Goal: Task Accomplishment & Management: Complete application form

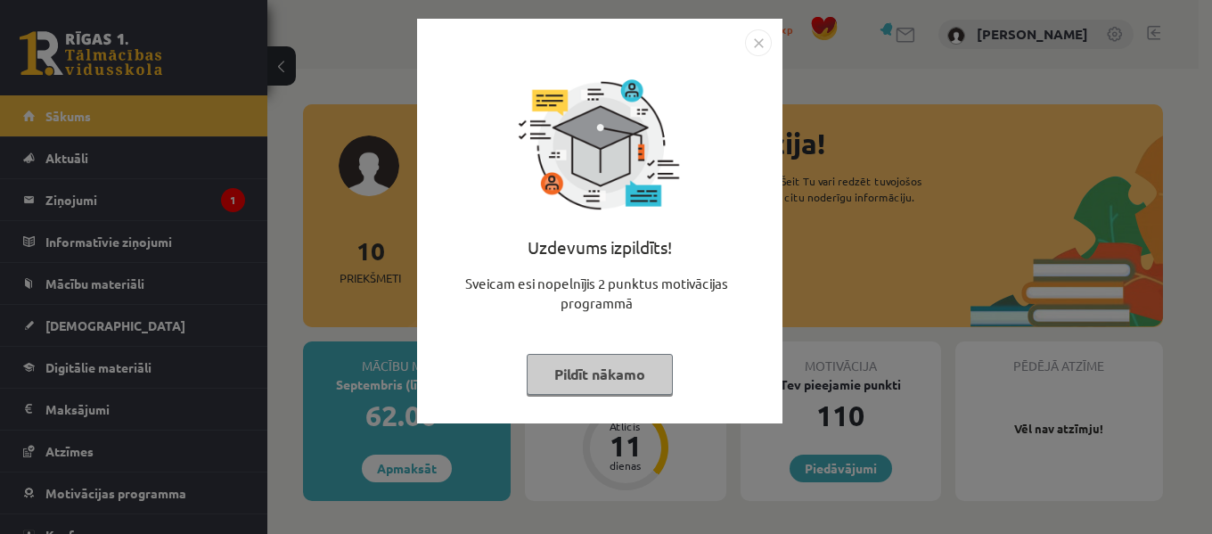
click at [590, 362] on button "Pildīt nākamo" at bounding box center [600, 374] width 146 height 41
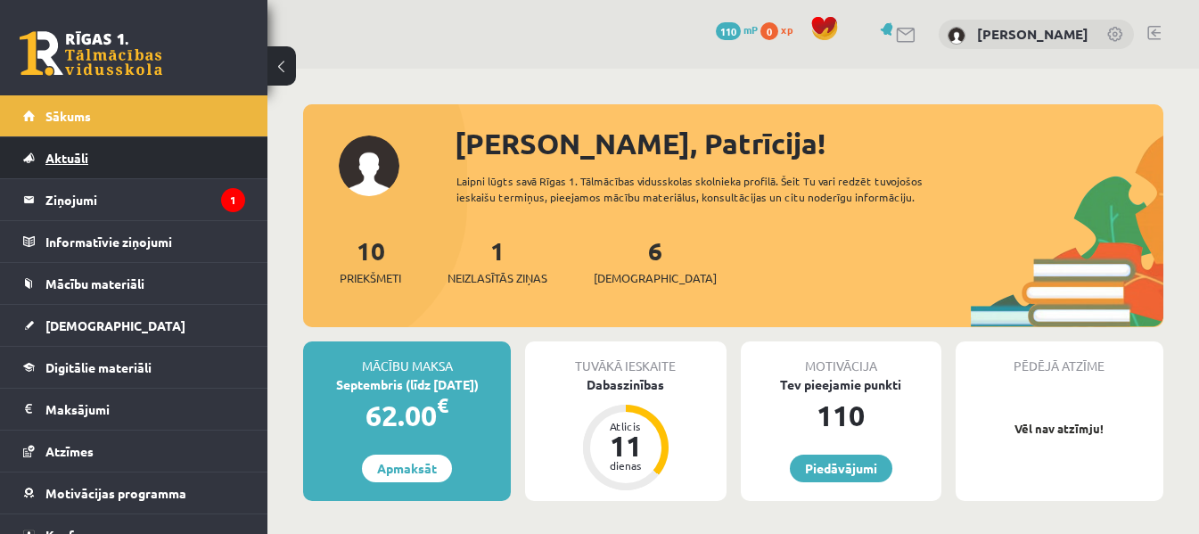
click at [167, 177] on link "Aktuāli" at bounding box center [134, 157] width 222 height 41
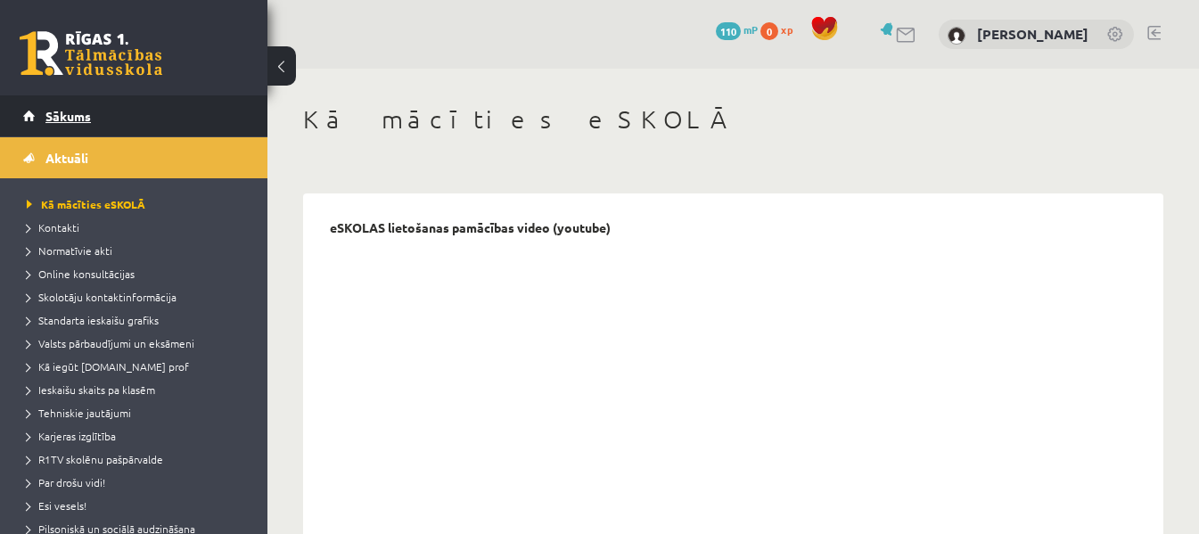
click at [55, 96] on link "Sākums" at bounding box center [134, 115] width 222 height 41
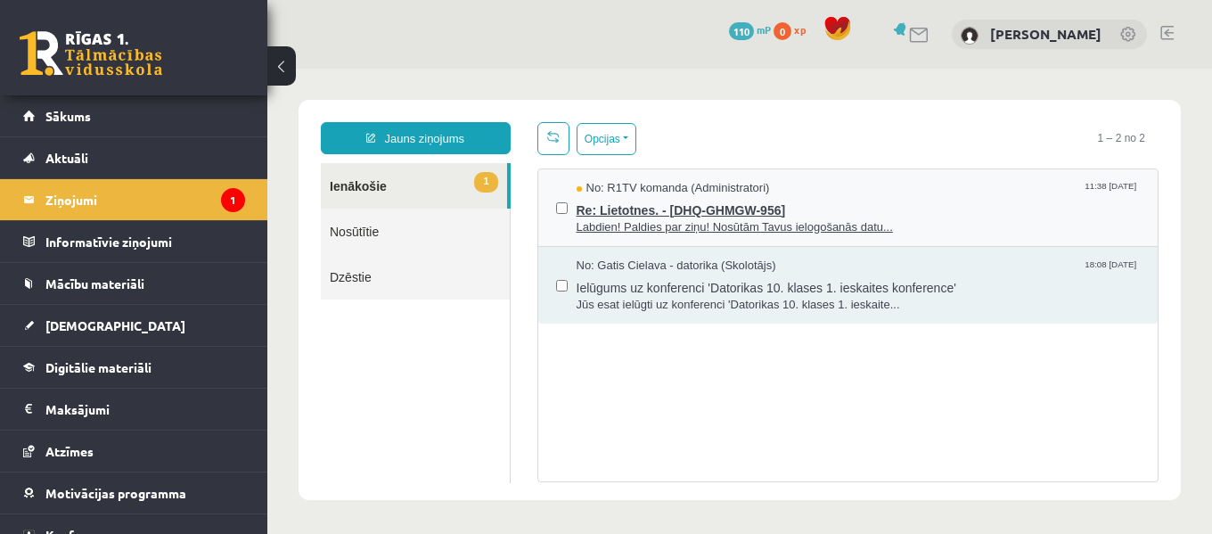
click at [638, 215] on span "Re: Lietotnes. - [DHQ-GHMGW-956]" at bounding box center [859, 208] width 564 height 22
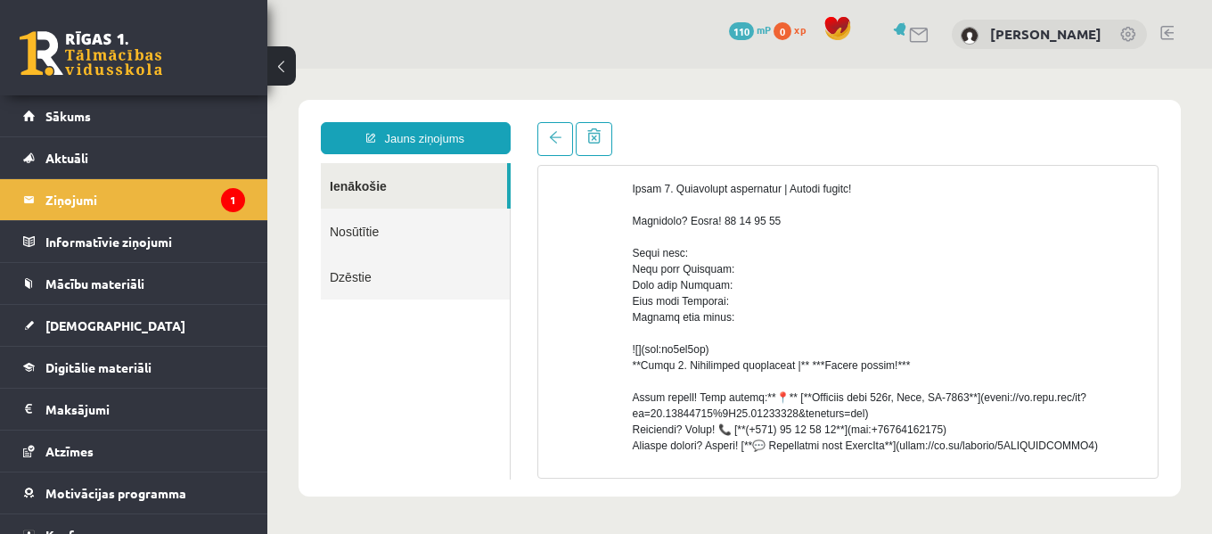
scroll to position [446, 0]
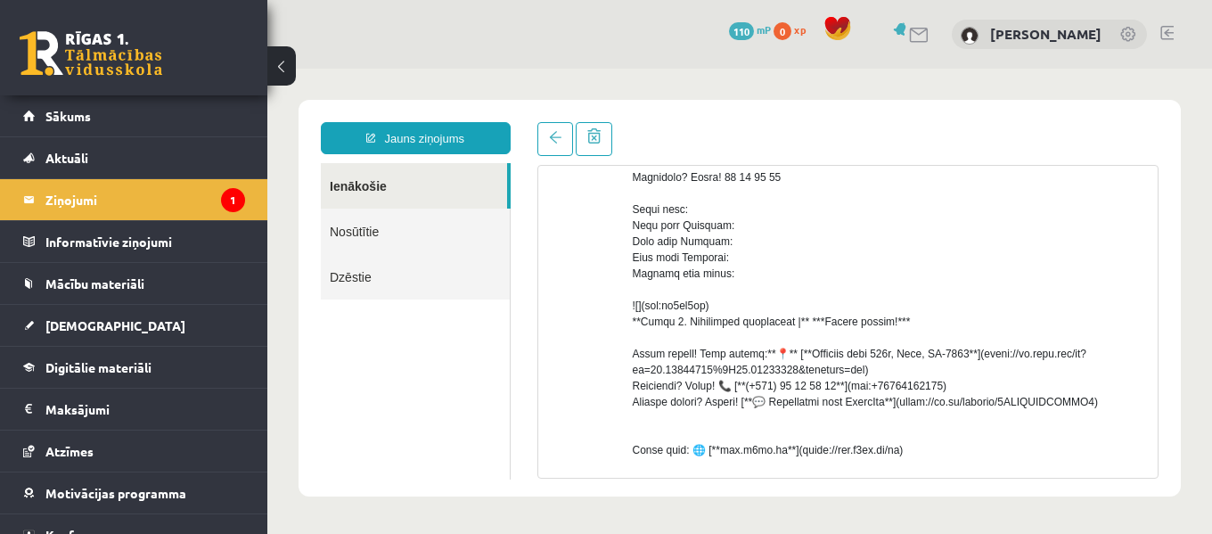
click at [1130, 30] on link at bounding box center [1130, 36] width 18 height 18
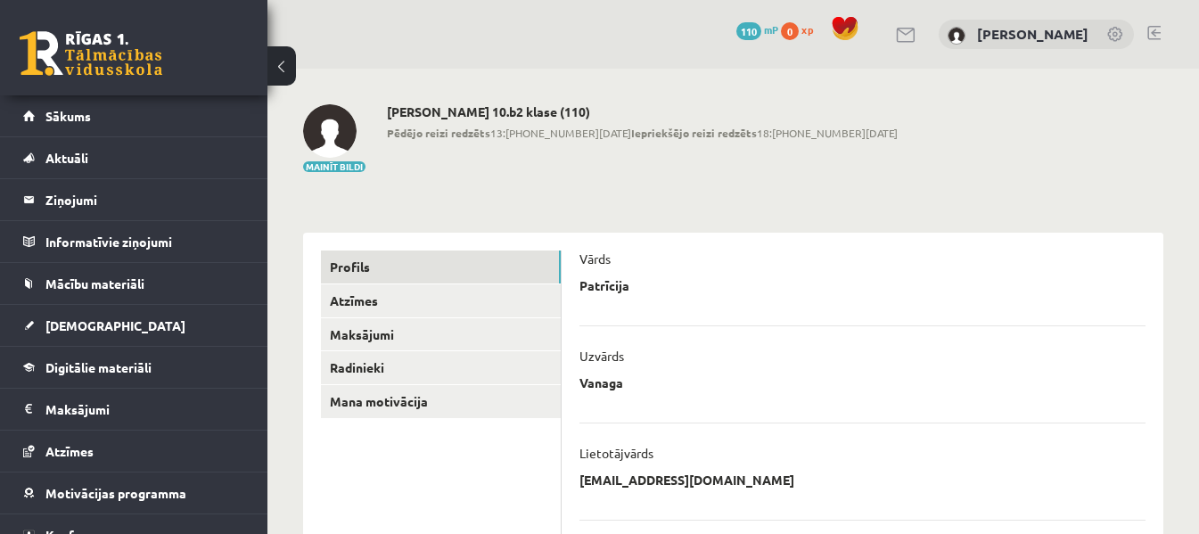
click at [915, 42] on link at bounding box center [906, 35] width 21 height 15
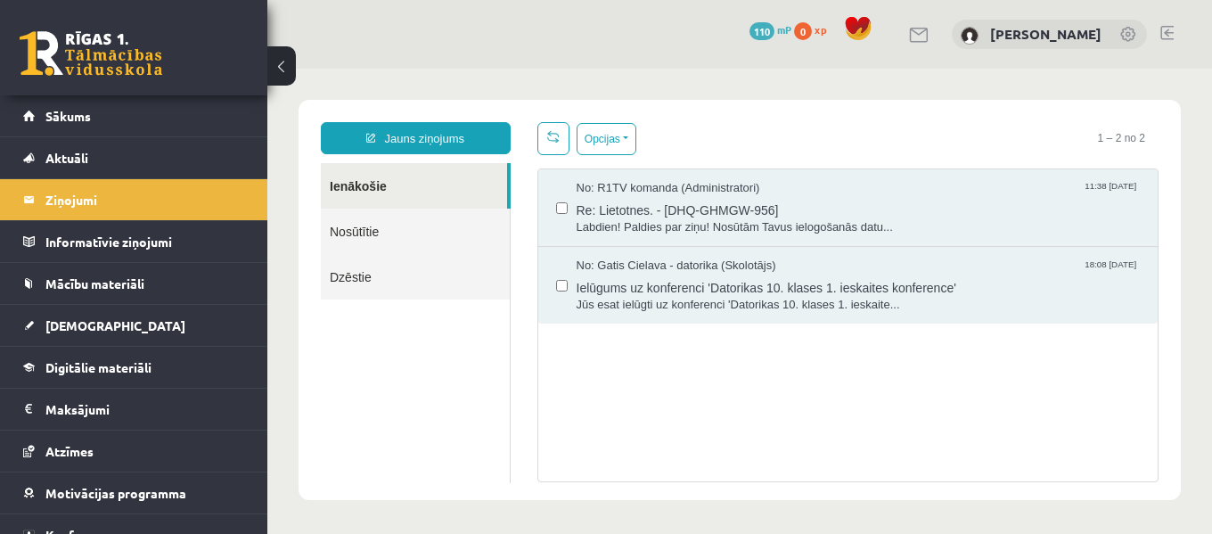
click at [416, 236] on link "Nosūtītie" at bounding box center [415, 231] width 189 height 45
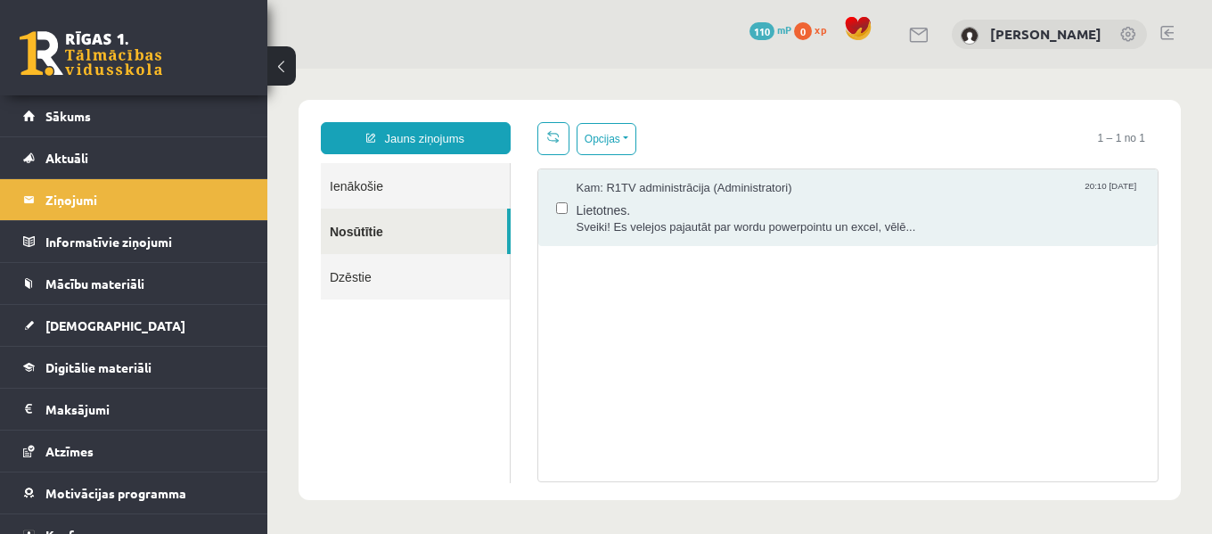
click at [408, 269] on link "Dzēstie" at bounding box center [415, 276] width 189 height 45
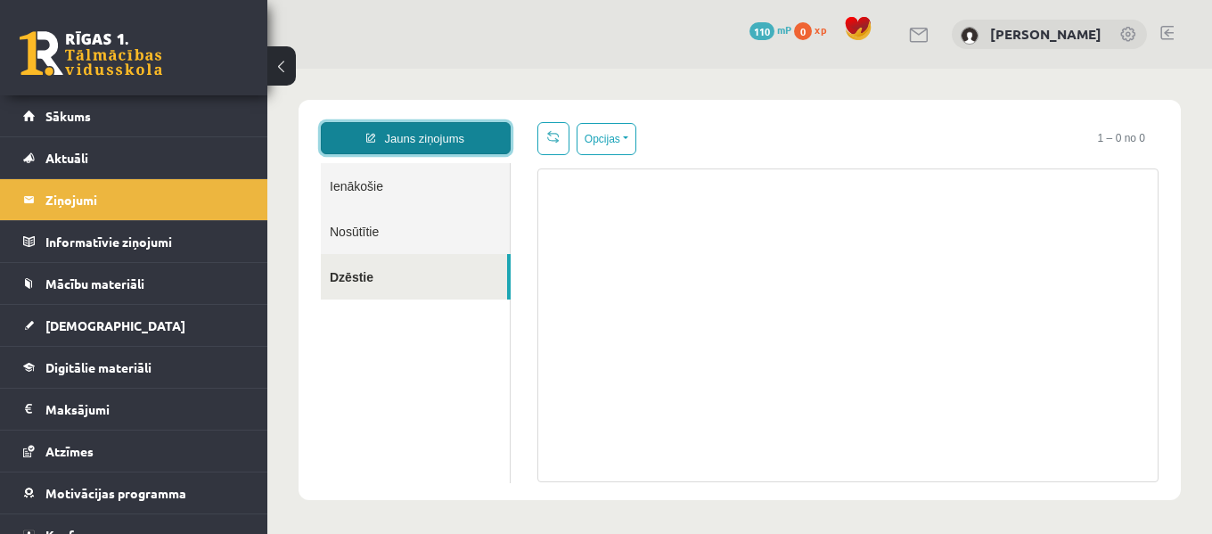
drag, startPoint x: 430, startPoint y: 127, endPoint x: 430, endPoint y: 139, distance: 11.6
click at [430, 128] on link "Jauns ziņojums" at bounding box center [416, 138] width 190 height 32
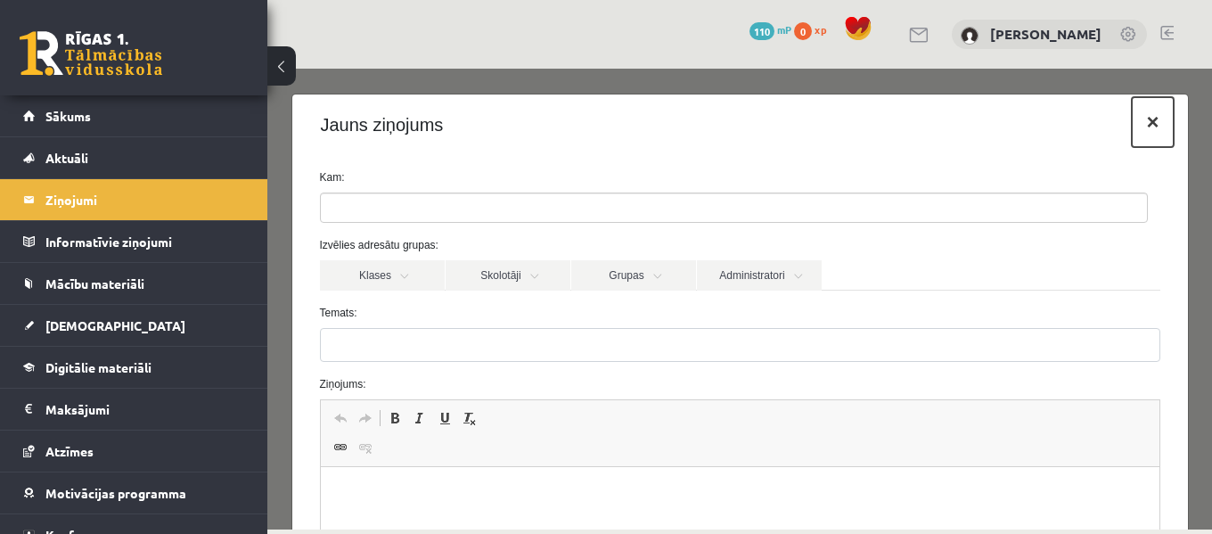
click at [1132, 123] on button "×" at bounding box center [1152, 122] width 41 height 50
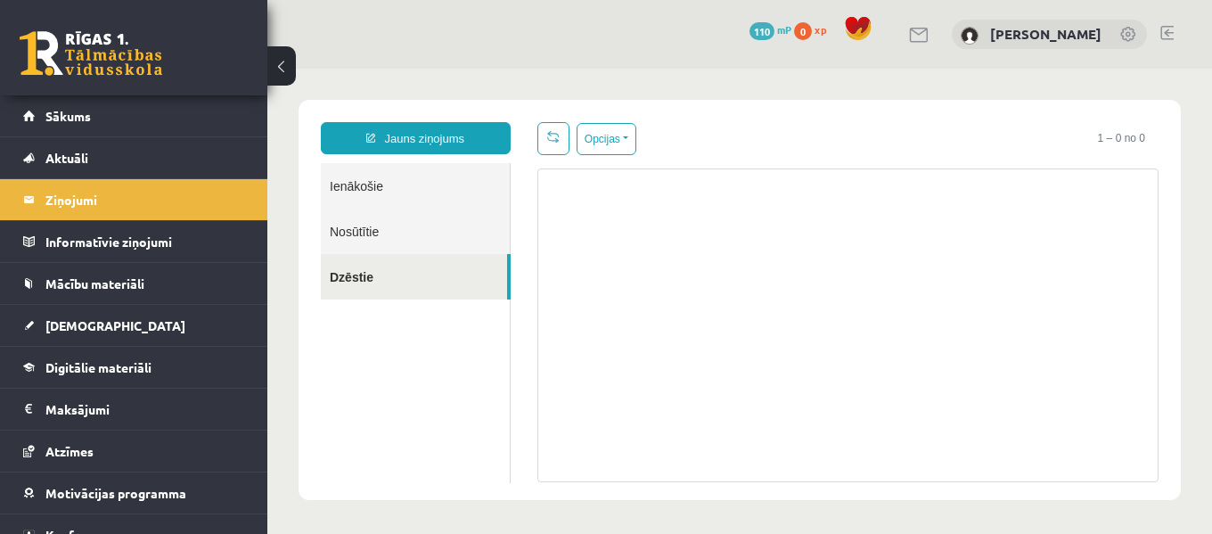
click at [134, 94] on div "0 Dāvanas 110 mP 0 xp" at bounding box center [133, 47] width 267 height 95
click at [145, 109] on link "Sākums" at bounding box center [134, 115] width 222 height 41
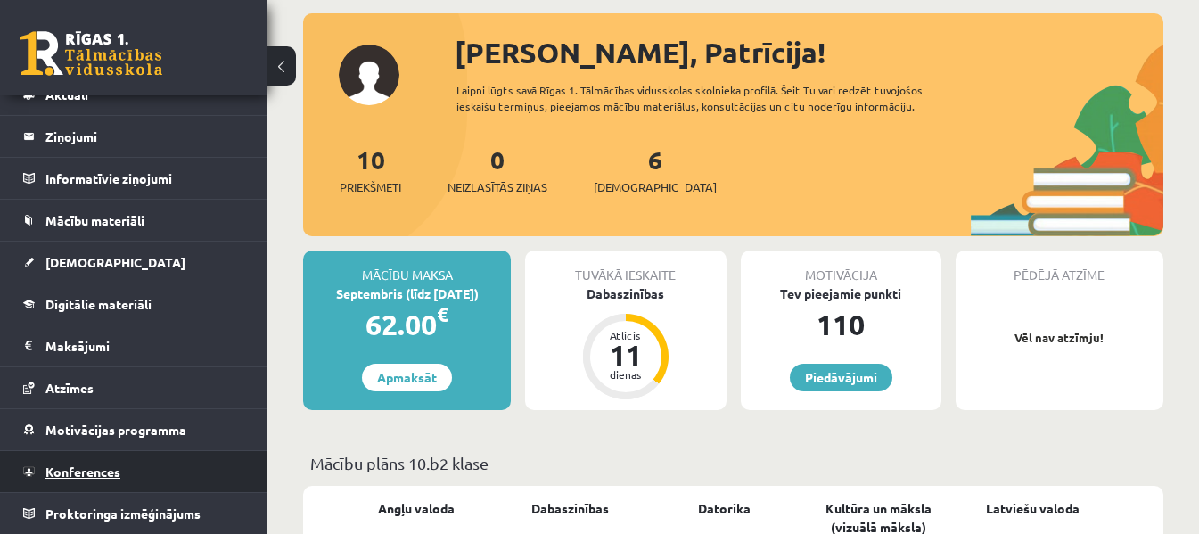
scroll to position [178, 0]
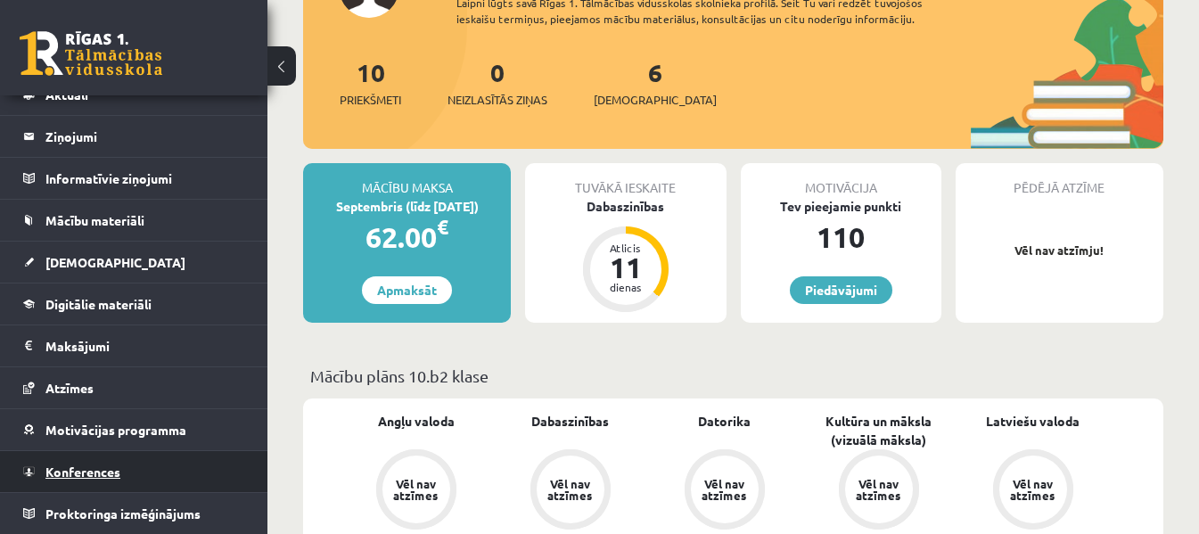
click at [161, 475] on link "Konferences" at bounding box center [134, 471] width 222 height 41
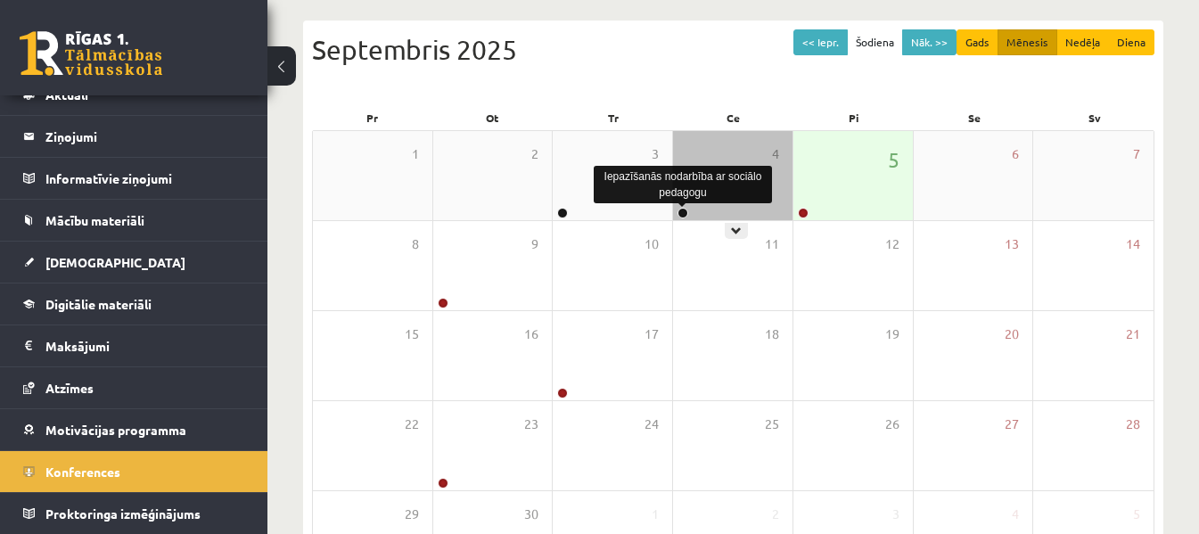
click at [686, 211] on link at bounding box center [683, 213] width 11 height 11
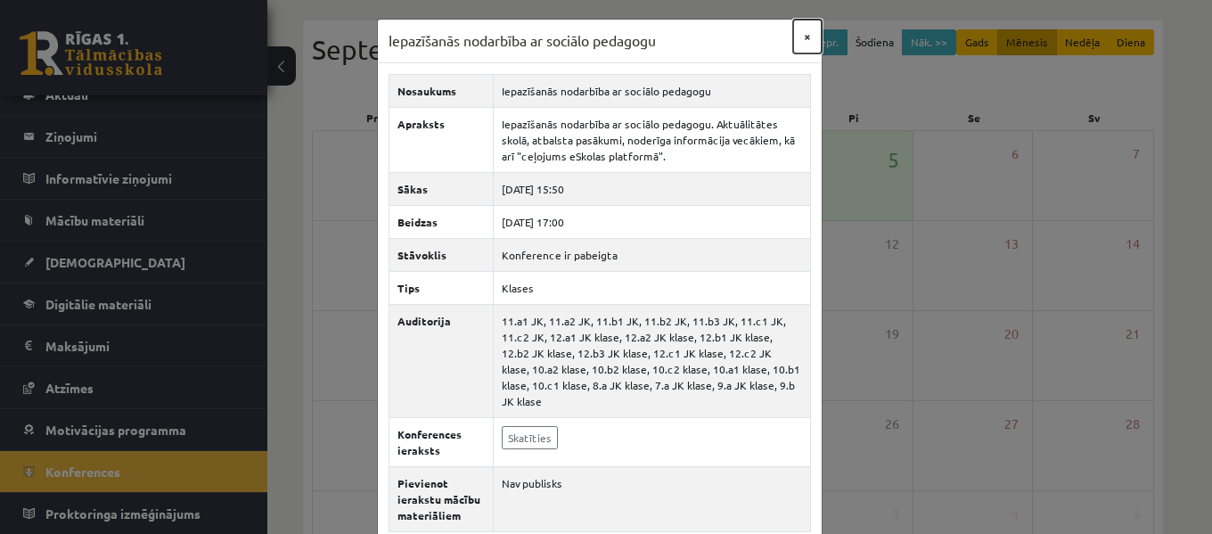
click at [800, 35] on button "×" at bounding box center [807, 37] width 29 height 34
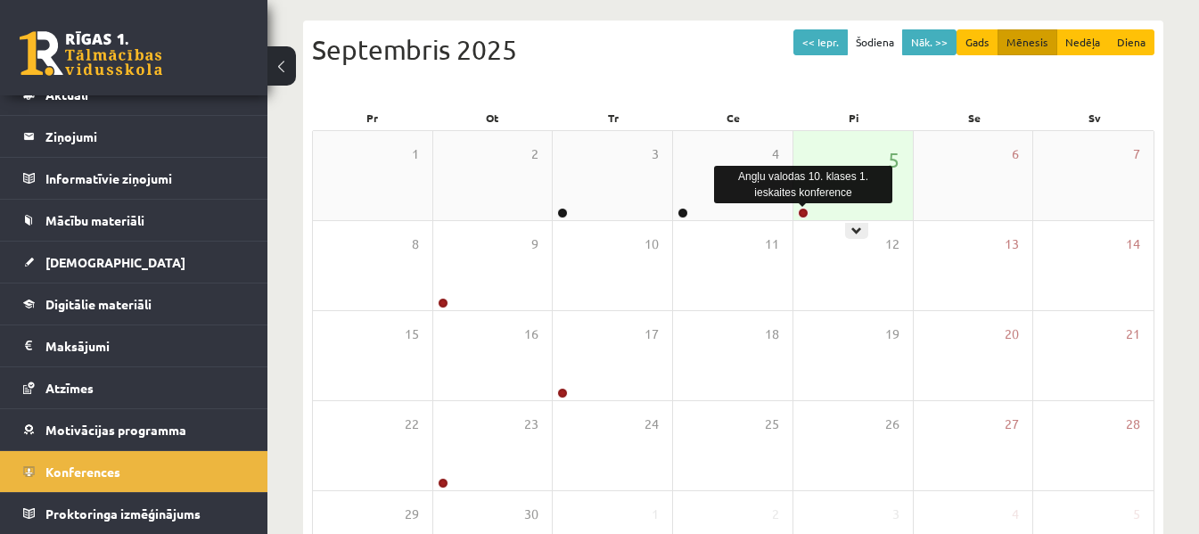
click at [800, 216] on link at bounding box center [803, 213] width 11 height 11
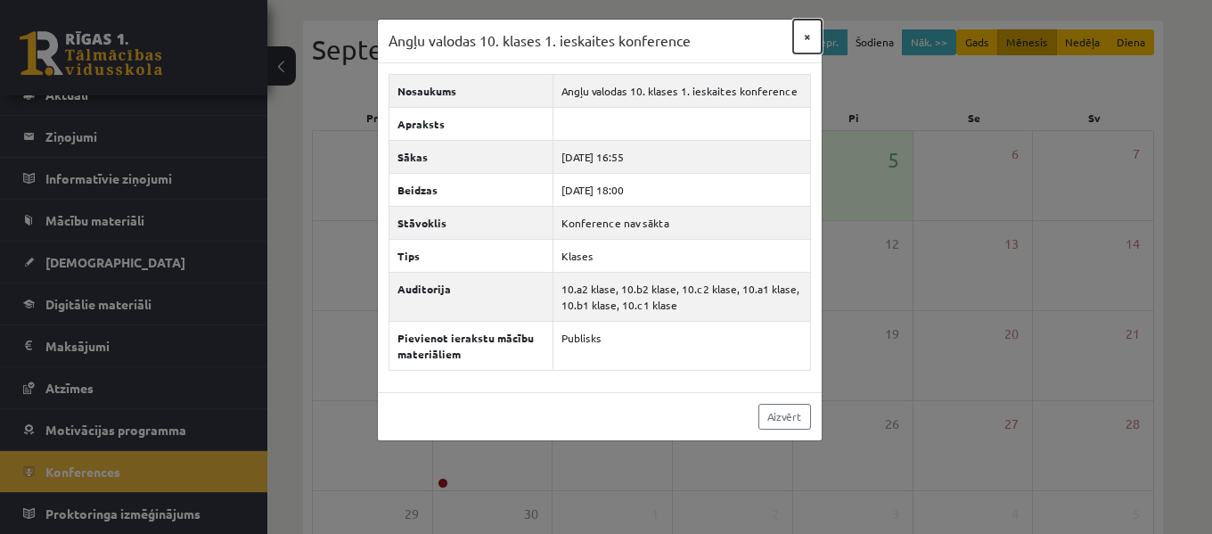
click at [801, 38] on button "×" at bounding box center [807, 37] width 29 height 34
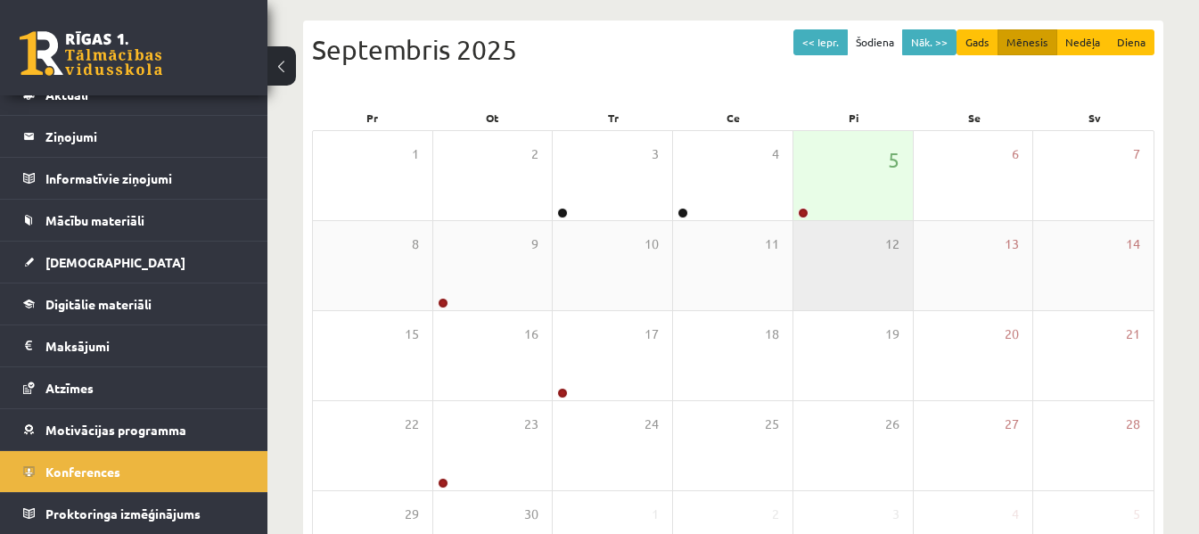
click at [809, 221] on div "12" at bounding box center [852, 265] width 119 height 89
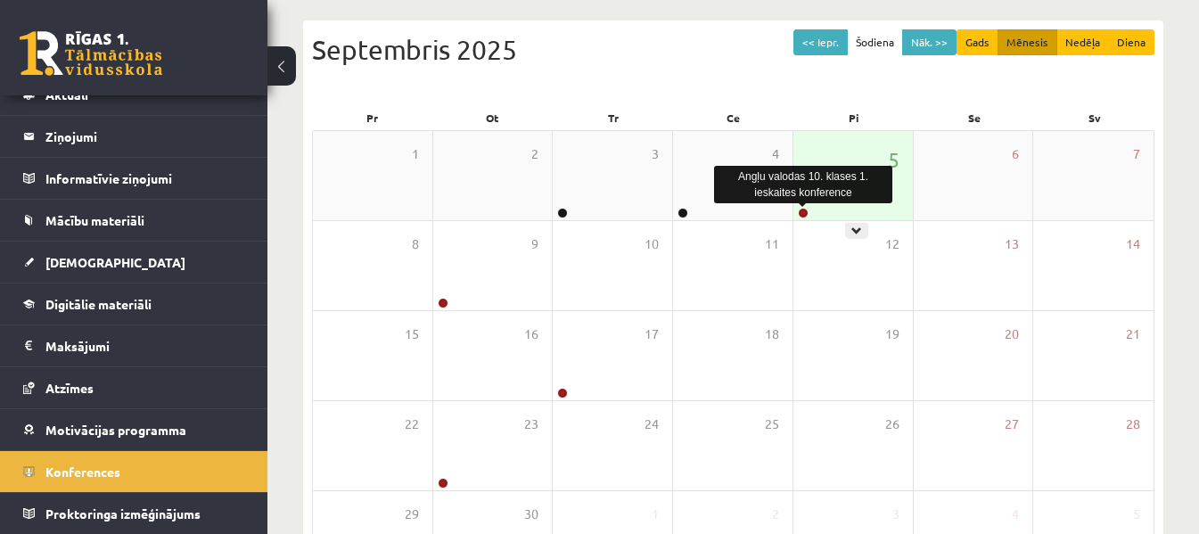
click at [805, 212] on link at bounding box center [803, 213] width 11 height 11
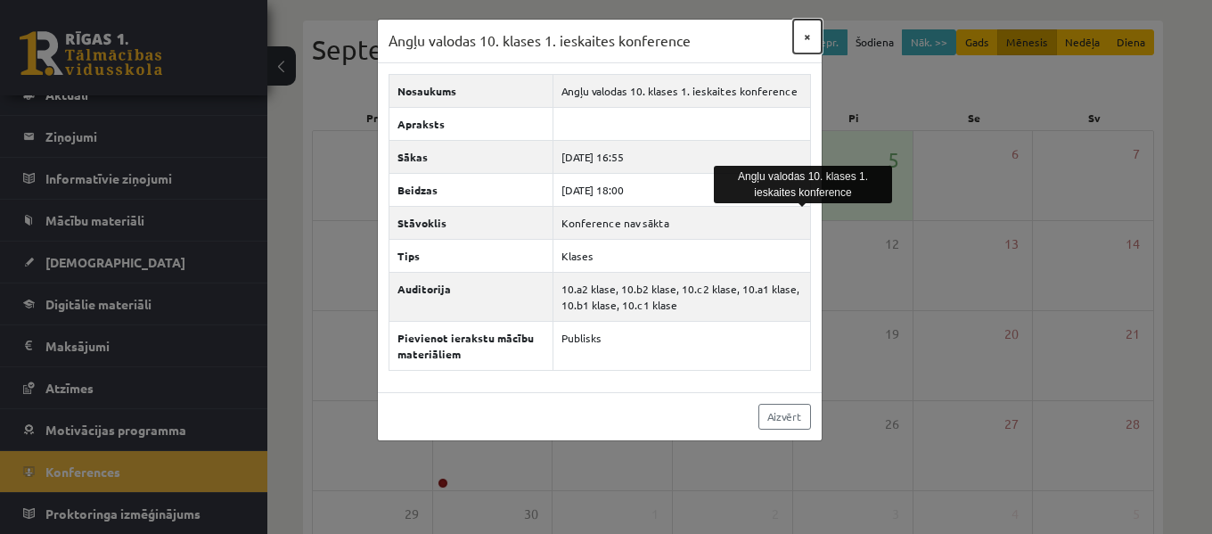
click at [805, 31] on button "×" at bounding box center [807, 37] width 29 height 34
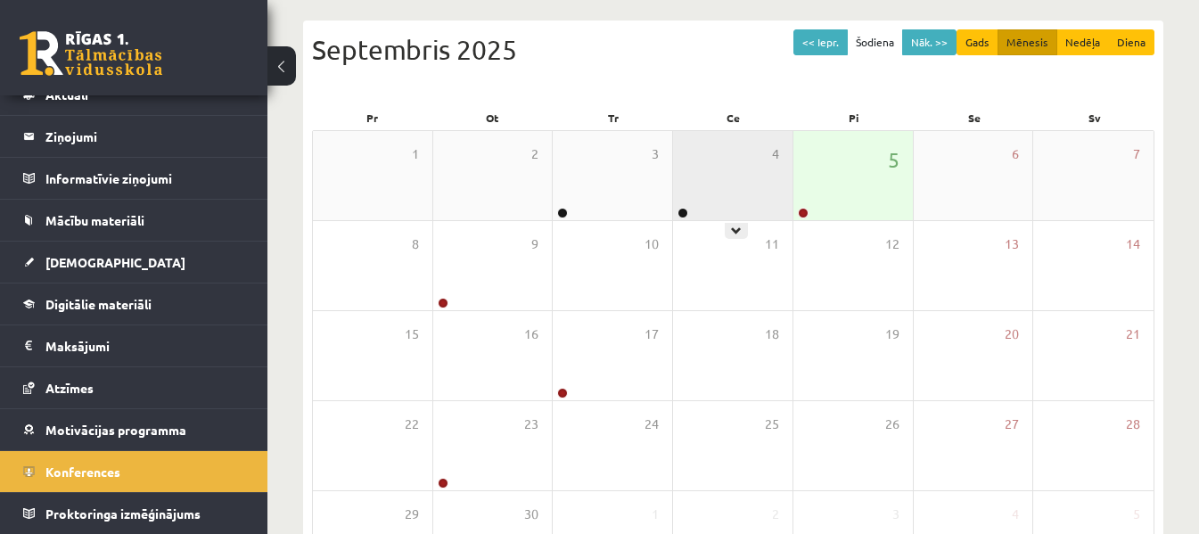
click at [680, 218] on div at bounding box center [681, 214] width 17 height 12
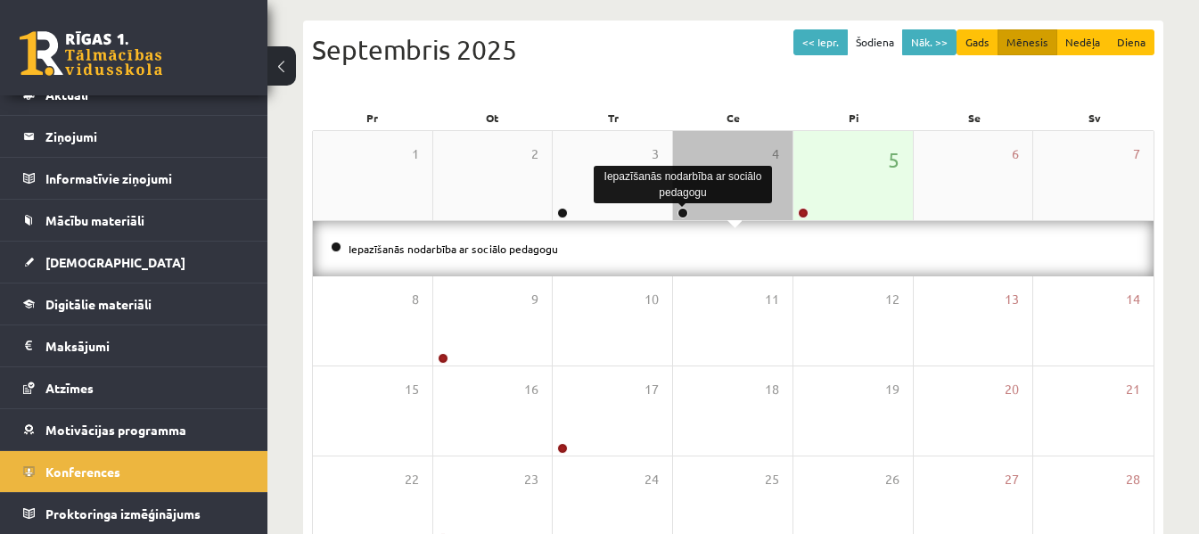
click at [686, 213] on link at bounding box center [683, 213] width 11 height 11
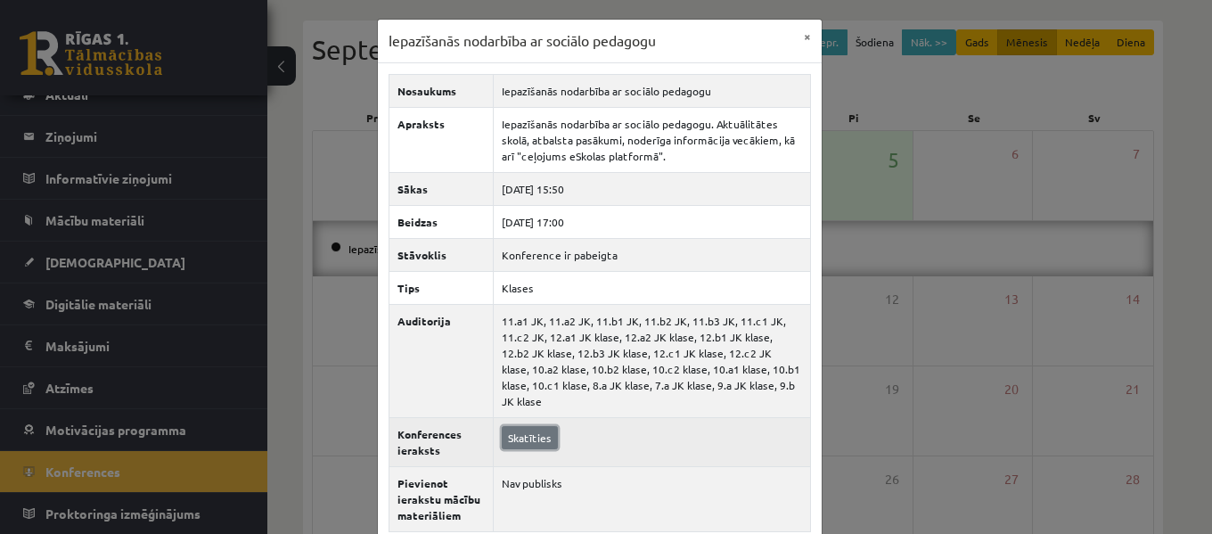
click at [518, 426] on link "Skatīties" at bounding box center [530, 437] width 56 height 23
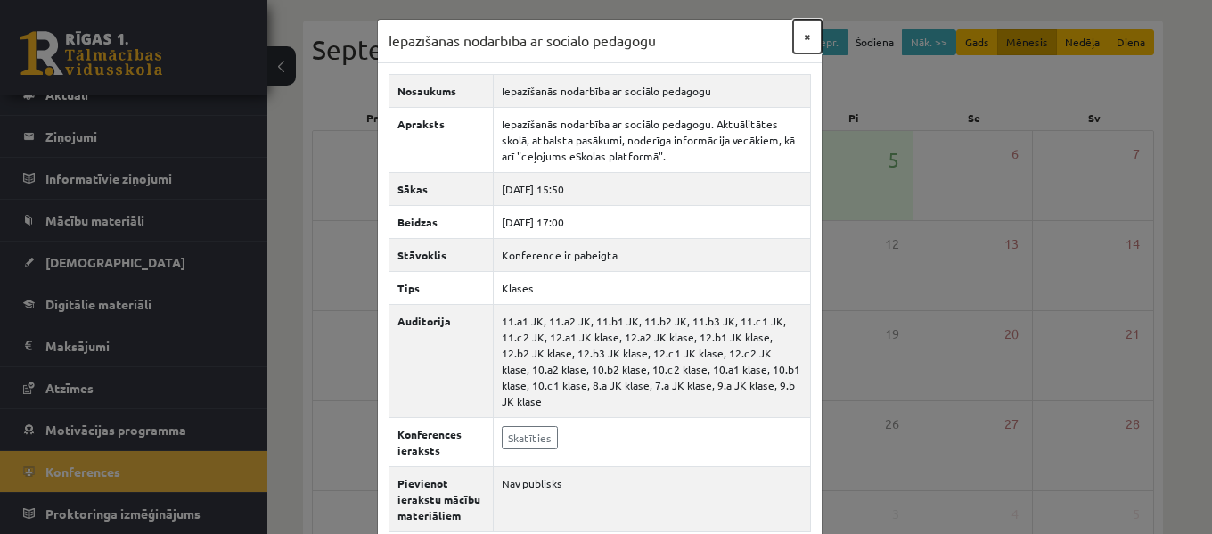
click at [793, 27] on button "×" at bounding box center [807, 37] width 29 height 34
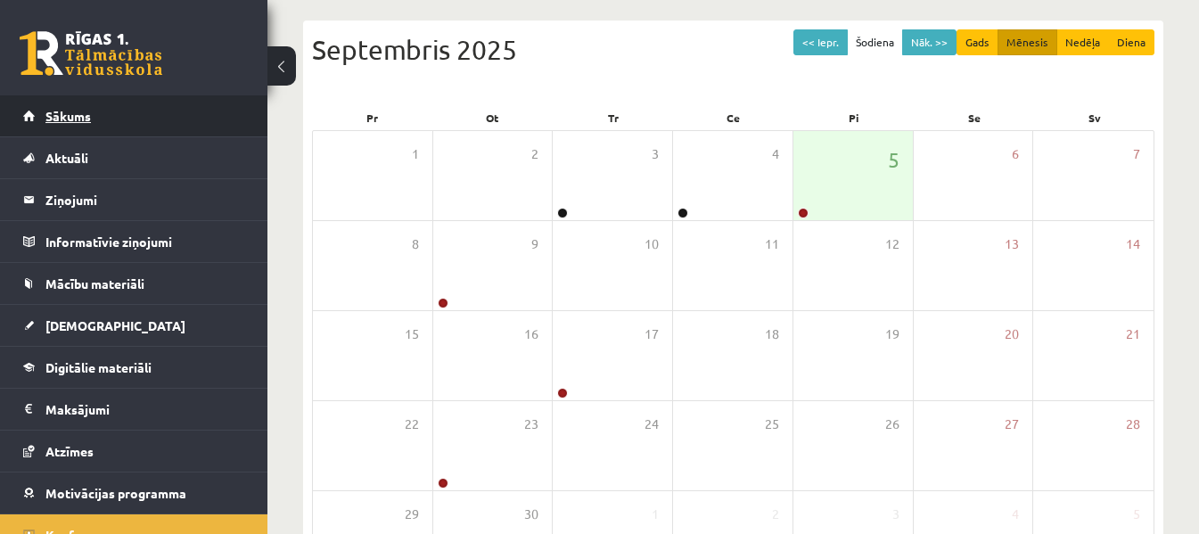
click at [127, 119] on link "Sākums" at bounding box center [134, 115] width 222 height 41
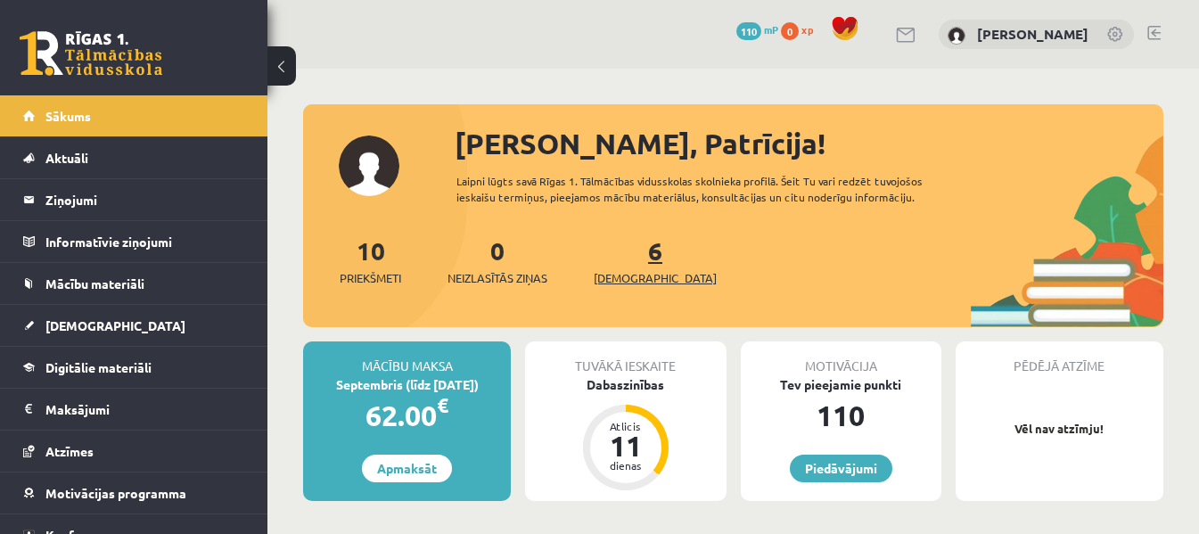
click at [624, 259] on link "6 Ieskaites" at bounding box center [655, 260] width 123 height 53
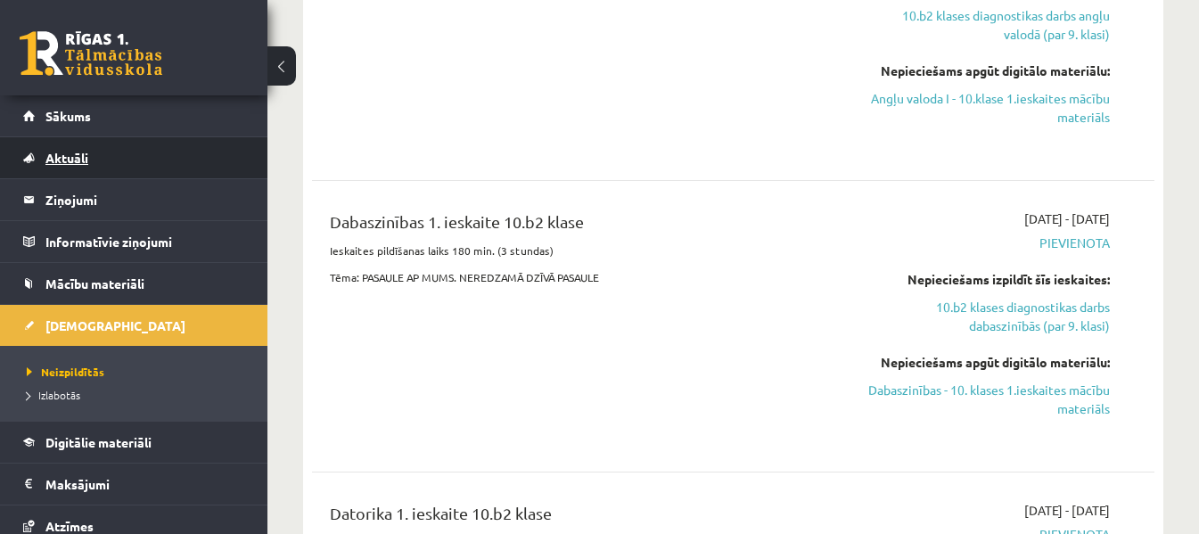
scroll to position [713, 0]
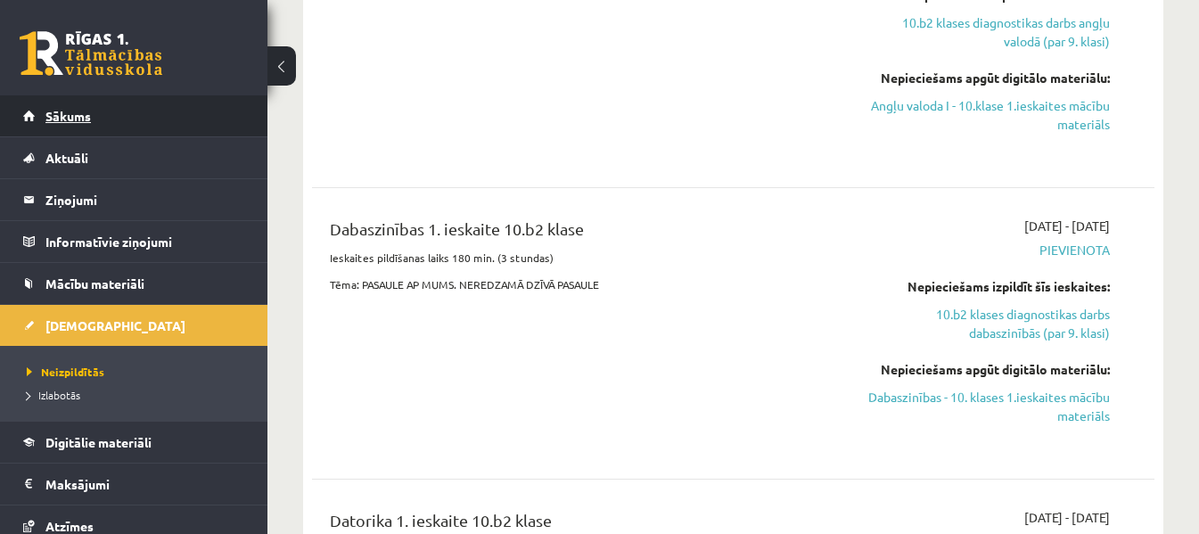
click at [174, 129] on link "Sākums" at bounding box center [134, 115] width 222 height 41
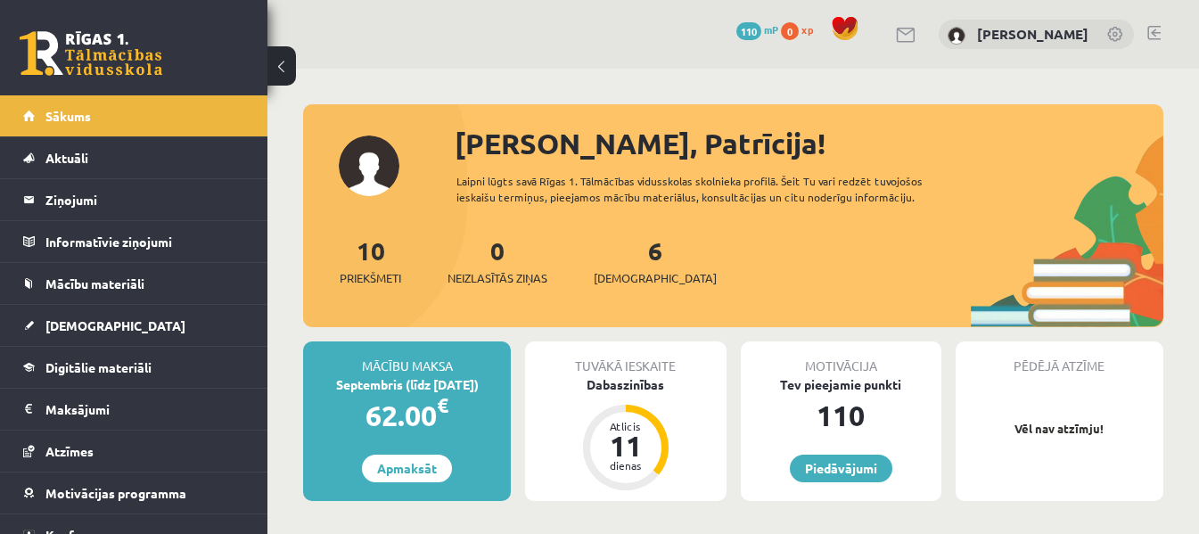
click at [755, 23] on span "110" at bounding box center [748, 31] width 25 height 18
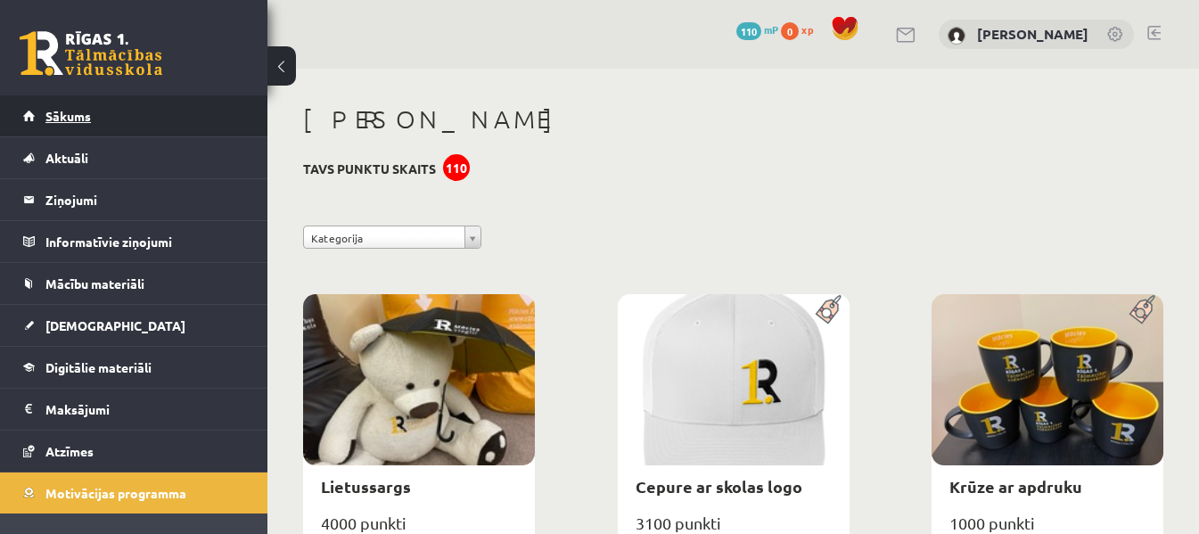
click at [149, 110] on link "Sākums" at bounding box center [134, 115] width 222 height 41
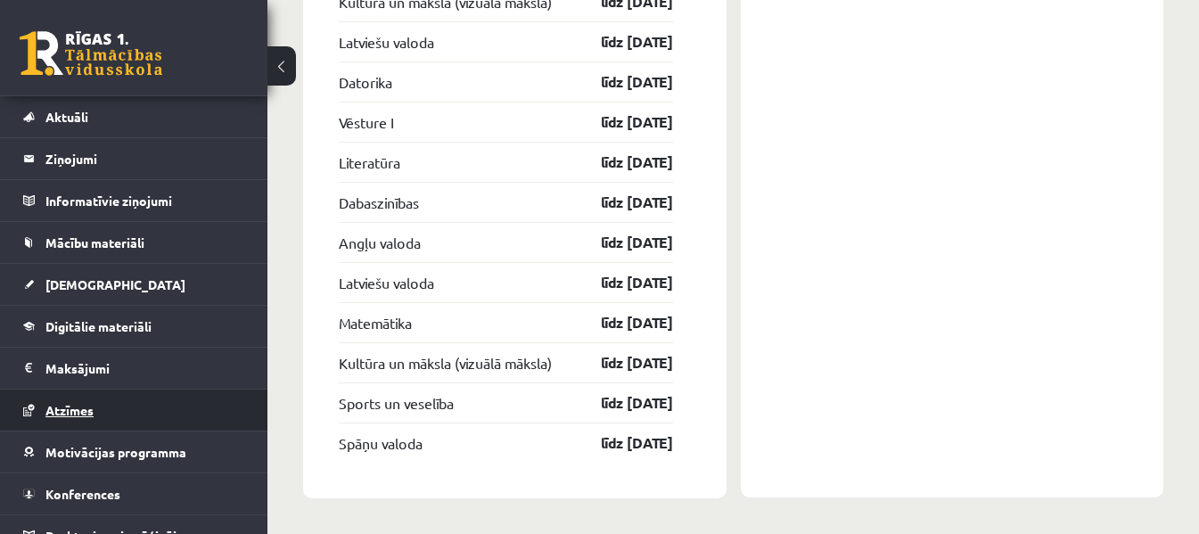
scroll to position [63, 0]
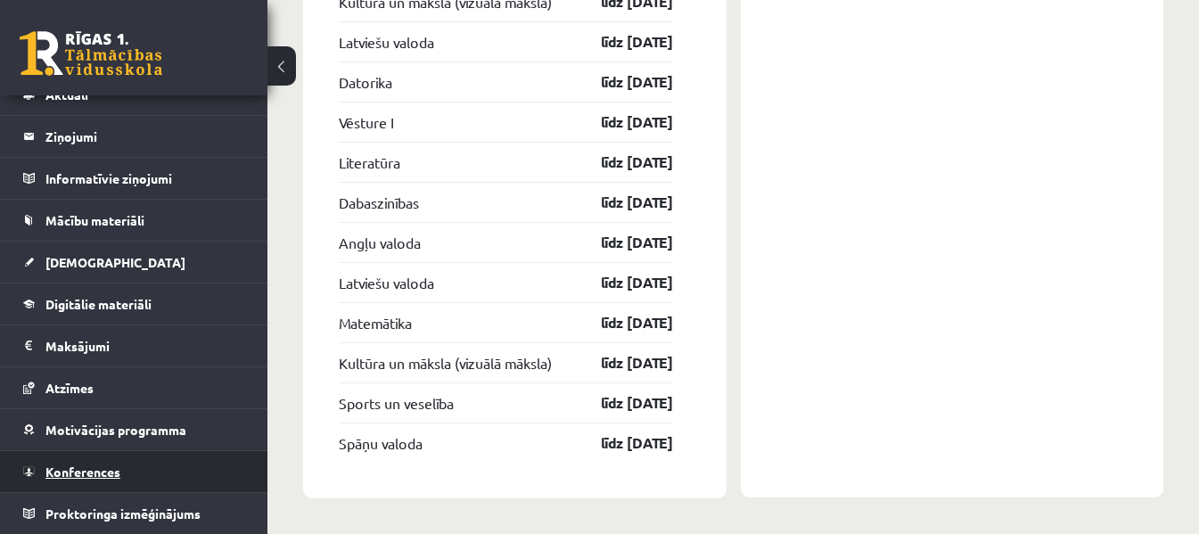
click at [188, 464] on link "Konferences" at bounding box center [134, 471] width 222 height 41
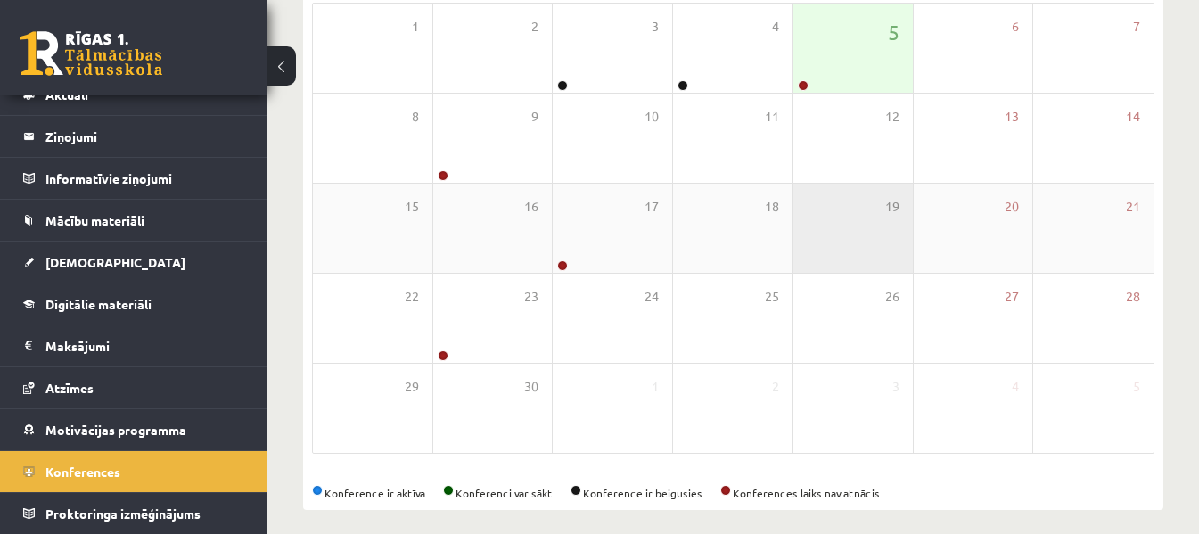
scroll to position [229, 0]
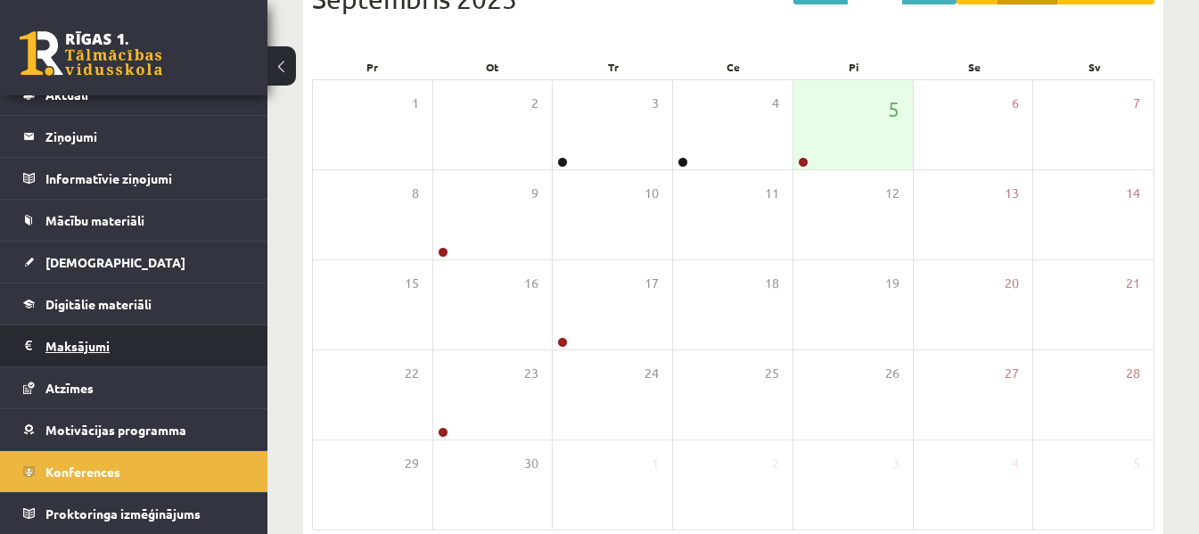
click at [180, 327] on legend "Maksājumi 0" at bounding box center [145, 345] width 200 height 41
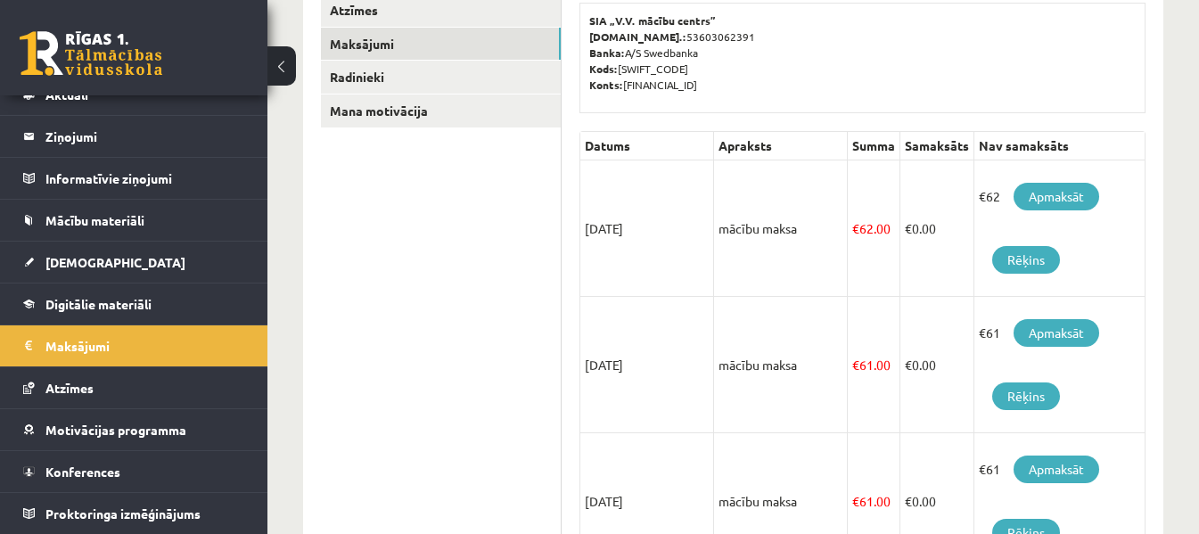
scroll to position [318, 0]
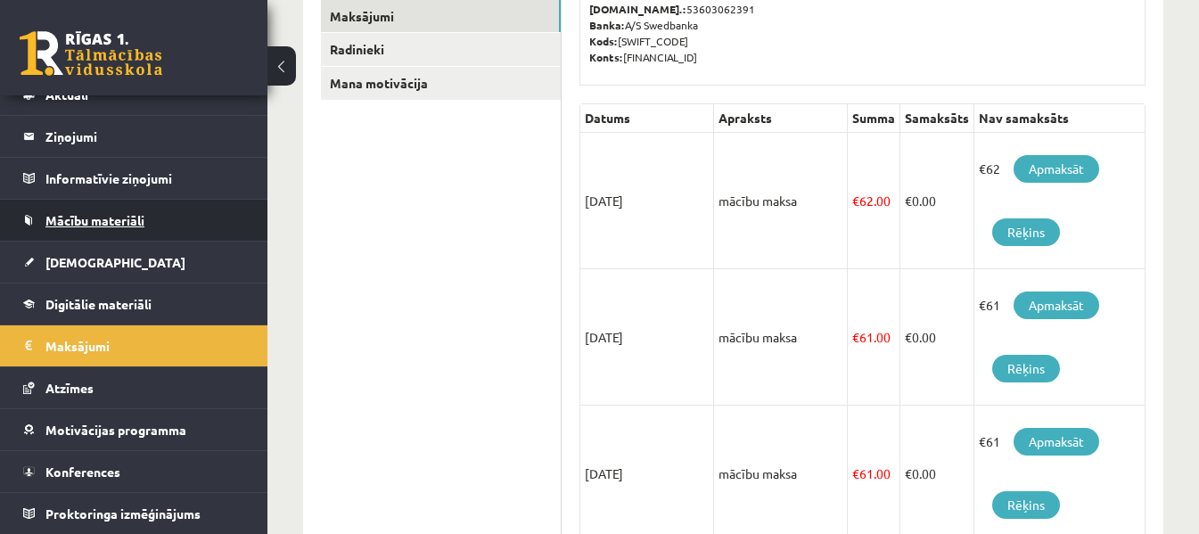
click at [42, 203] on link "Mācību materiāli" at bounding box center [134, 220] width 222 height 41
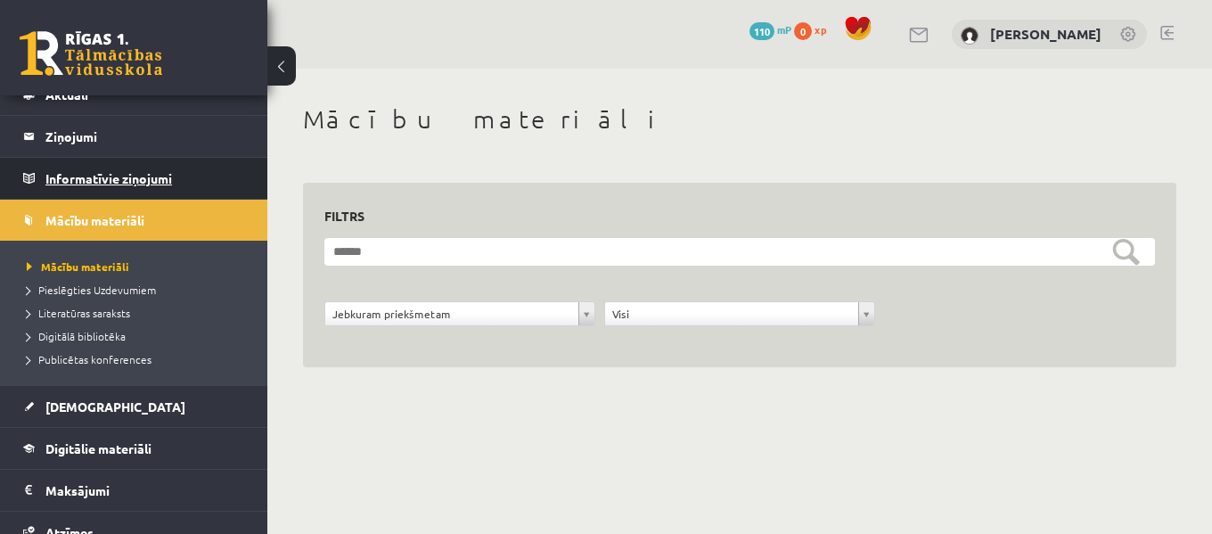
click at [120, 171] on legend "Informatīvie ziņojumi 0" at bounding box center [145, 178] width 200 height 41
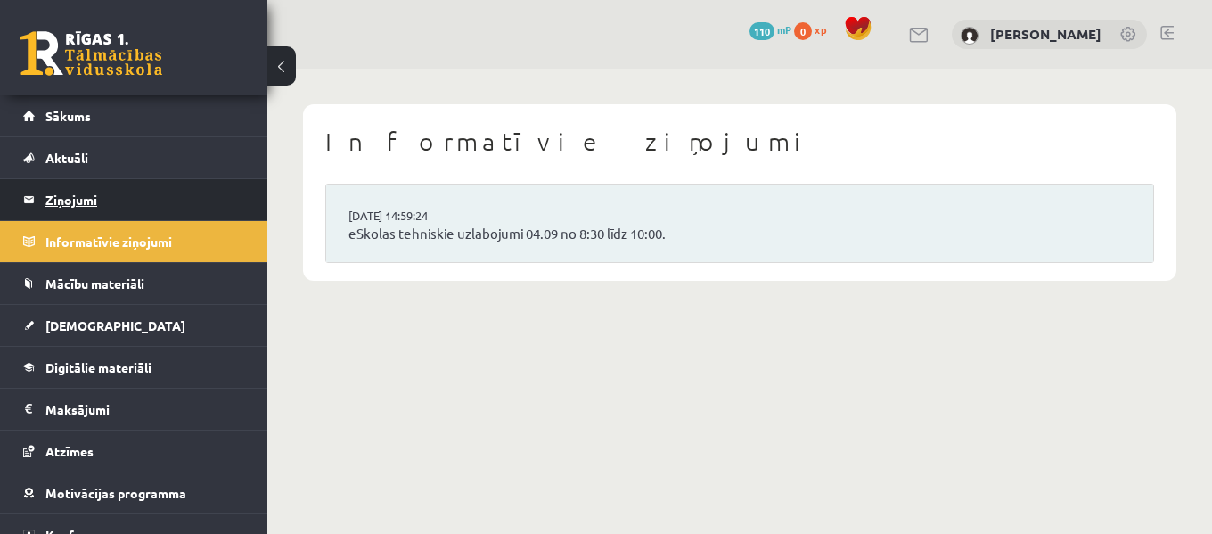
click at [175, 217] on legend "Ziņojumi 0" at bounding box center [145, 199] width 200 height 41
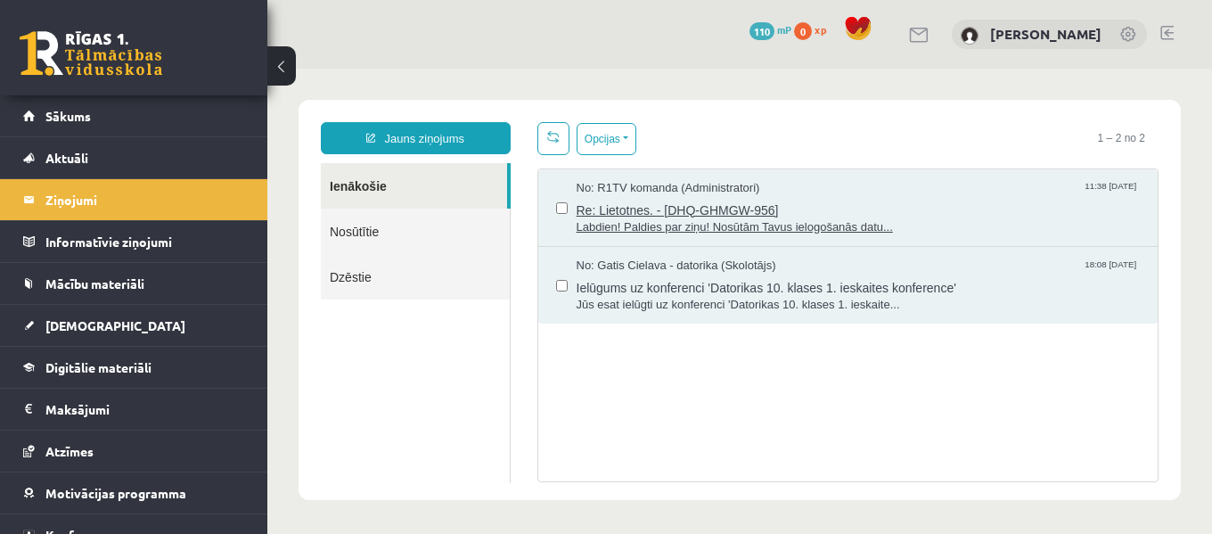
click at [662, 201] on span "Re: Lietotnes. - [DHQ-GHMGW-956]" at bounding box center [859, 208] width 564 height 22
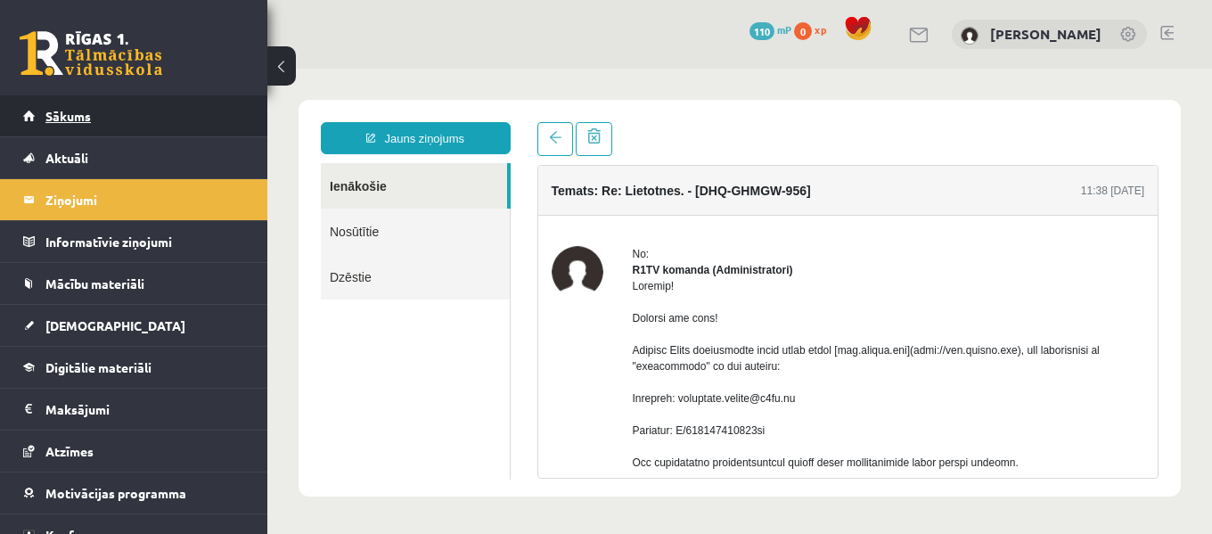
click at [107, 120] on link "Sākums" at bounding box center [134, 115] width 222 height 41
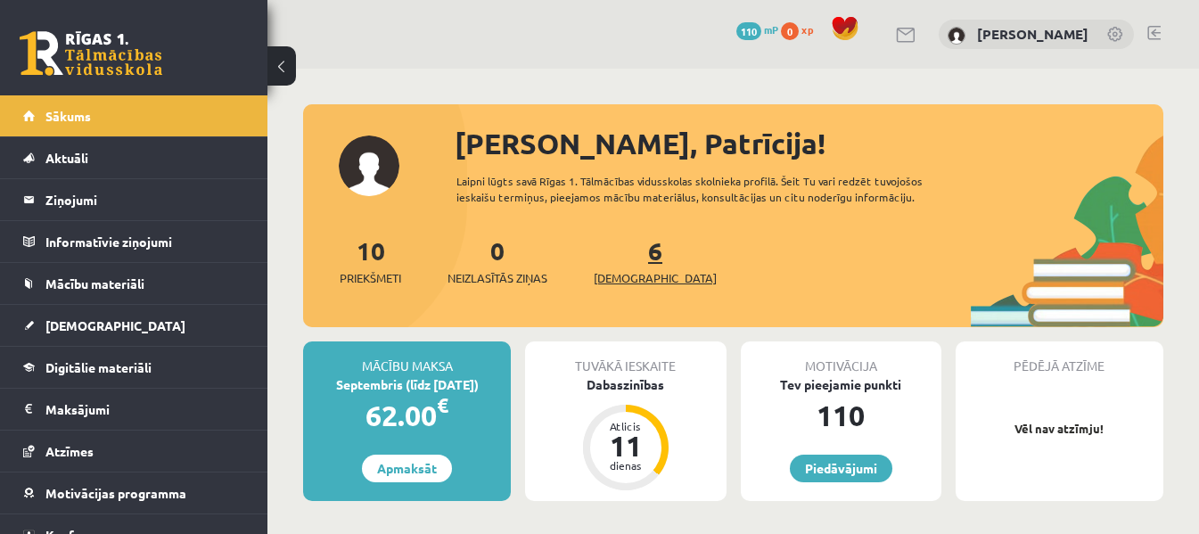
click at [632, 243] on link "6 Ieskaites" at bounding box center [655, 260] width 123 height 53
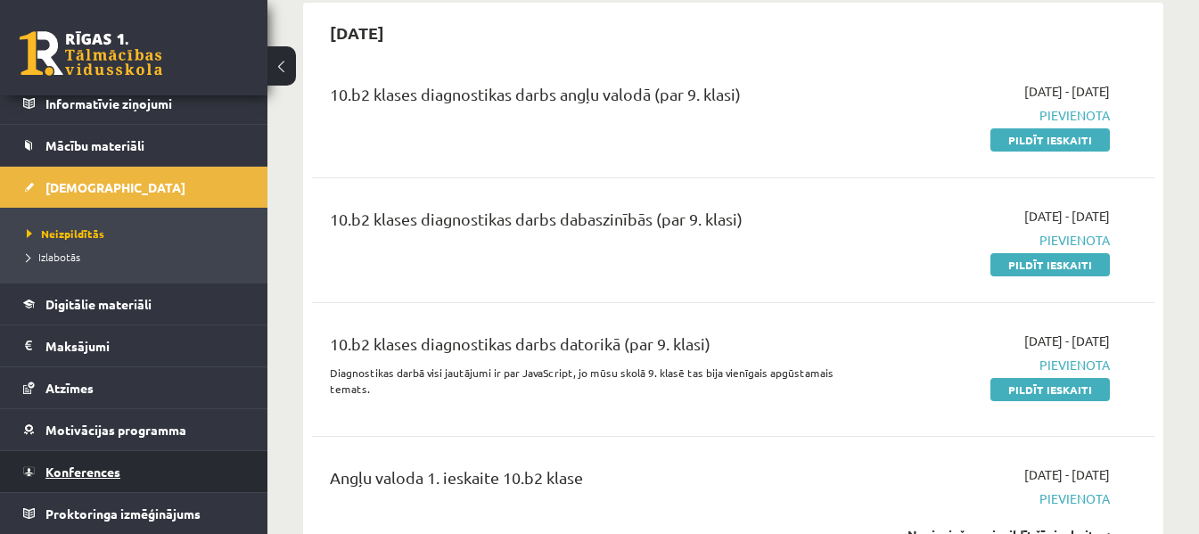
scroll to position [178, 0]
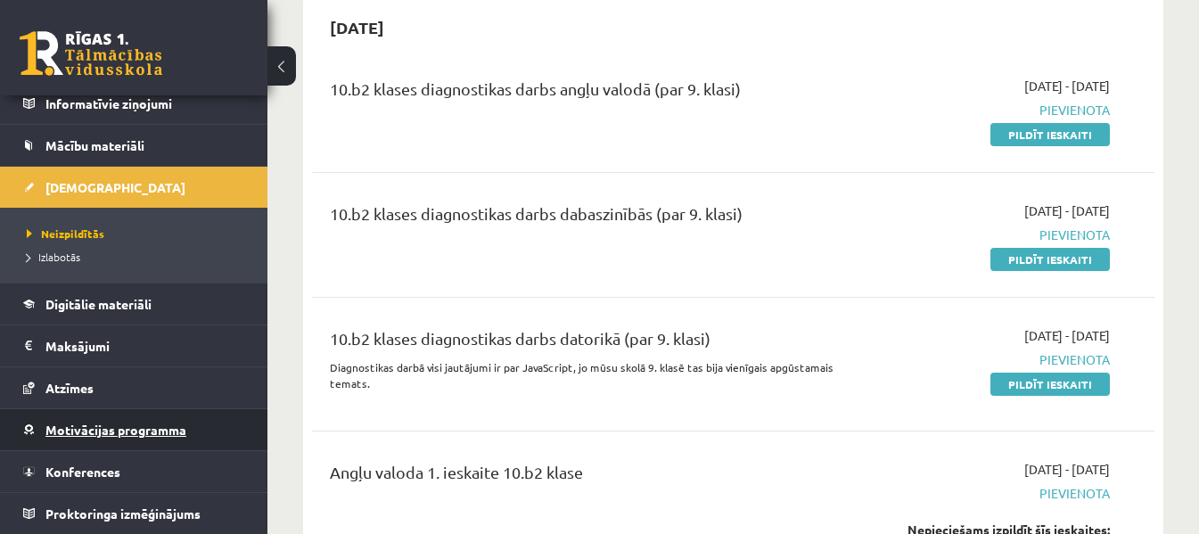
click at [152, 419] on link "Motivācijas programma" at bounding box center [134, 429] width 222 height 41
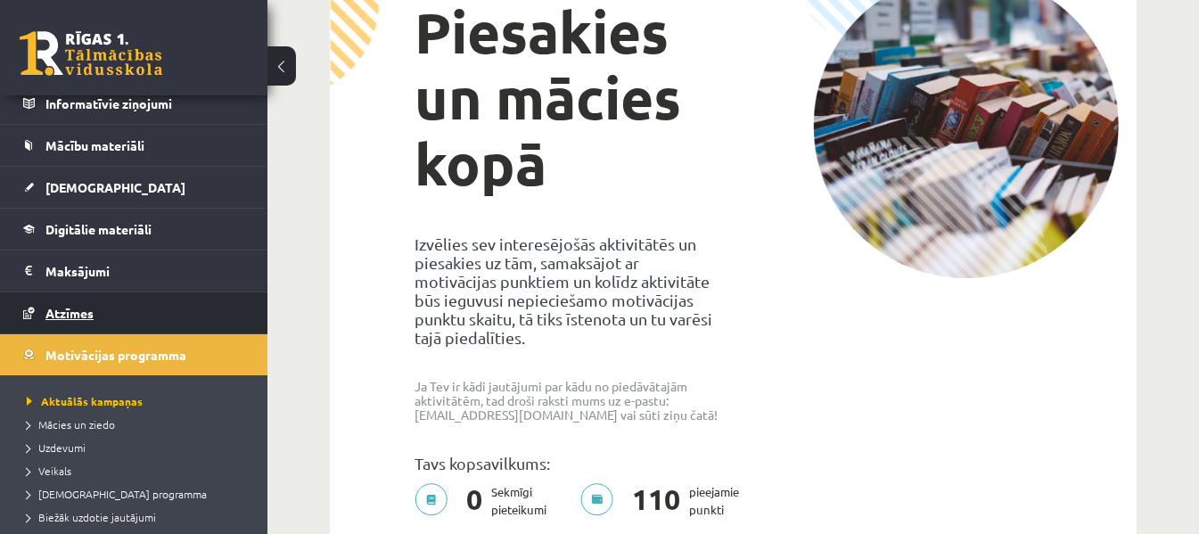
click at [112, 316] on link "Atzīmes" at bounding box center [134, 312] width 222 height 41
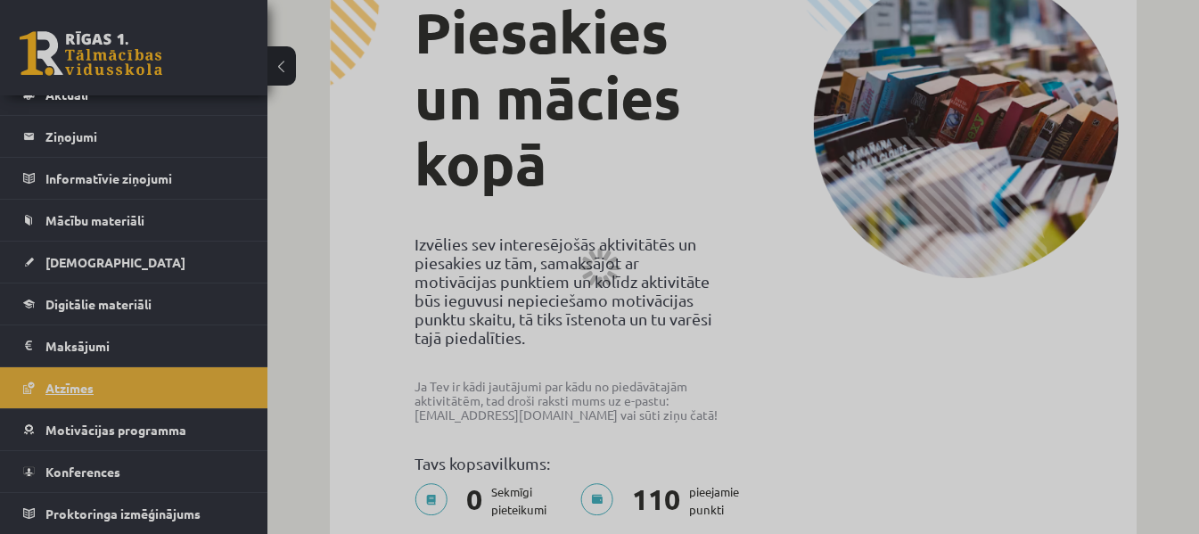
scroll to position [63, 0]
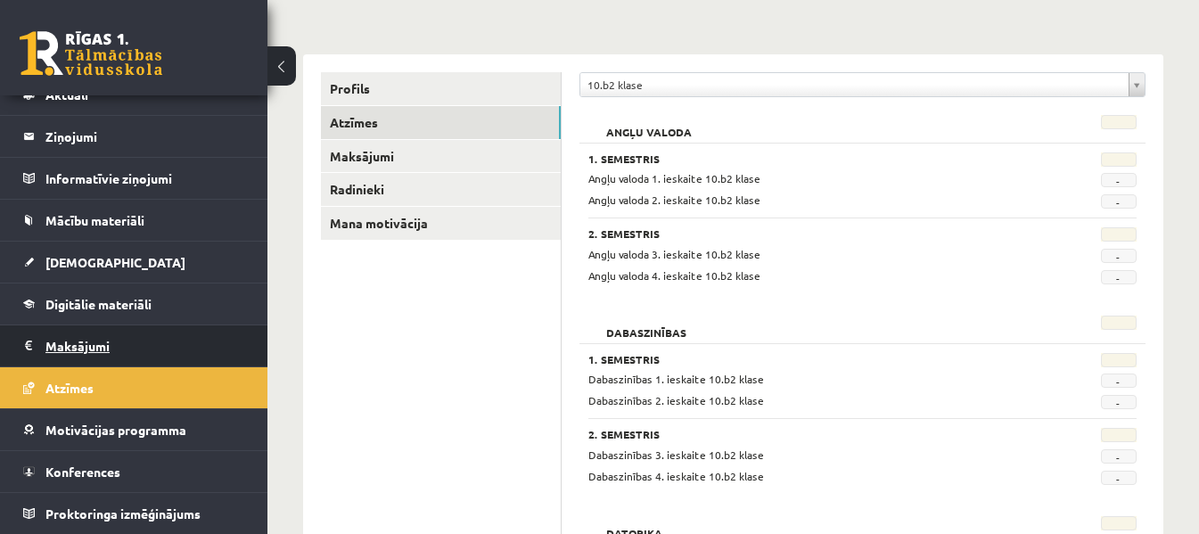
click at [132, 328] on legend "Maksājumi 0" at bounding box center [145, 345] width 200 height 41
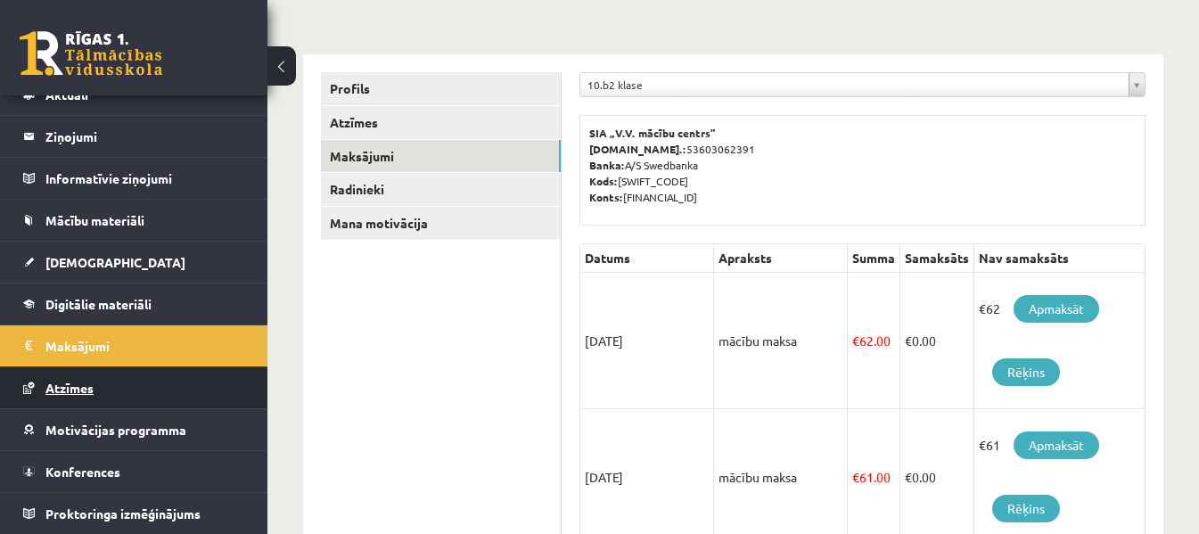
click at [132, 371] on link "Atzīmes" at bounding box center [134, 387] width 222 height 41
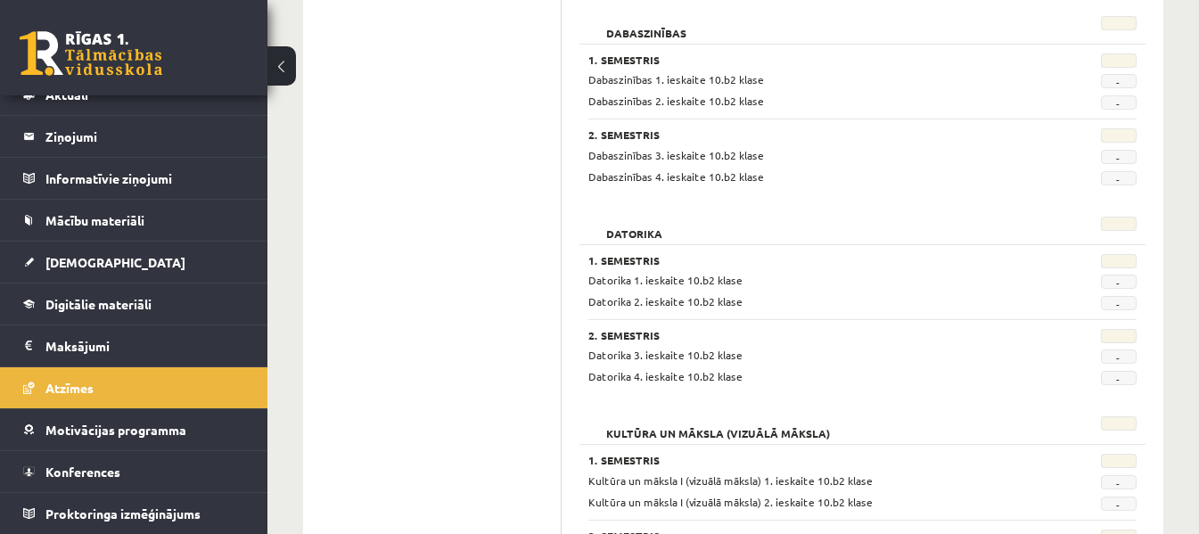
scroll to position [446, 0]
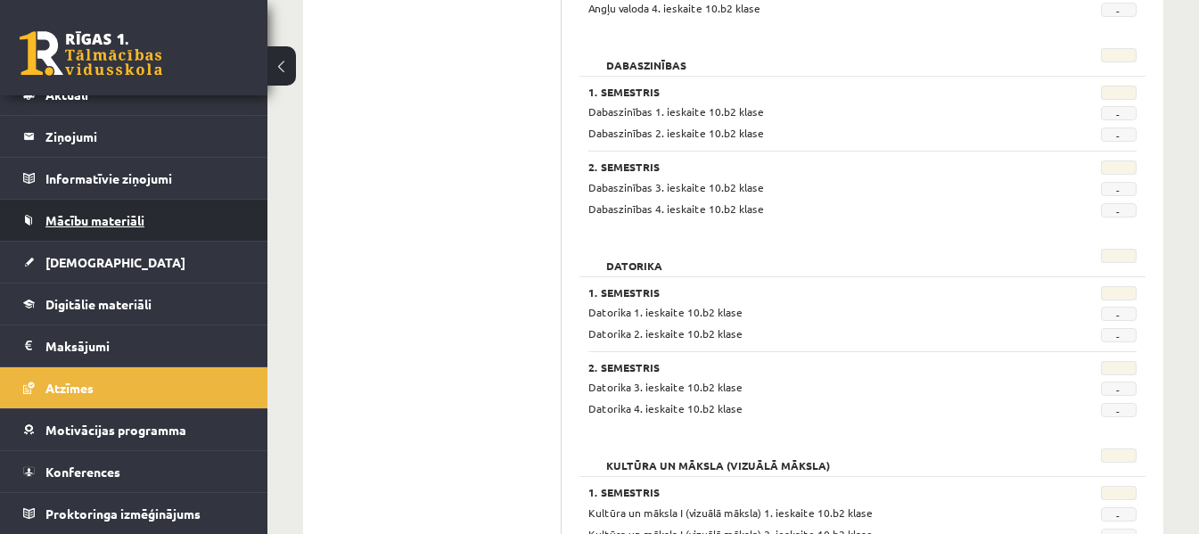
click at [118, 233] on link "Mācību materiāli" at bounding box center [134, 220] width 222 height 41
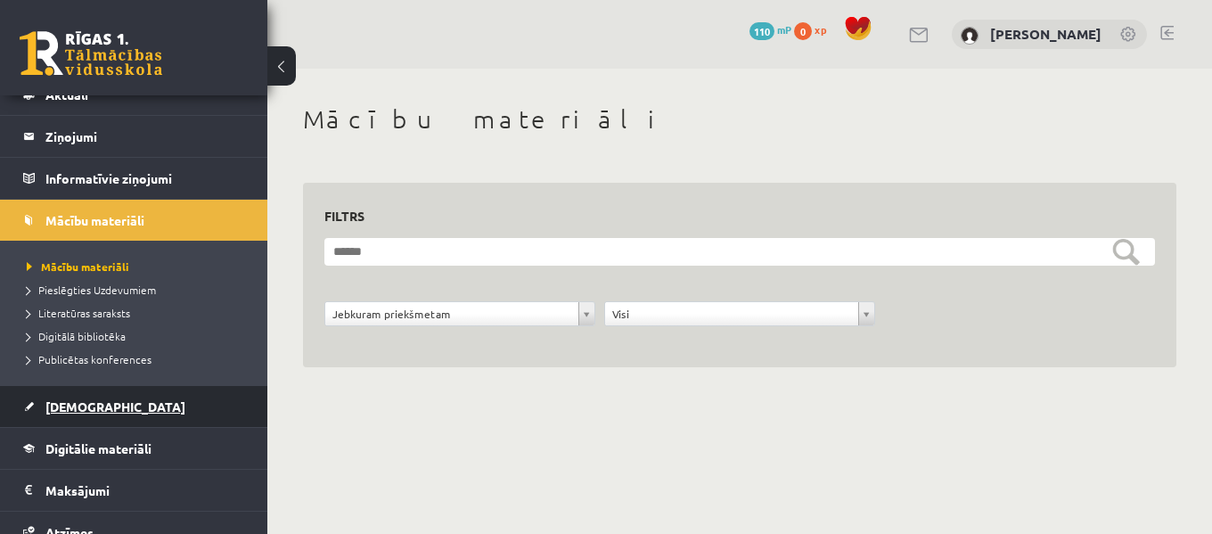
click at [185, 395] on link "[DEMOGRAPHIC_DATA]" at bounding box center [134, 406] width 222 height 41
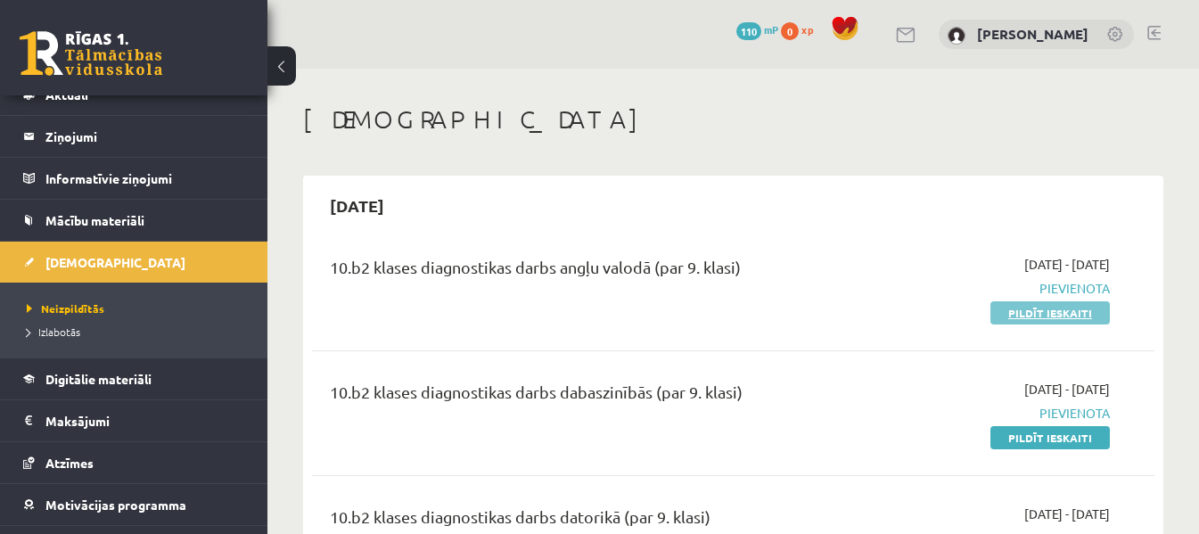
click at [1048, 309] on link "Pildīt ieskaiti" at bounding box center [1049, 312] width 119 height 23
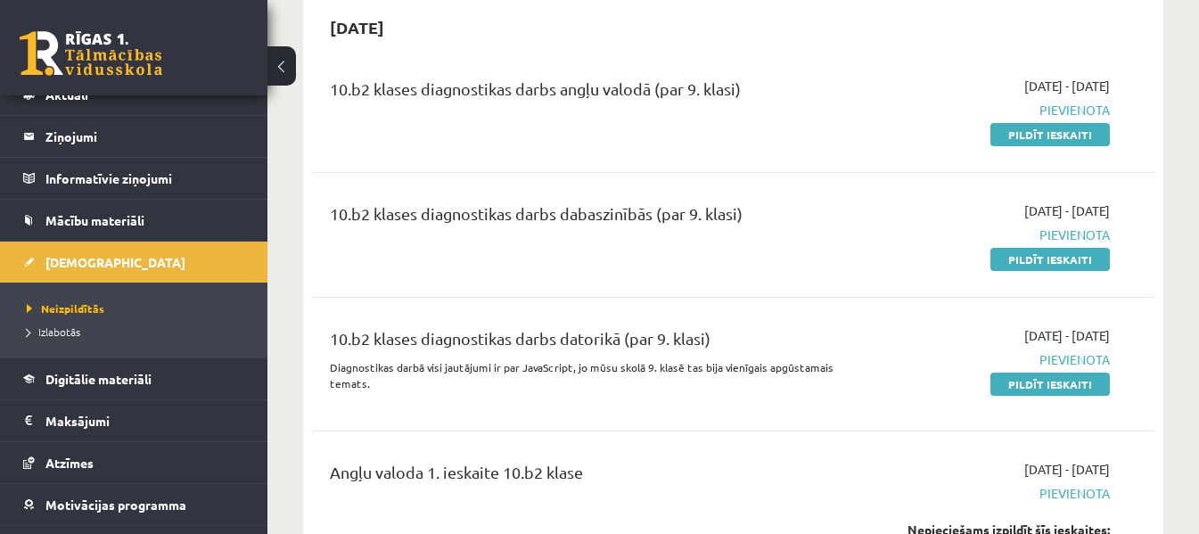
drag, startPoint x: 1047, startPoint y: 393, endPoint x: 776, endPoint y: 55, distance: 433.1
click at [1047, 393] on link "Pildīt ieskaiti" at bounding box center [1049, 384] width 119 height 23
click at [1023, 371] on div "2025-09-01 - 2025-09-15 Pievienota Pildīt ieskaiti" at bounding box center [988, 364] width 269 height 76
click at [1026, 378] on link "Pildīt ieskaiti" at bounding box center [1049, 384] width 119 height 23
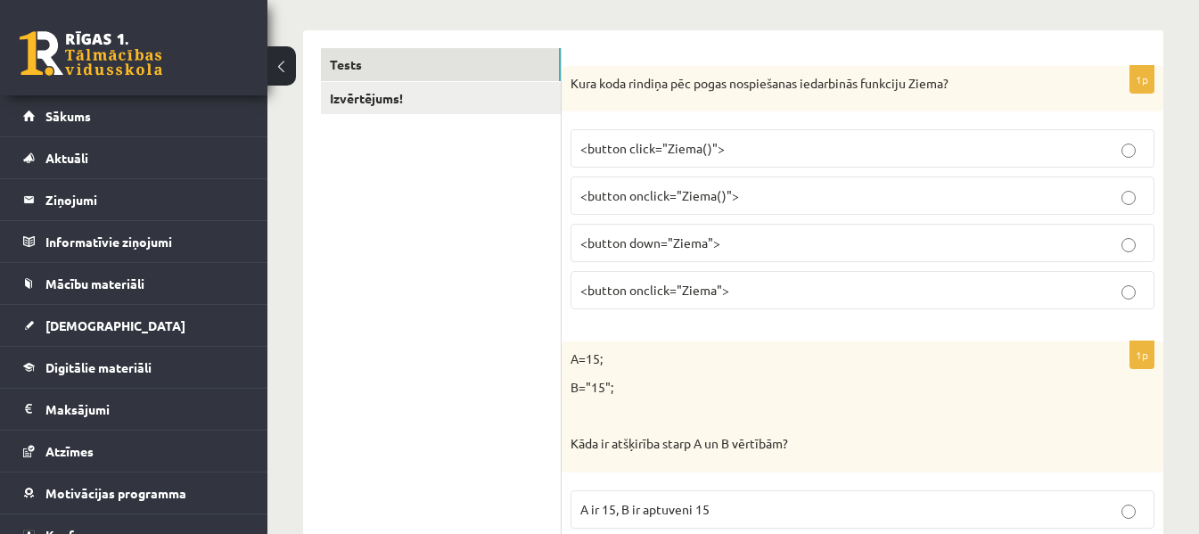
scroll to position [267, 0]
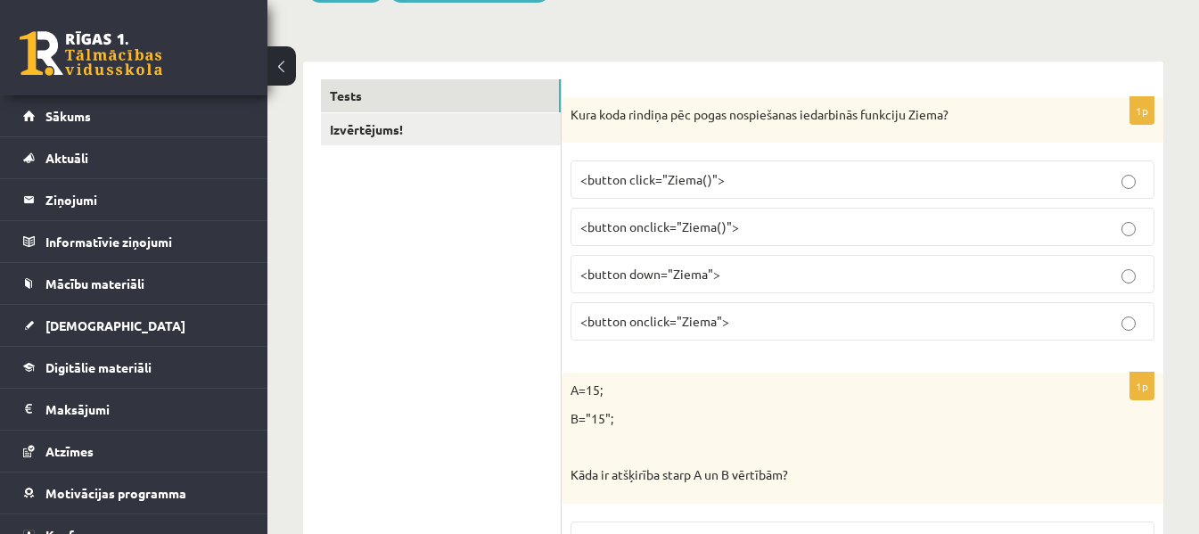
click at [742, 228] on p "<button onclick="Ziema()">" at bounding box center [862, 227] width 564 height 19
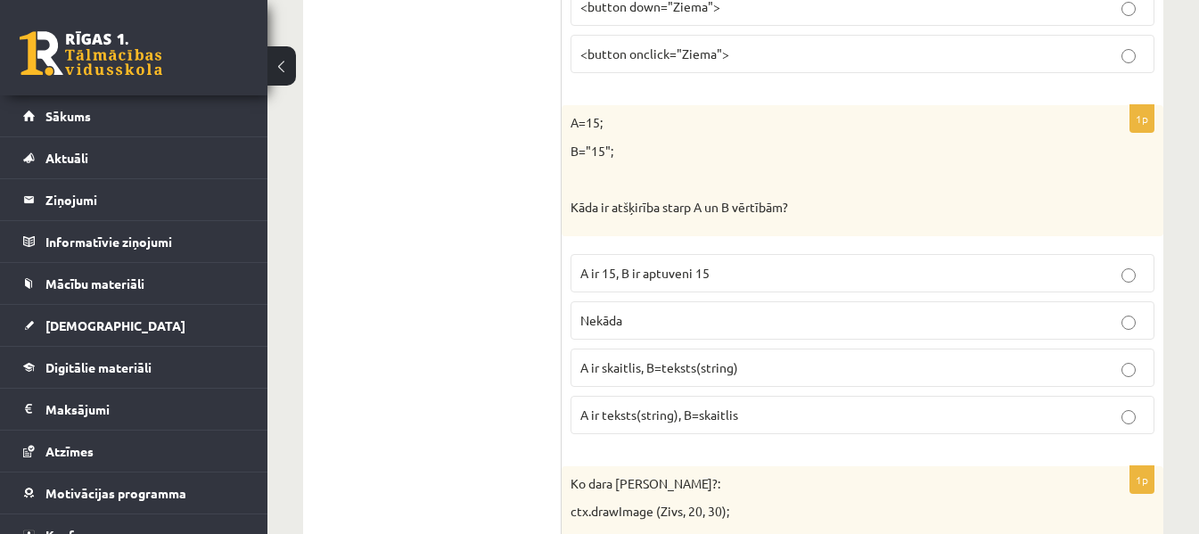
scroll to position [624, 0]
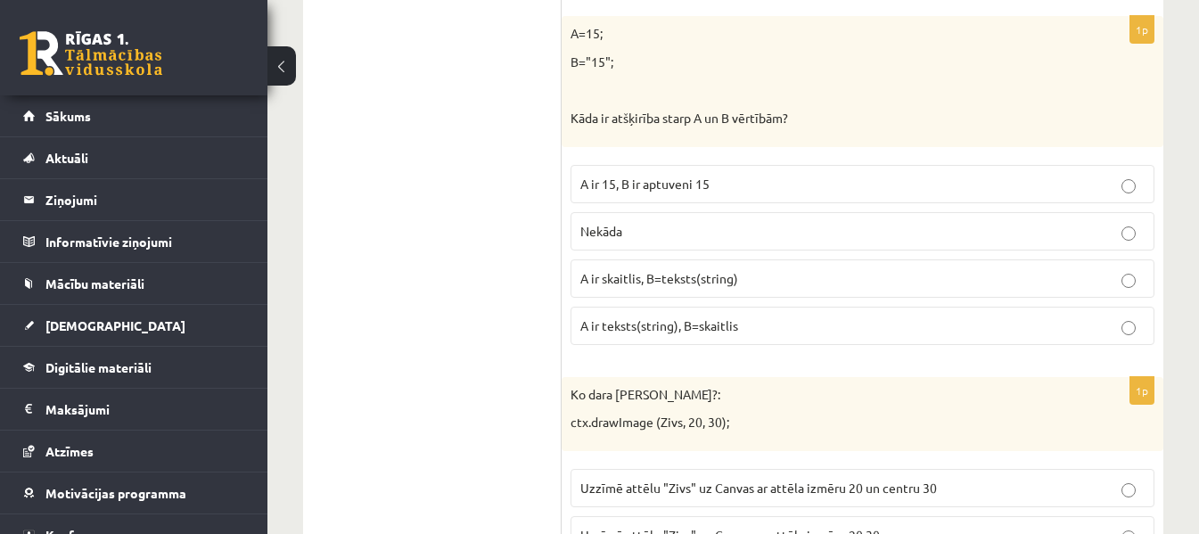
click at [718, 283] on span "A ir skaitlis, B=teksts(string)" at bounding box center [659, 278] width 158 height 16
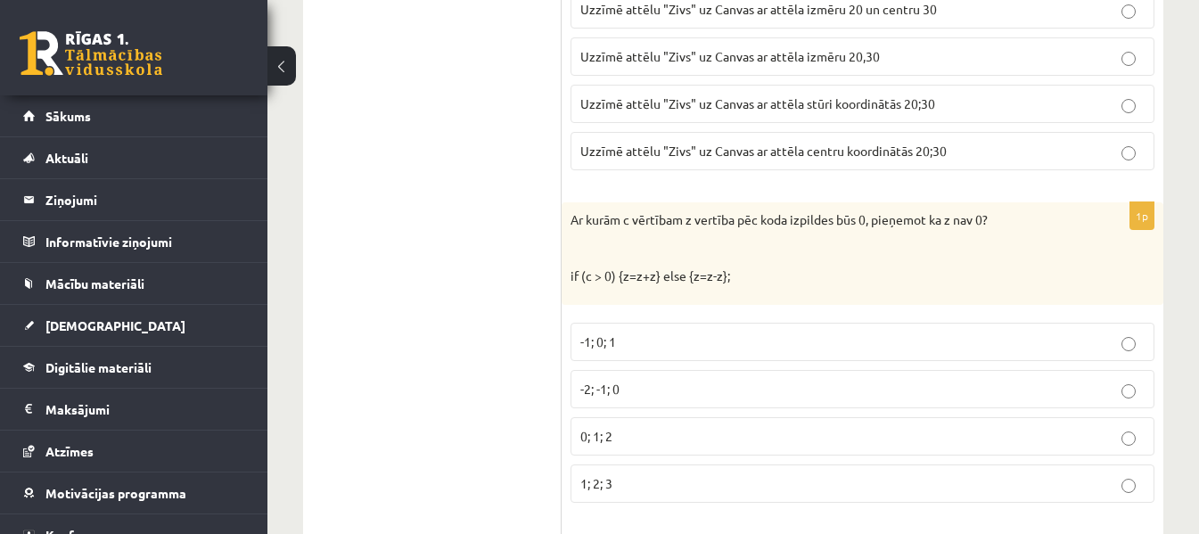
scroll to position [973, 0]
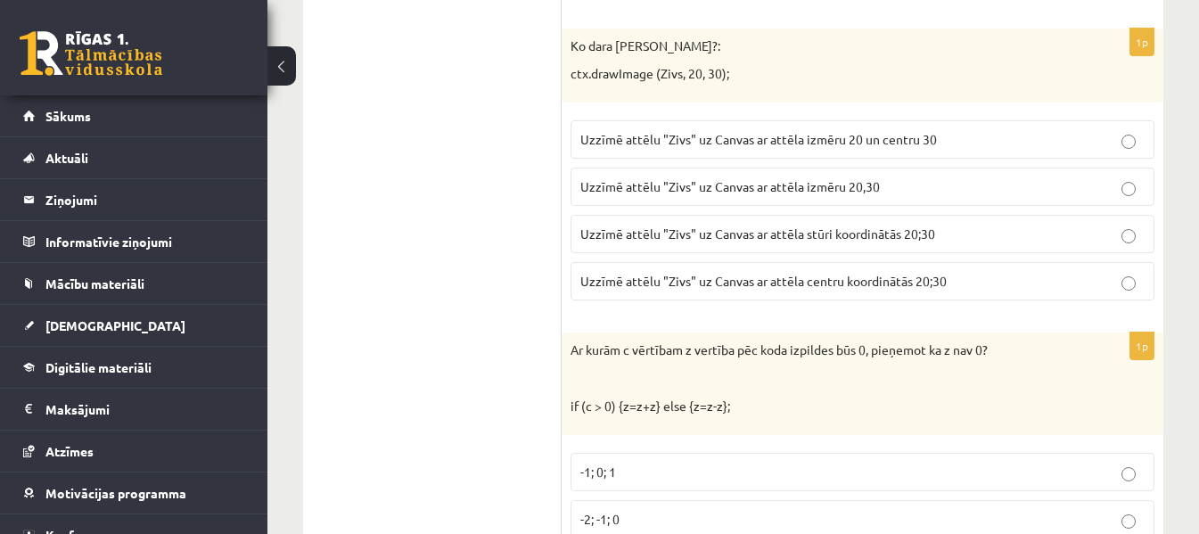
click at [953, 242] on p "Uzzīmē attēlu "Zivs" uz Canvas ar attēla stūri koordinātās 20;30" at bounding box center [862, 234] width 564 height 19
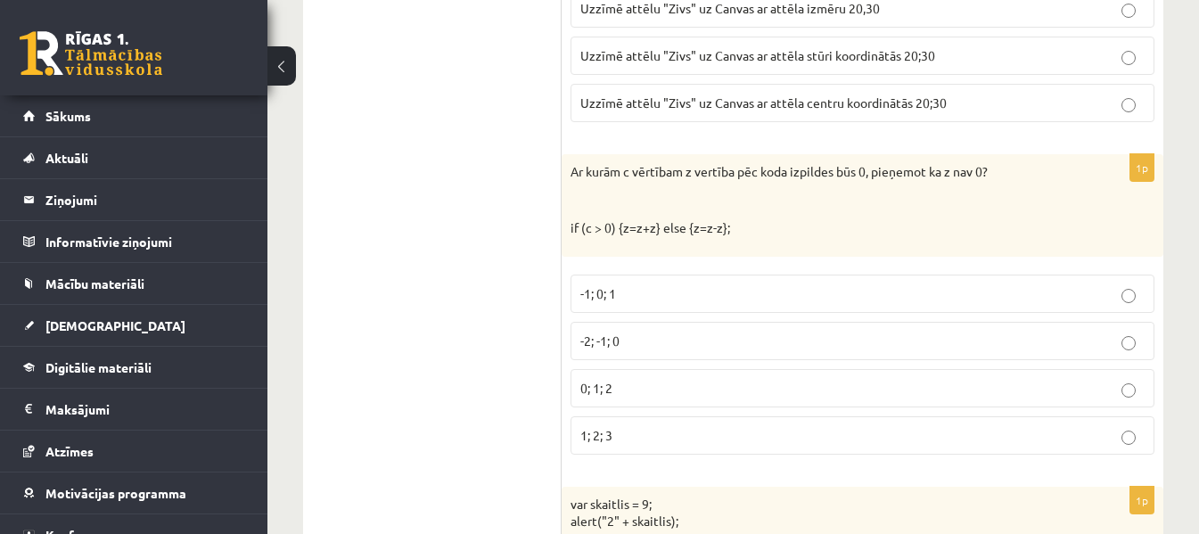
click at [942, 351] on label "-2; -1; 0" at bounding box center [863, 341] width 584 height 38
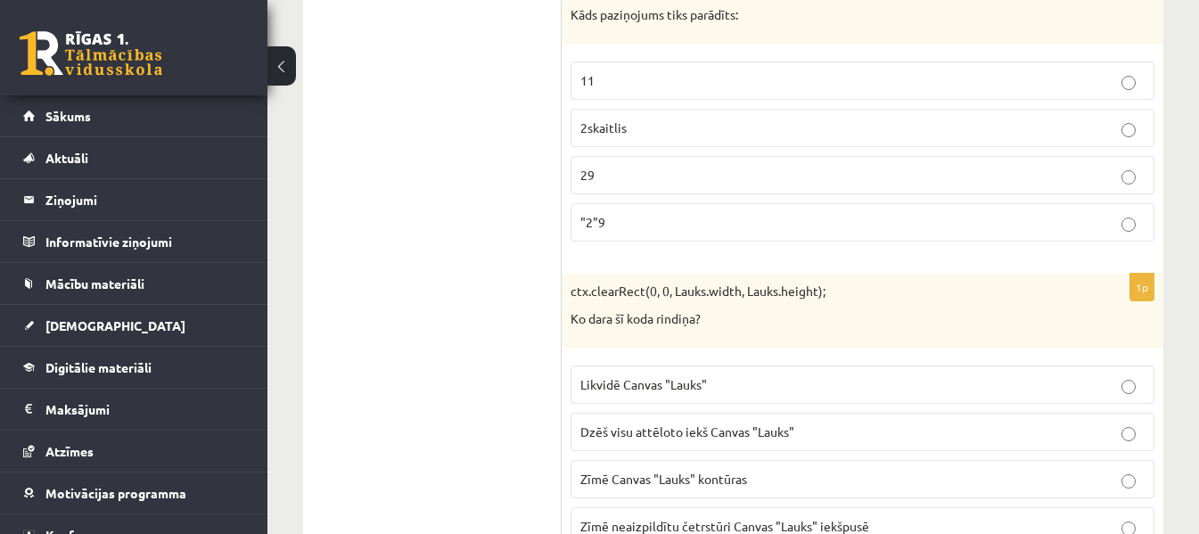
scroll to position [1597, 0]
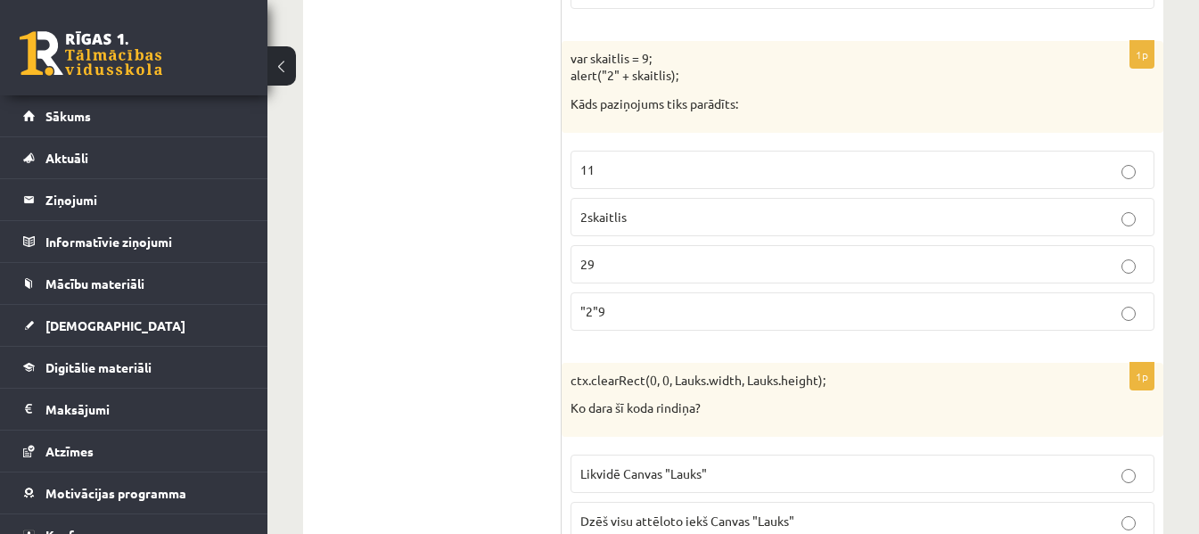
click at [900, 307] on p ""2"9" at bounding box center [862, 311] width 564 height 19
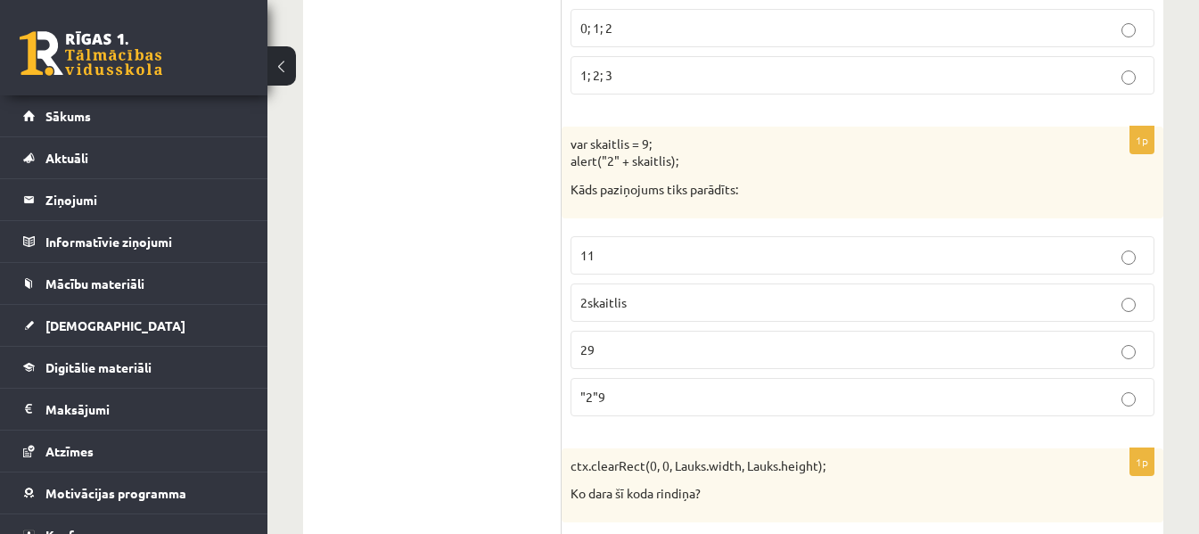
scroll to position [1508, 0]
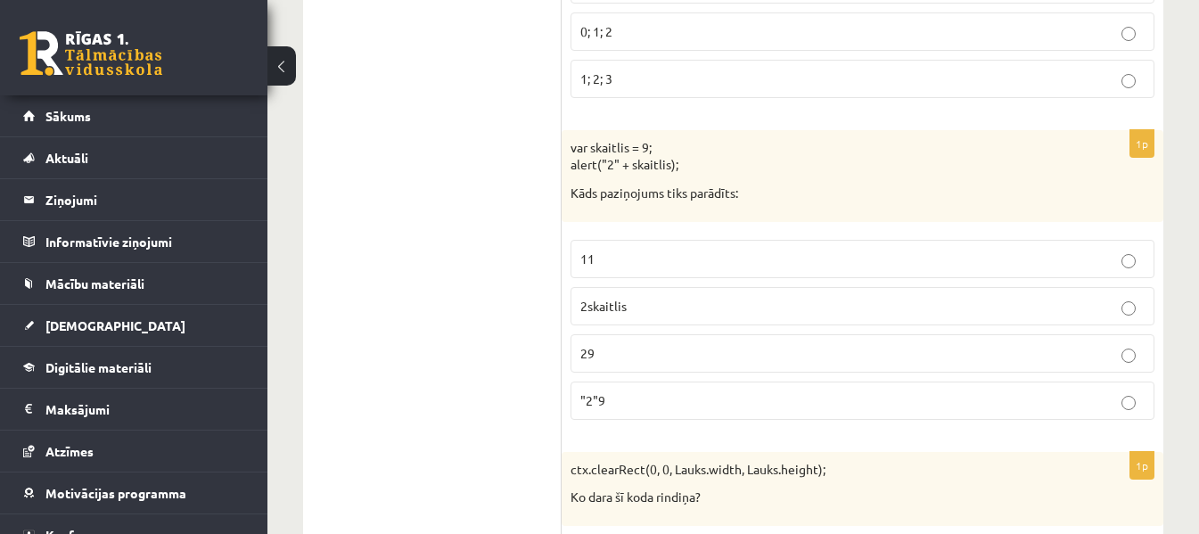
click at [651, 363] on p "29" at bounding box center [862, 353] width 564 height 19
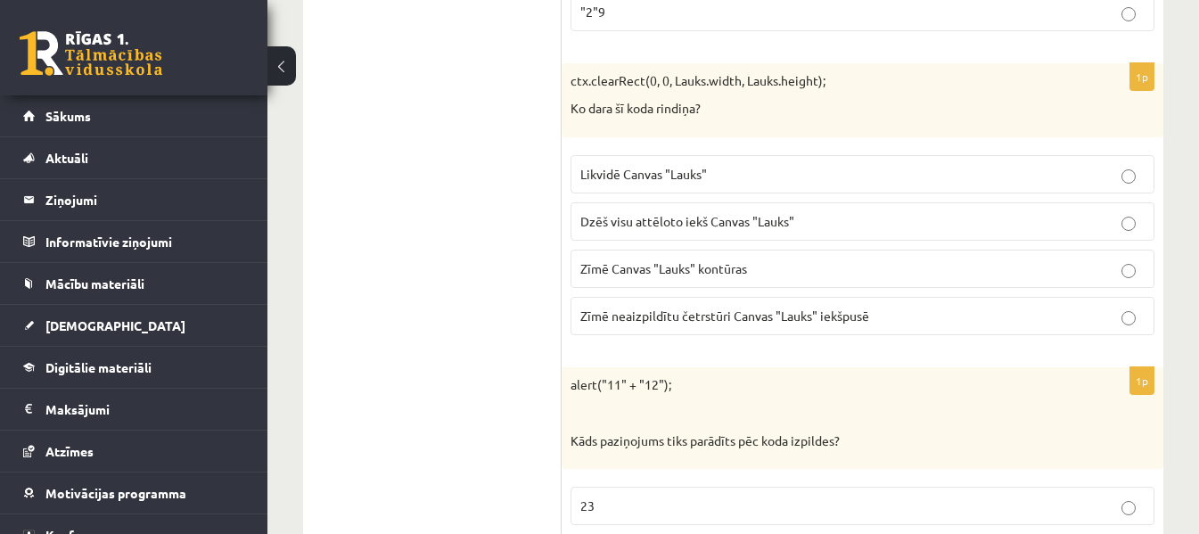
scroll to position [1864, 0]
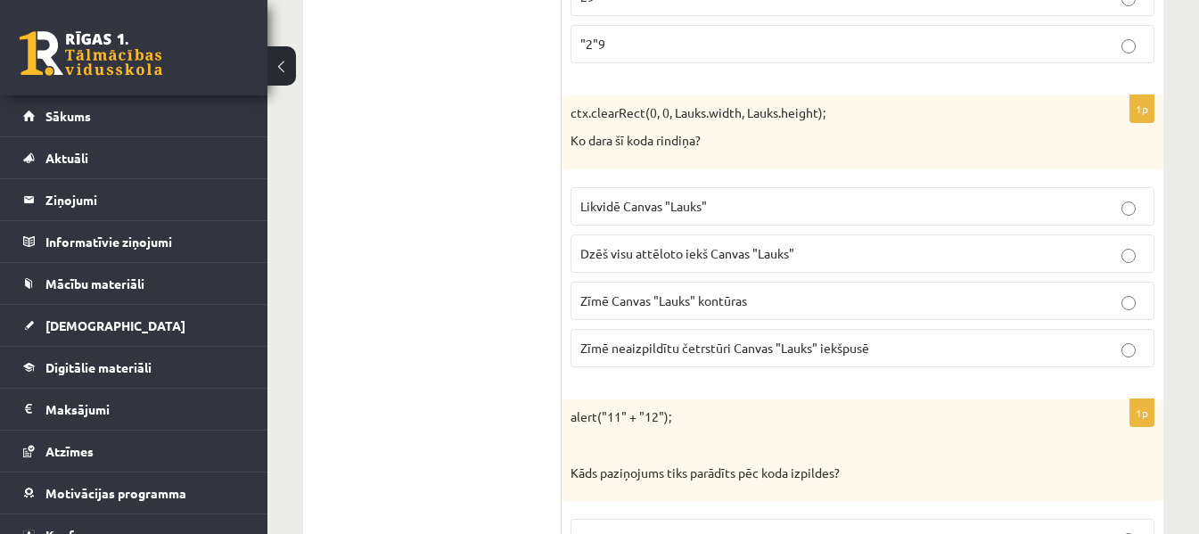
click at [760, 260] on span "Dzēš visu attēloto iekš Canvas "Lauks"" at bounding box center [687, 253] width 214 height 16
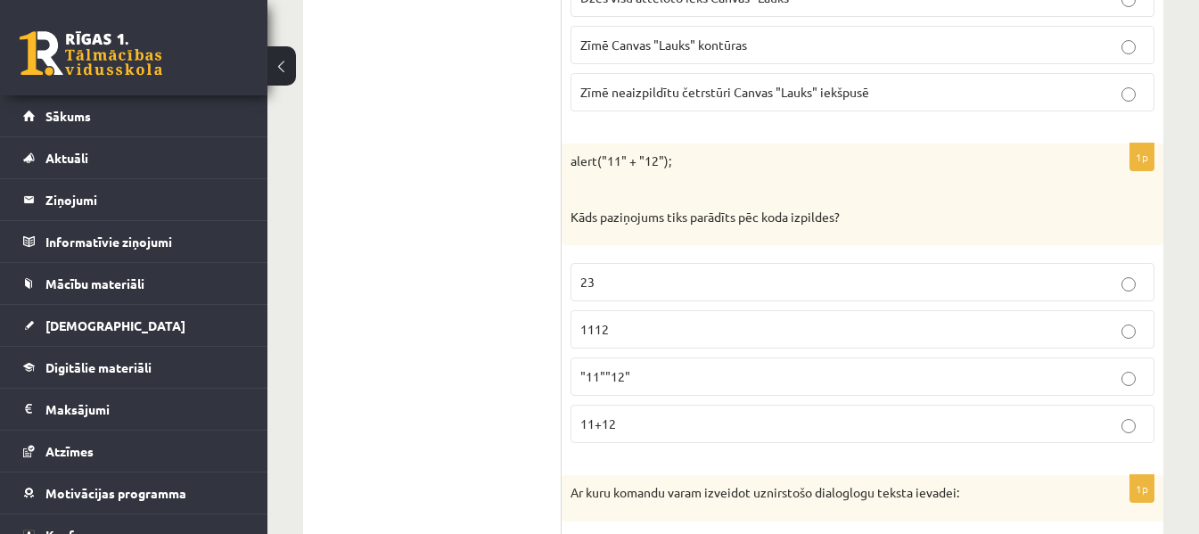
scroll to position [2132, 0]
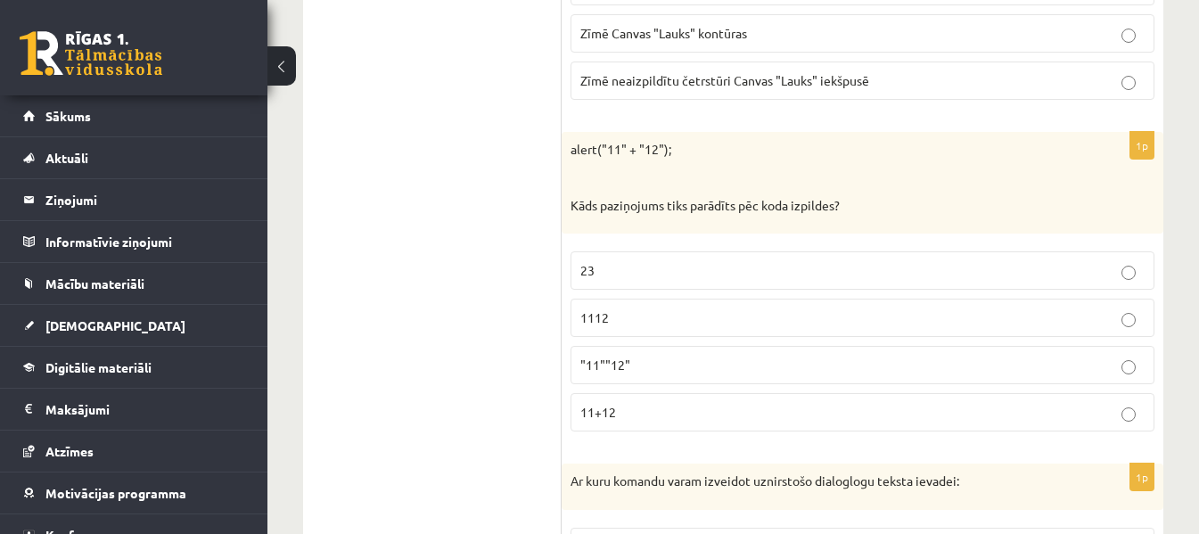
click at [661, 314] on p "1112" at bounding box center [862, 317] width 564 height 19
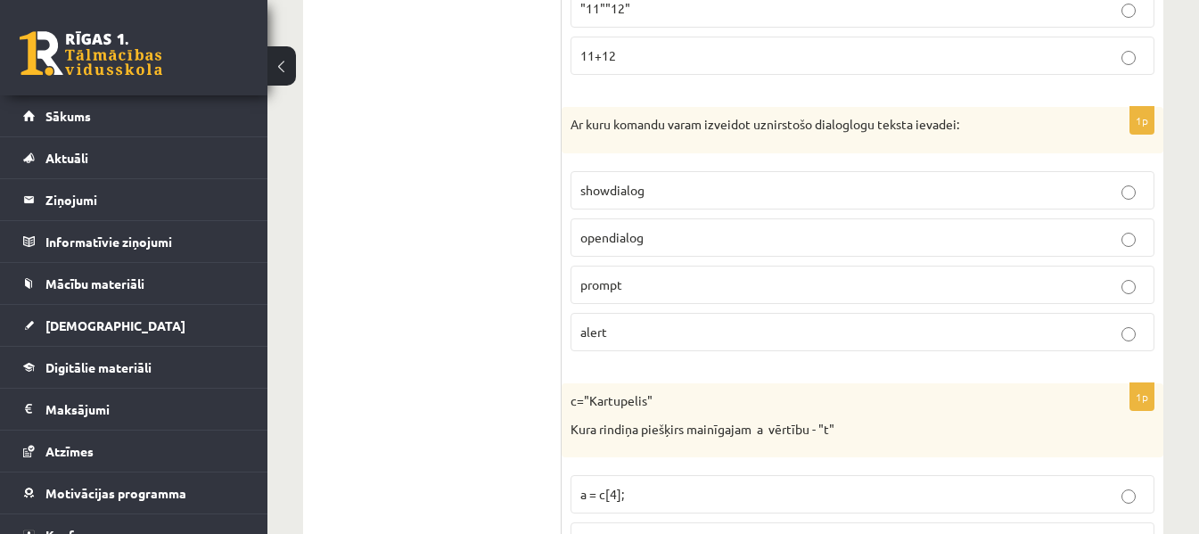
scroll to position [2577, 0]
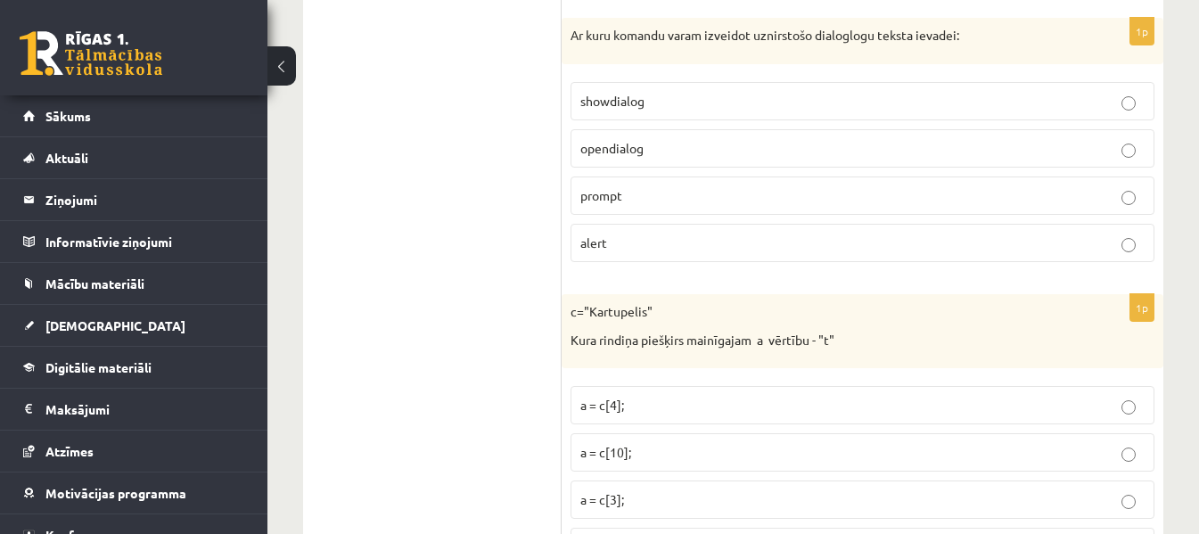
click at [706, 207] on label "prompt" at bounding box center [863, 196] width 584 height 38
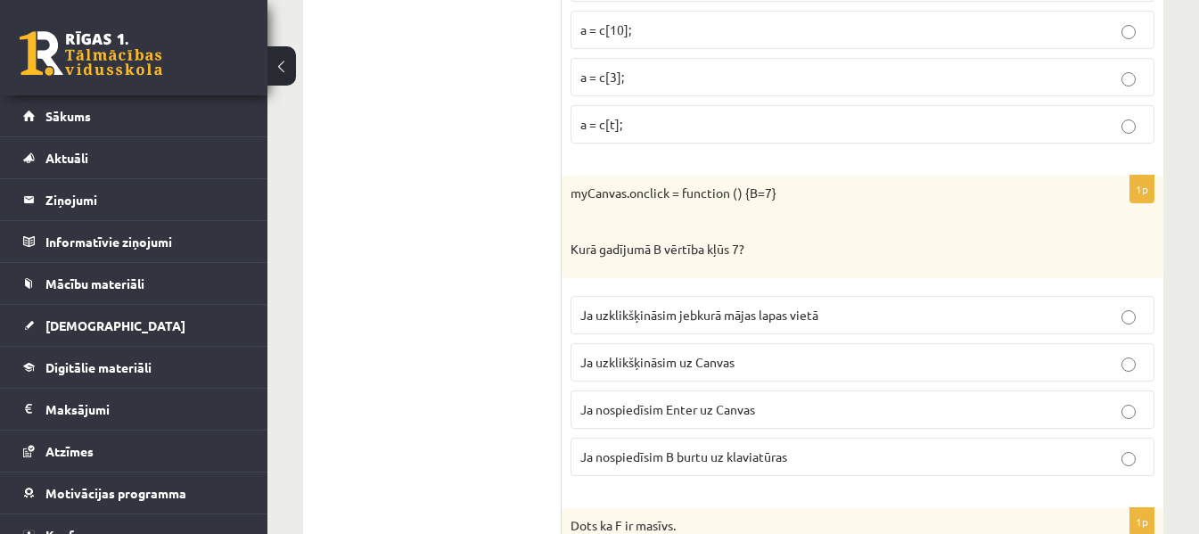
scroll to position [2934, 0]
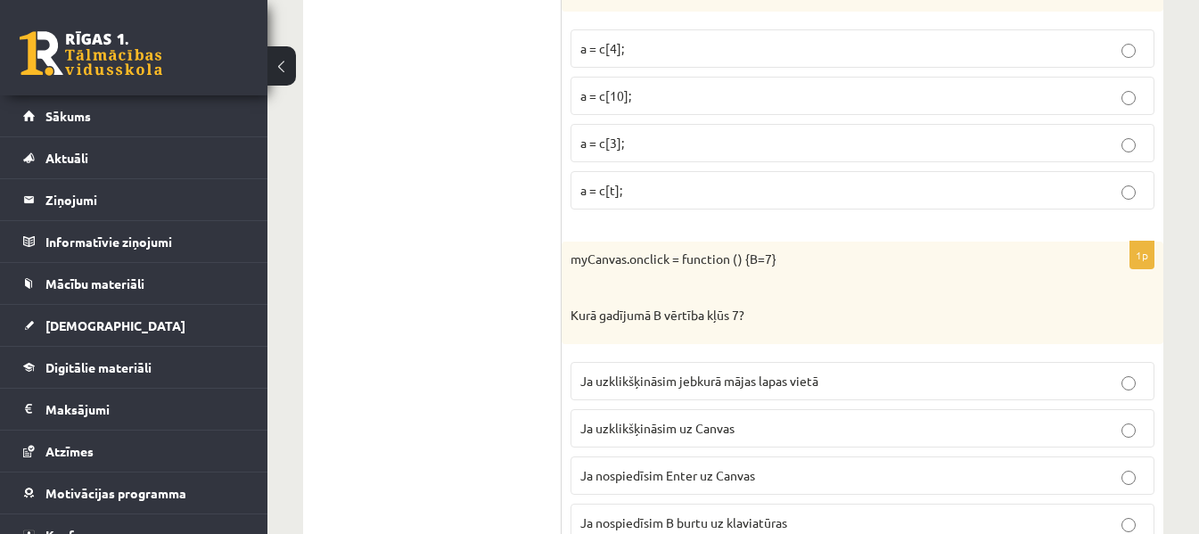
click at [677, 152] on p "a = c[3];" at bounding box center [862, 143] width 564 height 19
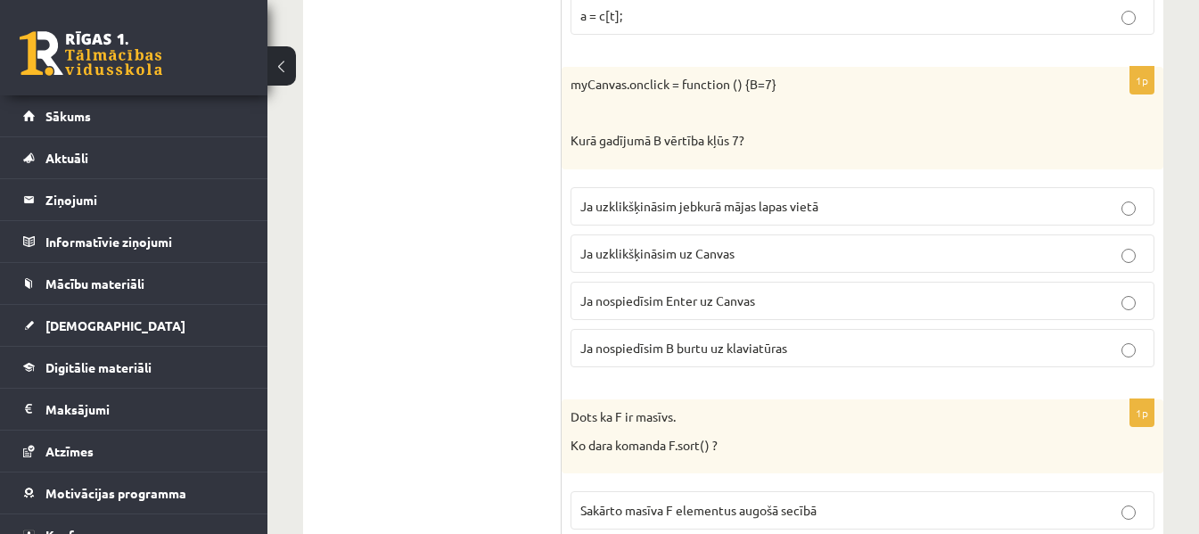
scroll to position [3112, 0]
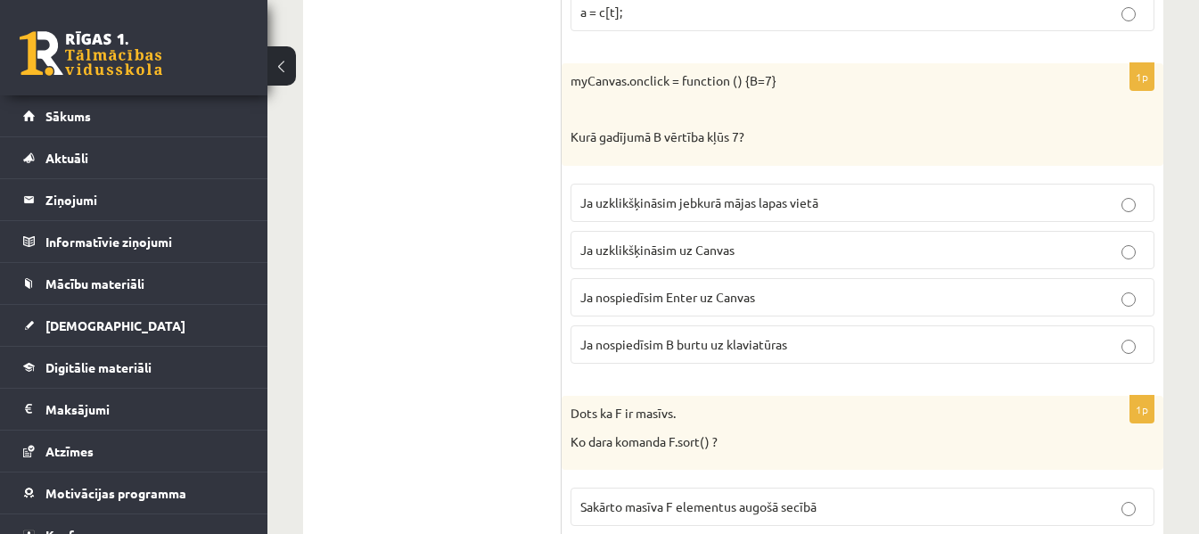
click at [692, 253] on span "Ja uzklikšķināsim uz Canvas" at bounding box center [657, 250] width 154 height 16
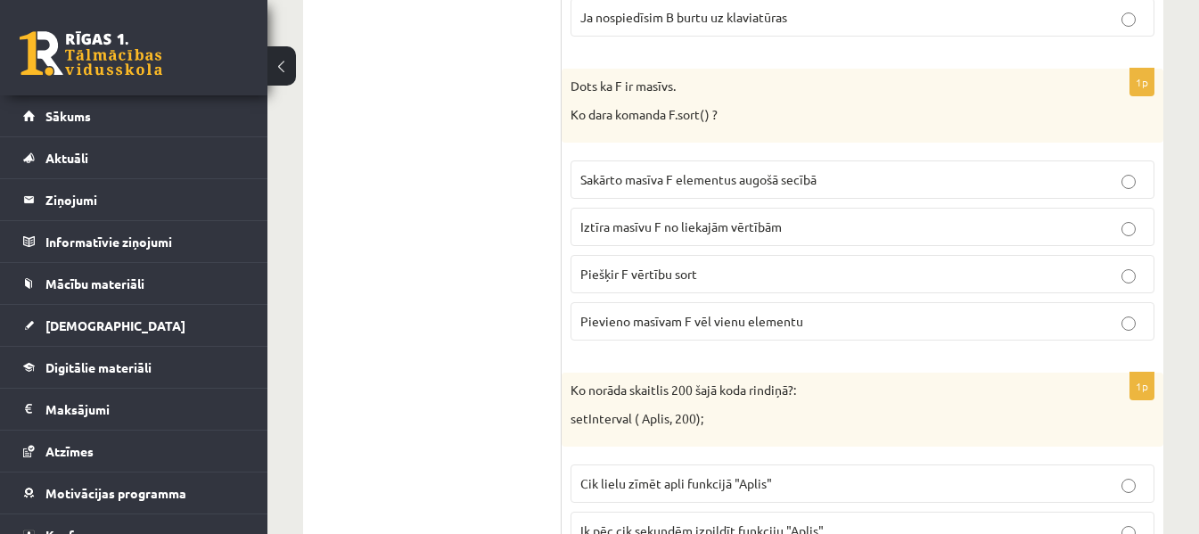
scroll to position [3469, 0]
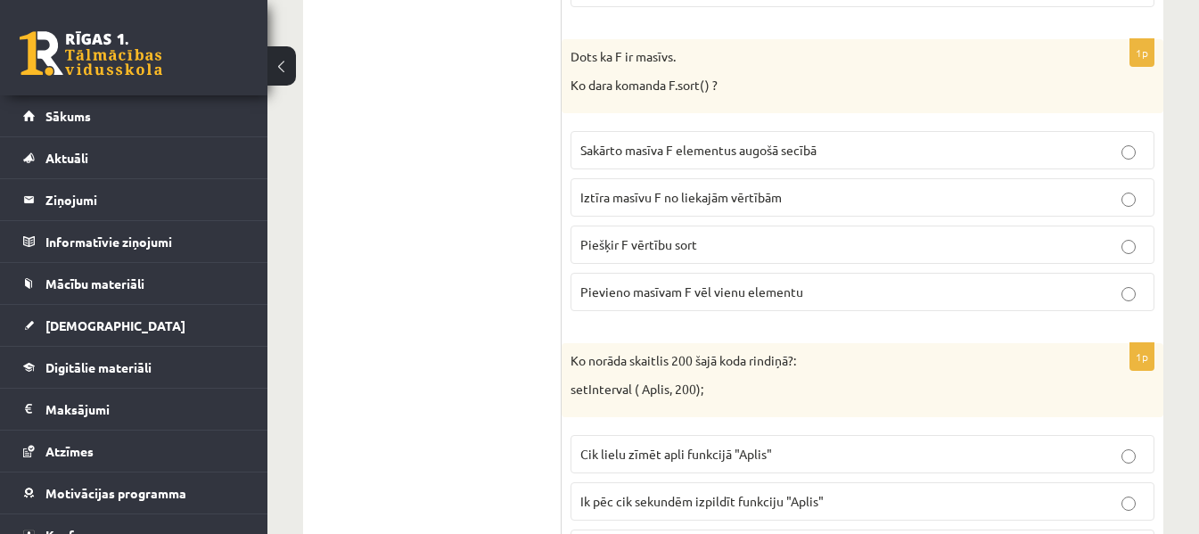
click at [783, 293] on span "Pievieno masīvam F vēl vienu elementu" at bounding box center [691, 291] width 223 height 16
click at [737, 157] on span "Sakārto masīva F elementus augošā secībā" at bounding box center [698, 150] width 236 height 16
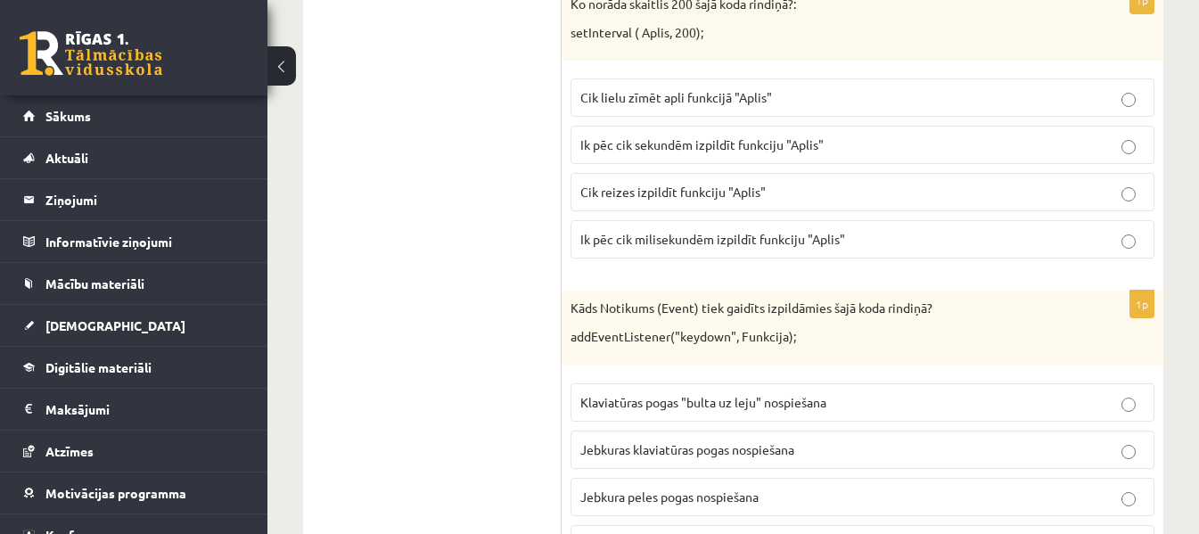
scroll to position [3736, 0]
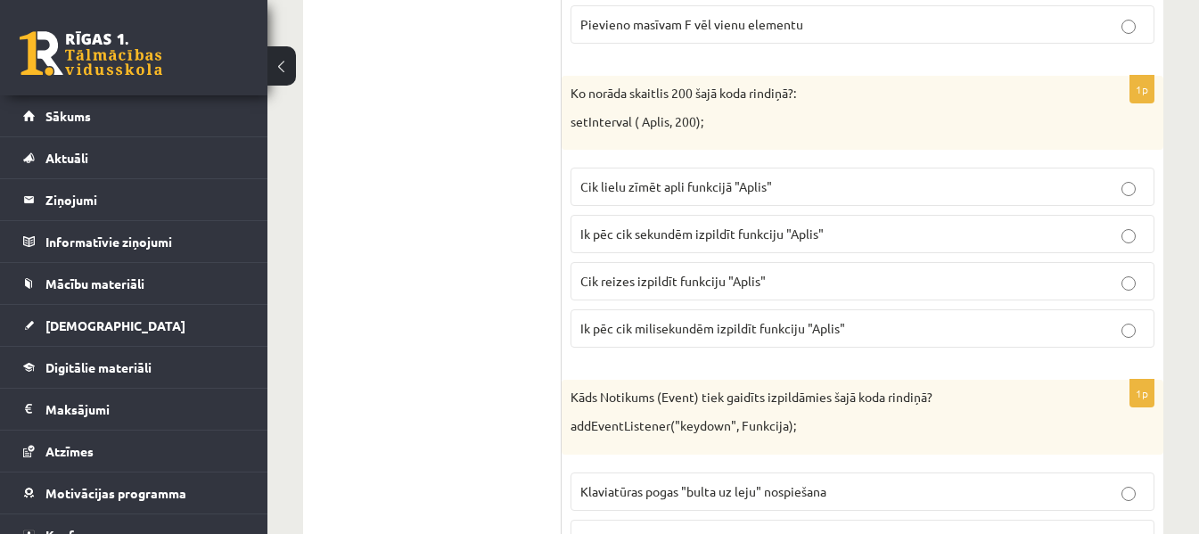
click at [865, 333] on p "Ik pēc cik milisekundēm izpildīt funkciju "Aplis"" at bounding box center [862, 328] width 564 height 19
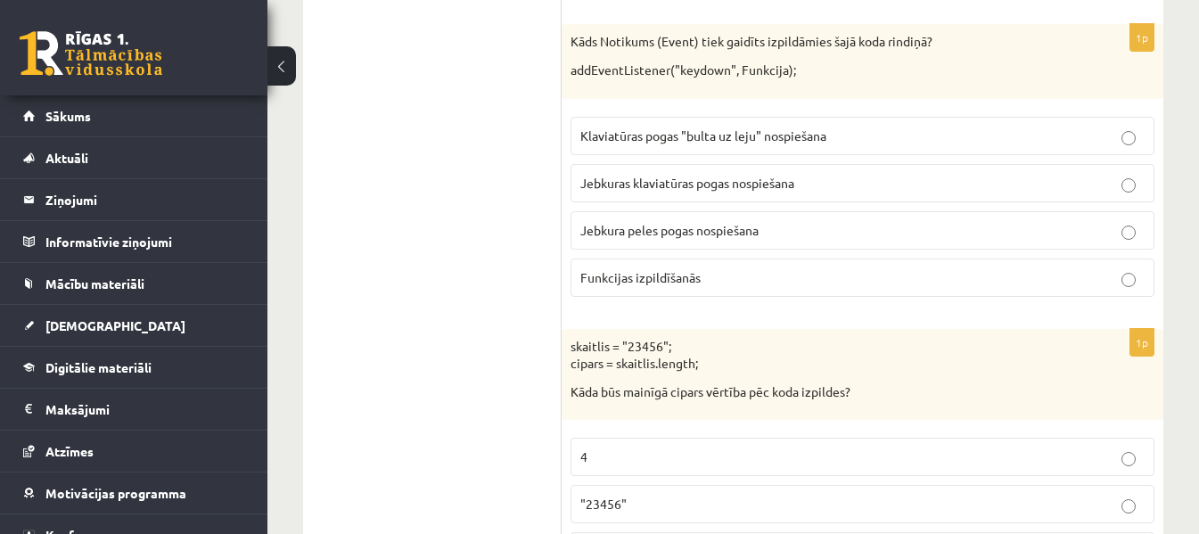
scroll to position [4093, 0]
click at [778, 177] on span "Jebkuras klaviatūras pogas nospiešana" at bounding box center [687, 182] width 214 height 16
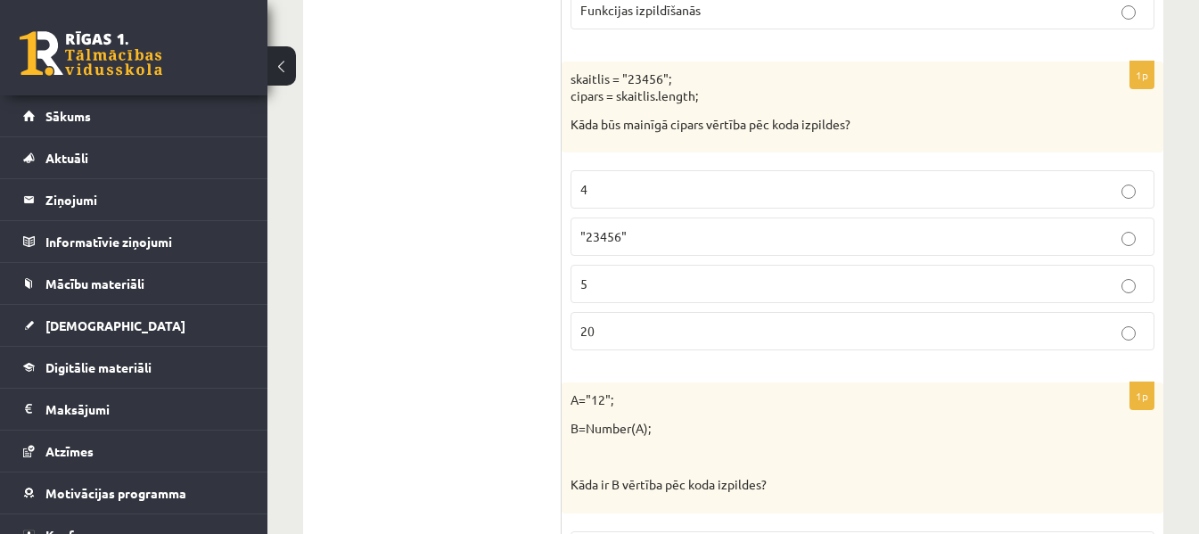
scroll to position [4360, 0]
click at [1018, 301] on label "5" at bounding box center [863, 283] width 584 height 38
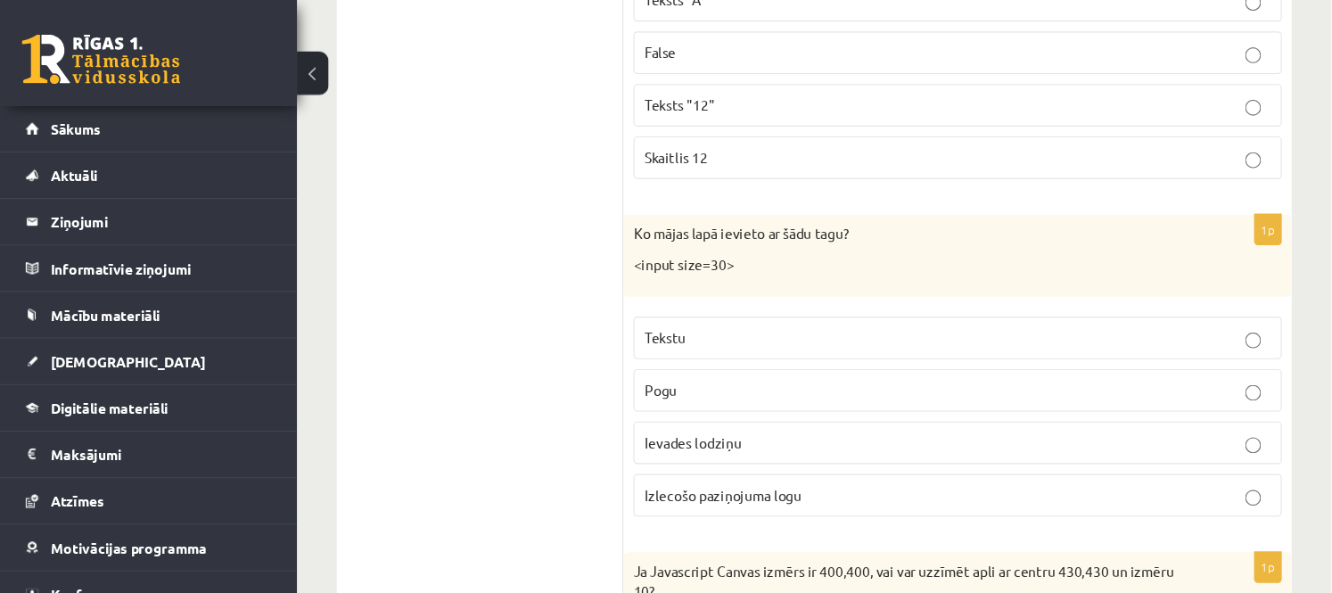
scroll to position [4823, 0]
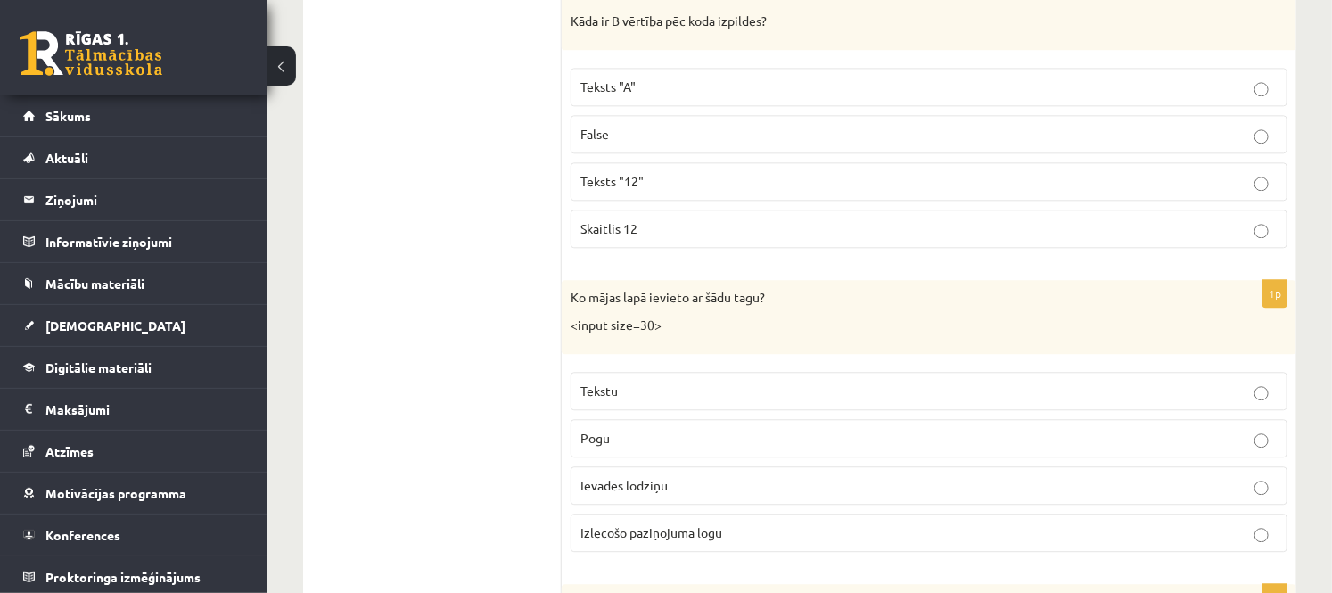
drag, startPoint x: 1204, startPoint y: 0, endPoint x: 501, endPoint y: 265, distance: 751.6
click at [501, 265] on ul "Tests Izvērtējums!" at bounding box center [441, 169] width 241 height 9290
click at [622, 493] on span "Ievades lodziņu" at bounding box center [623, 485] width 87 height 16
click at [646, 234] on p "Skaitlis 12" at bounding box center [928, 228] width 697 height 19
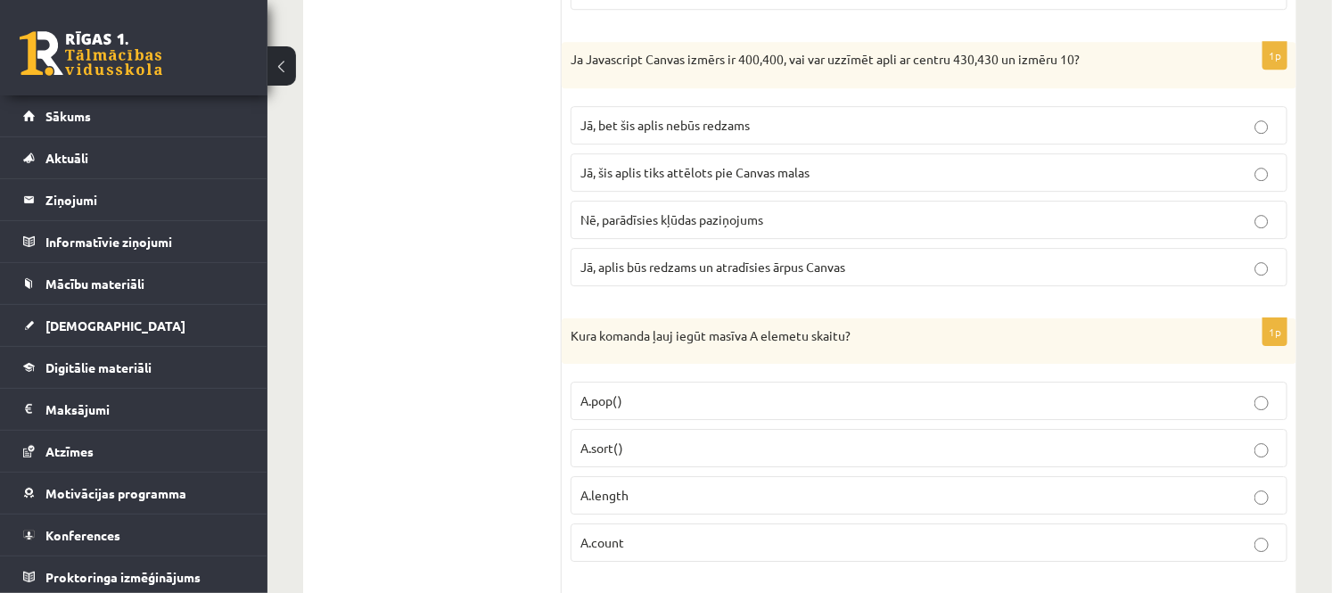
scroll to position [5417, 0]
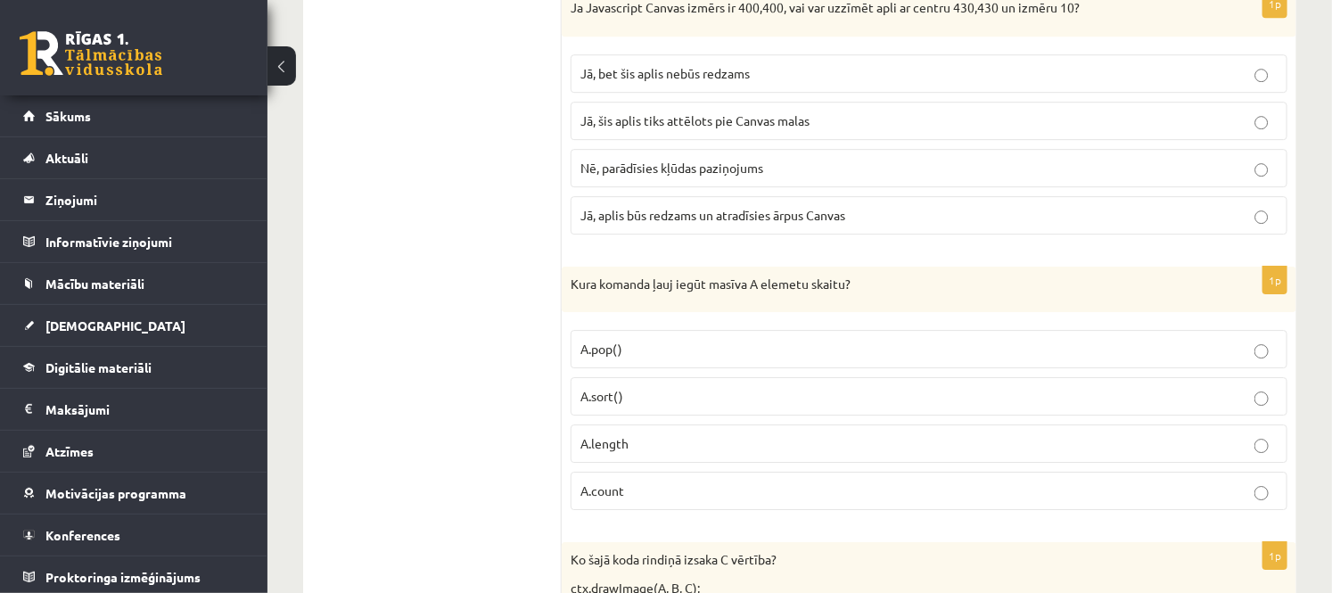
click at [756, 453] on p "A.length" at bounding box center [928, 443] width 697 height 19
click at [639, 130] on p "Jā, šis aplis tiks attēlots pie Canvas malas" at bounding box center [928, 120] width 697 height 19
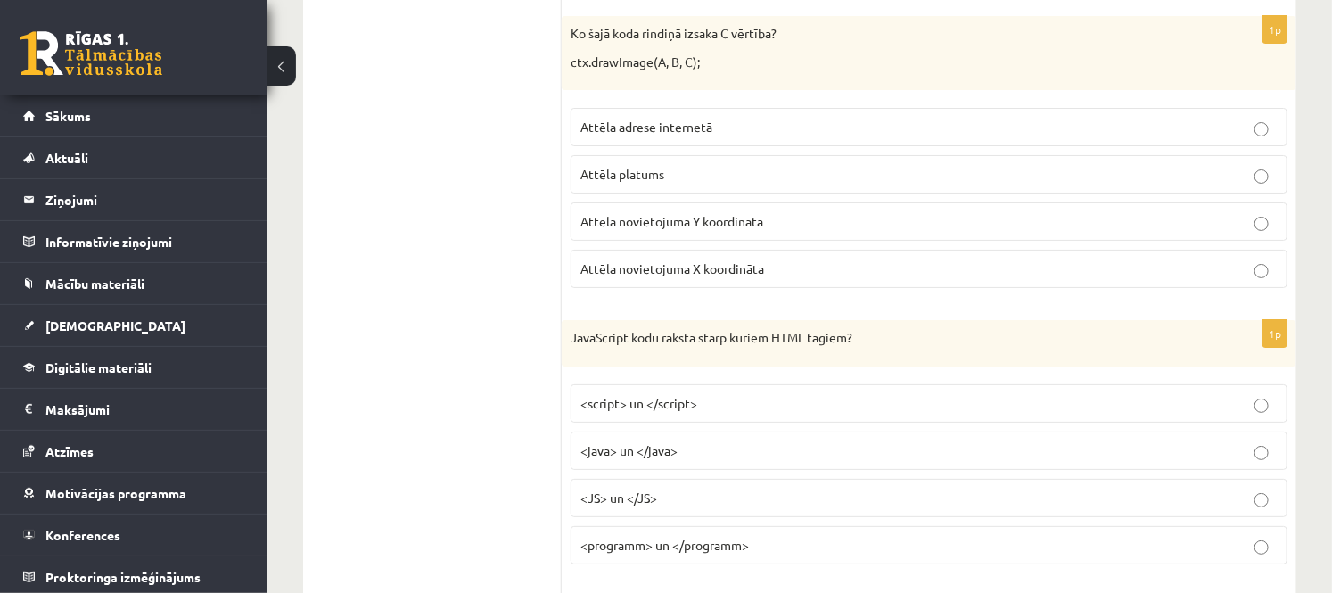
scroll to position [5960, 0]
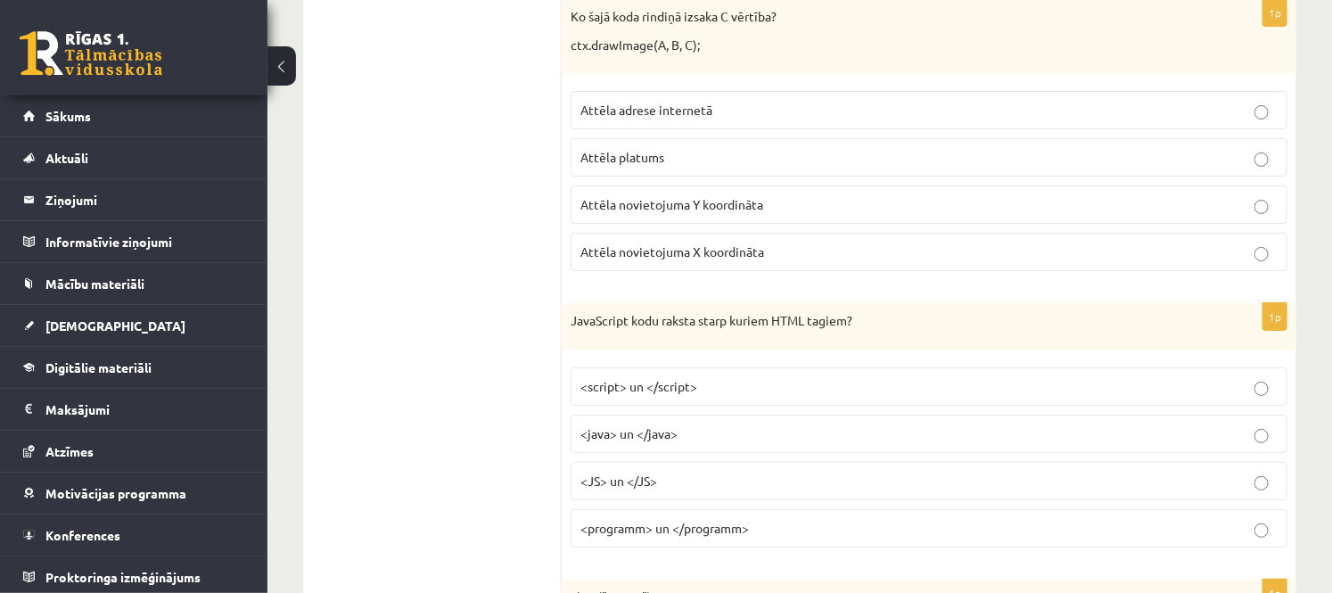
click at [831, 396] on p "<script> un </script>" at bounding box center [928, 386] width 697 height 19
click at [716, 212] on span "Attēla novietojuma Y koordināta" at bounding box center [671, 204] width 183 height 16
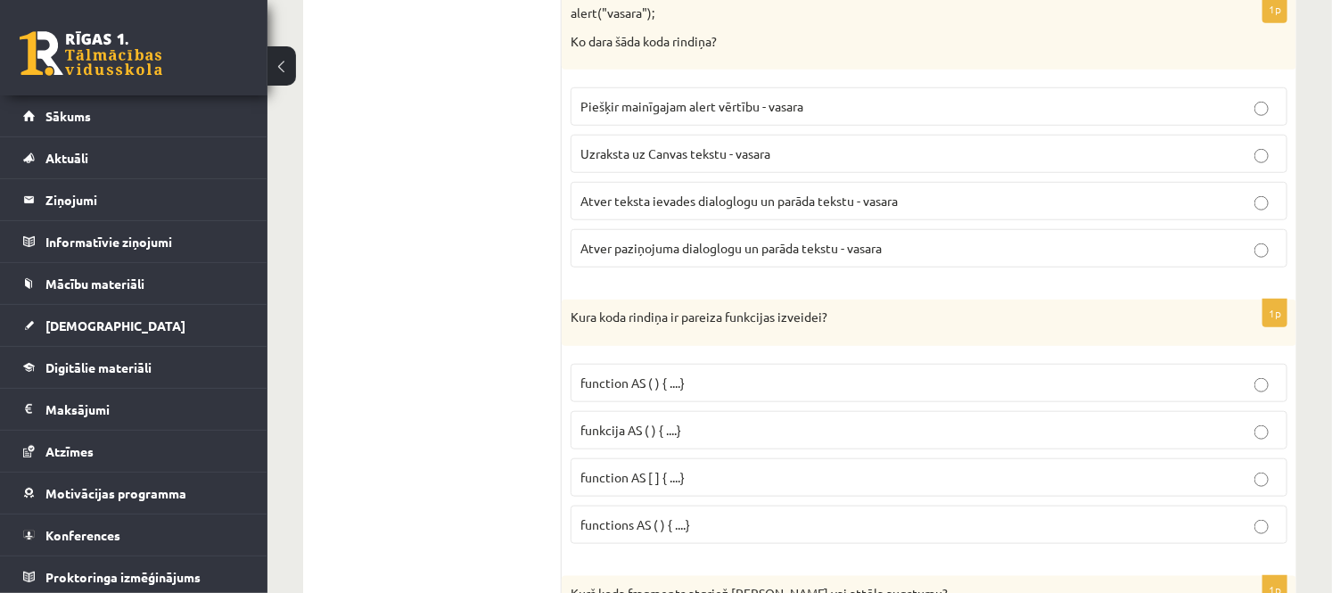
scroll to position [6554, 0]
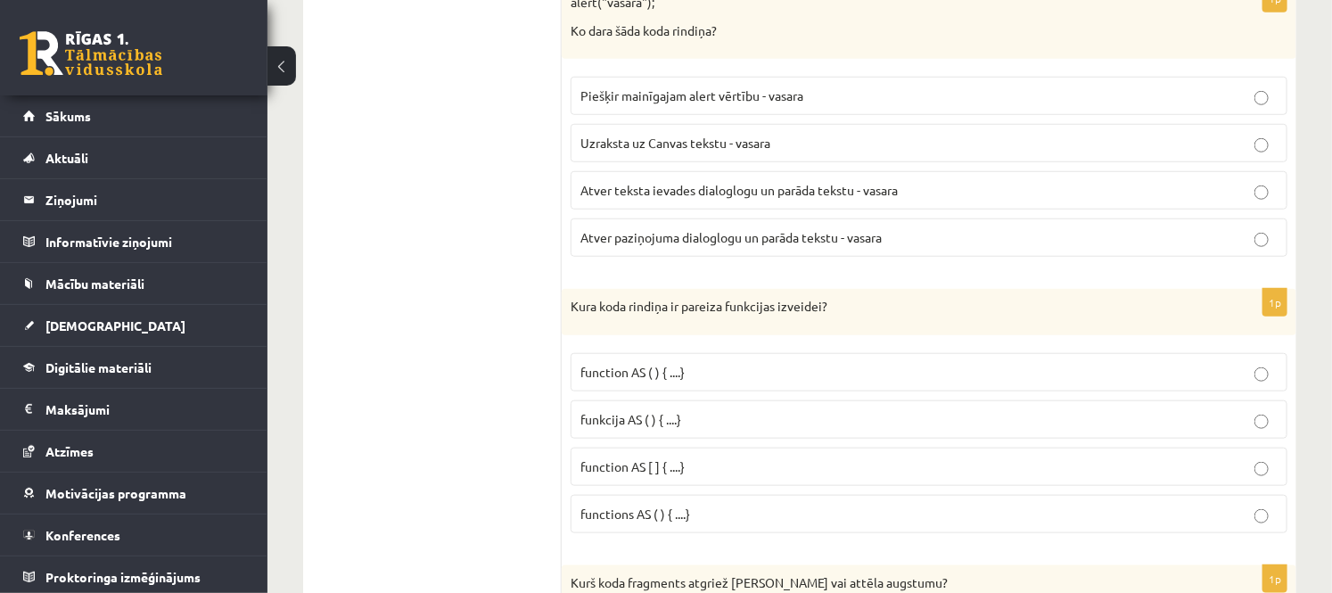
click at [854, 245] on span "Atver paziņojuma dialoglogu un parāda tekstu - vasara" at bounding box center [730, 237] width 301 height 16
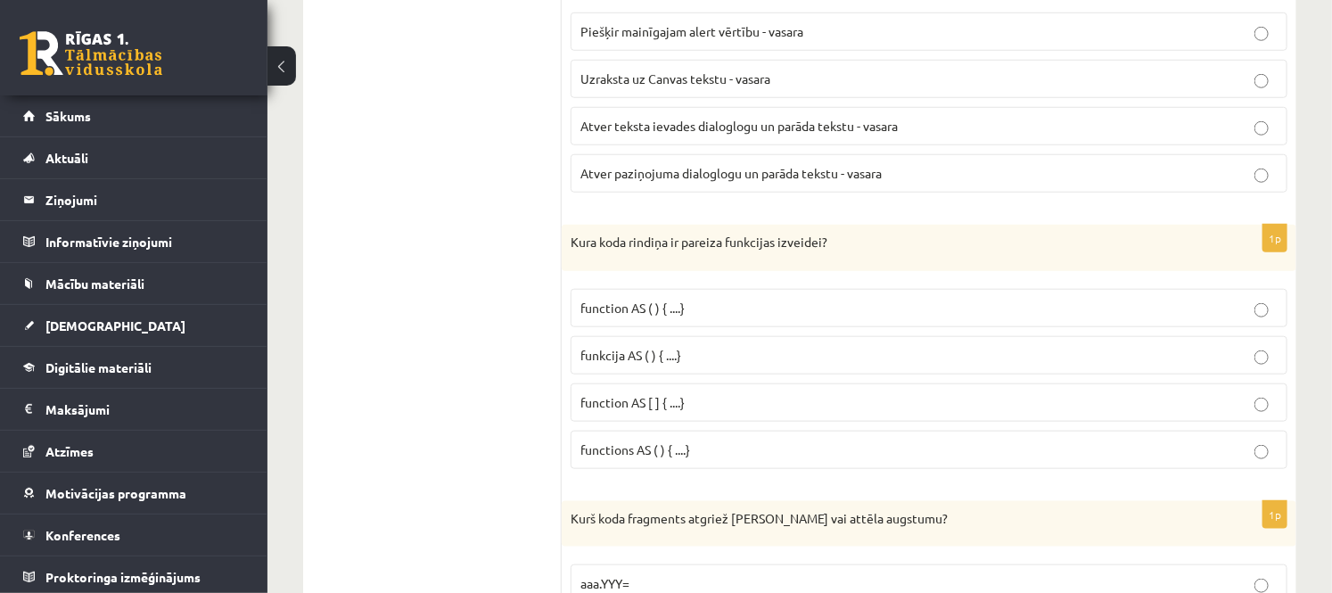
scroll to position [6653, 0]
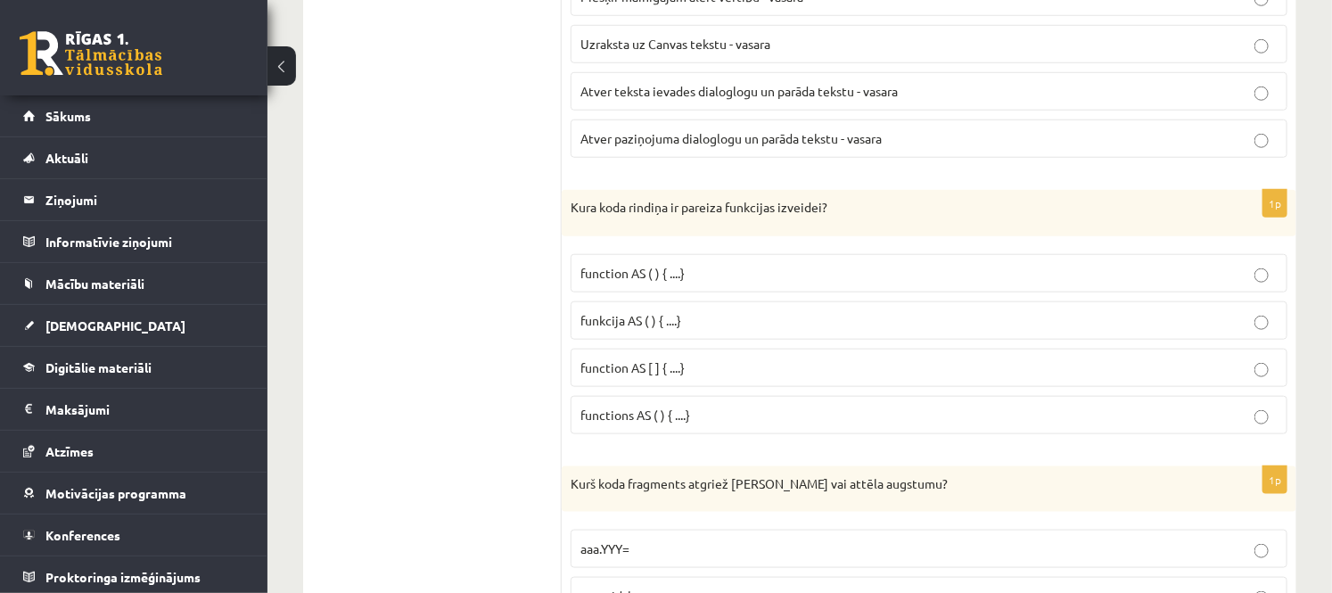
click at [661, 375] on span "function AS [ ] { ....}" at bounding box center [632, 367] width 104 height 16
click at [692, 283] on p "function AS ( ) { ....}" at bounding box center [928, 273] width 697 height 19
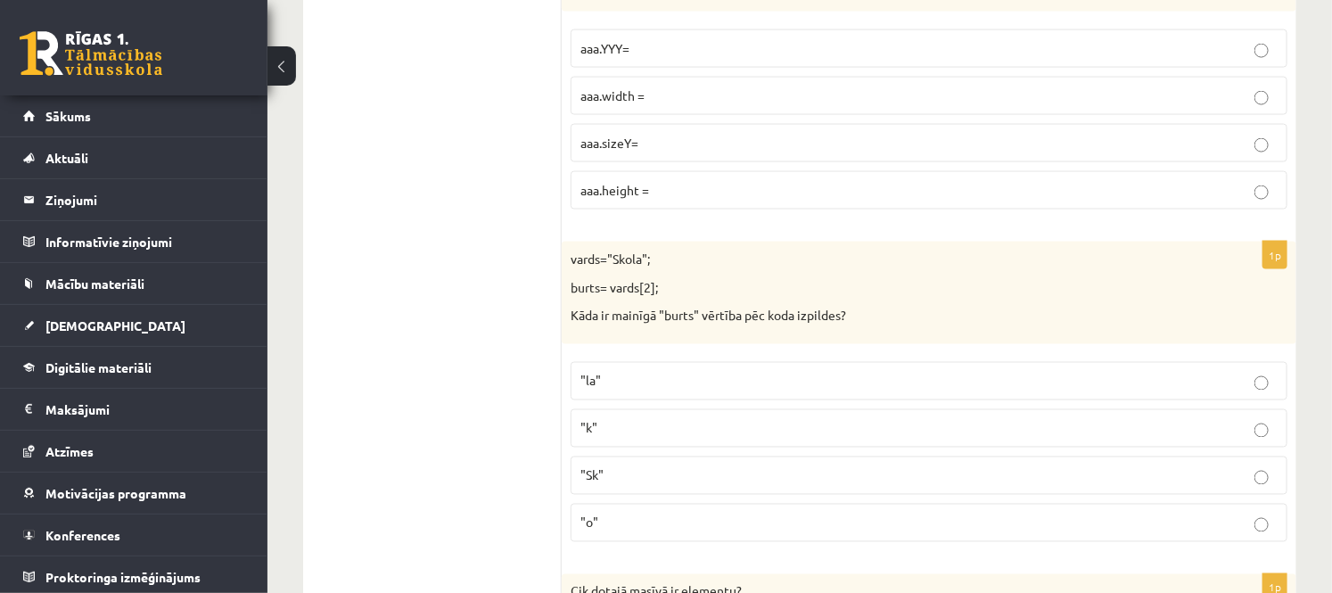
scroll to position [7135, 0]
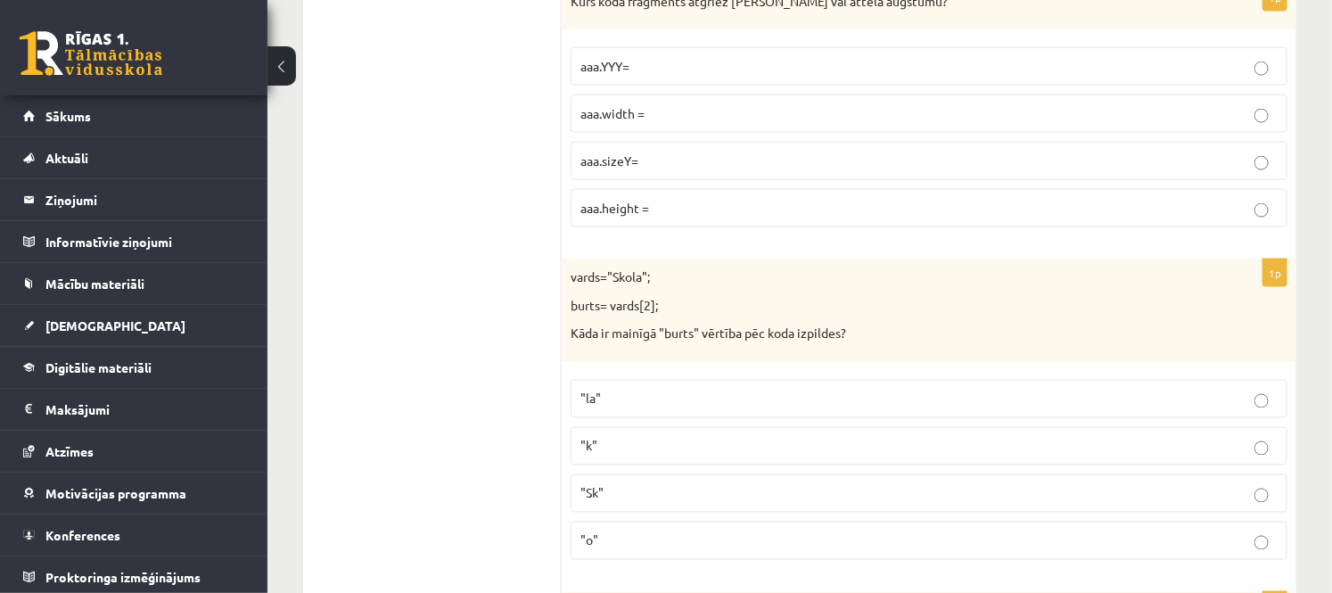
click at [594, 227] on label "aaa.height =" at bounding box center [929, 208] width 717 height 38
click at [658, 456] on p ""k"" at bounding box center [928, 446] width 697 height 19
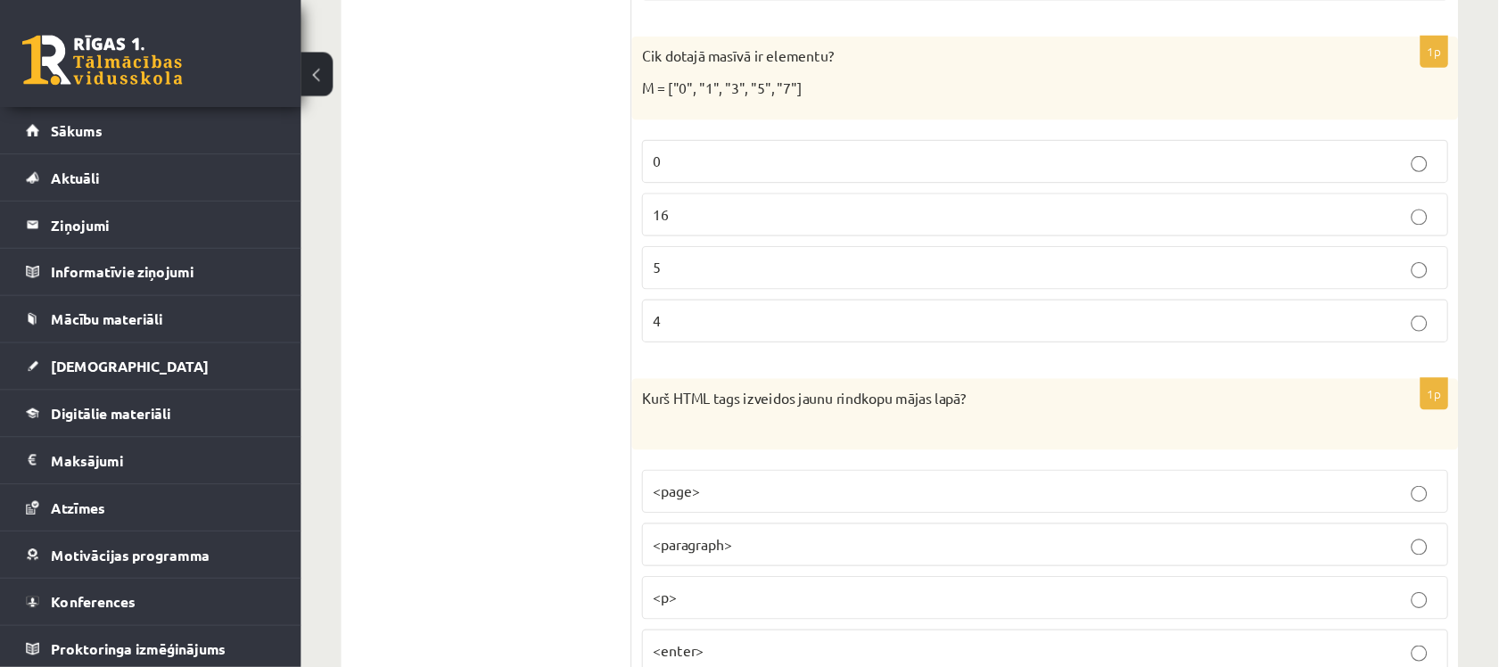
scroll to position [7695, 0]
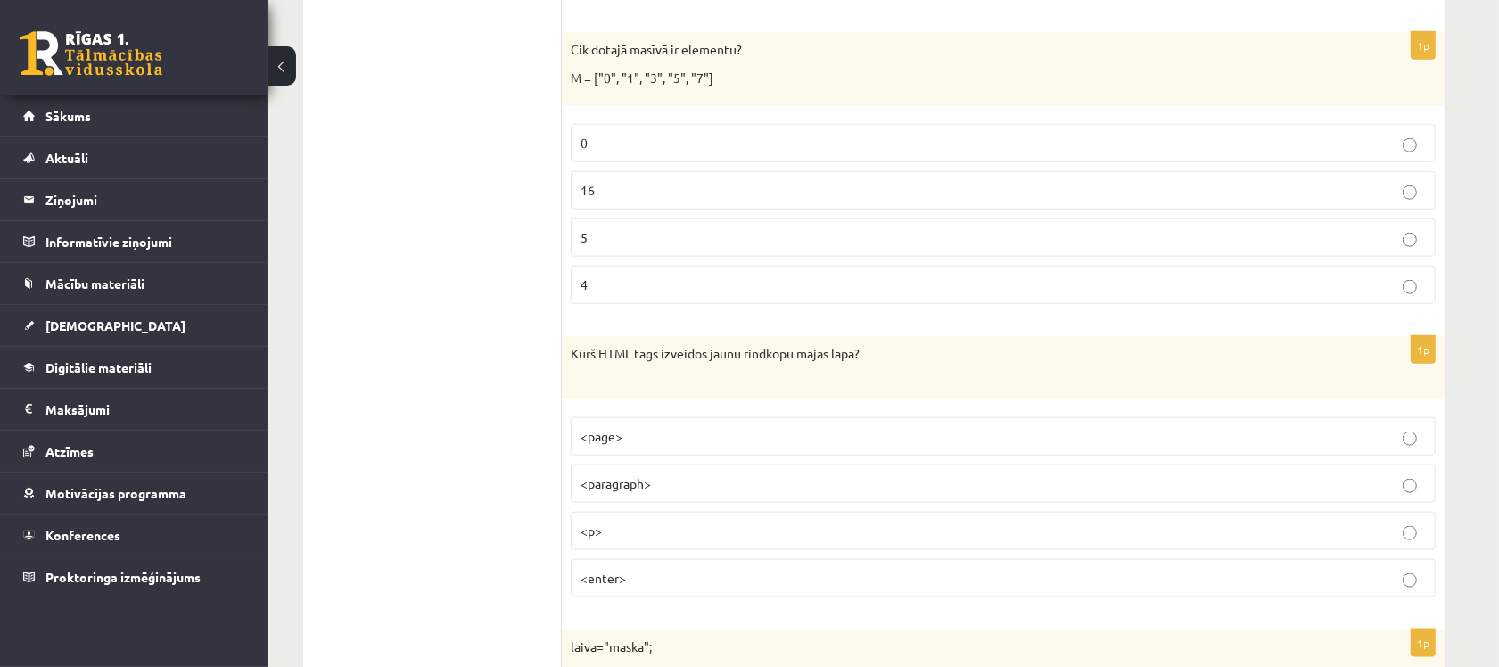
drag, startPoint x: 1112, startPoint y: 4, endPoint x: 486, endPoint y: 208, distance: 658.3
click at [756, 247] on p "5" at bounding box center [1002, 237] width 845 height 19
click at [697, 533] on p "<p>" at bounding box center [1002, 531] width 845 height 19
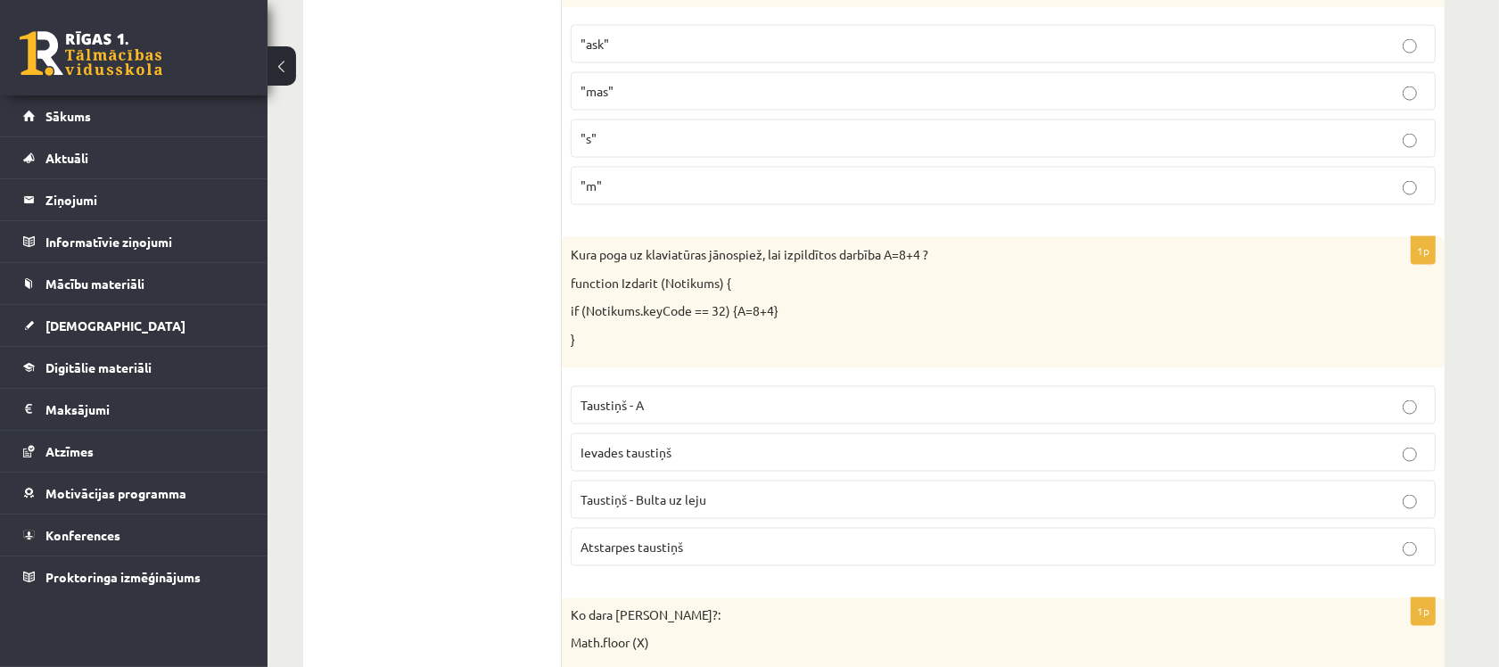
scroll to position [8364, 0]
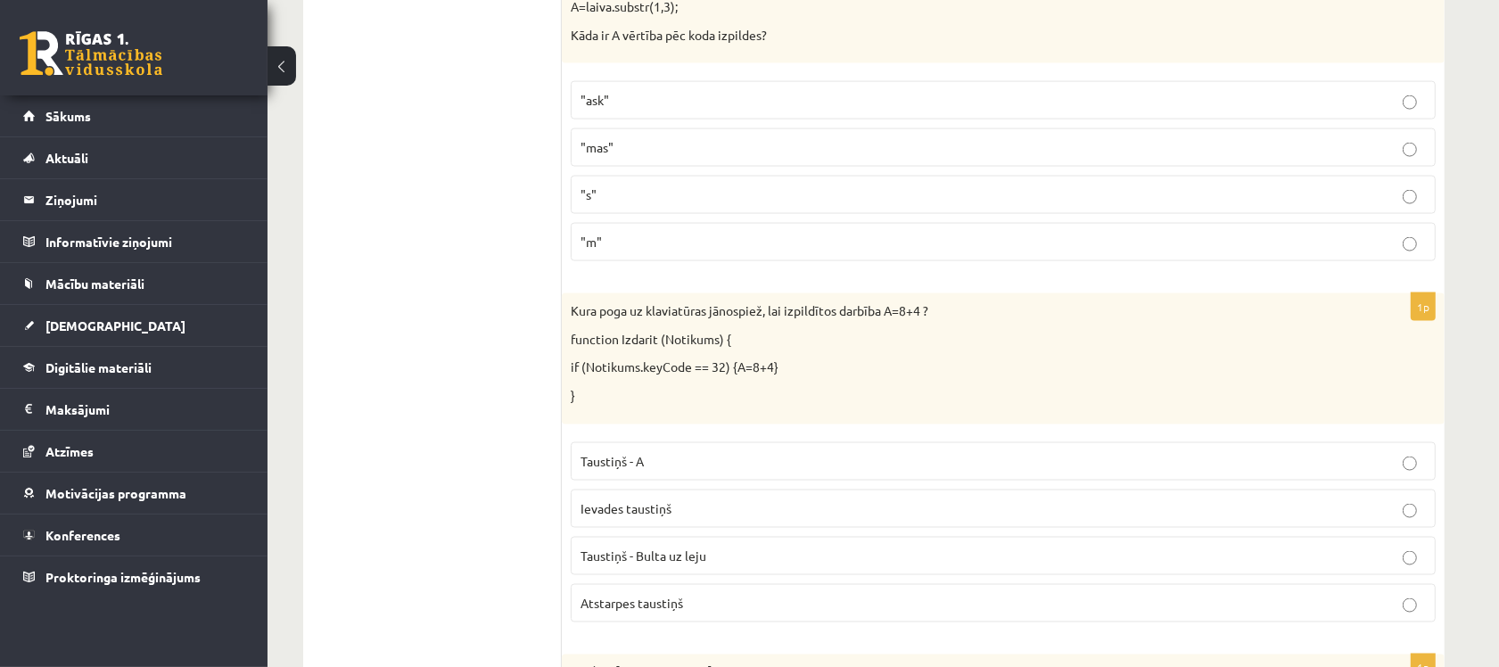
click at [665, 110] on p ""ask"" at bounding box center [1002, 100] width 845 height 19
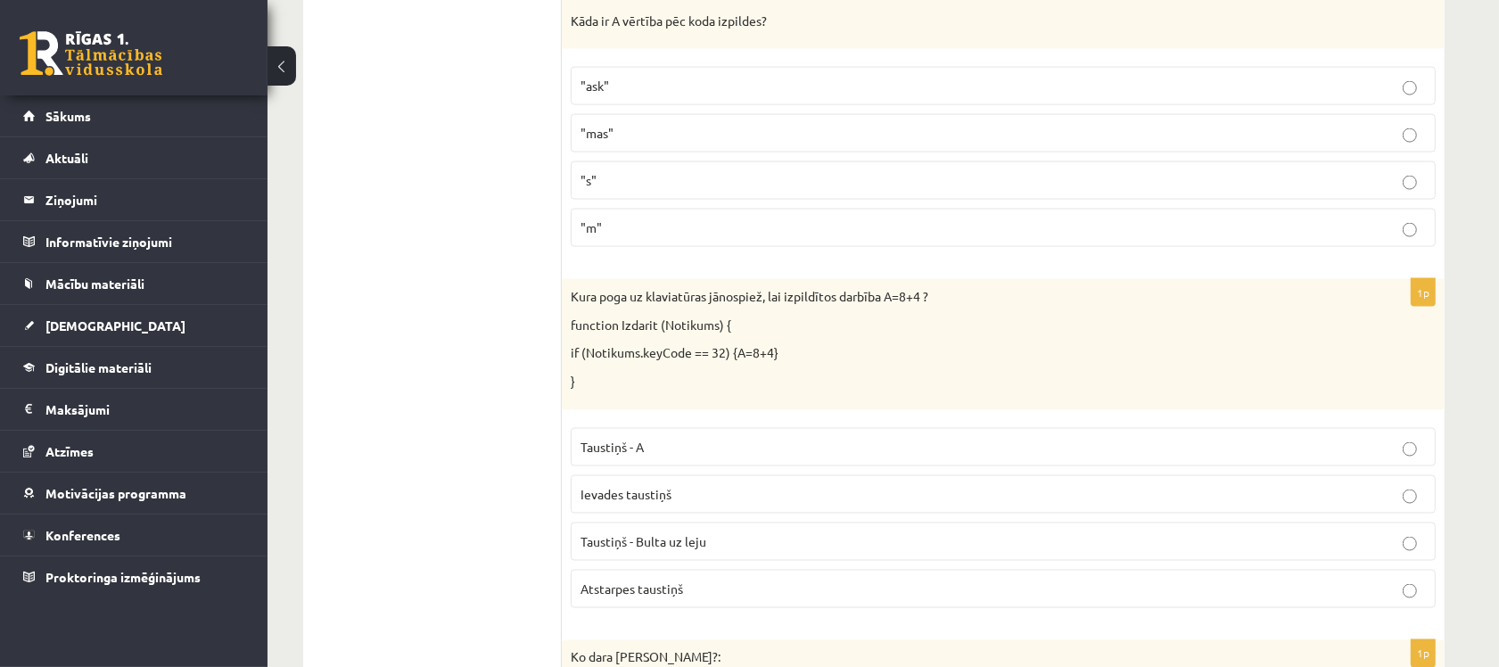
scroll to position [8475, 0]
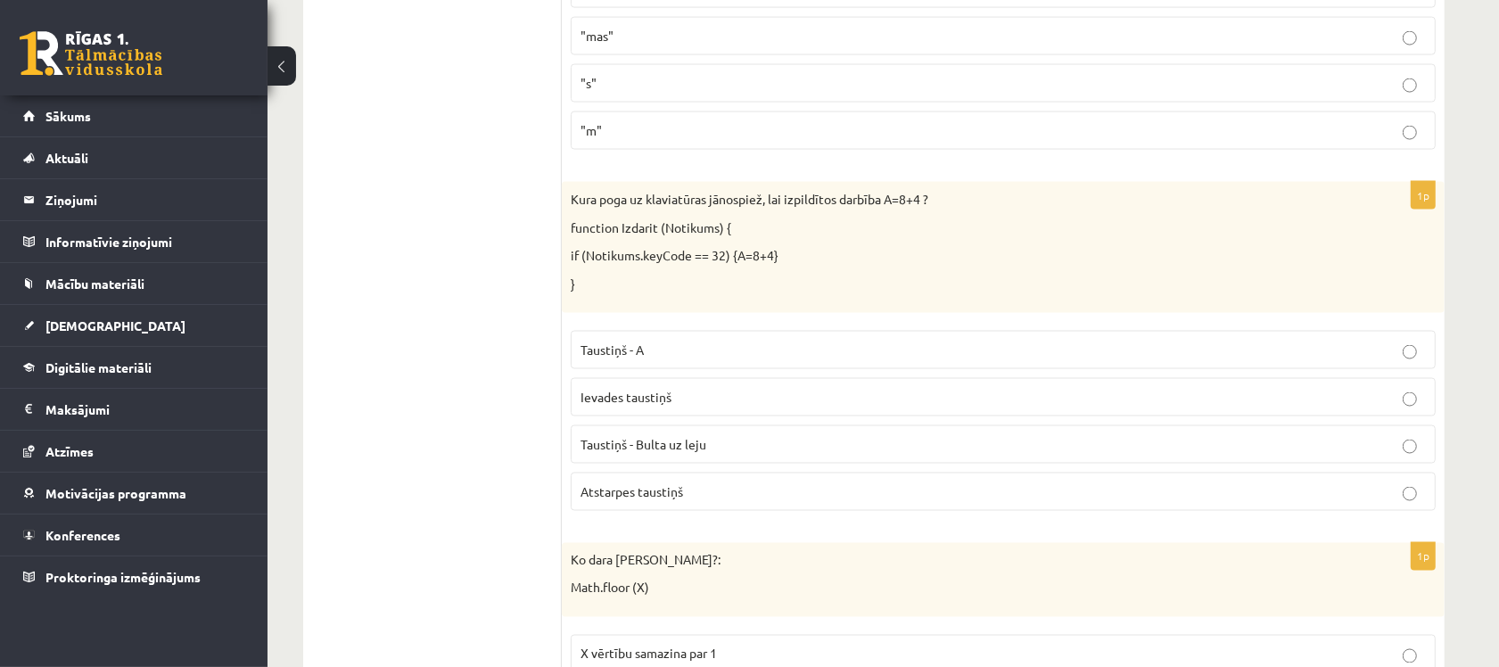
click at [808, 501] on p "Atstarpes taustiņš" at bounding box center [1002, 491] width 845 height 19
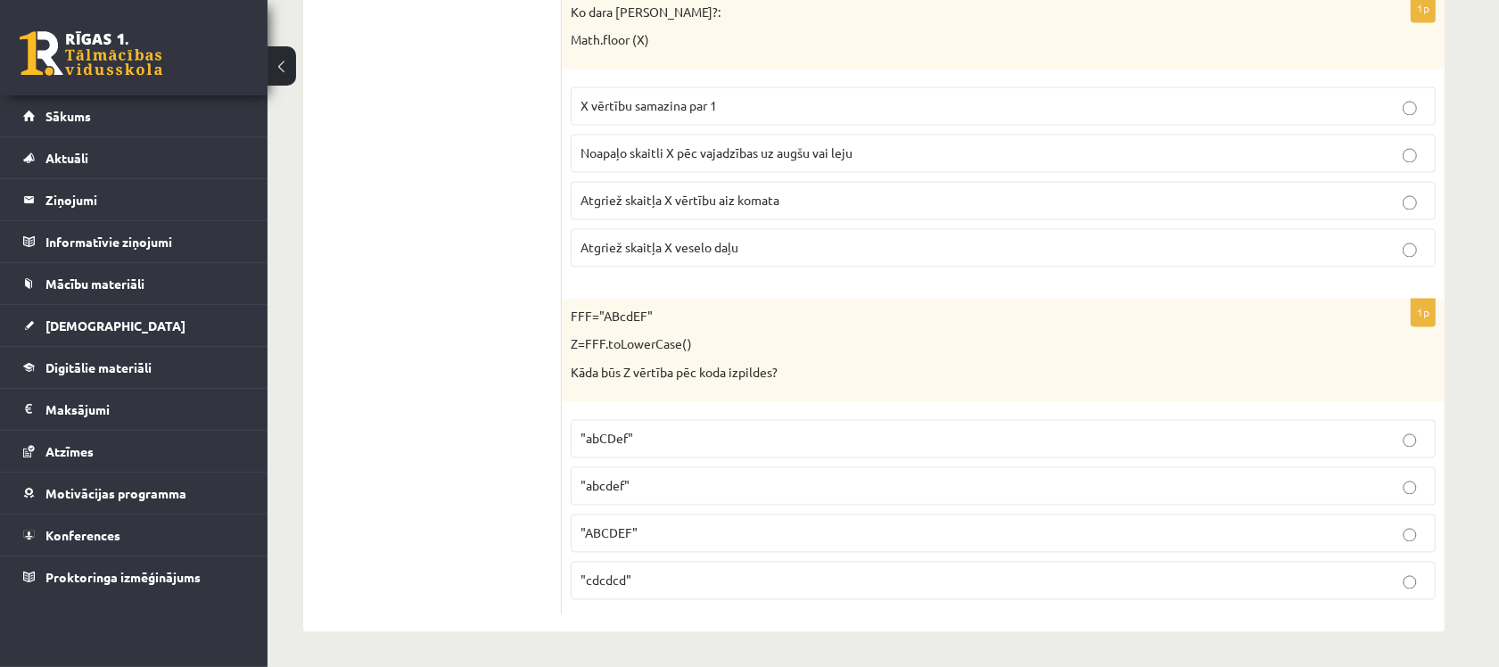
scroll to position [9074, 0]
click at [689, 256] on label "Atgriež skaitļa X veselo daļu" at bounding box center [1003, 247] width 865 height 38
click at [651, 496] on label ""abcdef"" at bounding box center [1003, 485] width 865 height 38
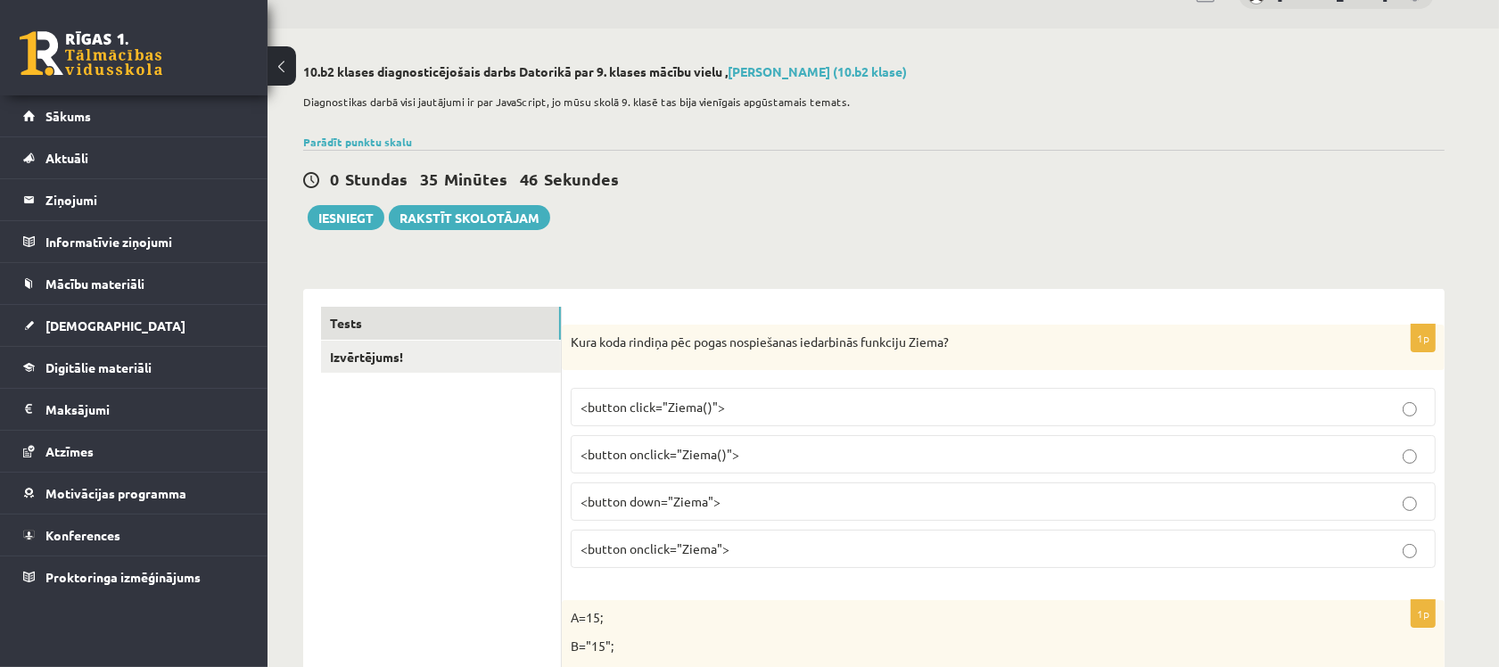
scroll to position [0, 0]
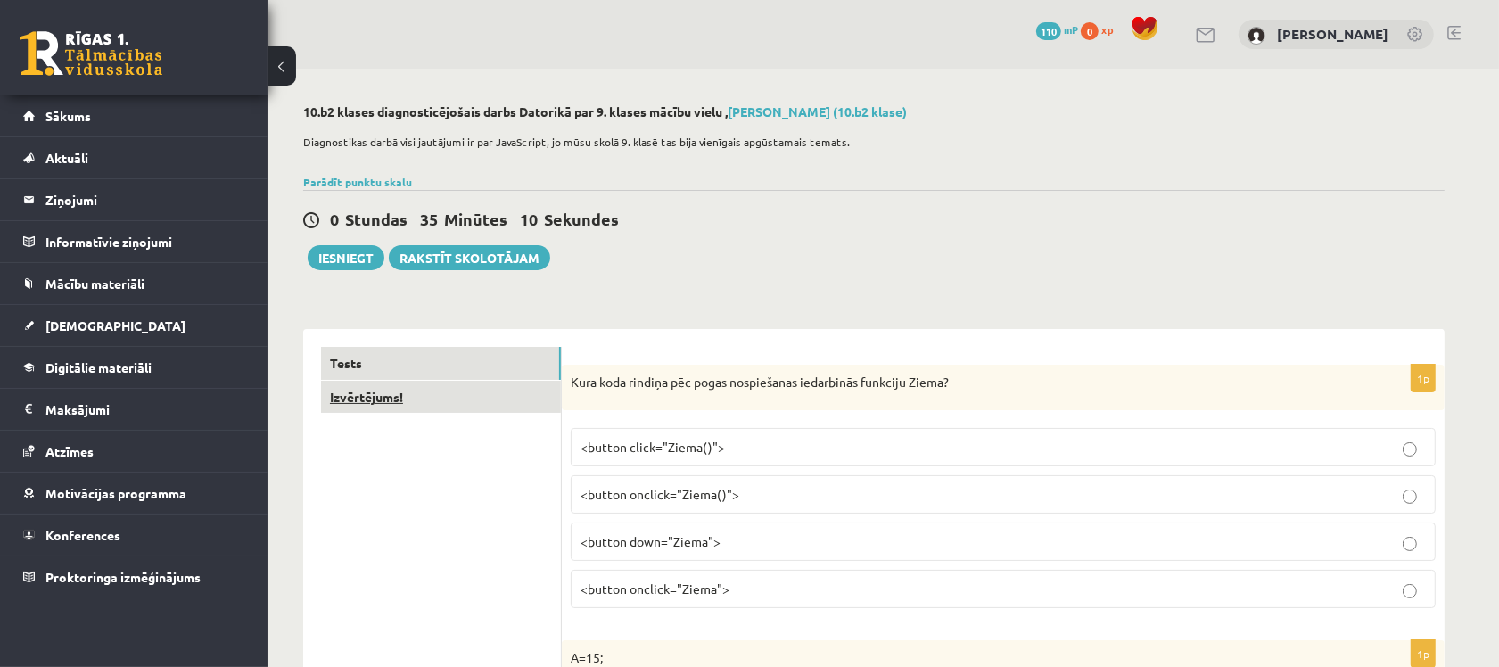
click at [397, 410] on link "Izvērtējums!" at bounding box center [441, 397] width 240 height 33
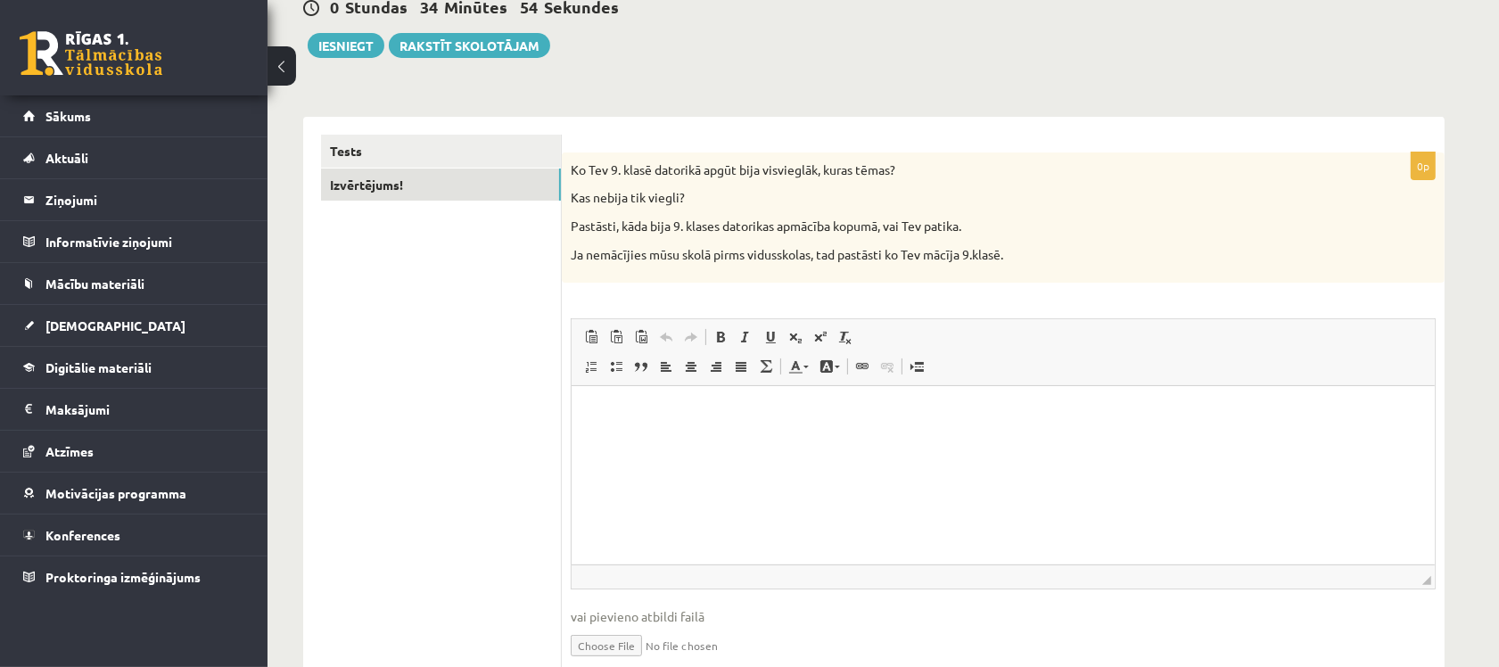
scroll to position [176, 0]
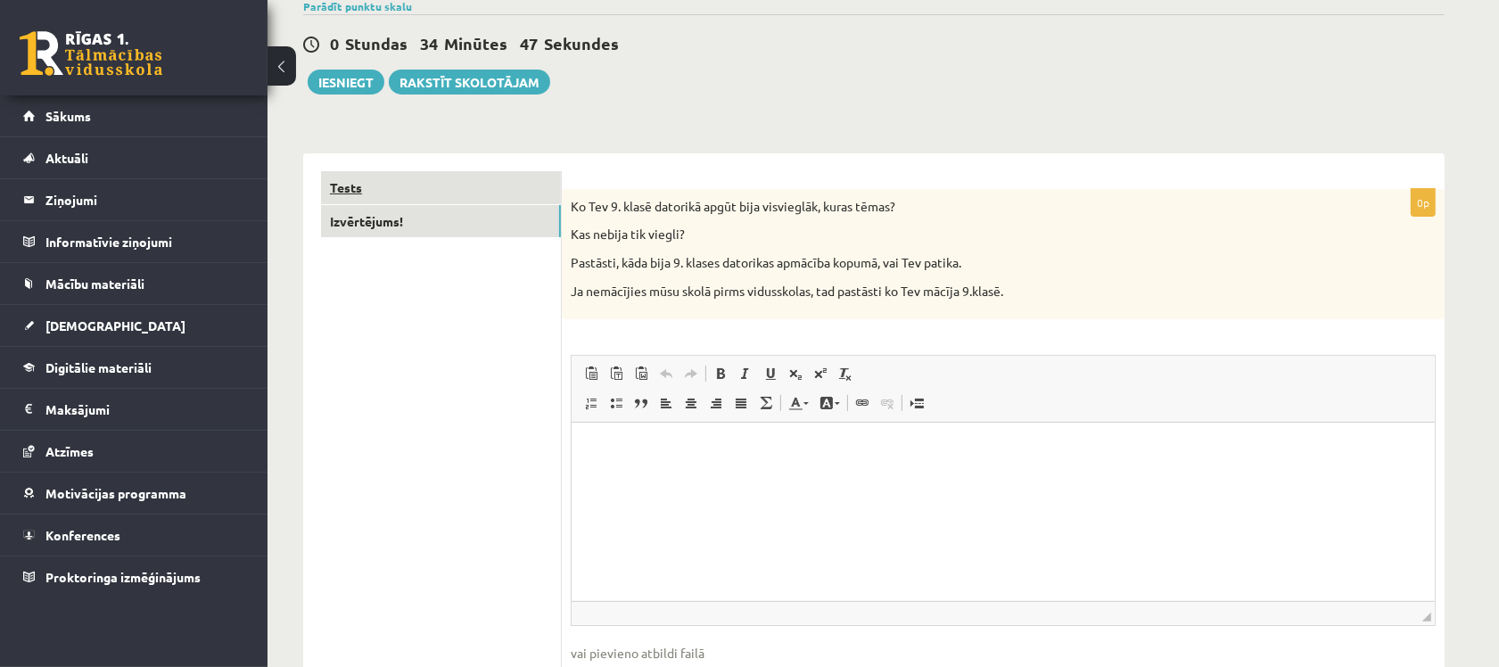
click at [443, 192] on link "Tests" at bounding box center [441, 187] width 240 height 33
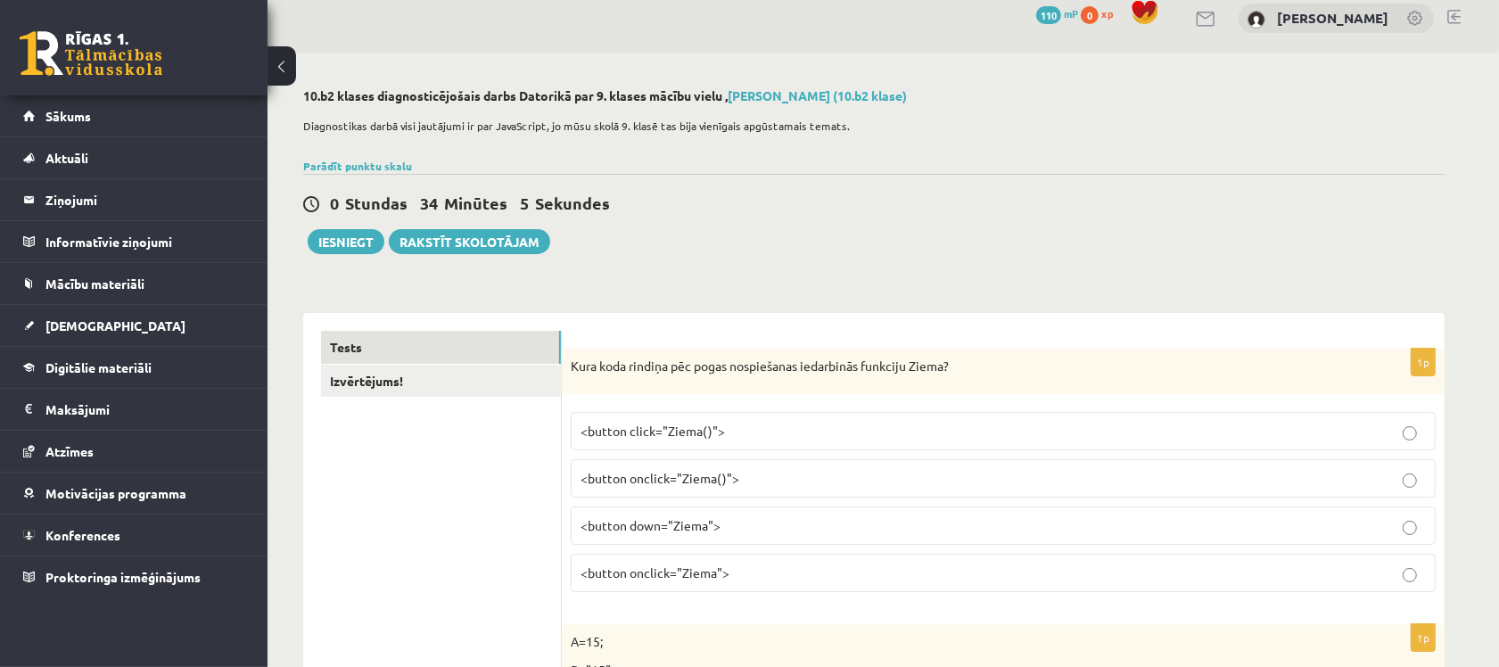
scroll to position [0, 0]
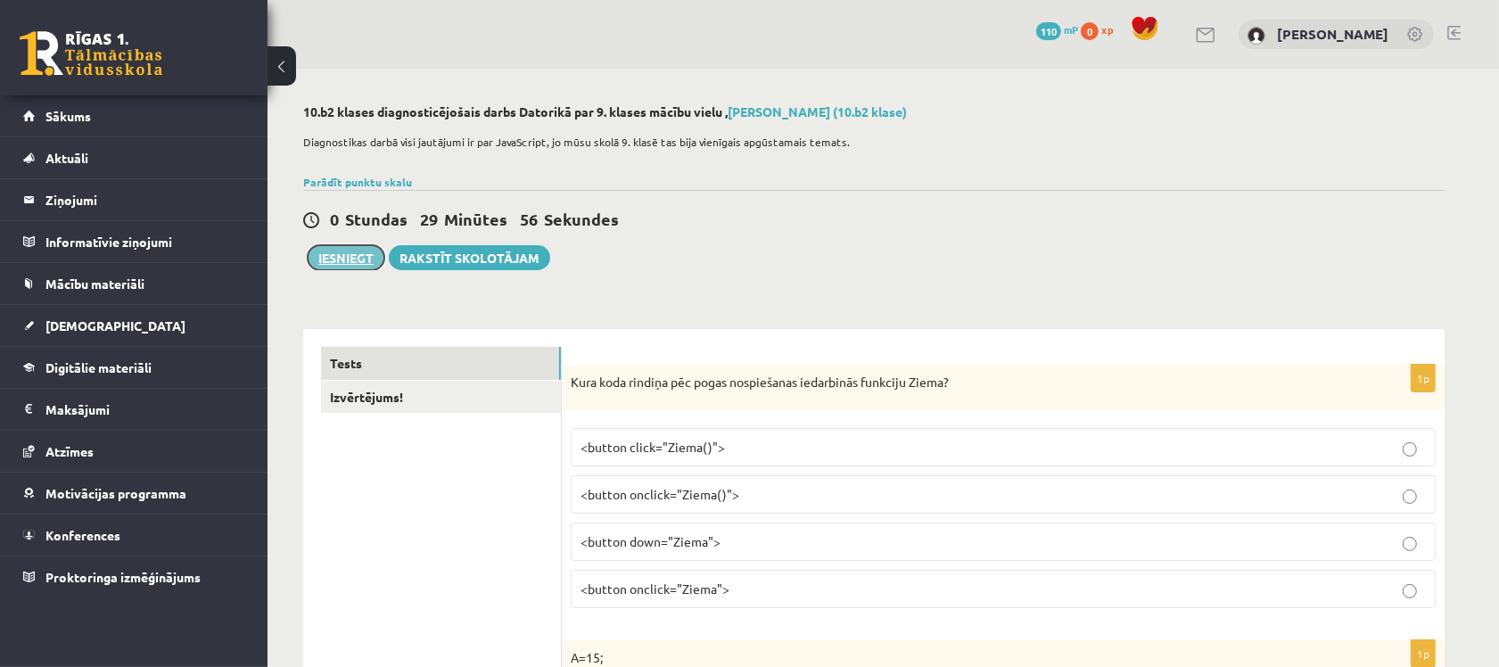
click at [350, 259] on button "Iesniegt" at bounding box center [346, 257] width 77 height 25
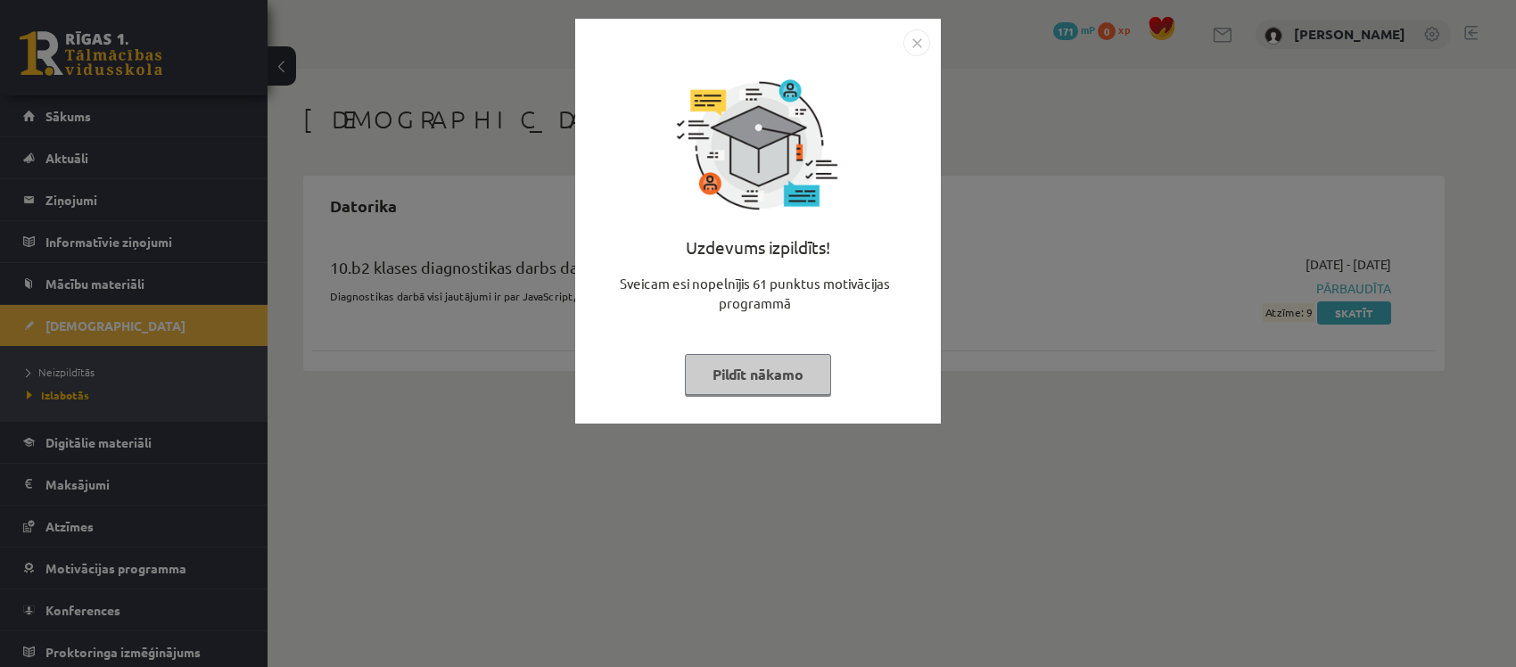
click at [912, 43] on img "Close" at bounding box center [916, 42] width 27 height 27
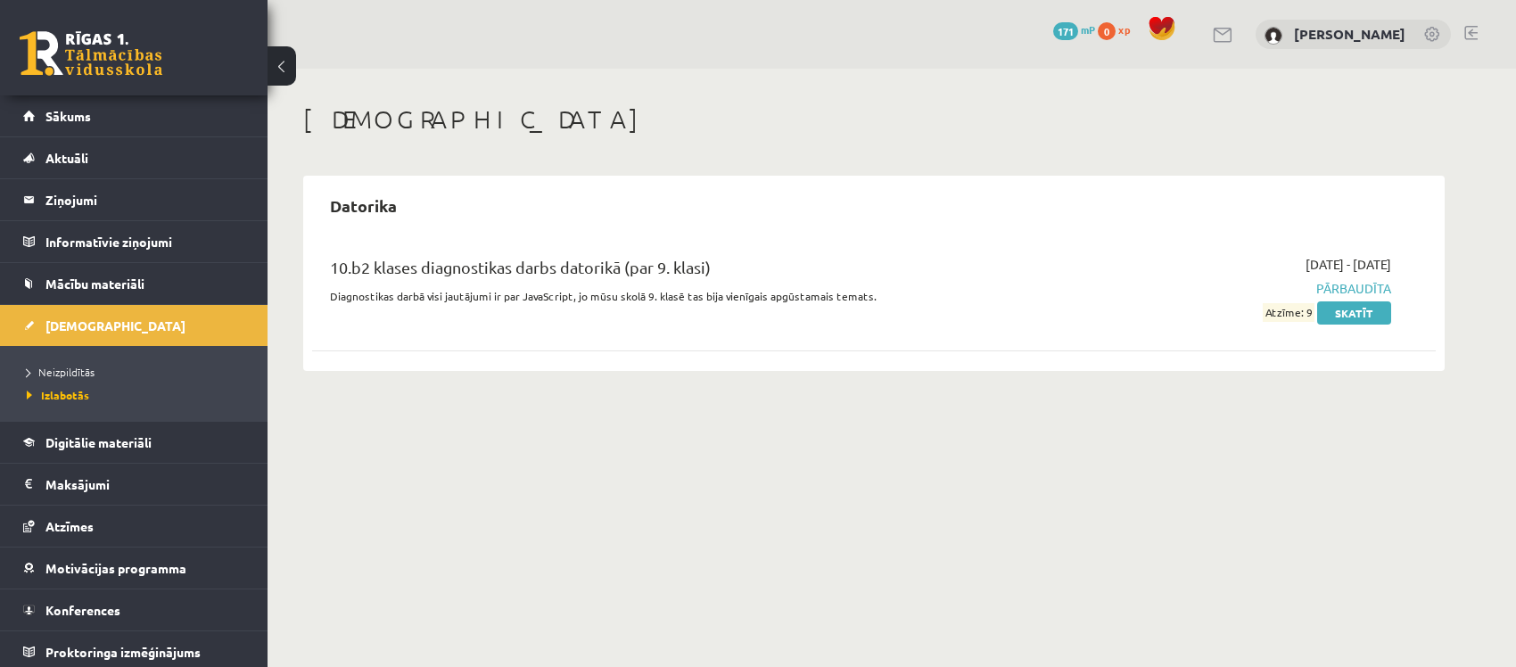
drag, startPoint x: 1277, startPoint y: 314, endPoint x: 1251, endPoint y: 317, distance: 26.1
click at [1251, 317] on div "2025-09-01 - 2025-09-15 Pārbaudīta Atzīme: 9 Skatīt" at bounding box center [1222, 288] width 363 height 67
drag, startPoint x: 704, startPoint y: 263, endPoint x: 746, endPoint y: 272, distance: 42.8
click at [746, 272] on div "10.b2 klases diagnostikas darbs datorikā (par 9. klasi)" at bounding box center [679, 271] width 698 height 33
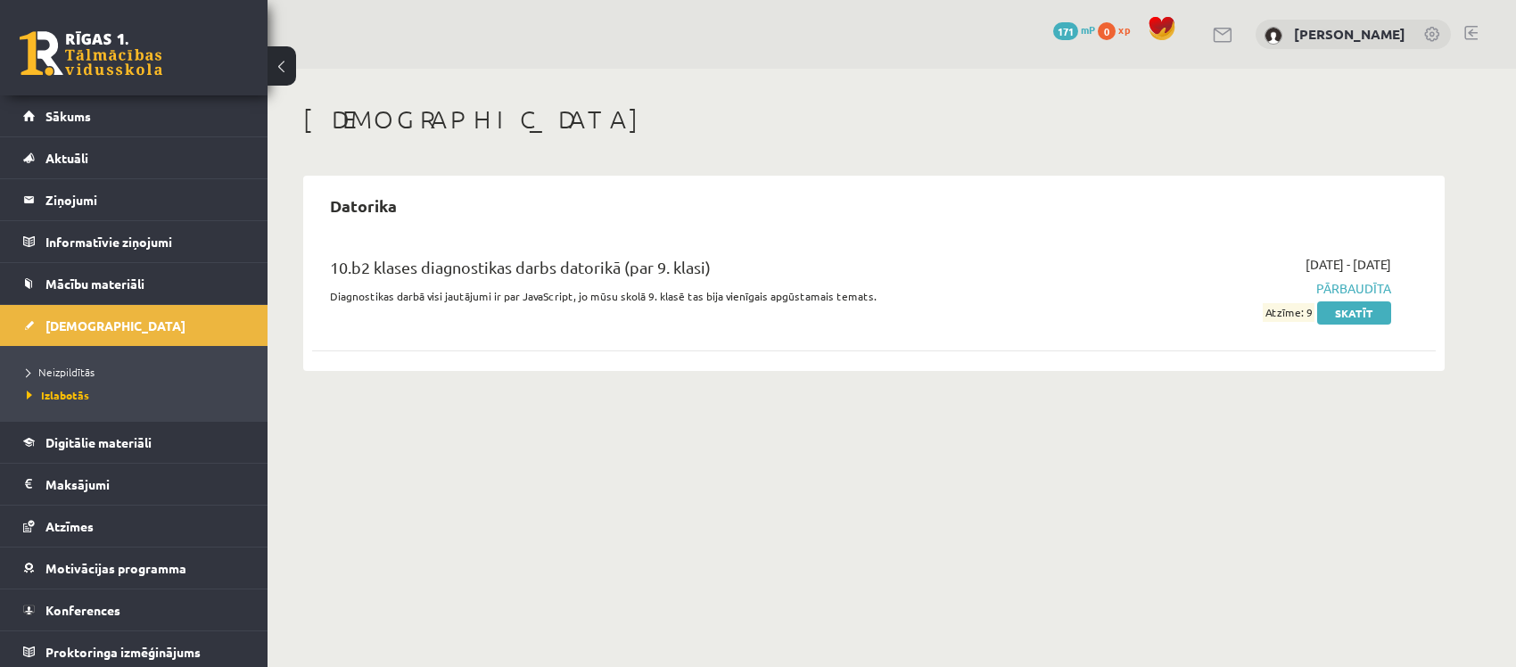
click at [1268, 316] on div "2025-09-01 - 2025-09-15 Pārbaudīta Atzīme: 9 Skatīt" at bounding box center [1222, 288] width 363 height 67
drag, startPoint x: 429, startPoint y: 111, endPoint x: 453, endPoint y: 109, distance: 24.2
click at [453, 109] on h1 "[DEMOGRAPHIC_DATA]" at bounding box center [873, 119] width 1141 height 30
drag, startPoint x: 390, startPoint y: 122, endPoint x: 424, endPoint y: 113, distance: 35.9
click at [424, 113] on h1 "[DEMOGRAPHIC_DATA]" at bounding box center [873, 119] width 1141 height 30
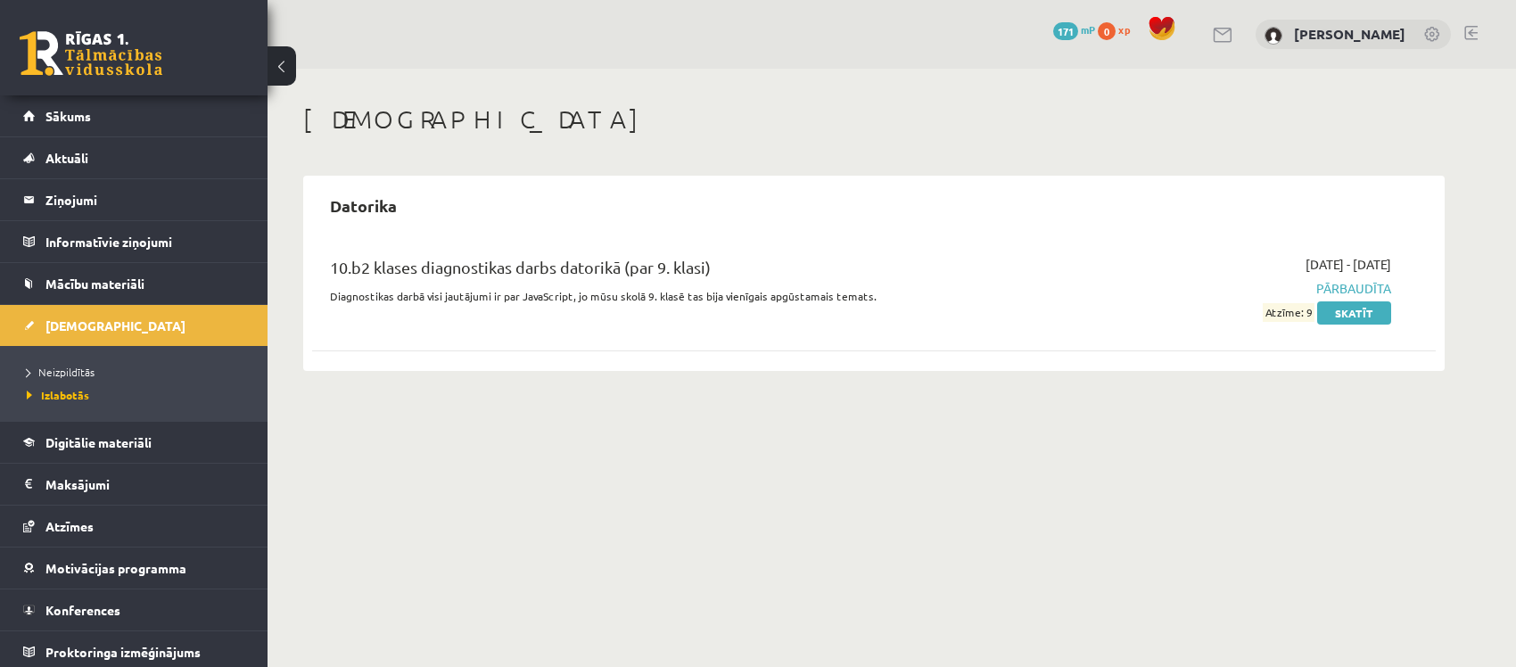
drag, startPoint x: 397, startPoint y: 117, endPoint x: 438, endPoint y: 117, distance: 41.0
click at [438, 117] on h1 "[DEMOGRAPHIC_DATA]" at bounding box center [873, 119] width 1141 height 30
click at [61, 337] on link "[DEMOGRAPHIC_DATA]" at bounding box center [134, 325] width 222 height 41
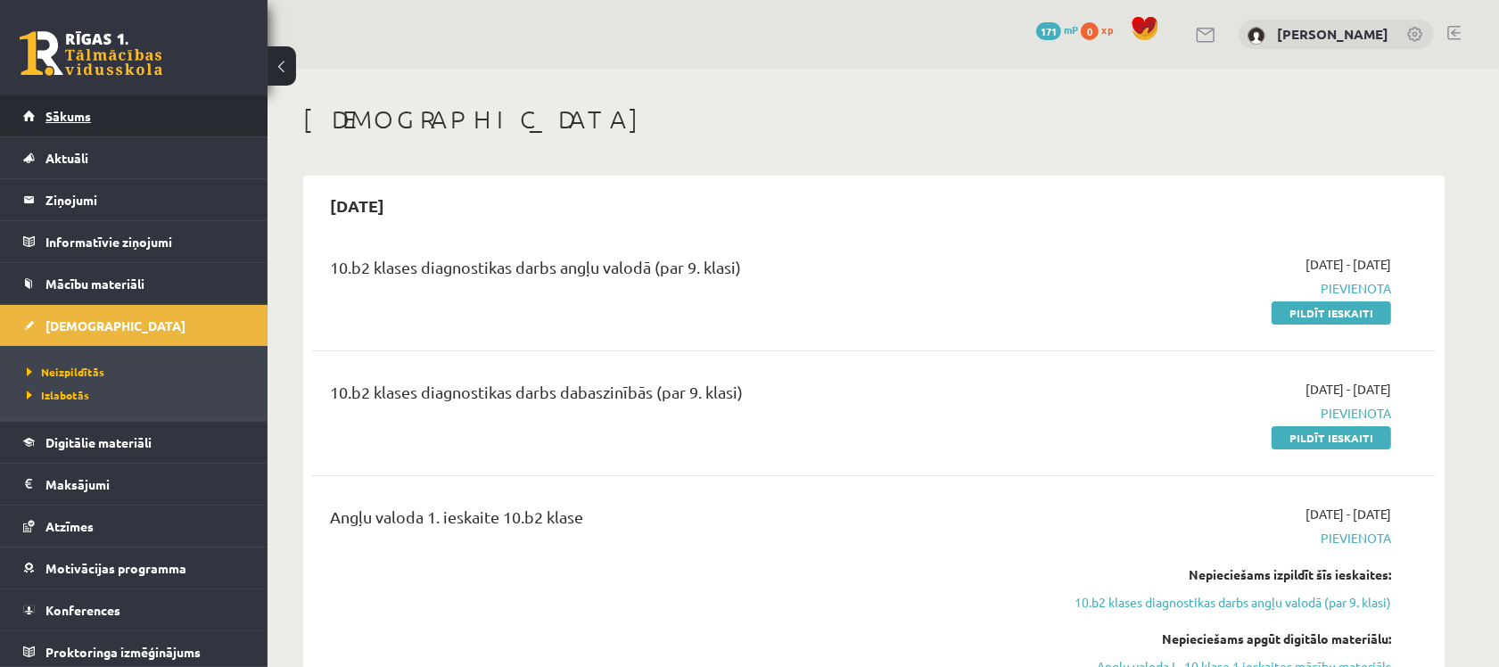
click at [129, 109] on link "Sākums" at bounding box center [134, 115] width 222 height 41
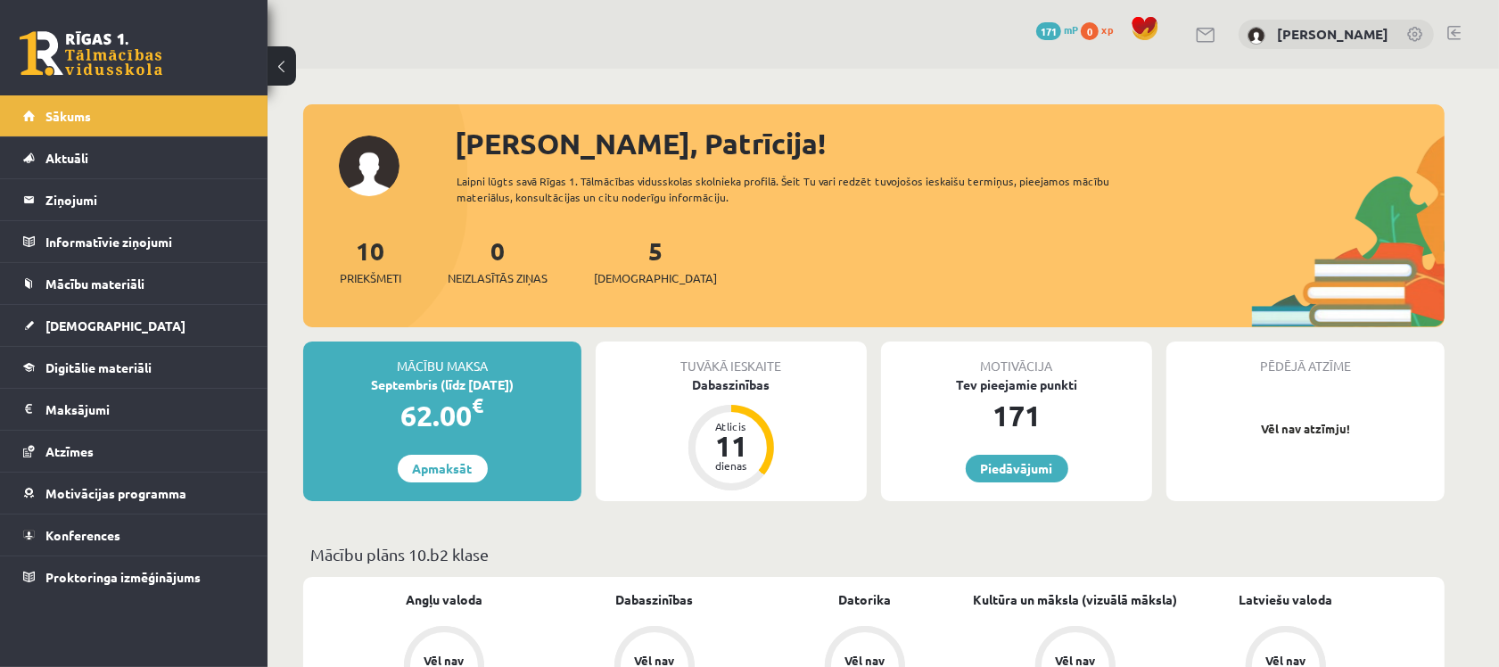
click at [651, 267] on div "5 [DEMOGRAPHIC_DATA]" at bounding box center [655, 259] width 123 height 55
click at [617, 260] on div "5 [DEMOGRAPHIC_DATA]" at bounding box center [655, 259] width 123 height 55
click at [635, 260] on div "5 Ieskaites" at bounding box center [655, 259] width 123 height 55
click at [624, 257] on link "5 Ieskaites" at bounding box center [655, 260] width 123 height 53
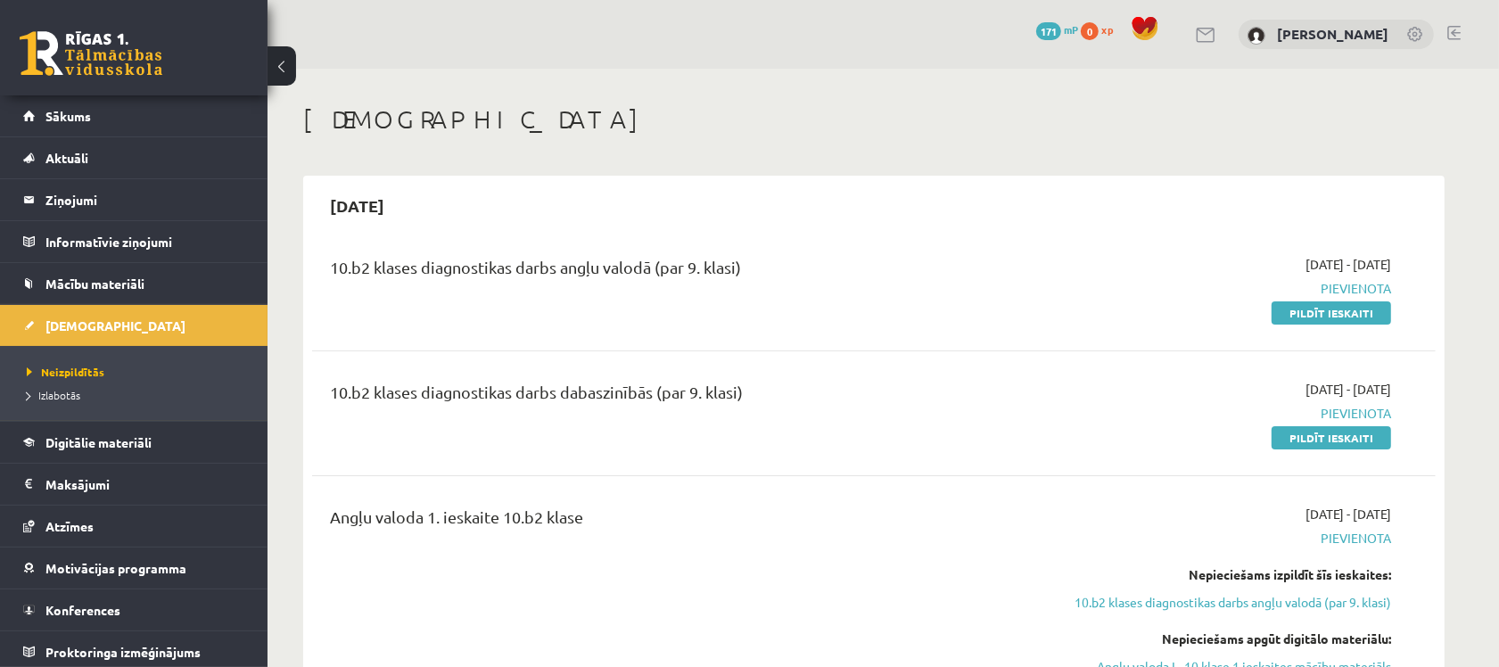
drag, startPoint x: 1351, startPoint y: 439, endPoint x: 845, endPoint y: 83, distance: 618.8
click at [1351, 439] on link "Pildīt ieskaiti" at bounding box center [1330, 437] width 119 height 23
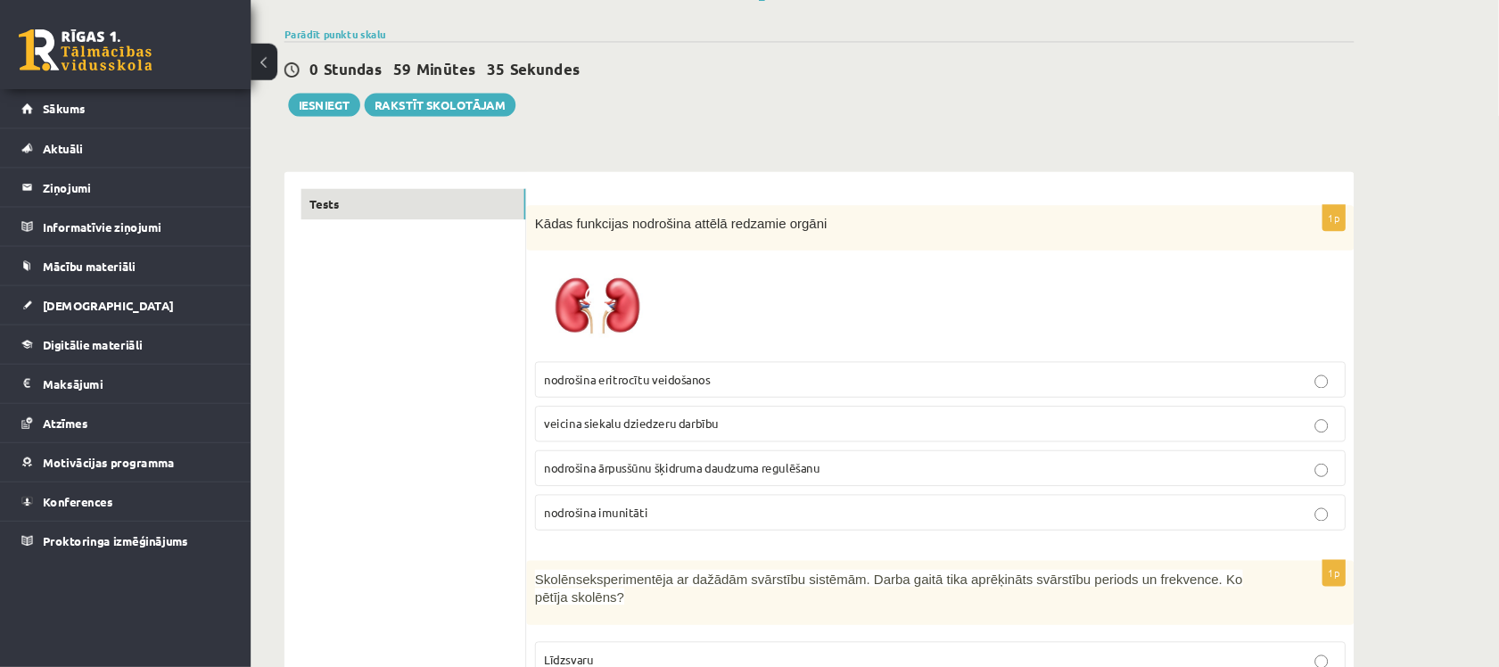
scroll to position [119, 0]
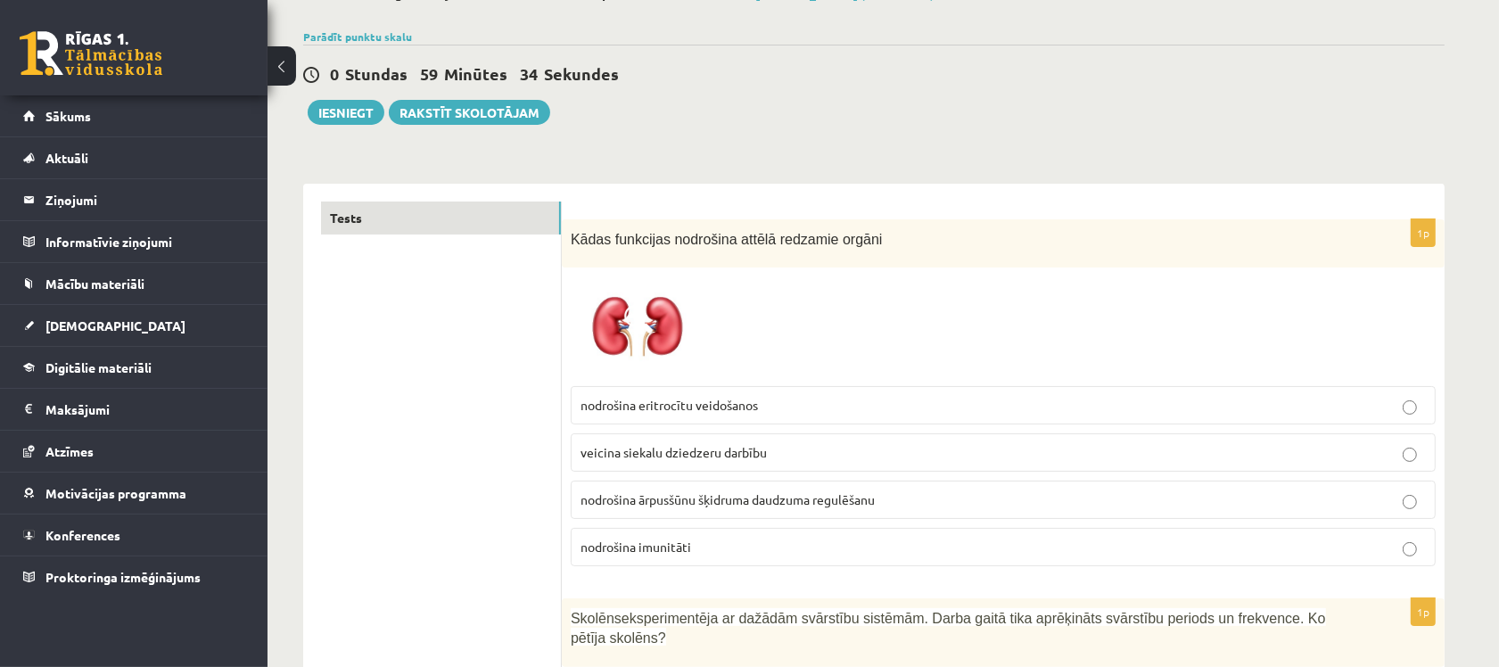
drag, startPoint x: 1573, startPoint y: 0, endPoint x: 887, endPoint y: 135, distance: 699.5
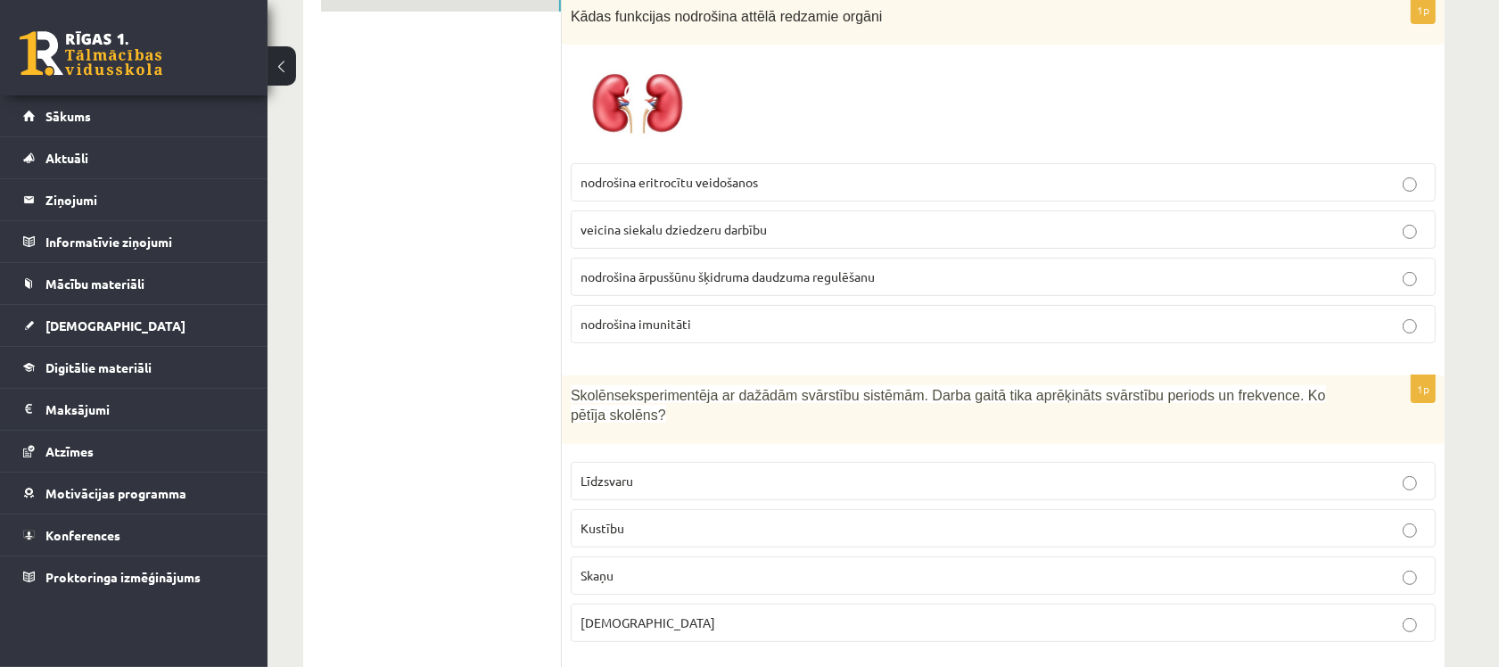
scroll to position [326, 0]
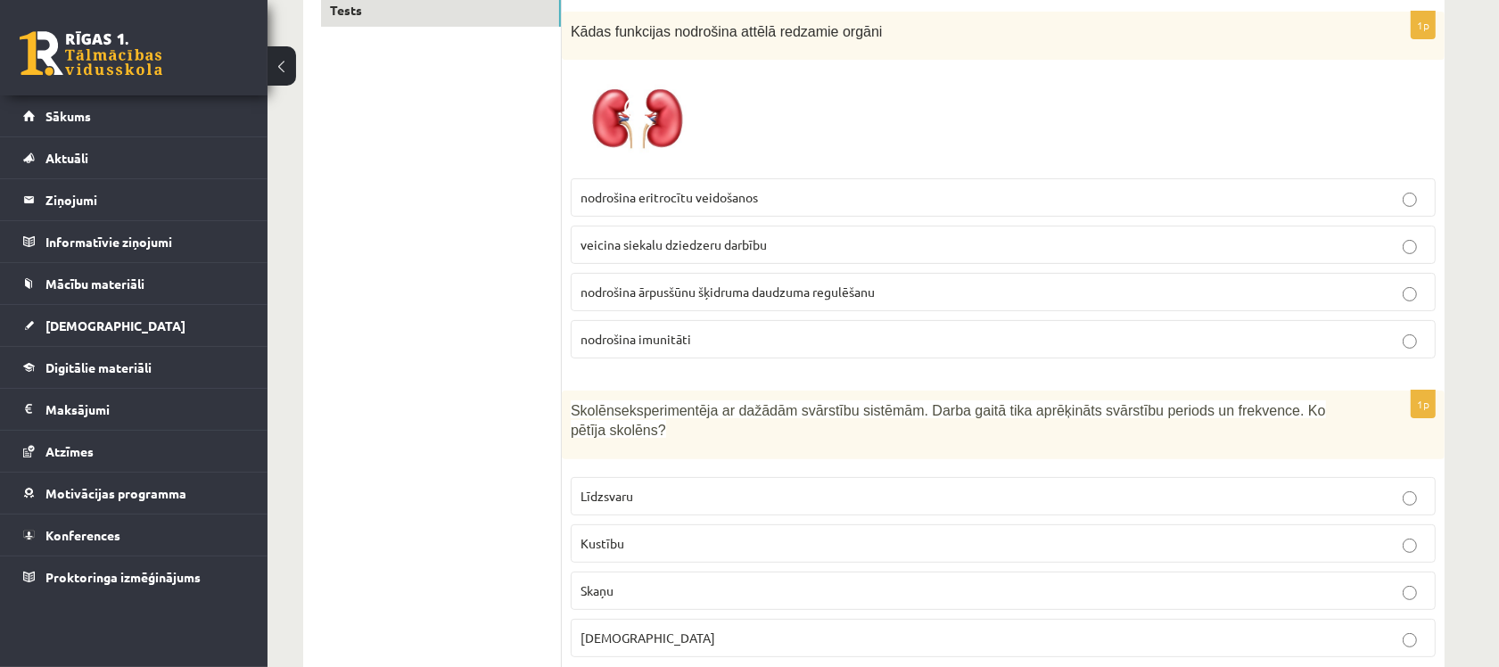
click at [816, 246] on p "veicina siekalu dziedzeru darbību" at bounding box center [1002, 244] width 845 height 19
click at [573, 571] on label "Skaņu" at bounding box center [1003, 590] width 865 height 38
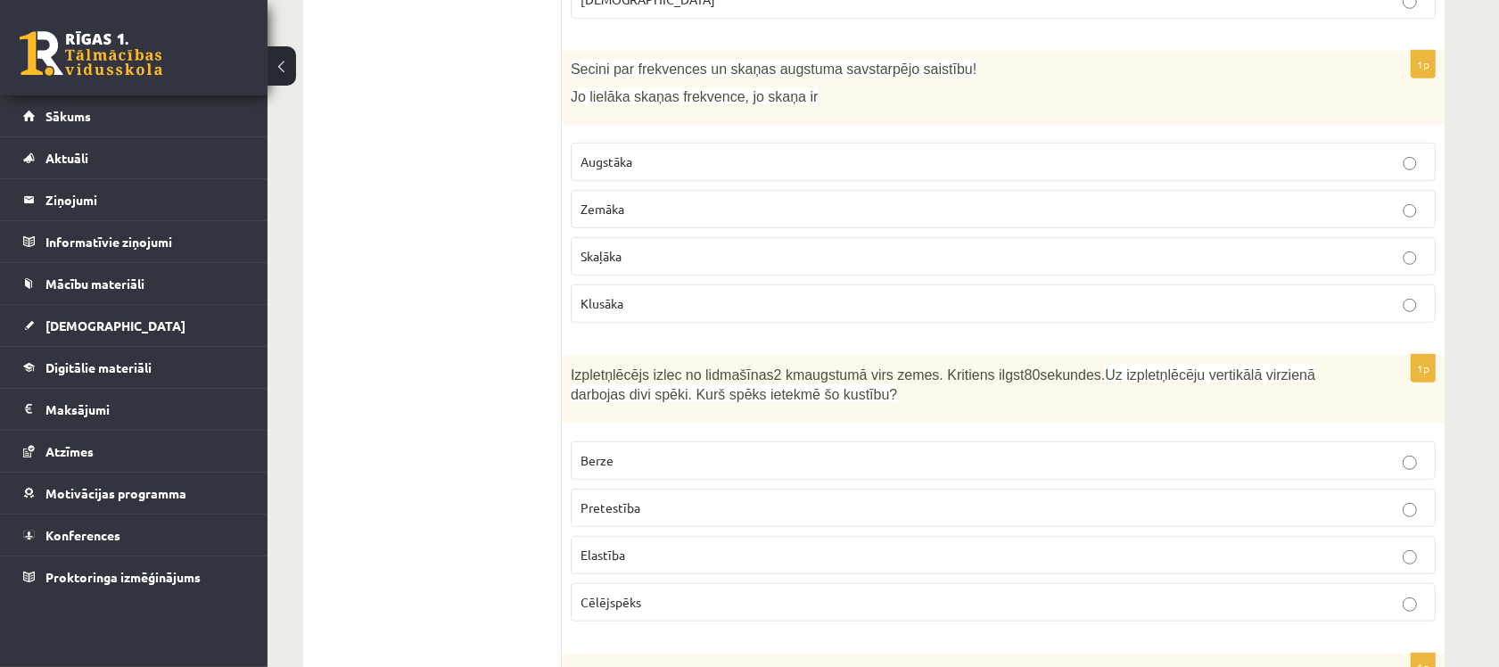
scroll to position [995, 0]
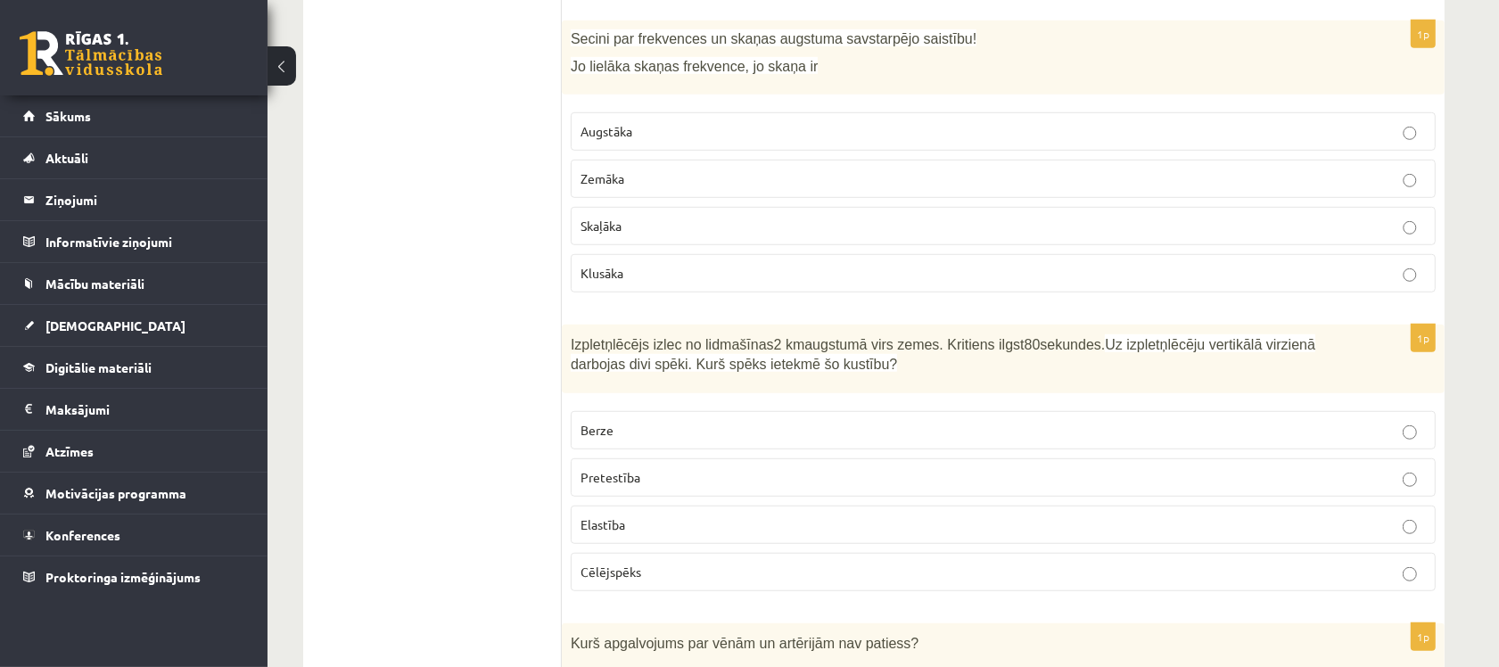
click at [791, 122] on p "Augstāka" at bounding box center [1002, 131] width 845 height 19
click at [639, 468] on p "Pretestība" at bounding box center [1002, 477] width 845 height 19
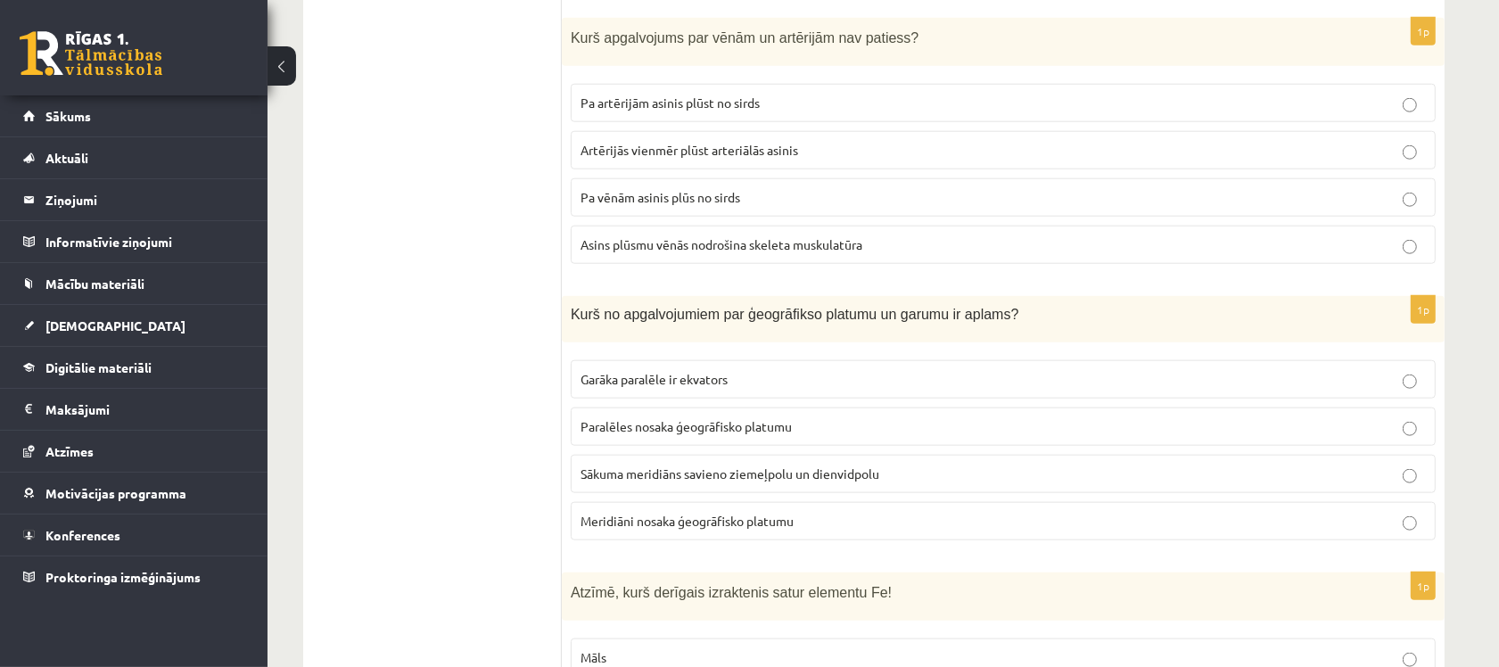
scroll to position [1567, 0]
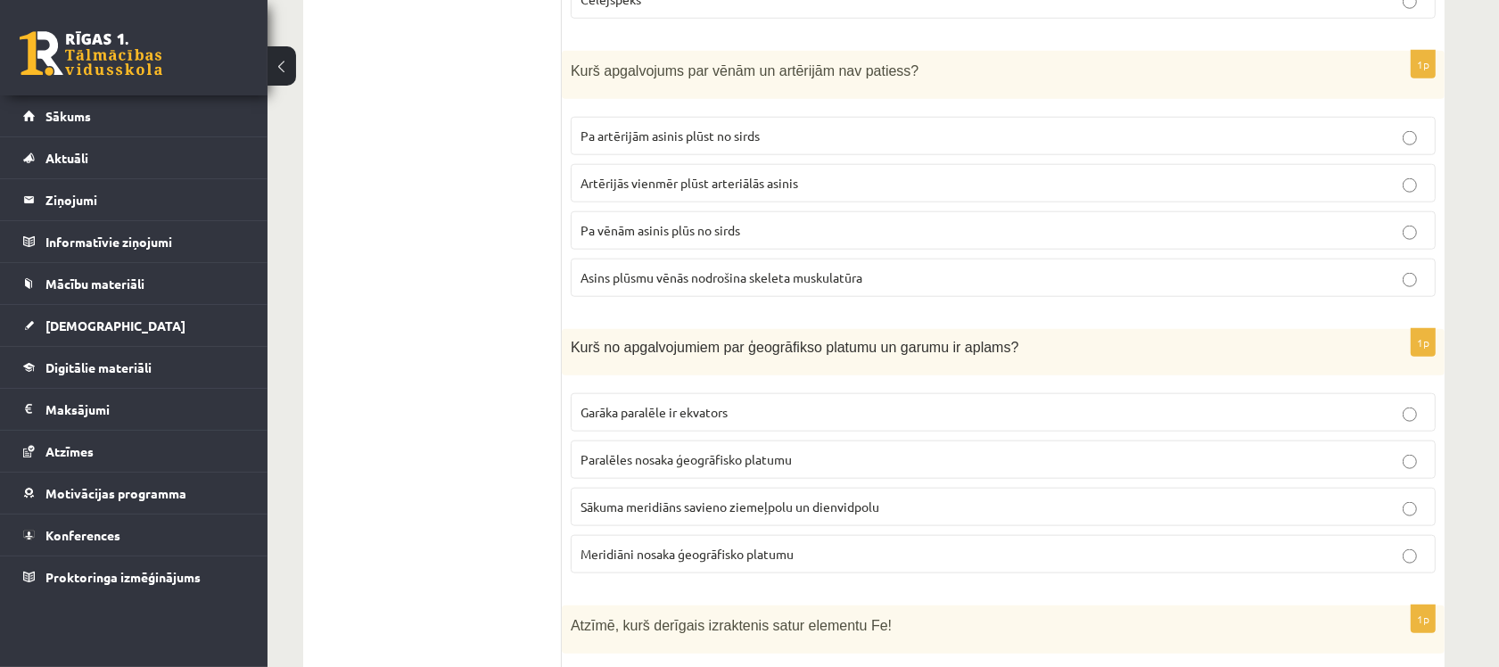
click at [711, 175] on span "Artērijās vienmēr plūst arteriālās asinis" at bounding box center [689, 183] width 218 height 16
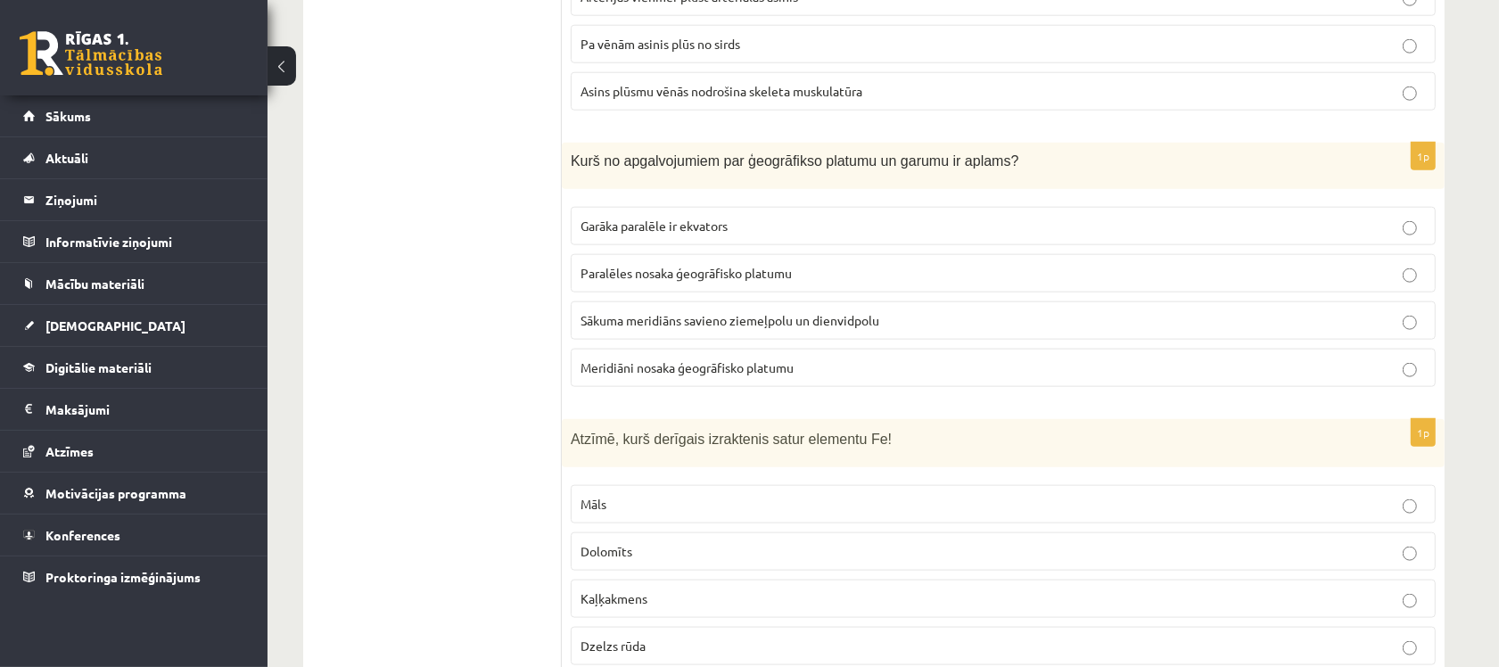
scroll to position [1790, 0]
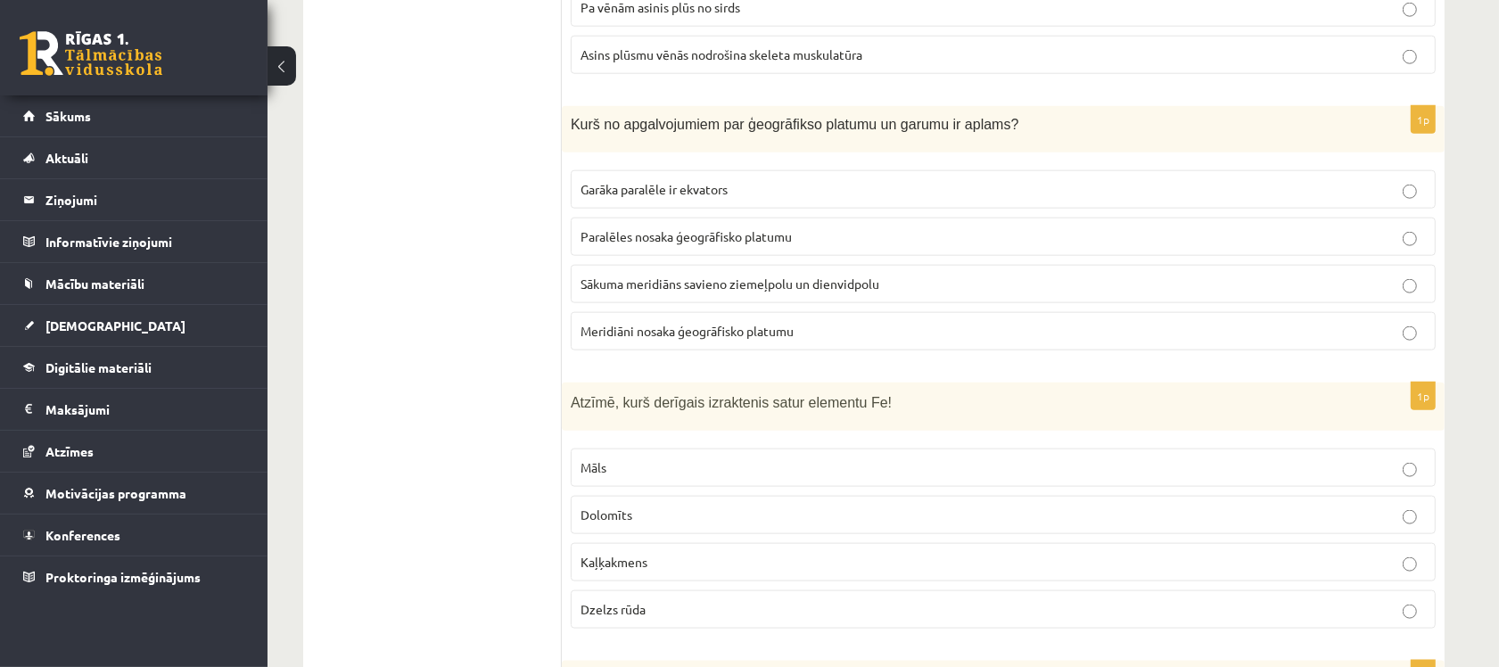
click at [711, 324] on span "Meridiāni nosaka ģeogrāfisko platumu" at bounding box center [686, 331] width 213 height 16
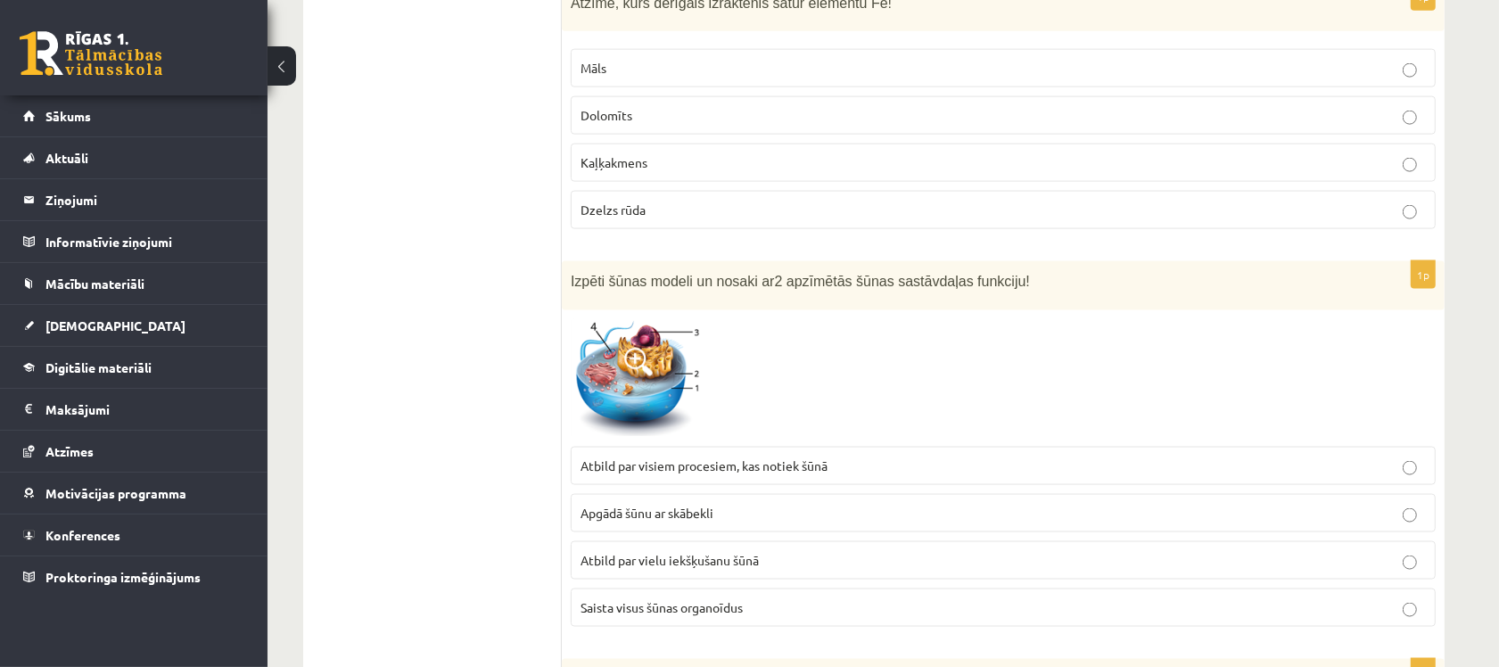
scroll to position [2157, 0]
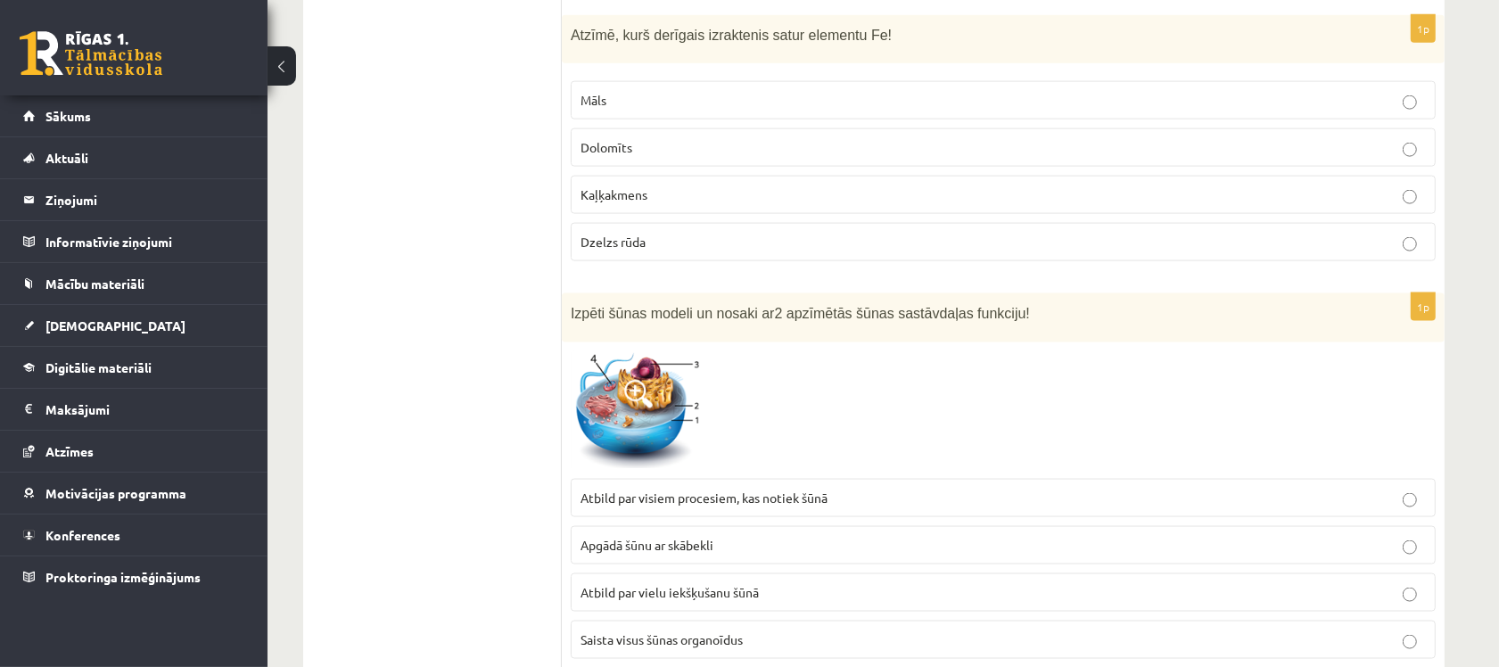
click at [674, 233] on p "Dzelzs rūda" at bounding box center [1002, 242] width 845 height 19
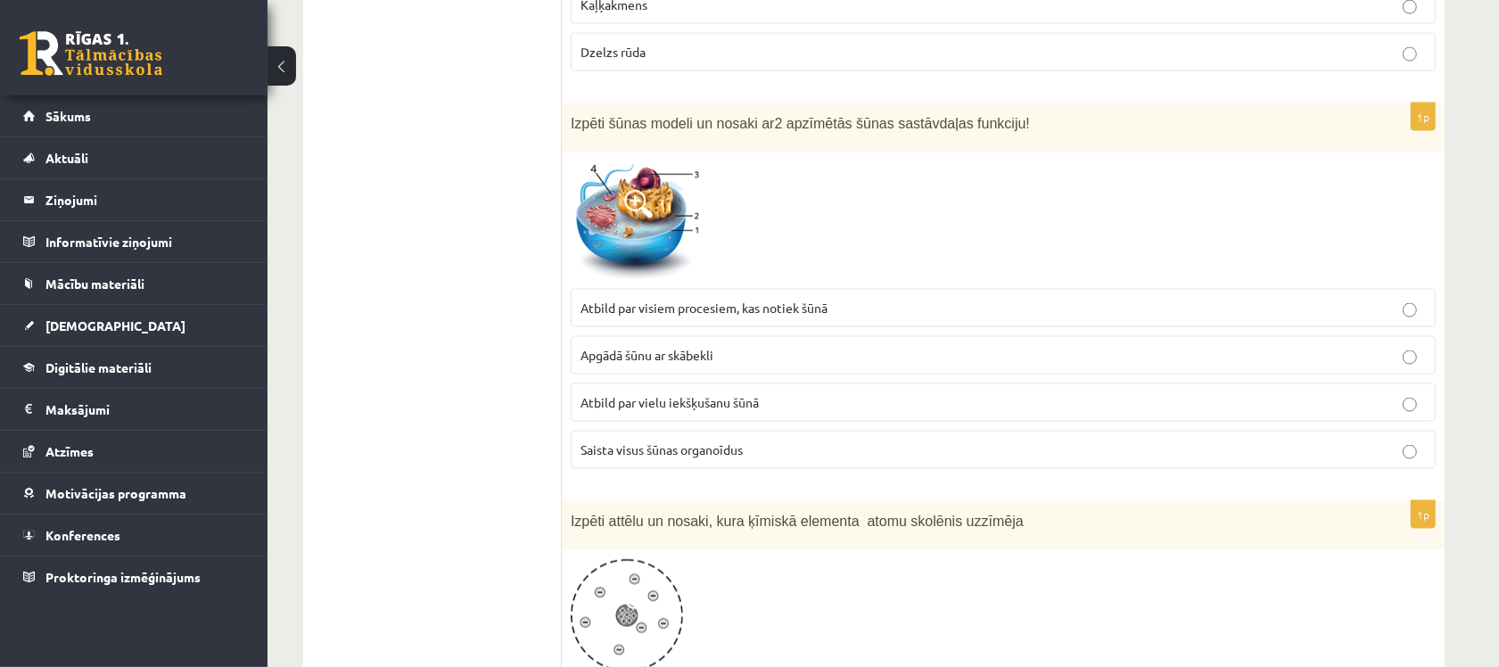
scroll to position [2332, 0]
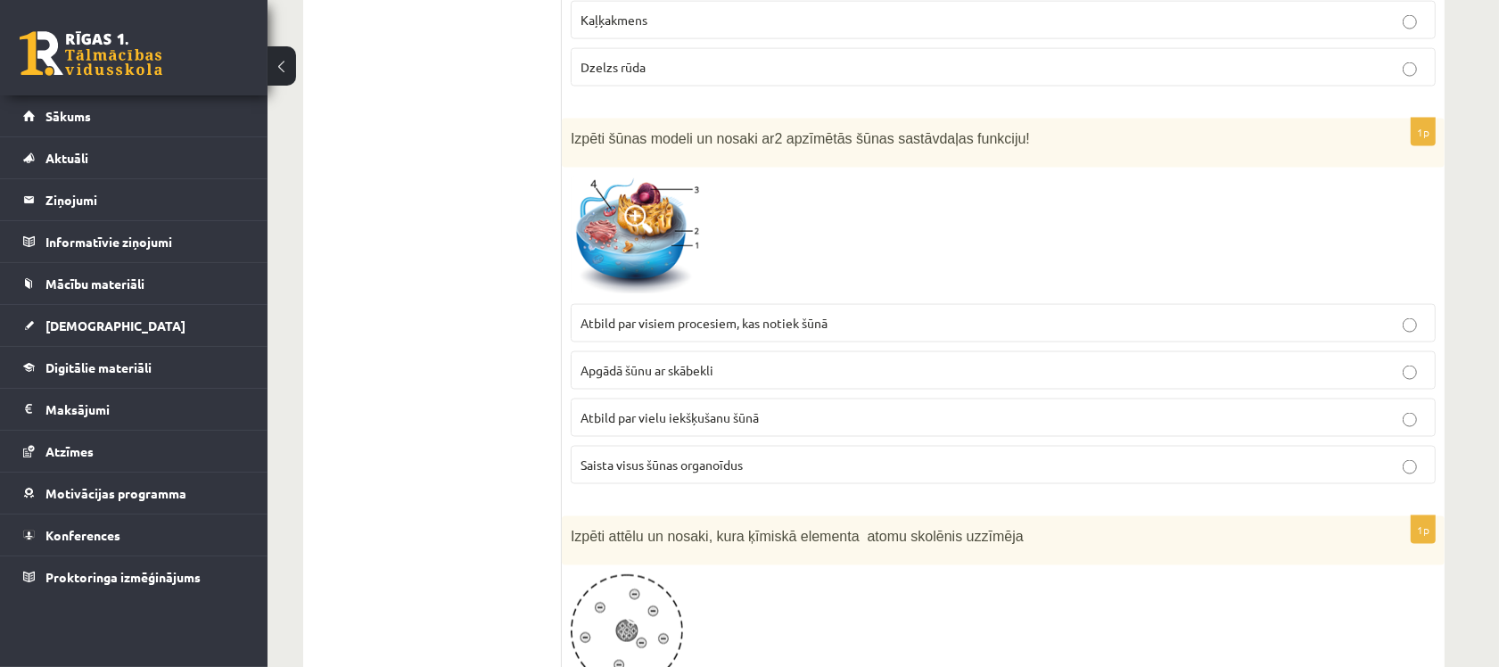
click at [683, 351] on label "Apgādā šūnu ar skābekli" at bounding box center [1003, 370] width 865 height 38
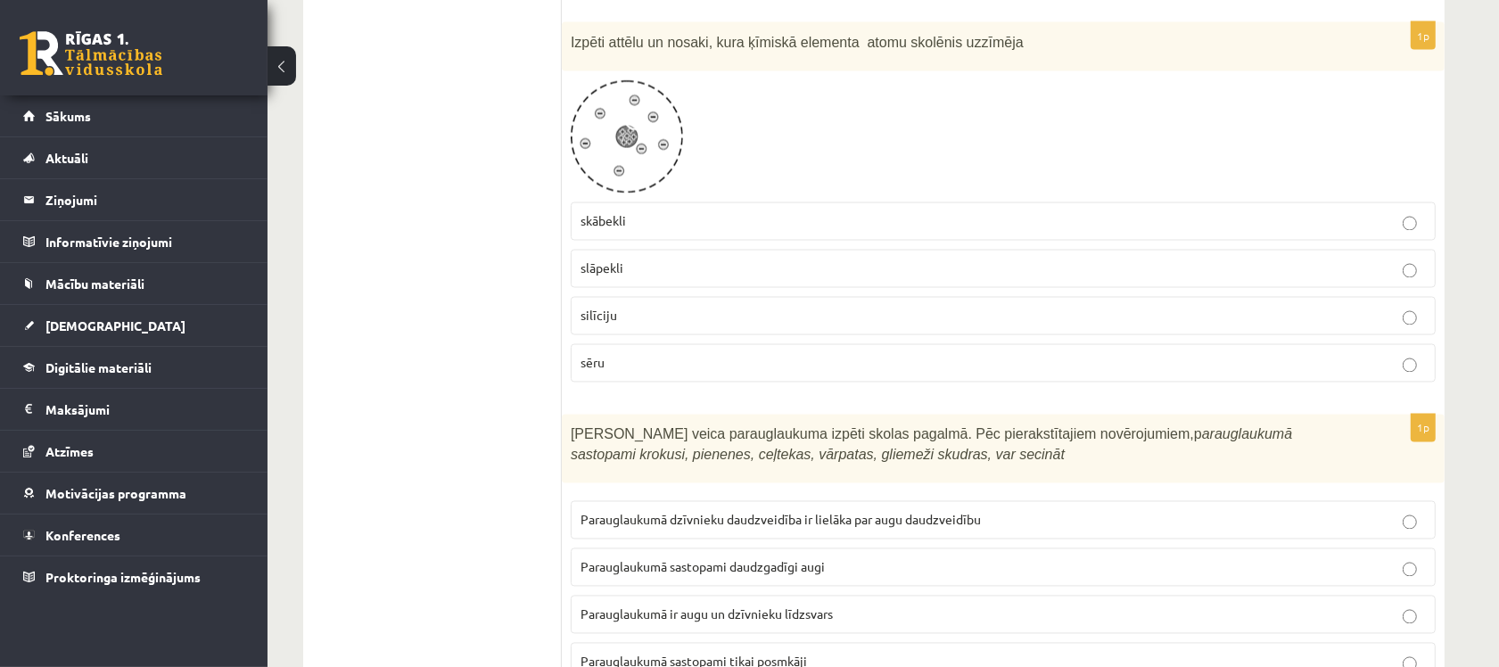
scroll to position [2841, 0]
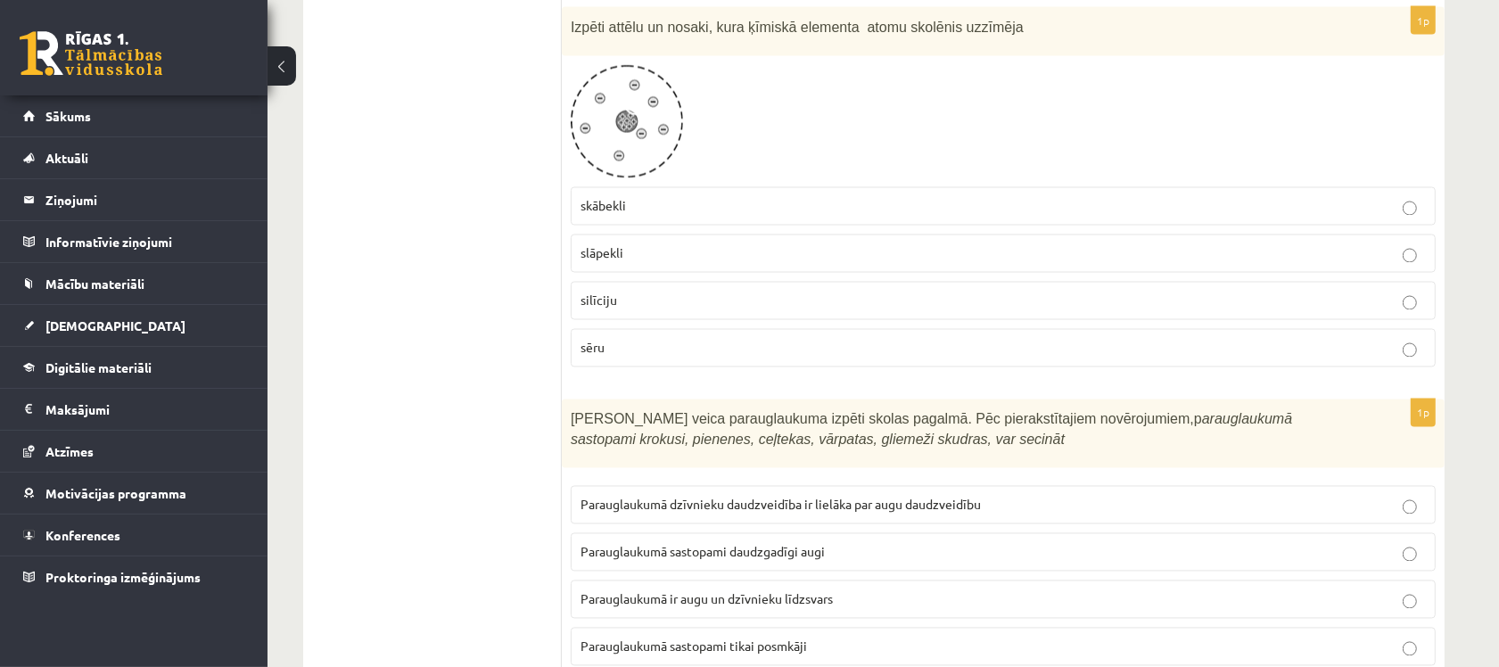
click at [758, 197] on p "skābekli" at bounding box center [1002, 206] width 845 height 19
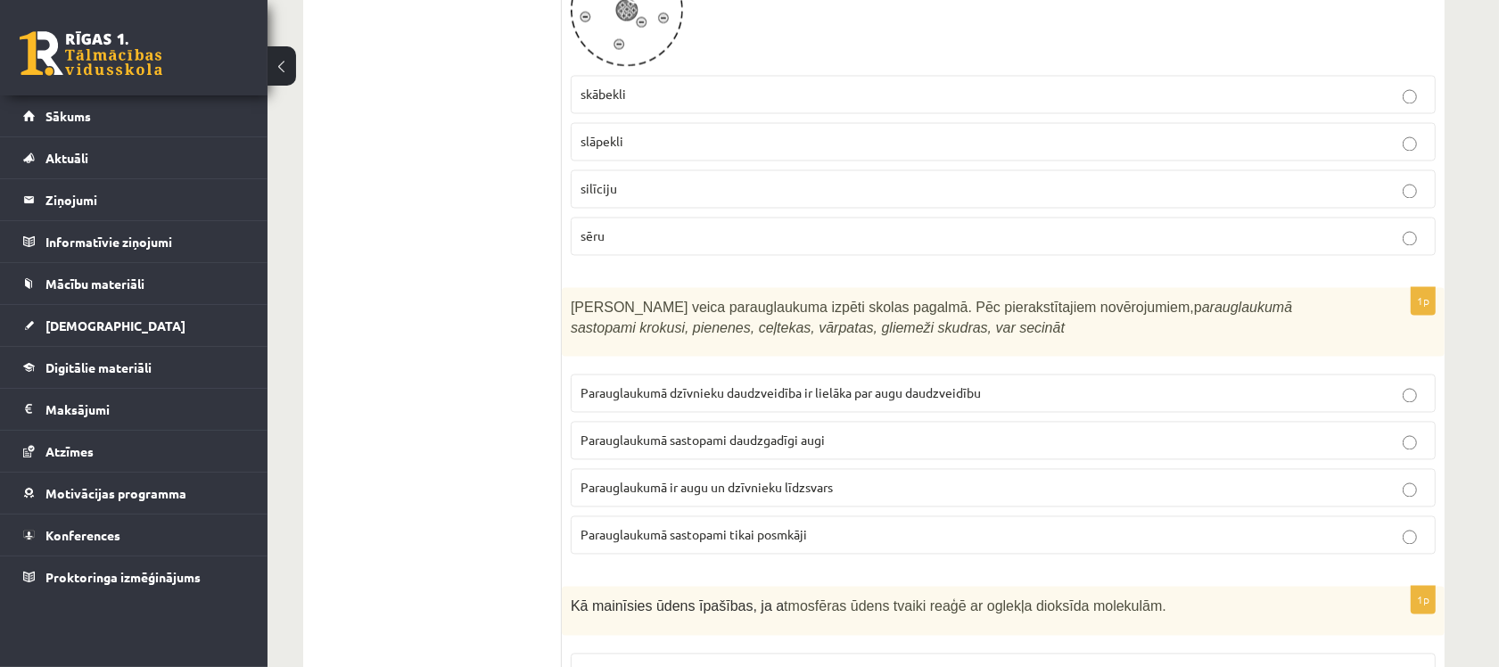
click at [756, 483] on span "Parauglaukumā ir augu un dzīvnieku līdzsvars" at bounding box center [706, 488] width 252 height 16
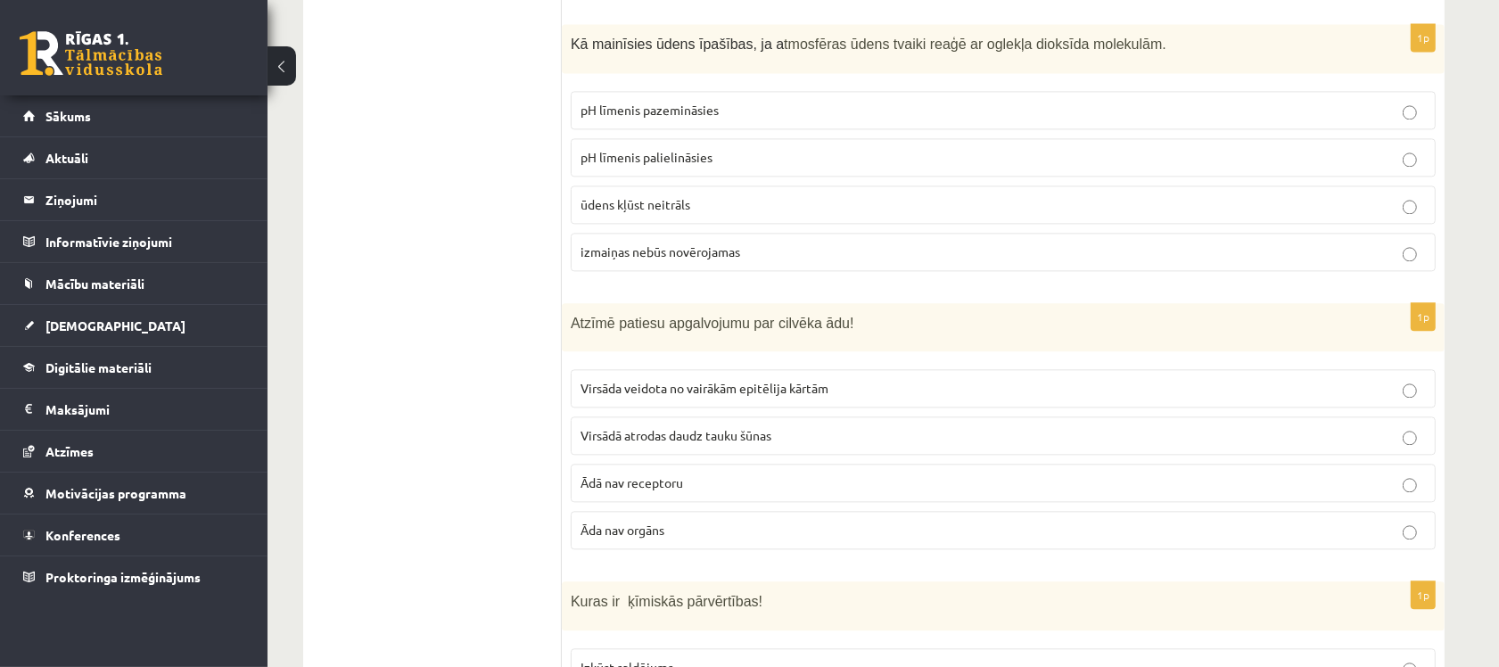
scroll to position [3510, 0]
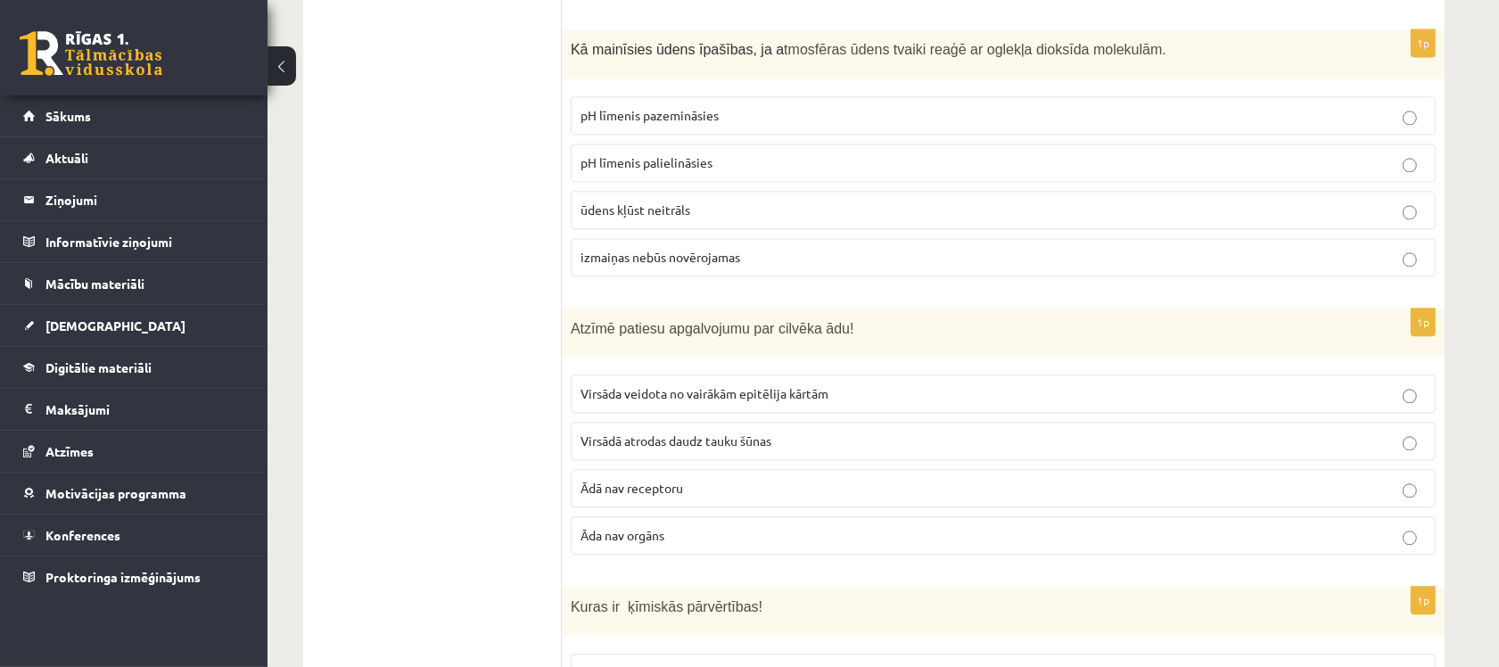
click at [762, 113] on p "pH līmenis pazemināsies" at bounding box center [1002, 115] width 845 height 19
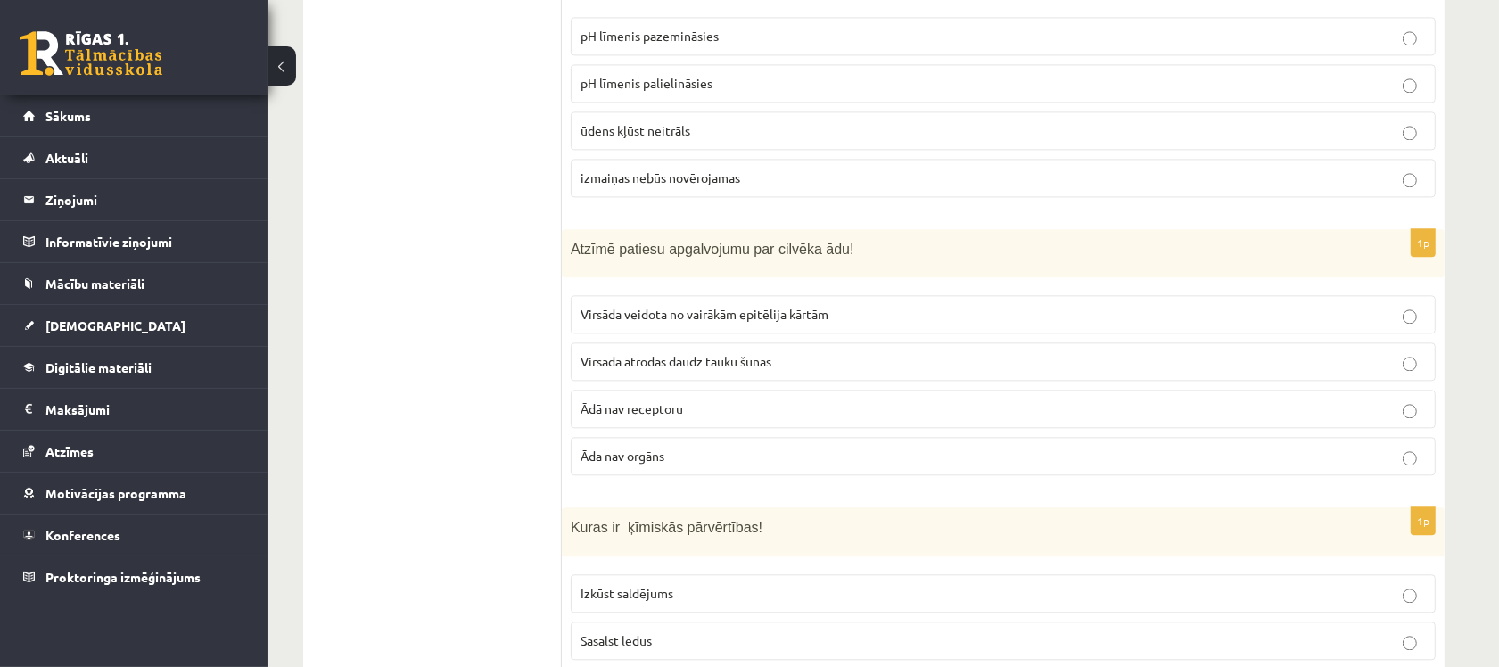
scroll to position [3621, 0]
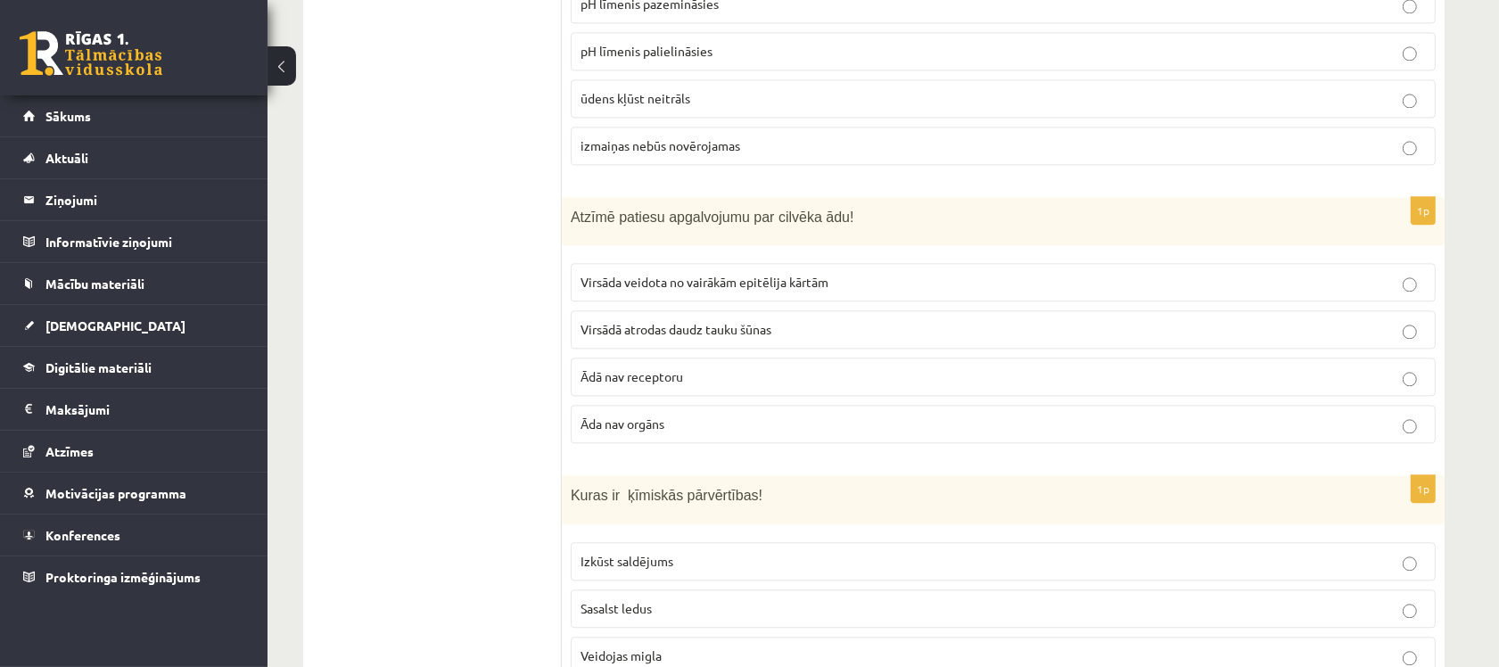
click at [688, 286] on p "Virsāda veidota no vairākām epitēlija kārtām" at bounding box center [1002, 282] width 845 height 19
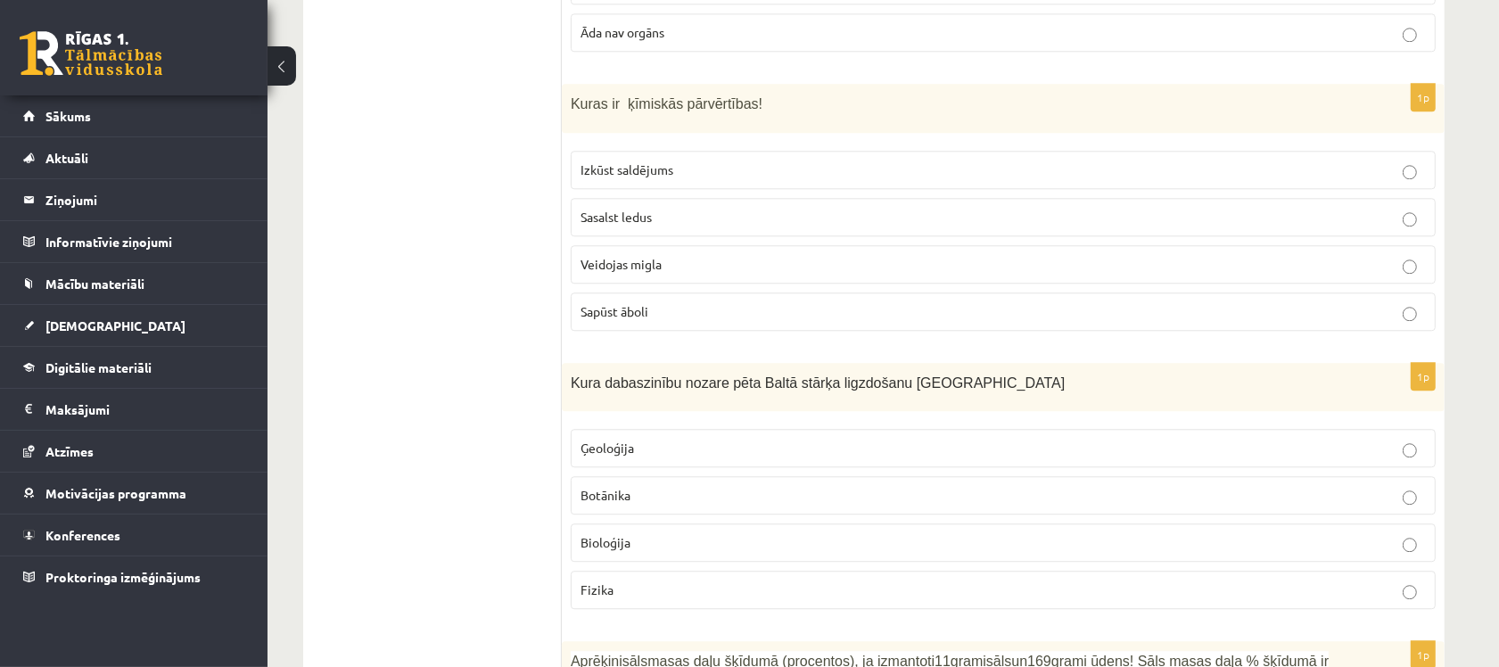
scroll to position [4067, 0]
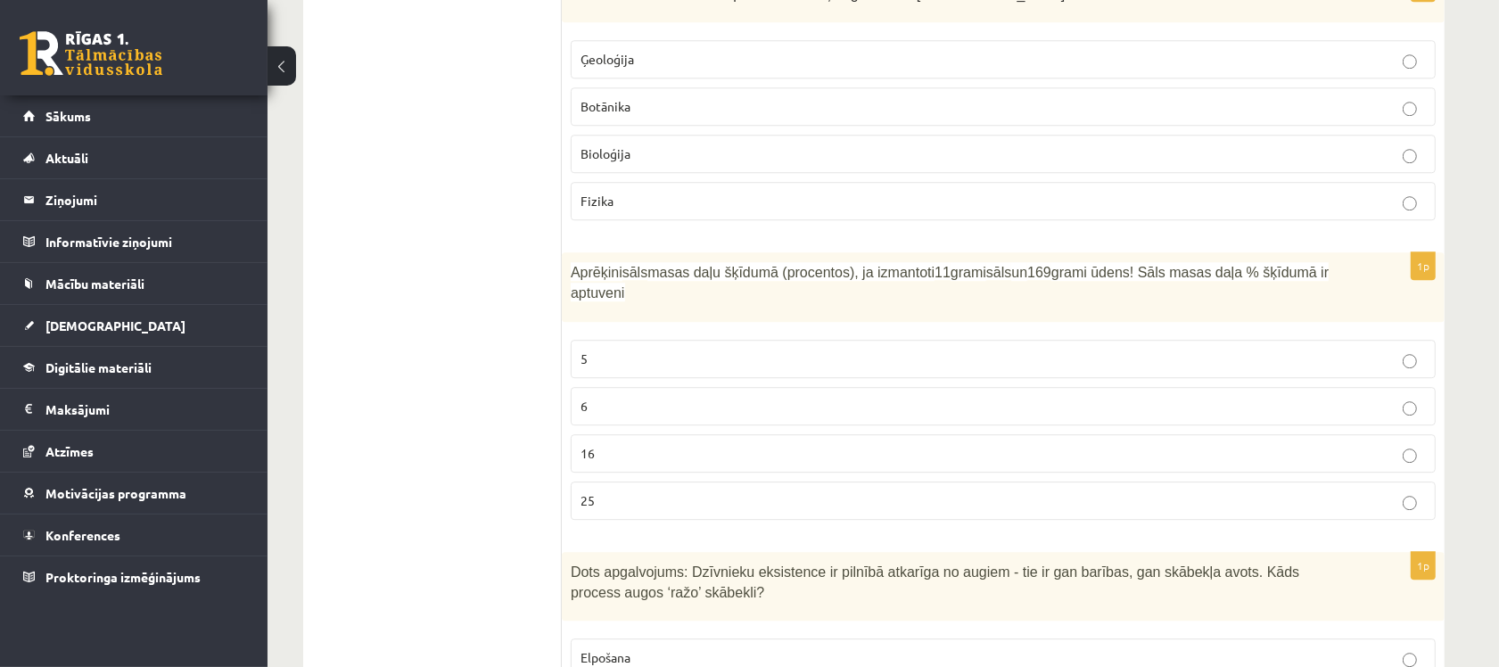
click at [604, 399] on label "6" at bounding box center [1003, 406] width 865 height 38
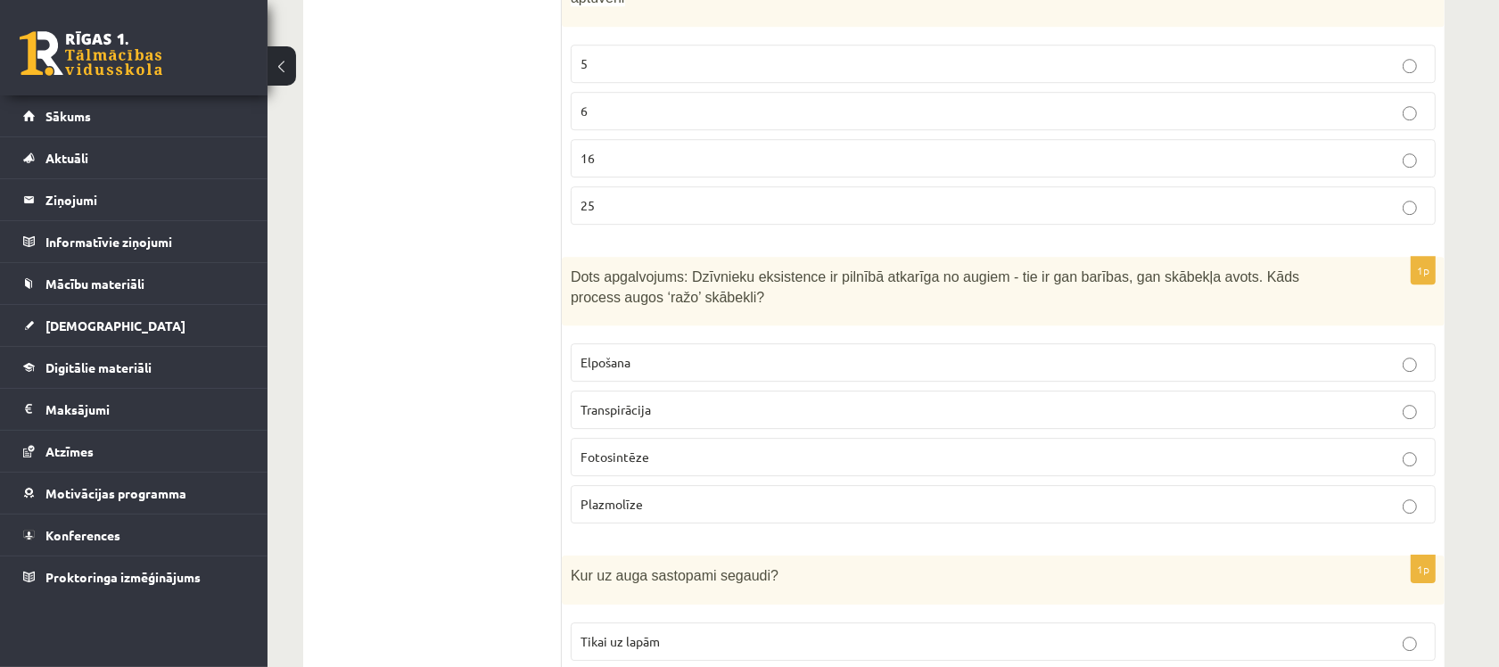
scroll to position [4736, 0]
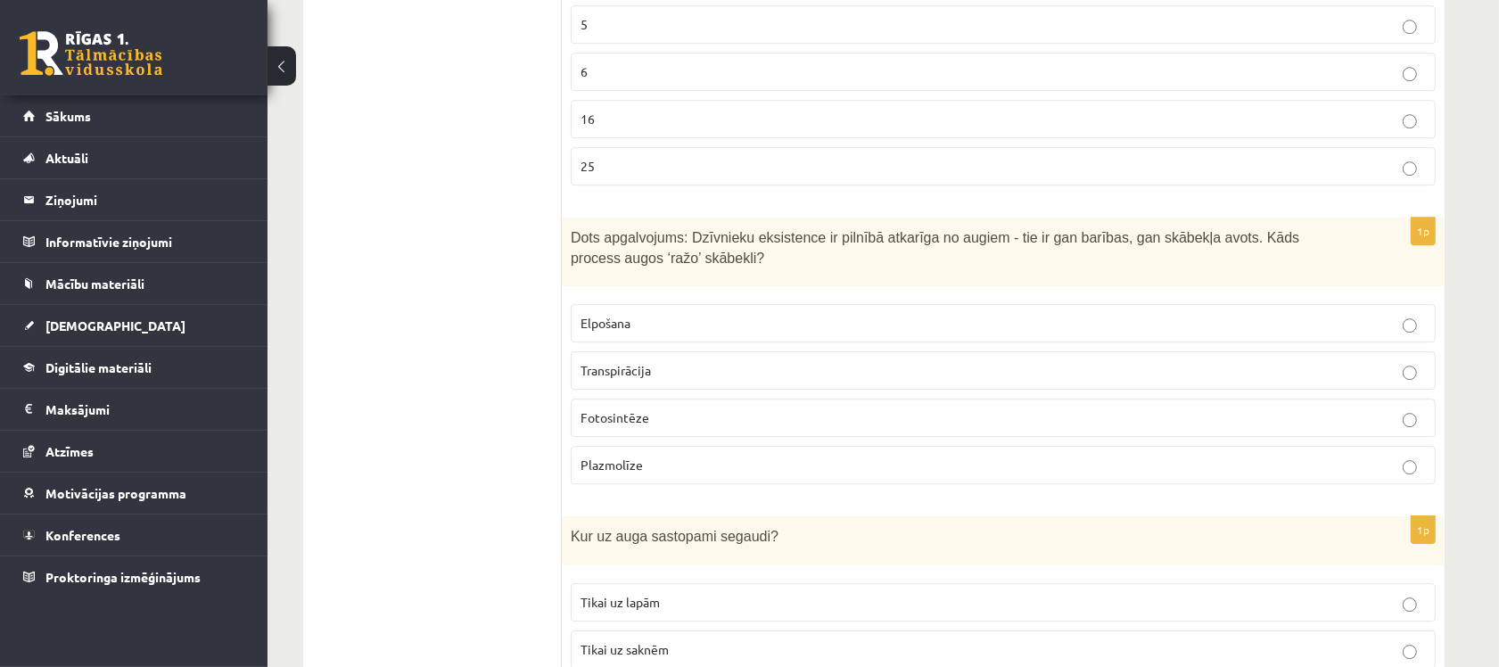
click at [635, 409] on span "Fotosintēze" at bounding box center [614, 417] width 69 height 16
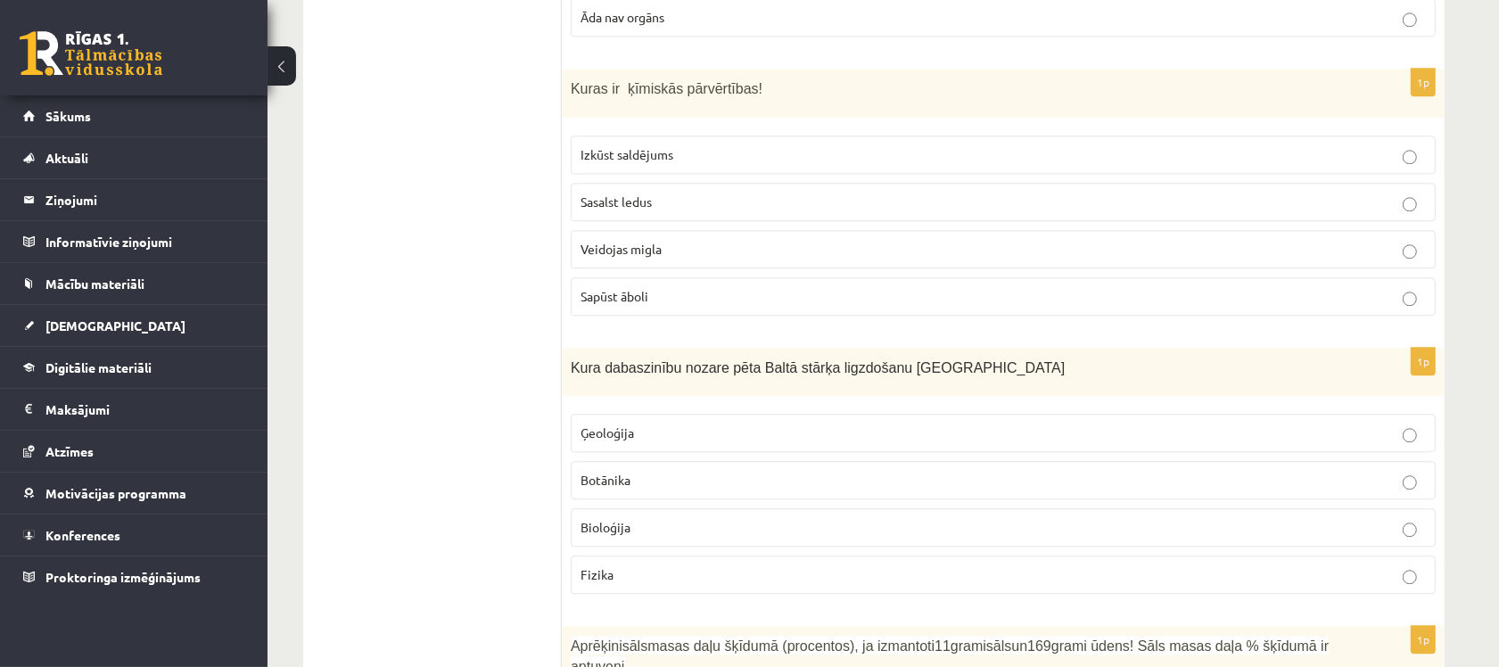
scroll to position [4067, 0]
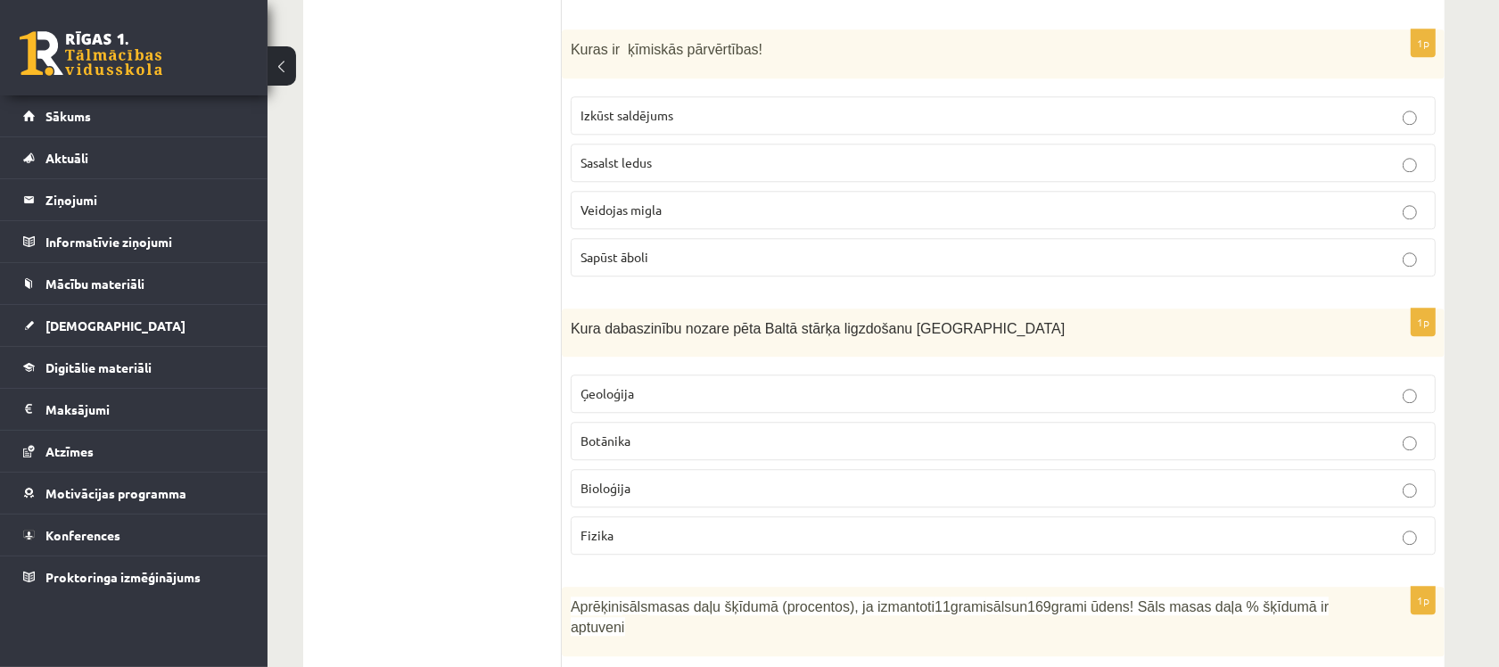
click at [665, 256] on p "Sapūst āboli" at bounding box center [1002, 257] width 845 height 19
click at [642, 496] on p "Bioloģija" at bounding box center [1002, 488] width 845 height 19
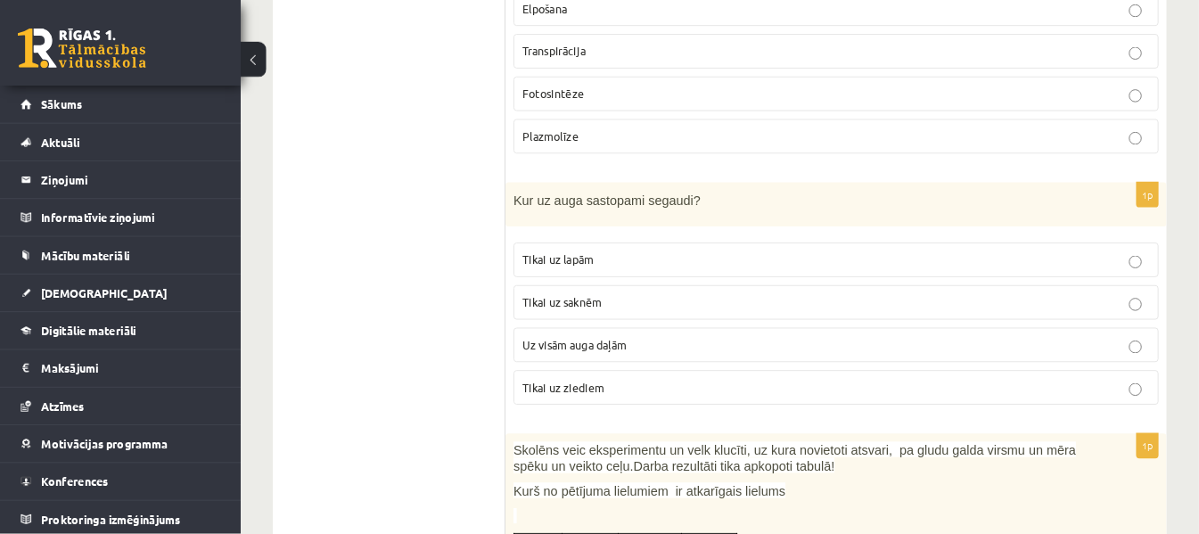
scroll to position [5071, 0]
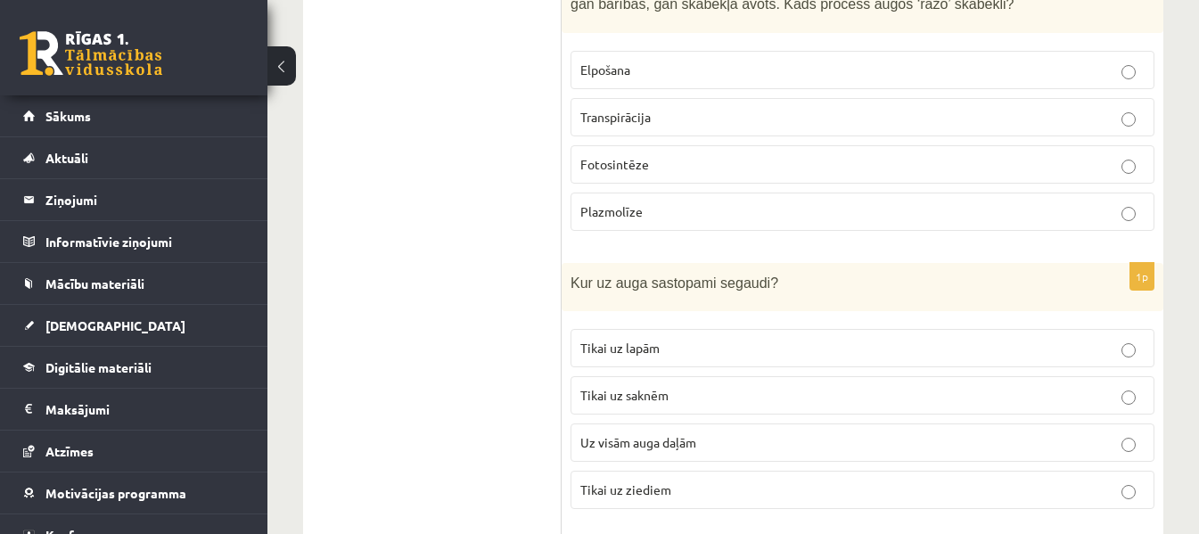
drag, startPoint x: 1514, startPoint y: 4, endPoint x: 484, endPoint y: 318, distance: 1076.4
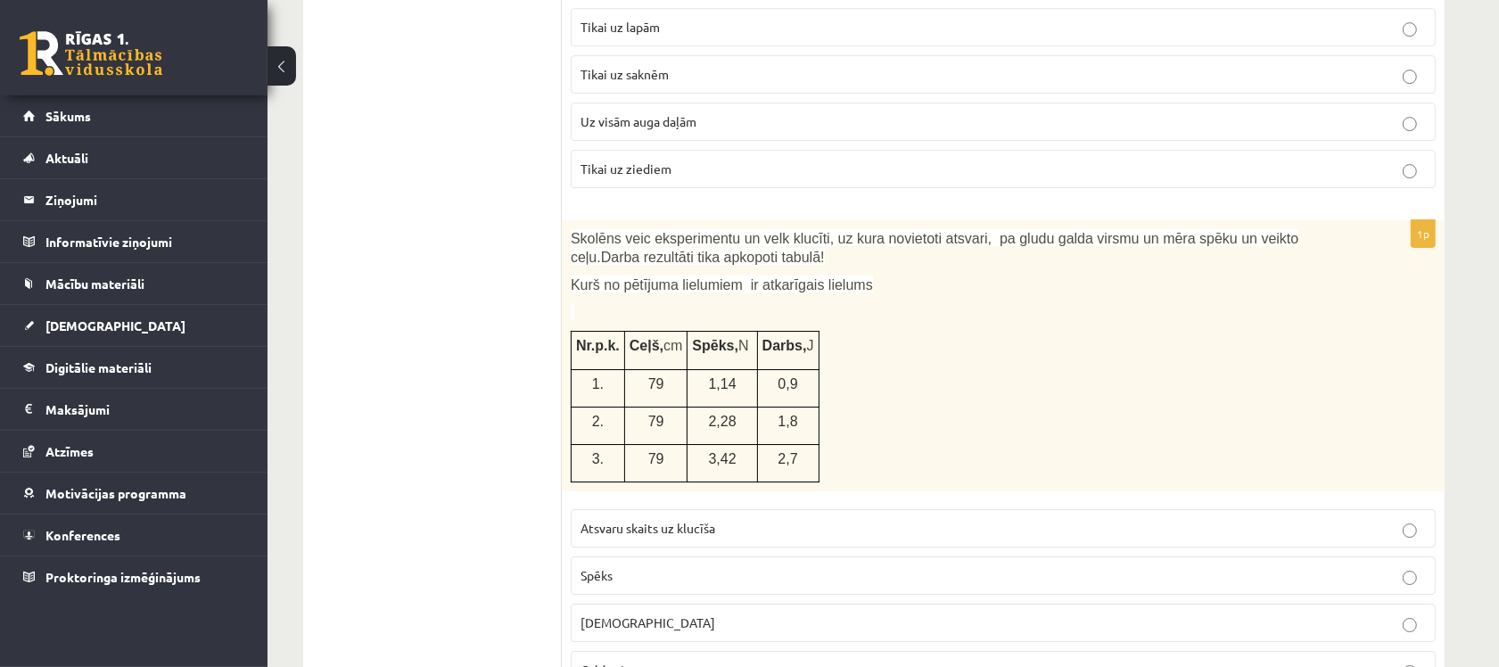
scroll to position [5181, 0]
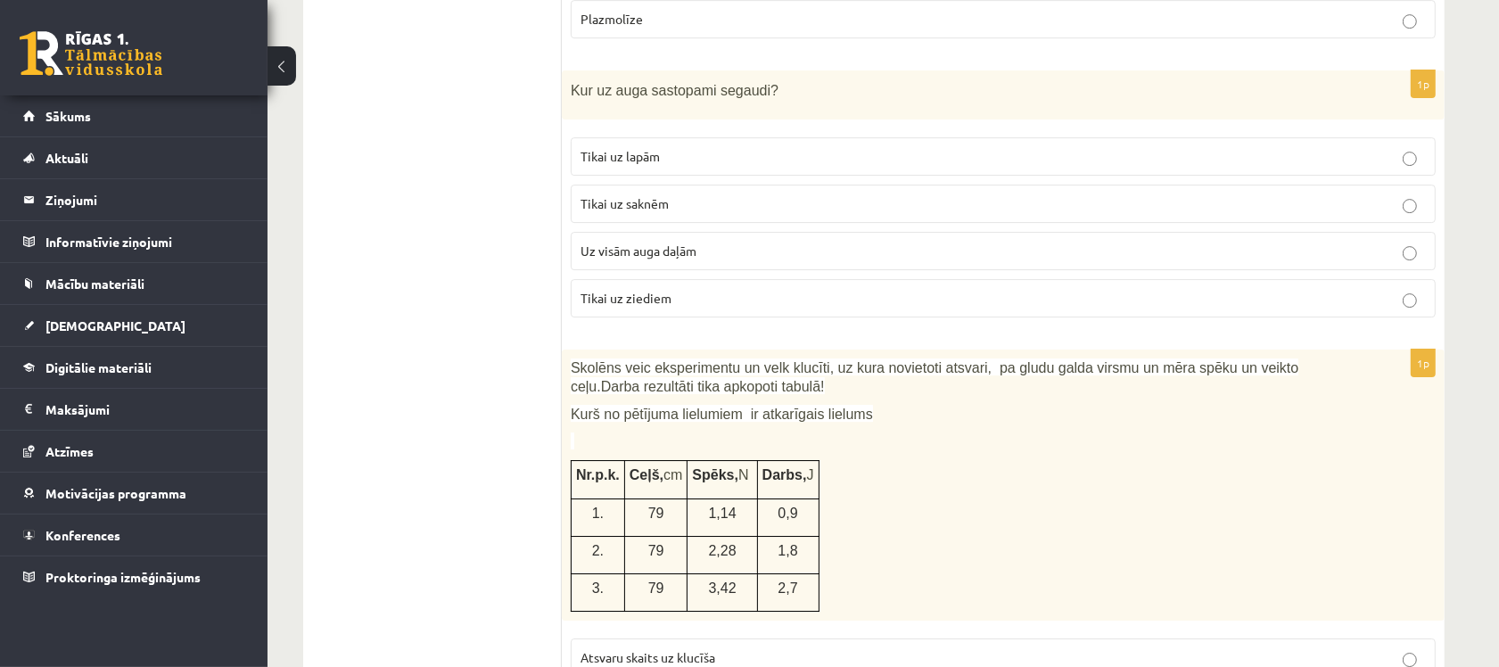
click at [689, 242] on span "Uz visām auga daļām" at bounding box center [638, 250] width 116 height 16
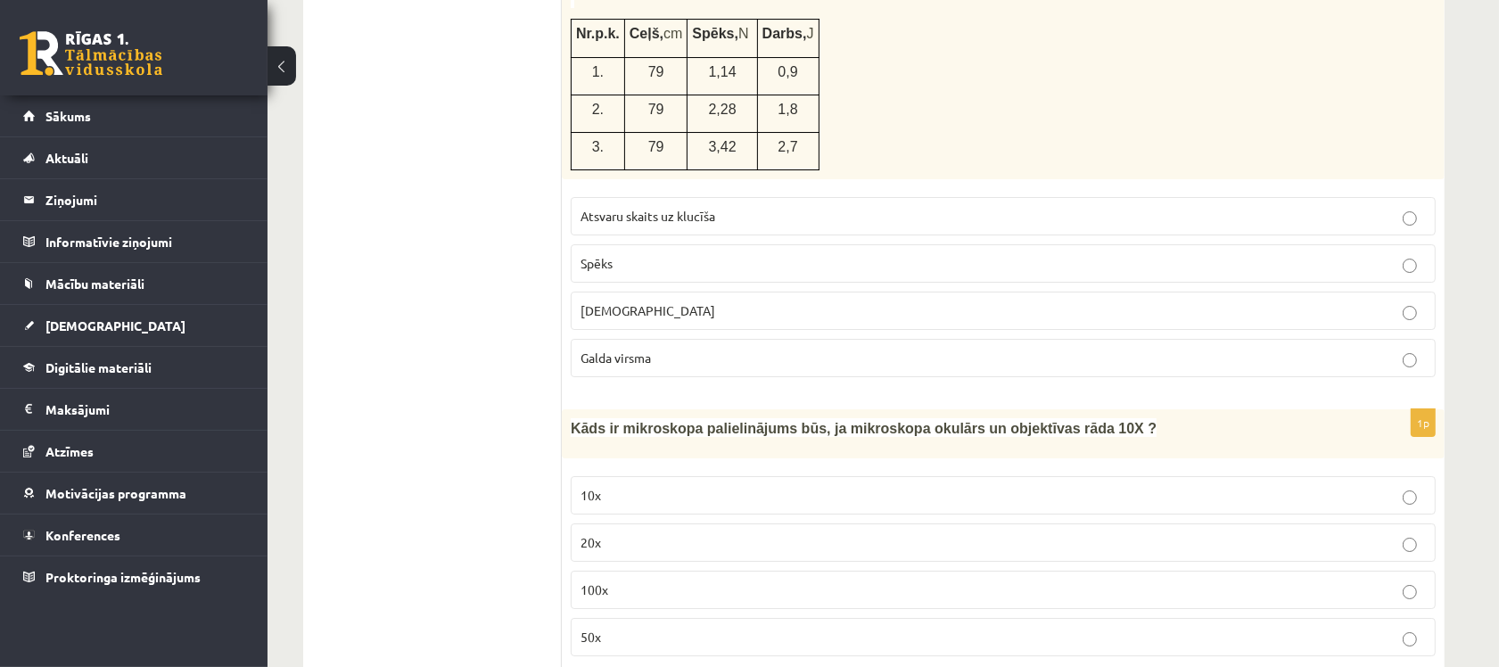
scroll to position [5627, 0]
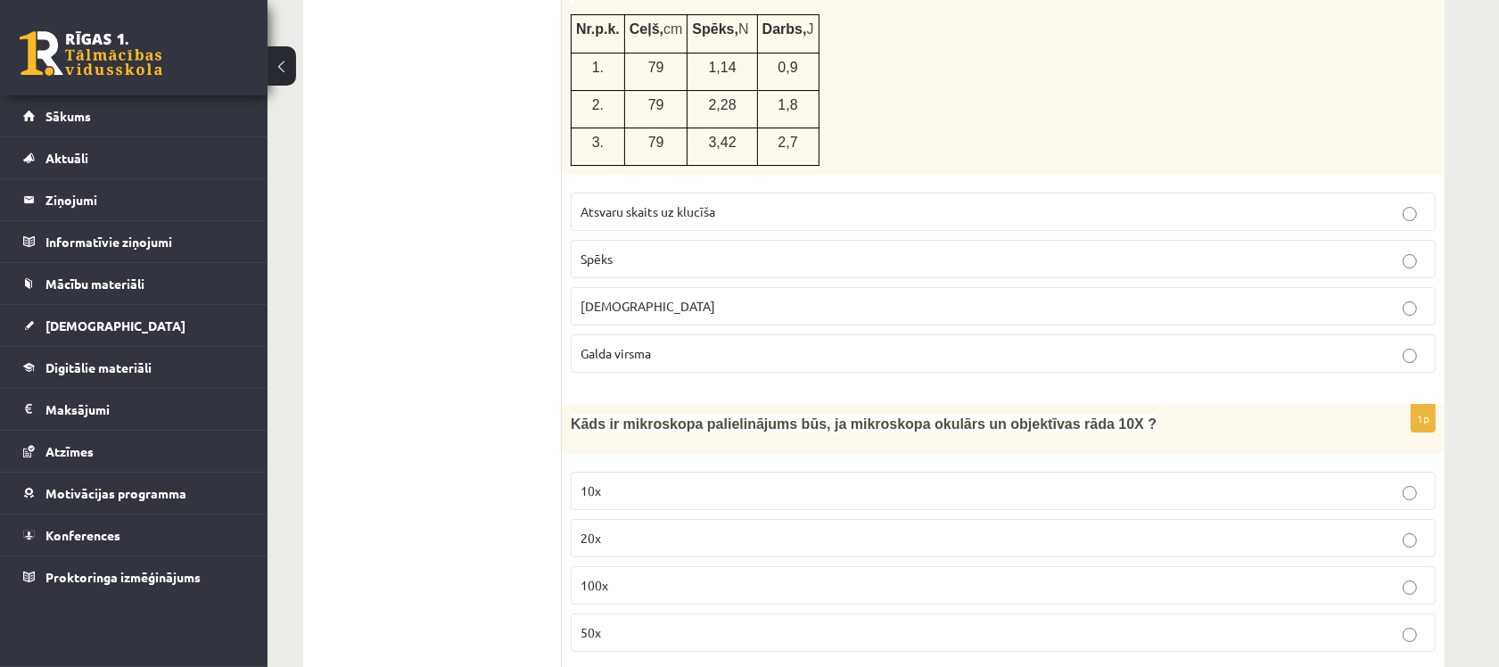
click at [620, 576] on p "100x" at bounding box center [1002, 585] width 845 height 19
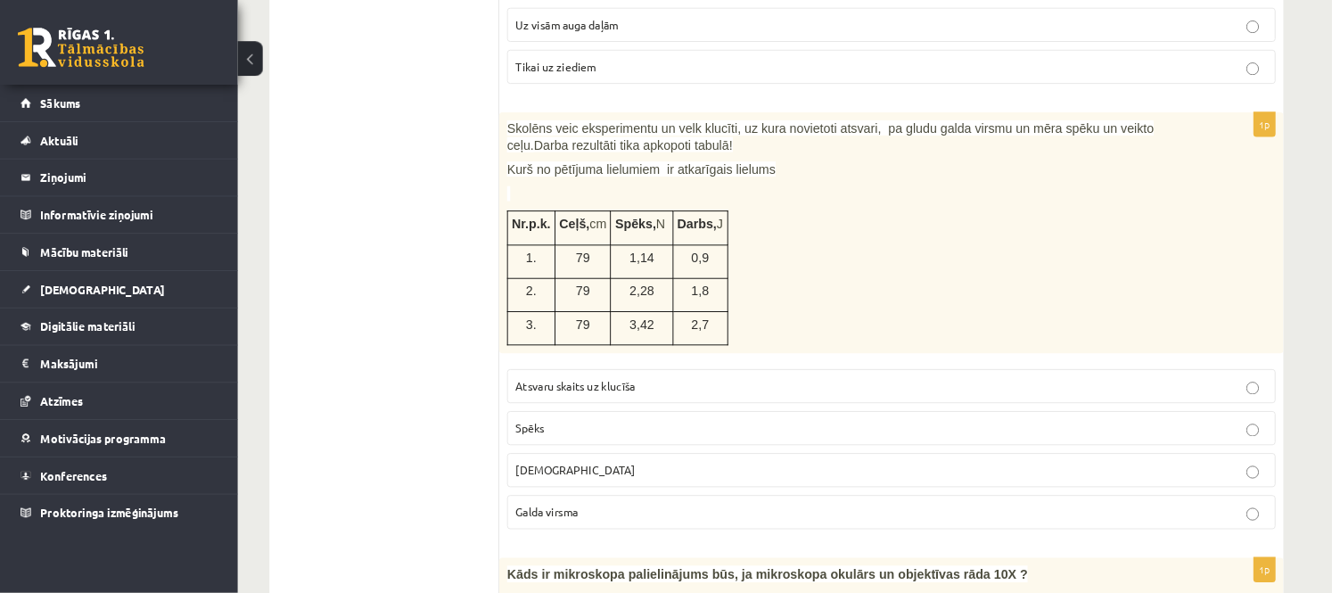
scroll to position [5404, 0]
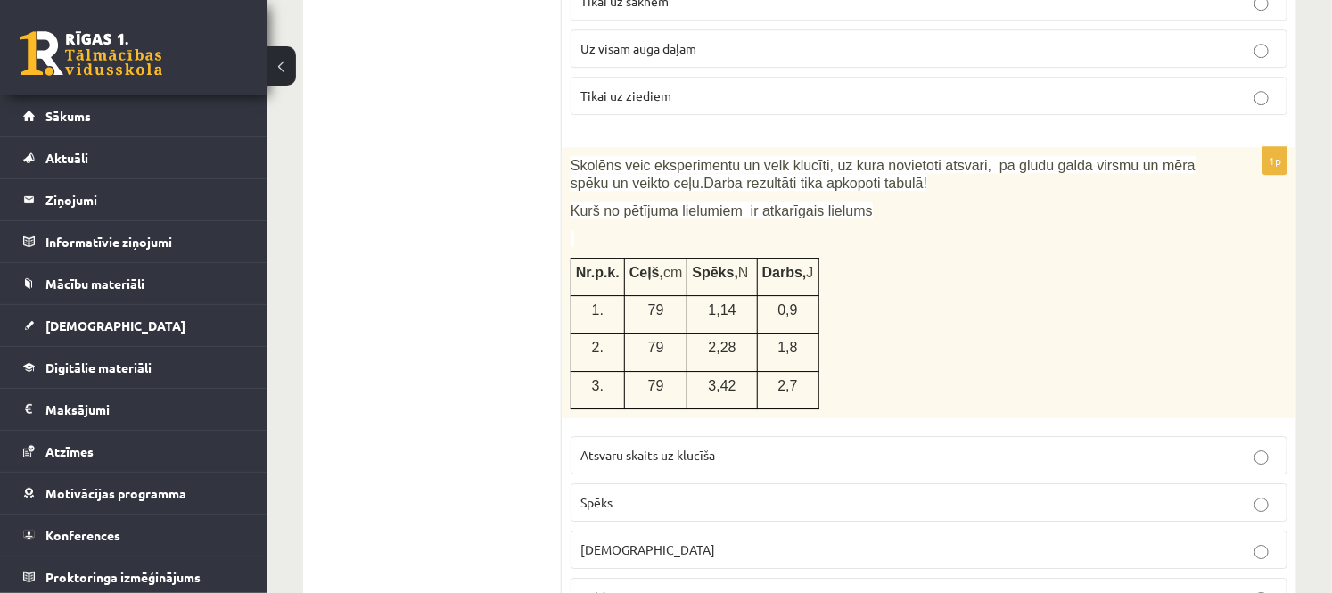
drag, startPoint x: 1422, startPoint y: 0, endPoint x: 417, endPoint y: 202, distance: 1024.9
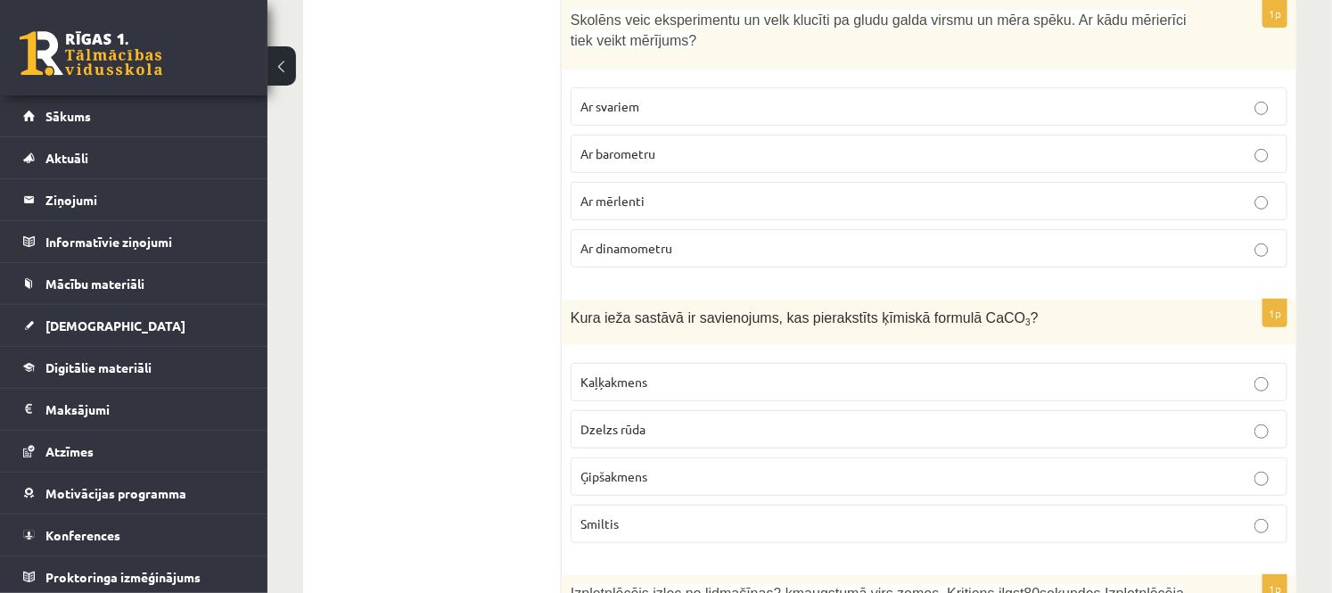
scroll to position [6281, 0]
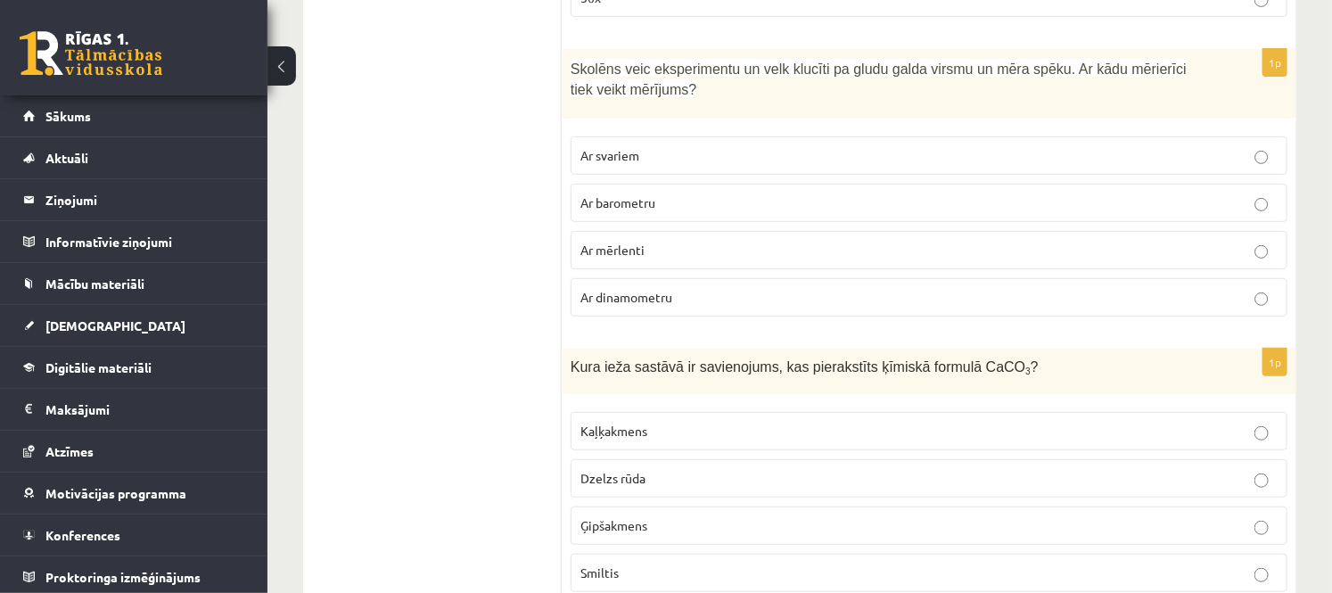
click at [626, 297] on p "Ar dinamometru" at bounding box center [928, 297] width 697 height 19
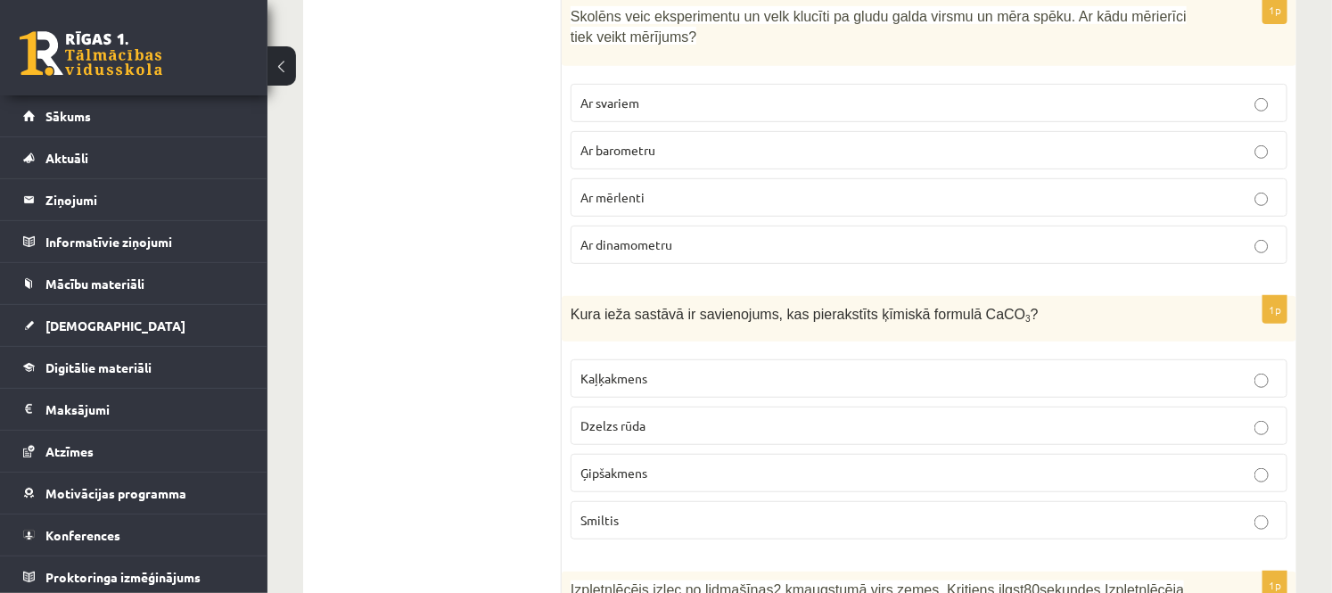
scroll to position [6380, 0]
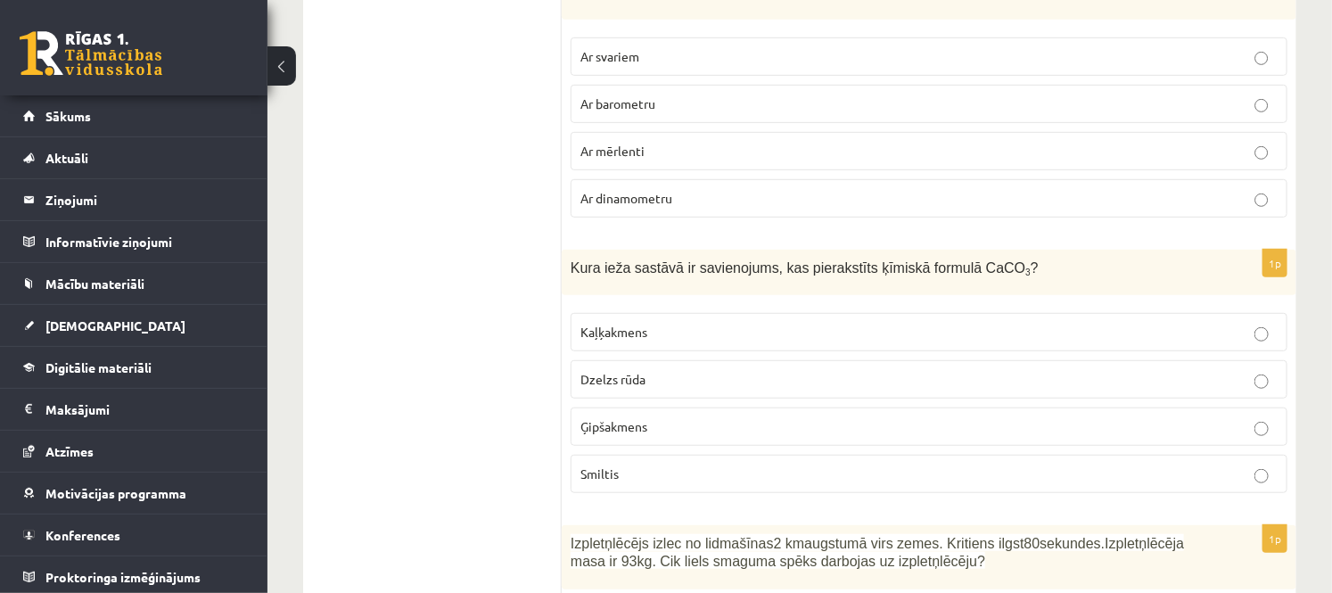
click at [685, 333] on label "Kaļķakmens" at bounding box center [929, 332] width 717 height 38
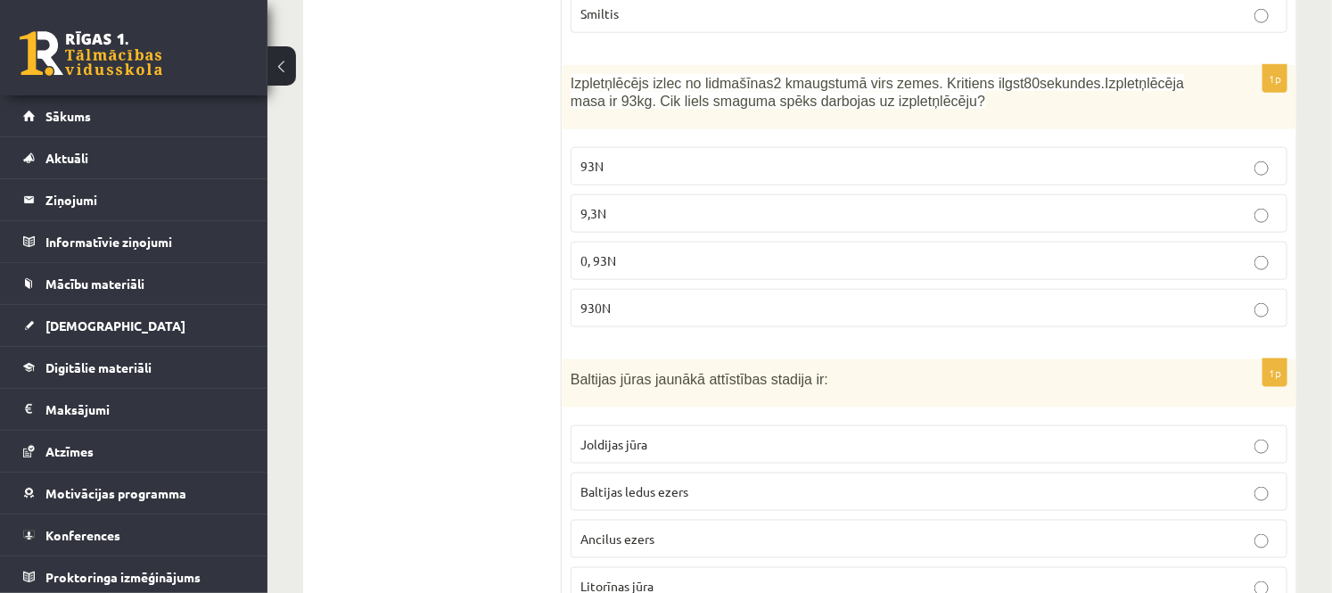
scroll to position [6876, 0]
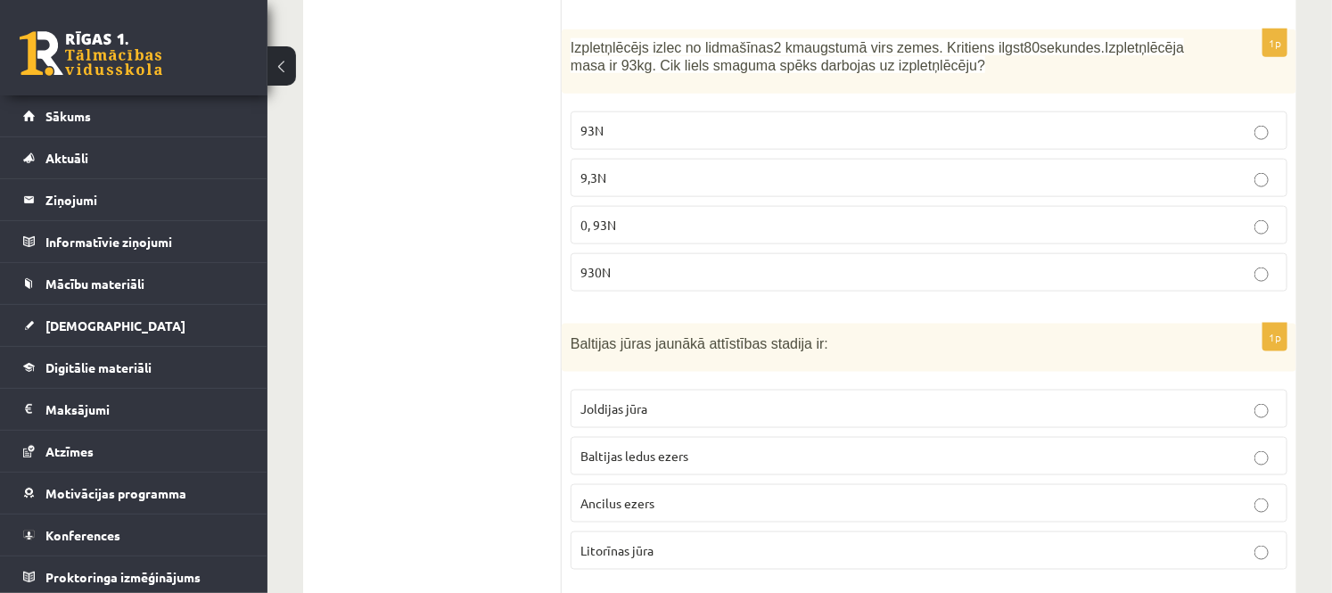
click at [617, 253] on label "930N" at bounding box center [929, 272] width 717 height 38
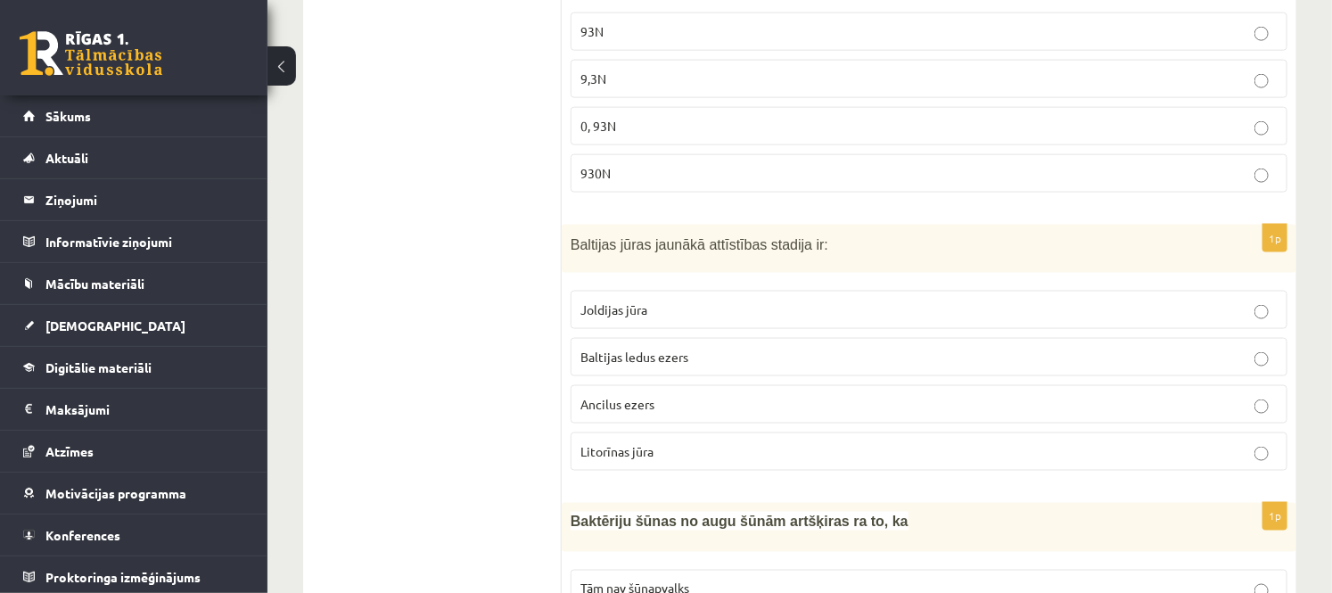
click at [635, 452] on p "Litorīnas jūra" at bounding box center [928, 451] width 697 height 19
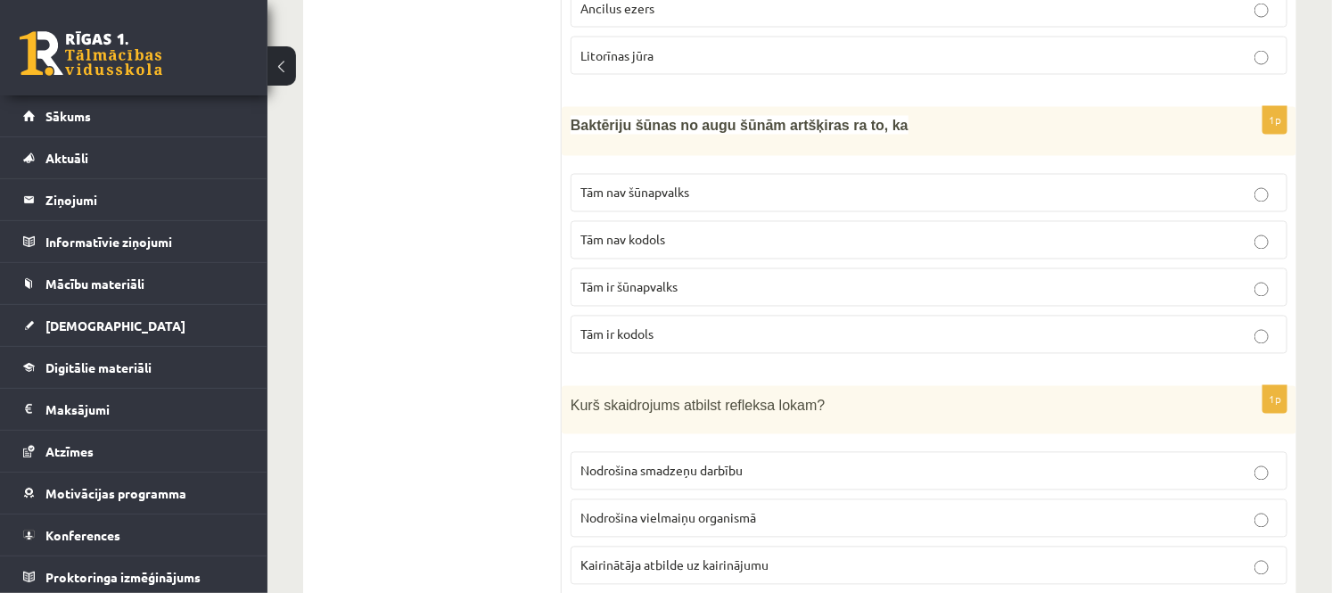
scroll to position [7471, 0]
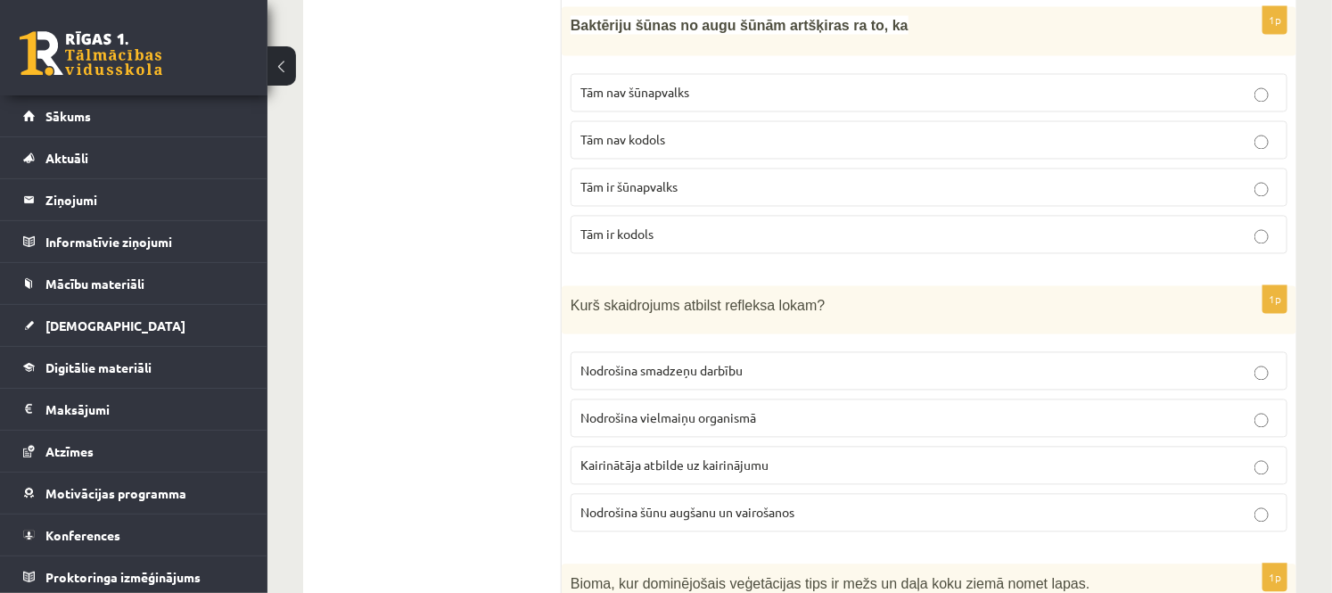
click at [637, 138] on span "Tām nav kodols" at bounding box center [622, 140] width 85 height 16
click at [752, 469] on p "Kairinātāja atbilde uz kairinājumu" at bounding box center [928, 465] width 697 height 19
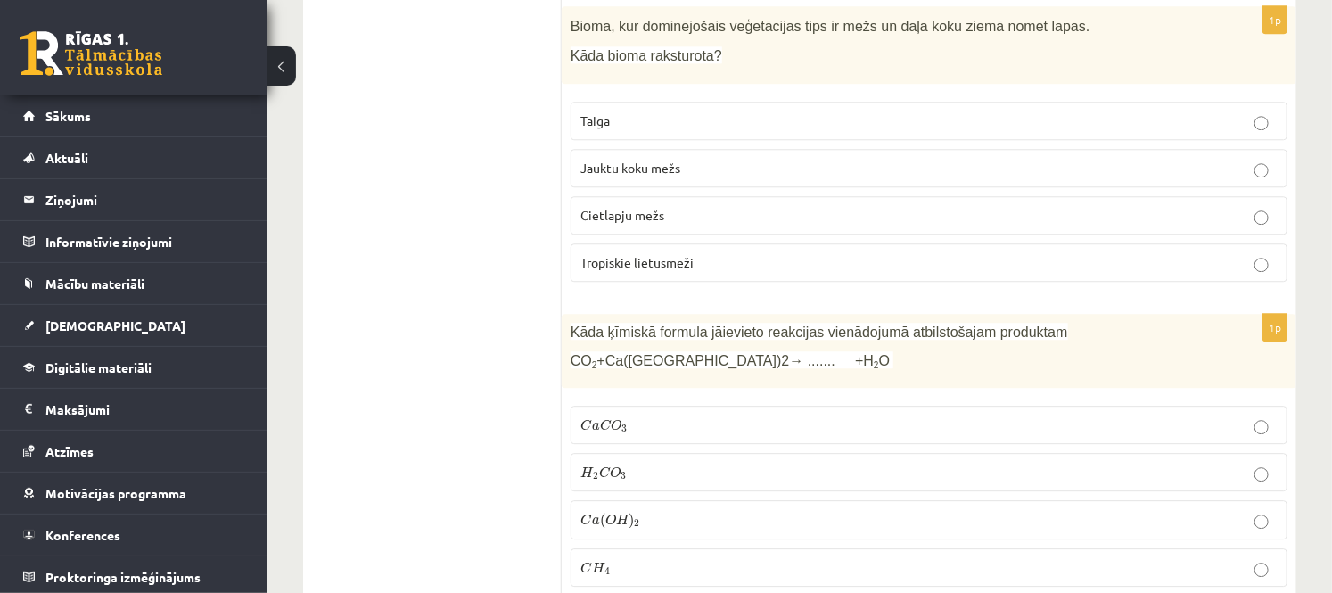
scroll to position [8064, 0]
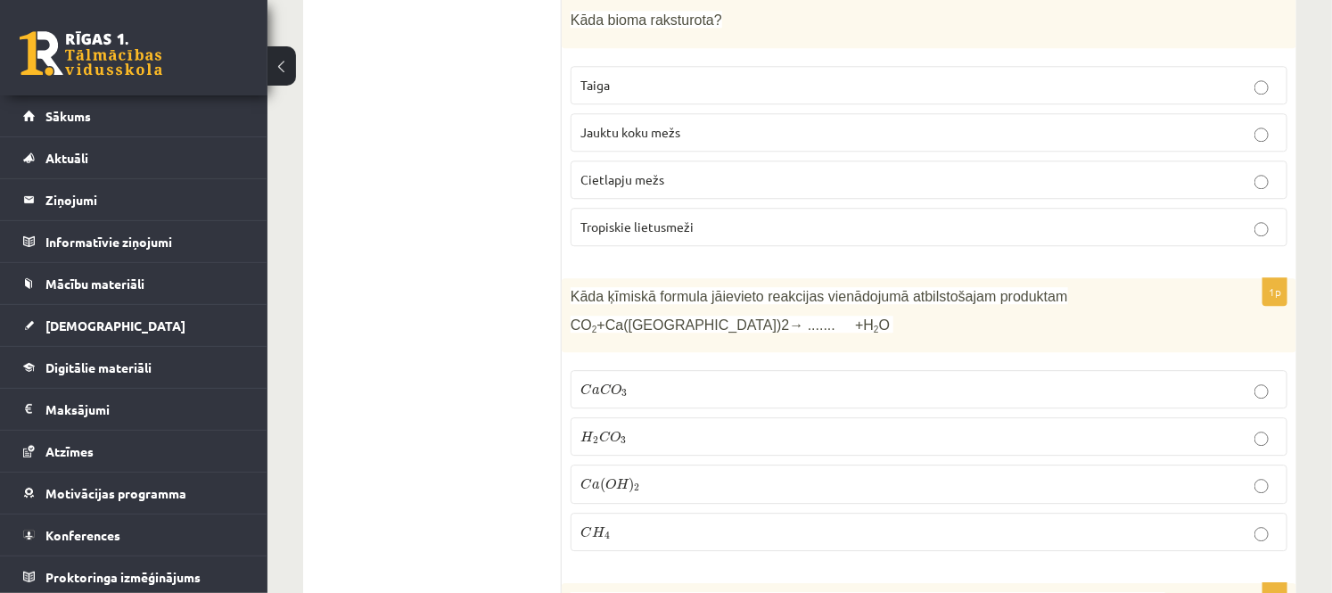
click at [637, 77] on p "Taiga" at bounding box center [928, 85] width 697 height 19
click at [607, 383] on span "C" at bounding box center [606, 389] width 12 height 12
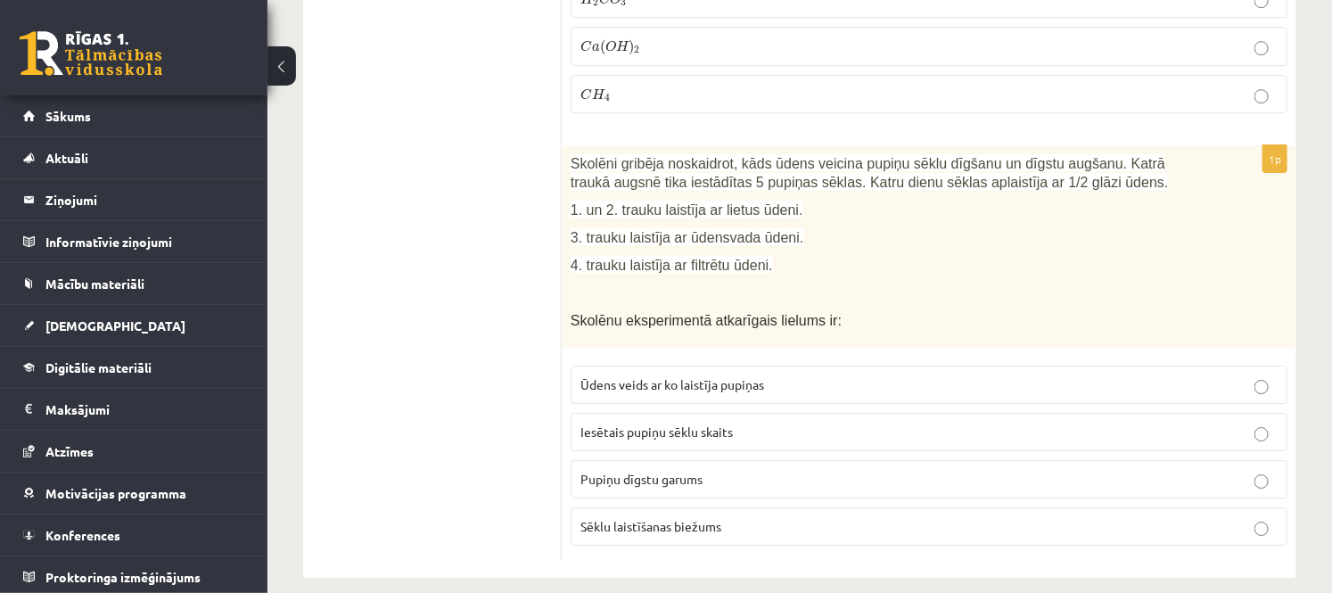
scroll to position [8520, 0]
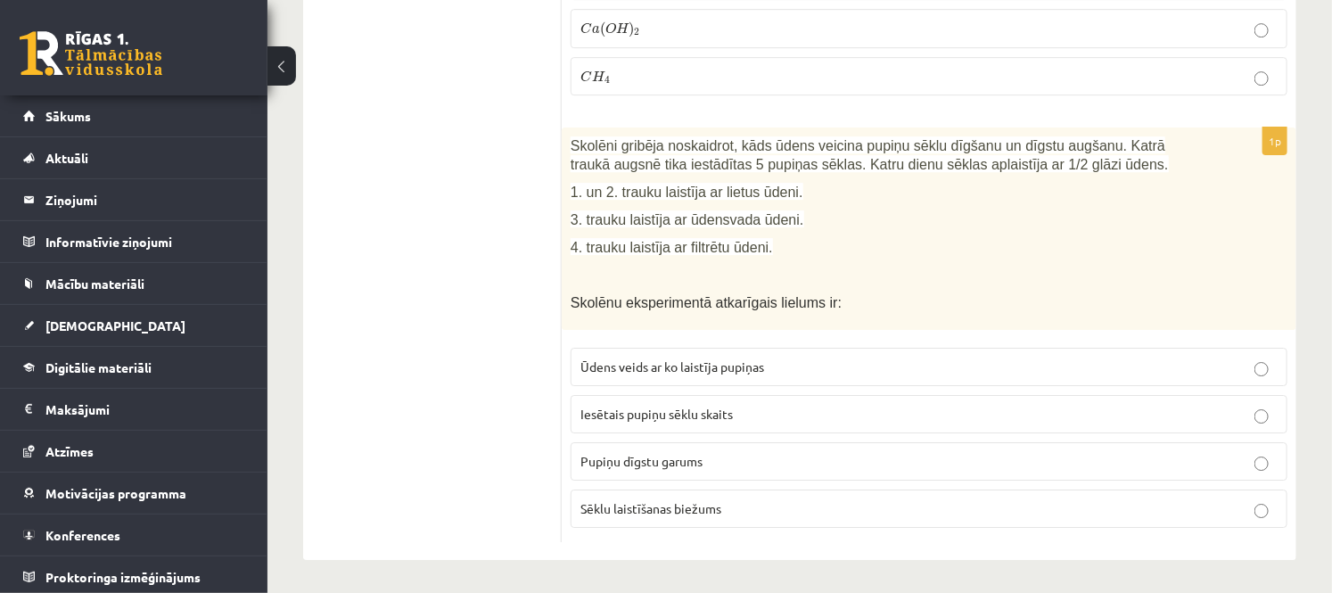
click at [786, 461] on p "Pupiņu dīgstu garums" at bounding box center [928, 461] width 697 height 19
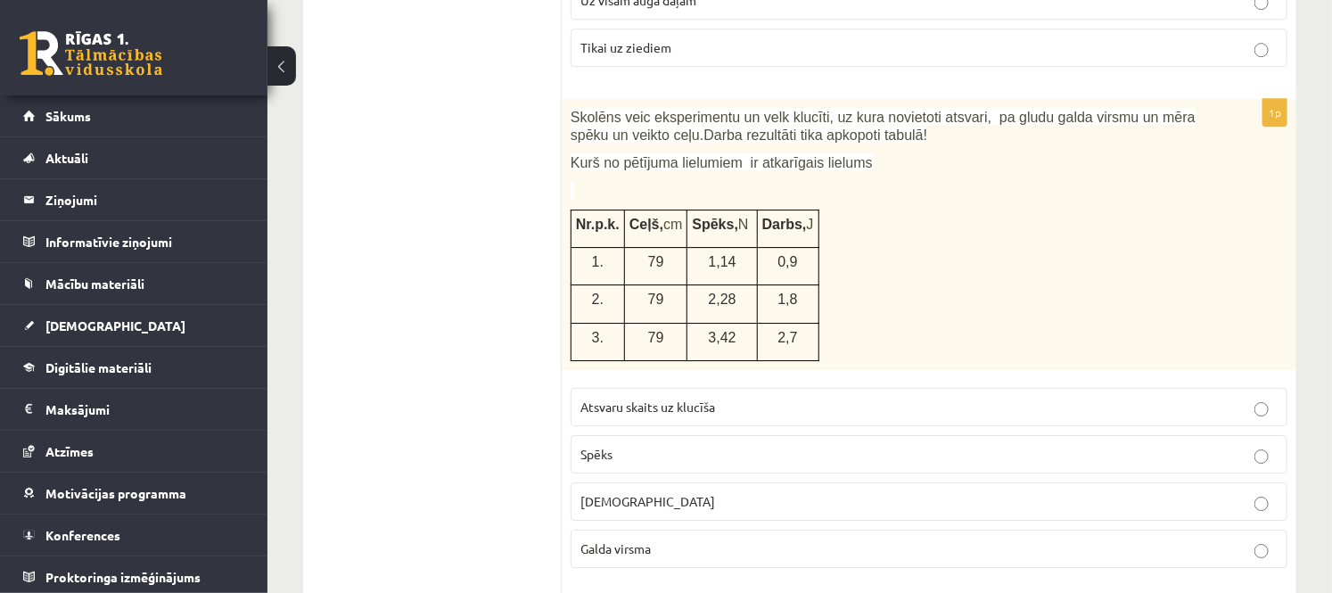
scroll to position [5450, 0]
click at [604, 448] on span "Spēks" at bounding box center [596, 456] width 32 height 16
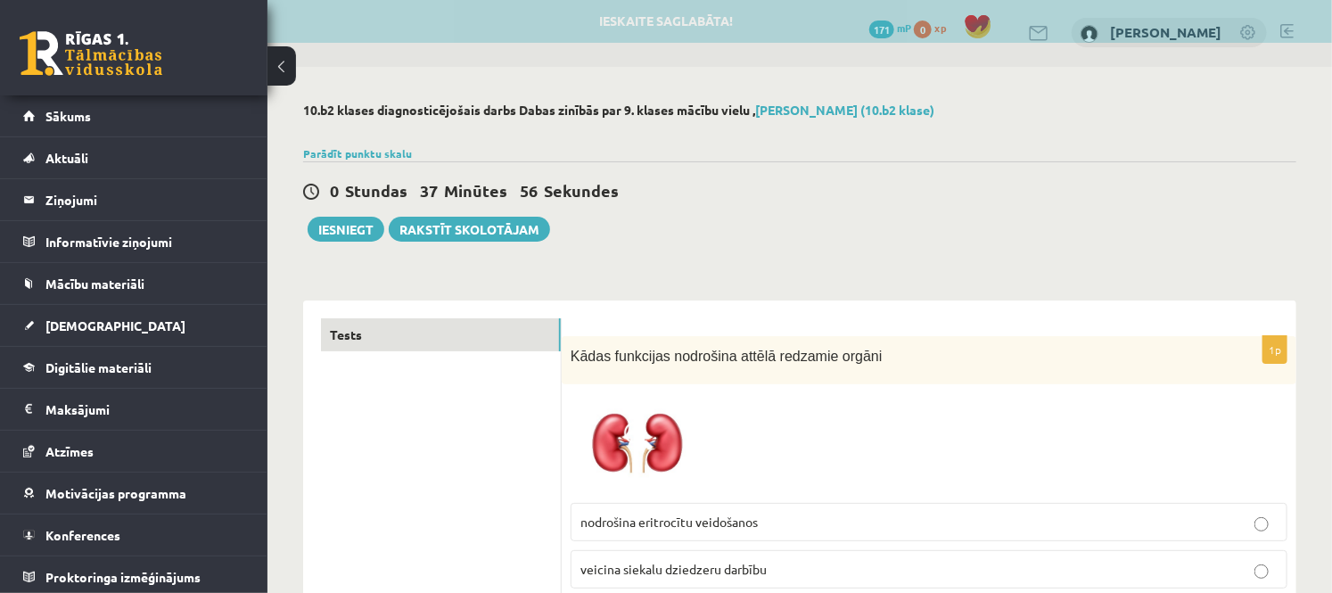
scroll to position [0, 0]
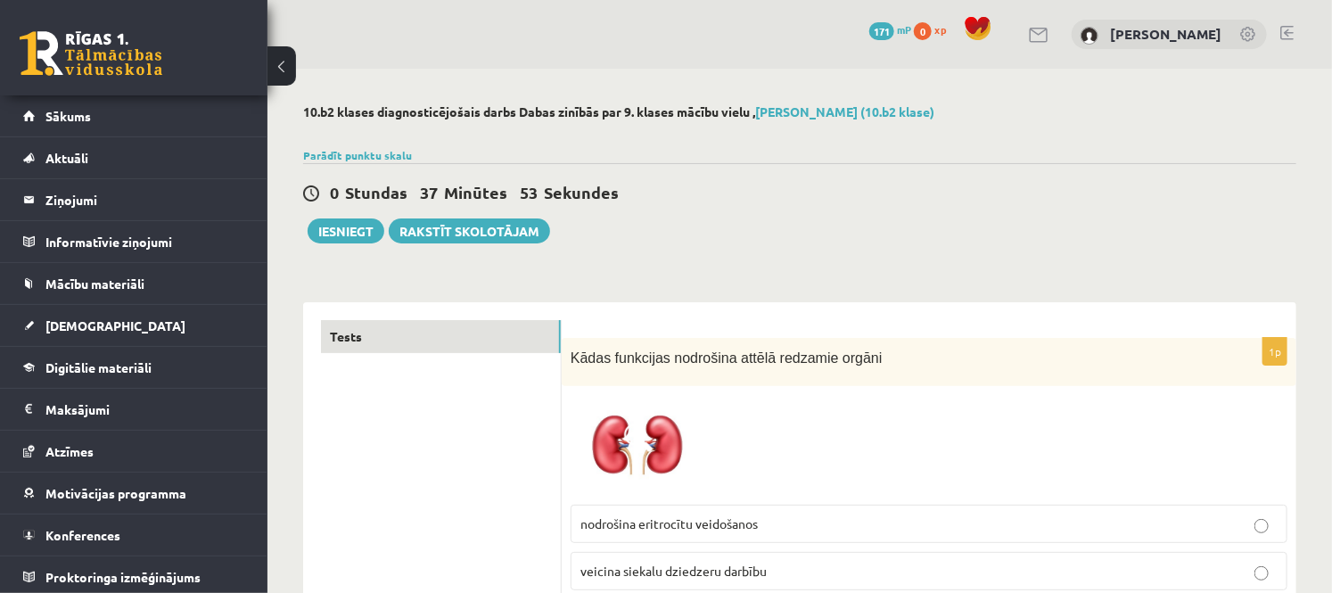
drag, startPoint x: 426, startPoint y: 199, endPoint x: 443, endPoint y: 191, distance: 18.7
click at [373, 152] on link "Parādīt punktu skalu" at bounding box center [357, 155] width 109 height 14
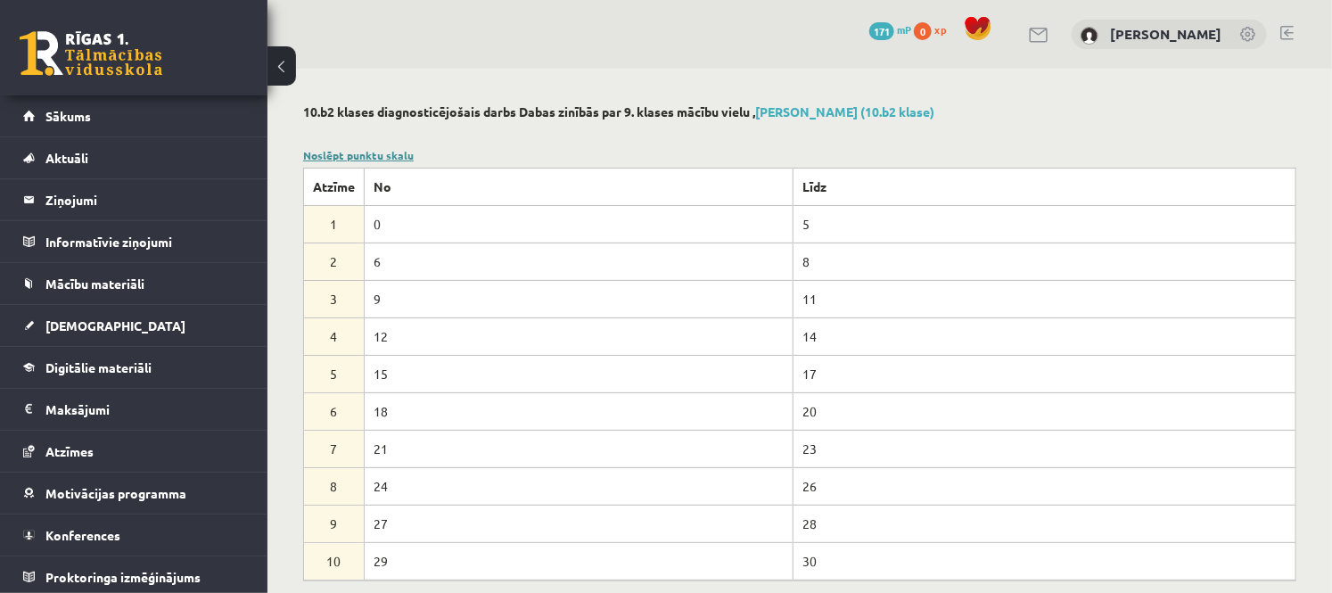
click at [387, 149] on link "Noslēpt punktu skalu" at bounding box center [358, 155] width 111 height 14
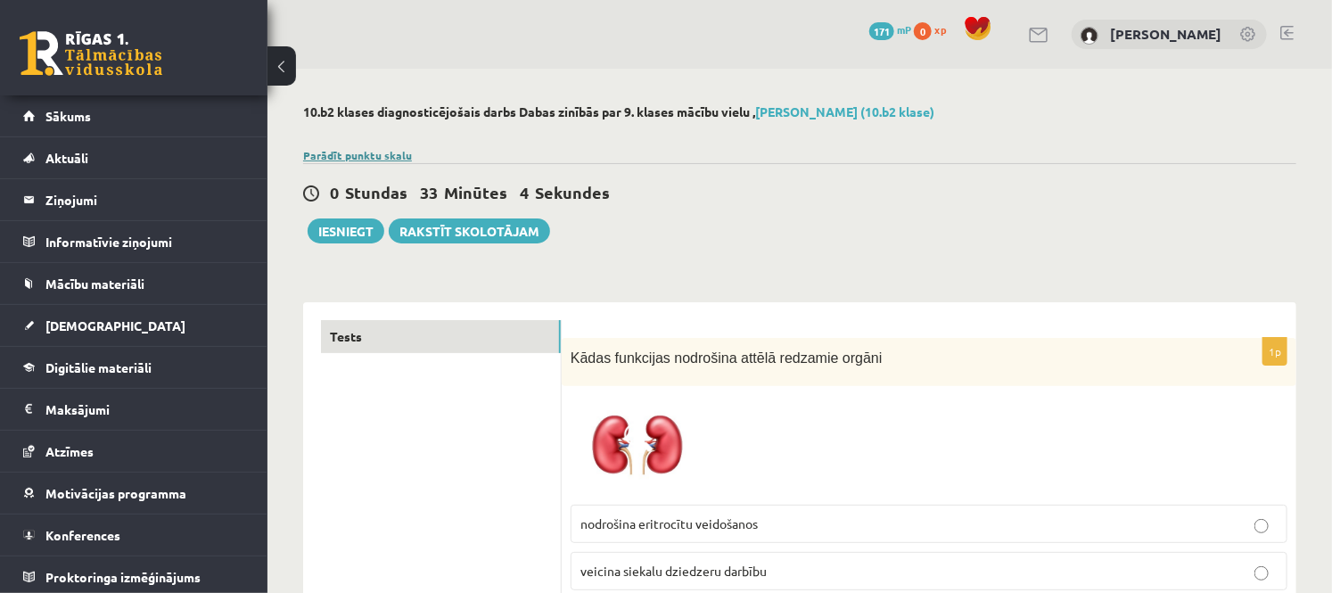
click at [387, 149] on link "Parādīt punktu skalu" at bounding box center [357, 155] width 109 height 14
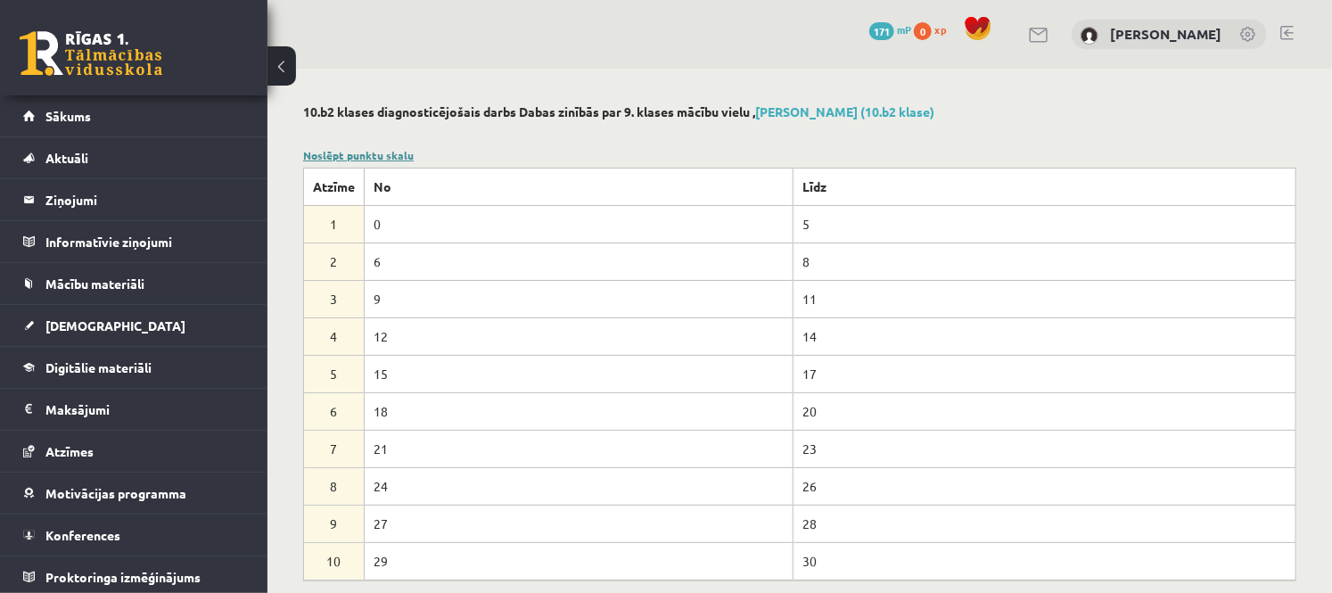
click at [393, 152] on link "Noslēpt punktu skalu" at bounding box center [358, 155] width 111 height 14
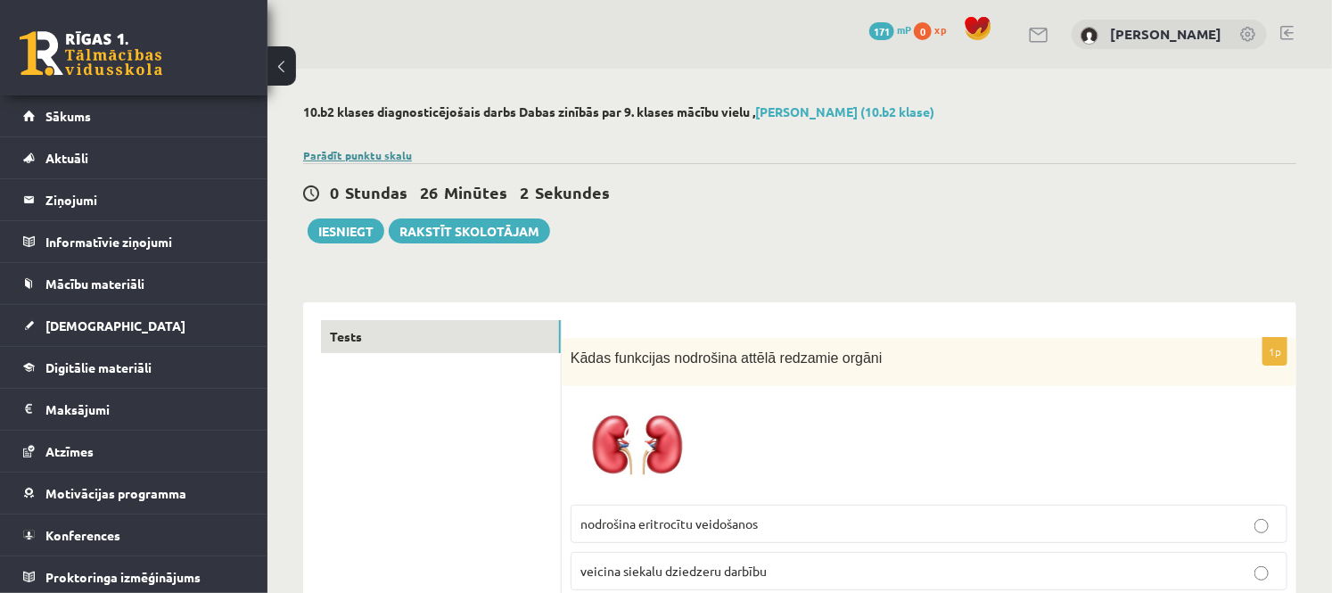
click at [398, 160] on link "Parādīt punktu skalu" at bounding box center [357, 155] width 109 height 14
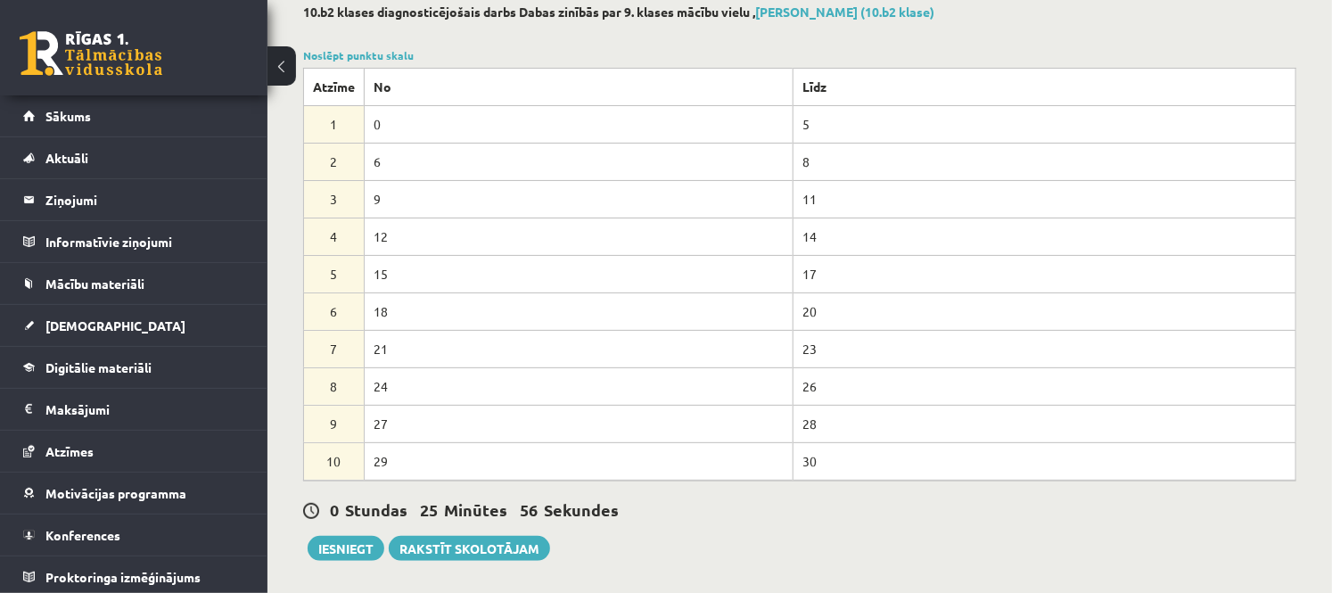
scroll to position [99, 0]
click at [393, 57] on link "Noslēpt punktu skalu" at bounding box center [358, 56] width 111 height 14
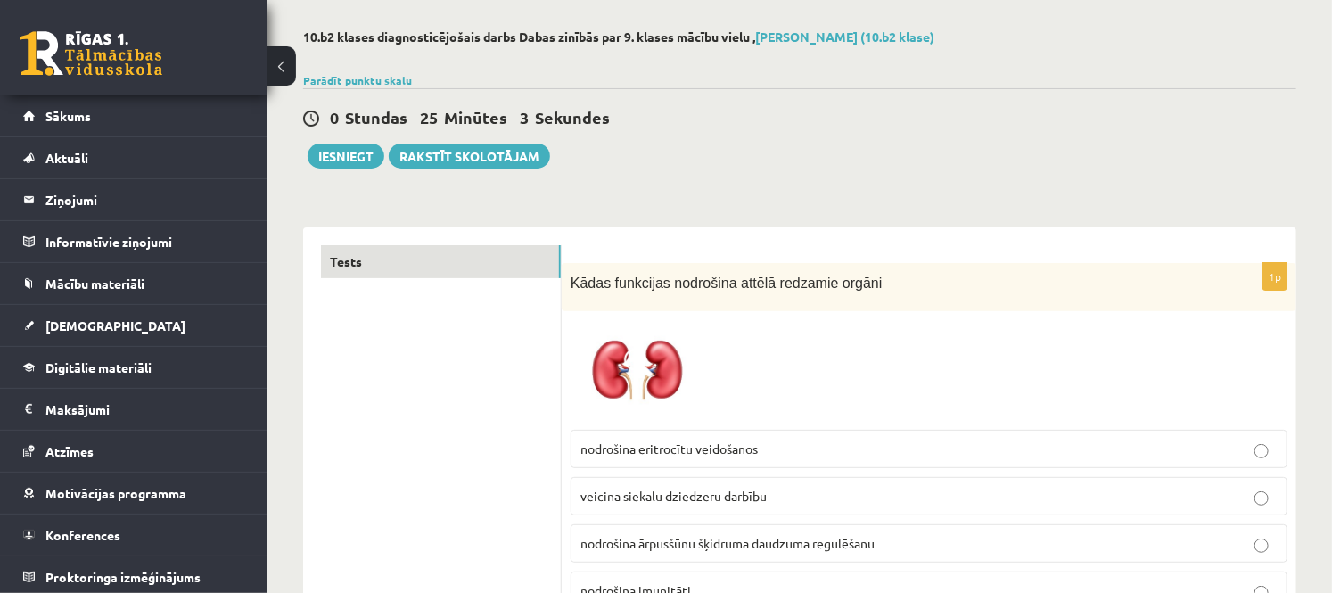
scroll to position [2, 0]
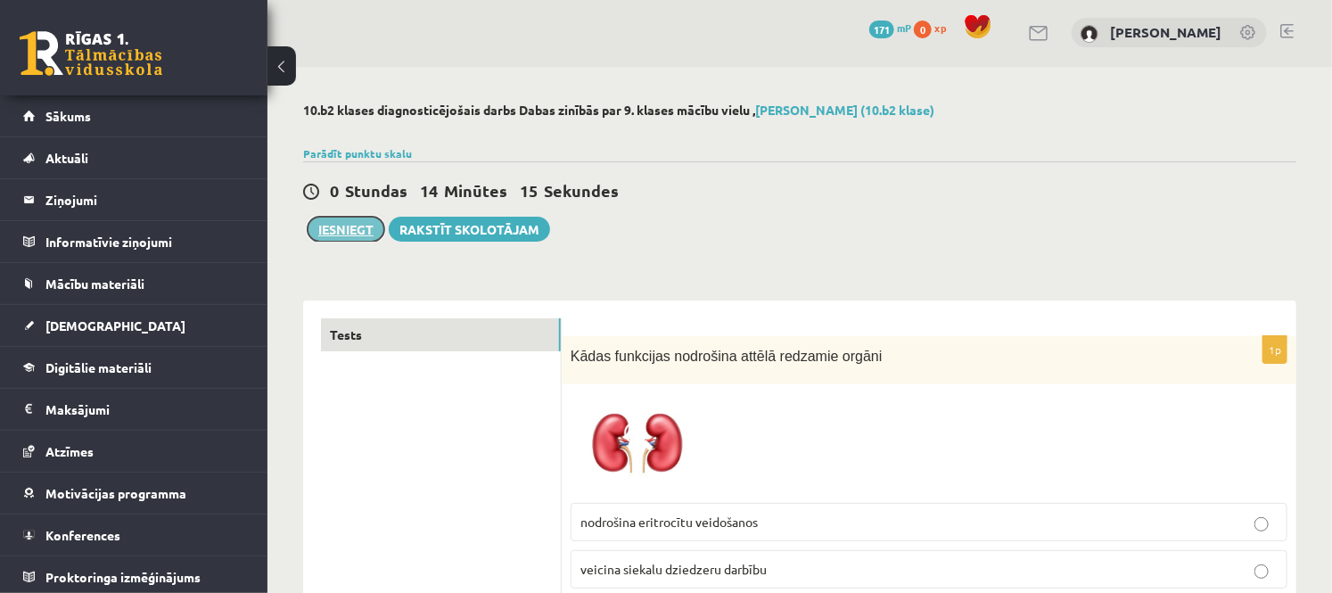
click at [340, 227] on button "Iesniegt" at bounding box center [346, 229] width 77 height 25
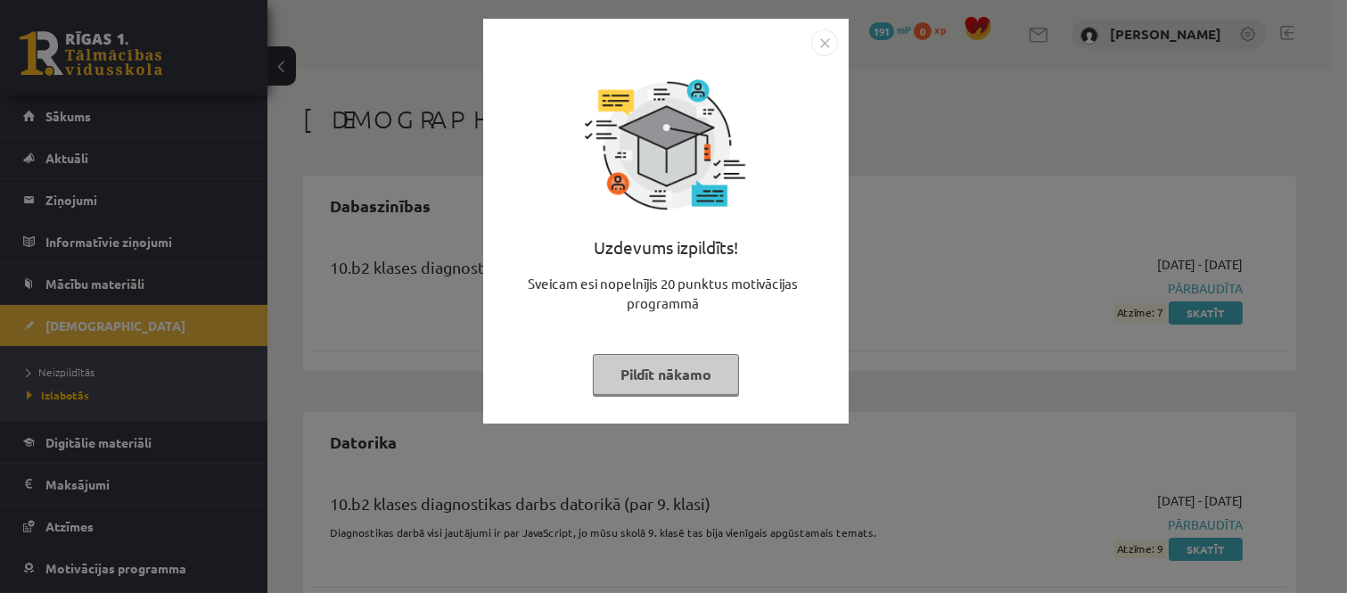
click at [825, 46] on img "Close" at bounding box center [824, 42] width 27 height 27
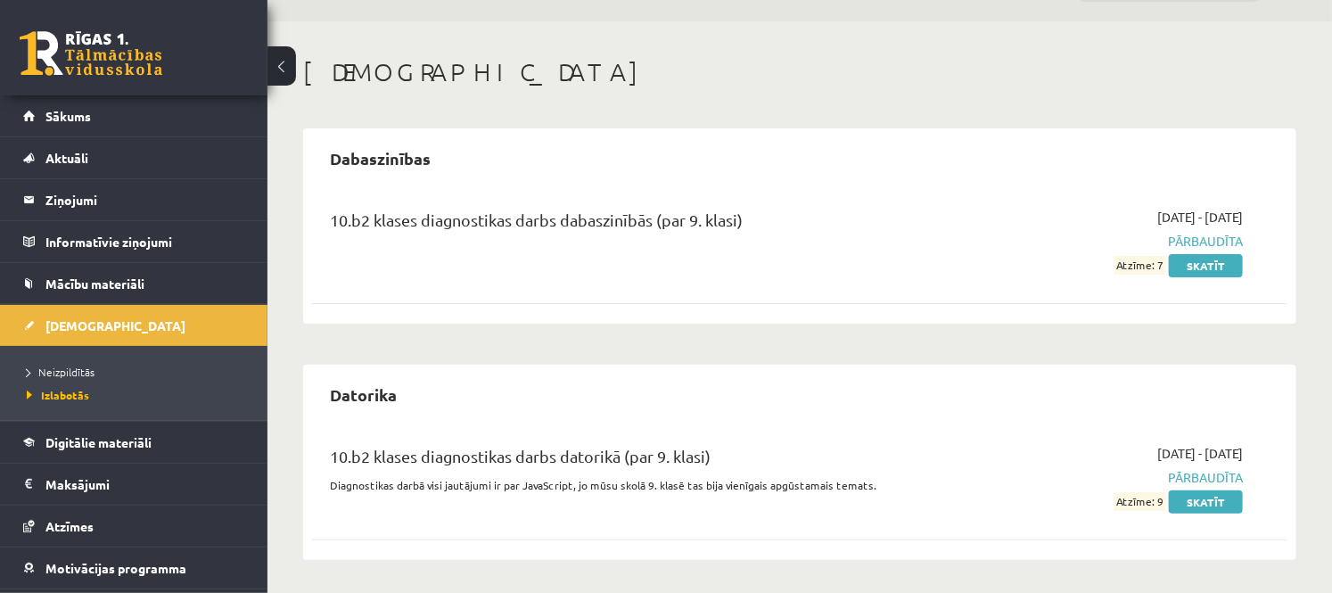
scroll to position [49, 0]
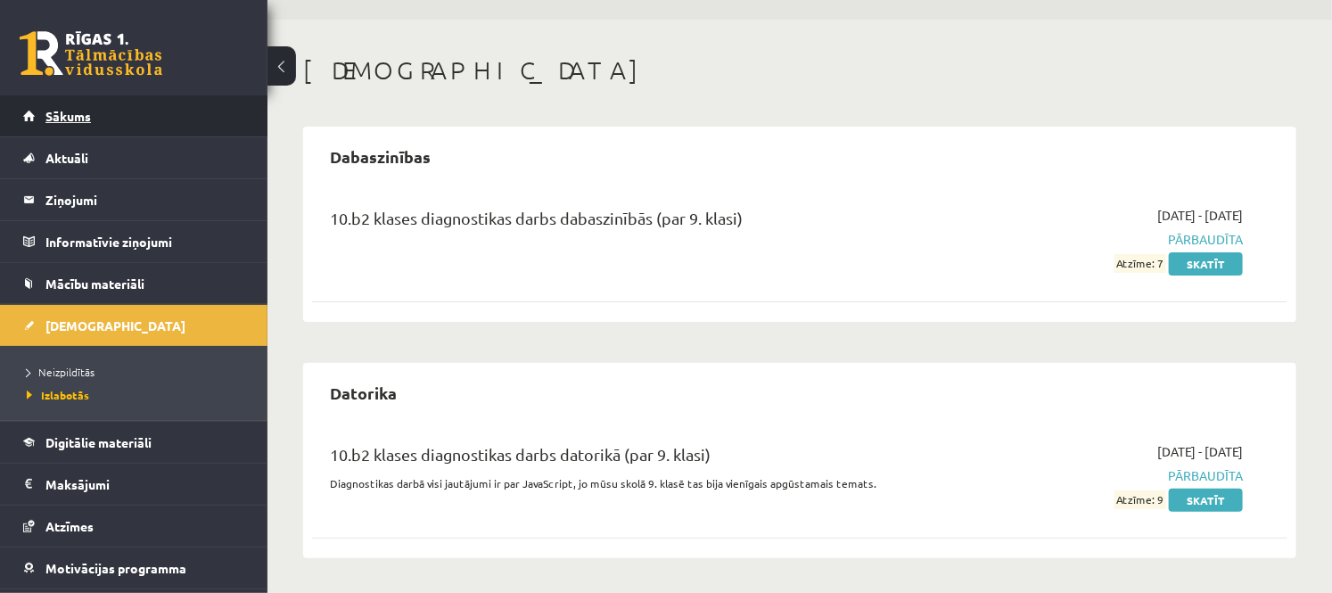
click at [119, 126] on link "Sākums" at bounding box center [134, 115] width 222 height 41
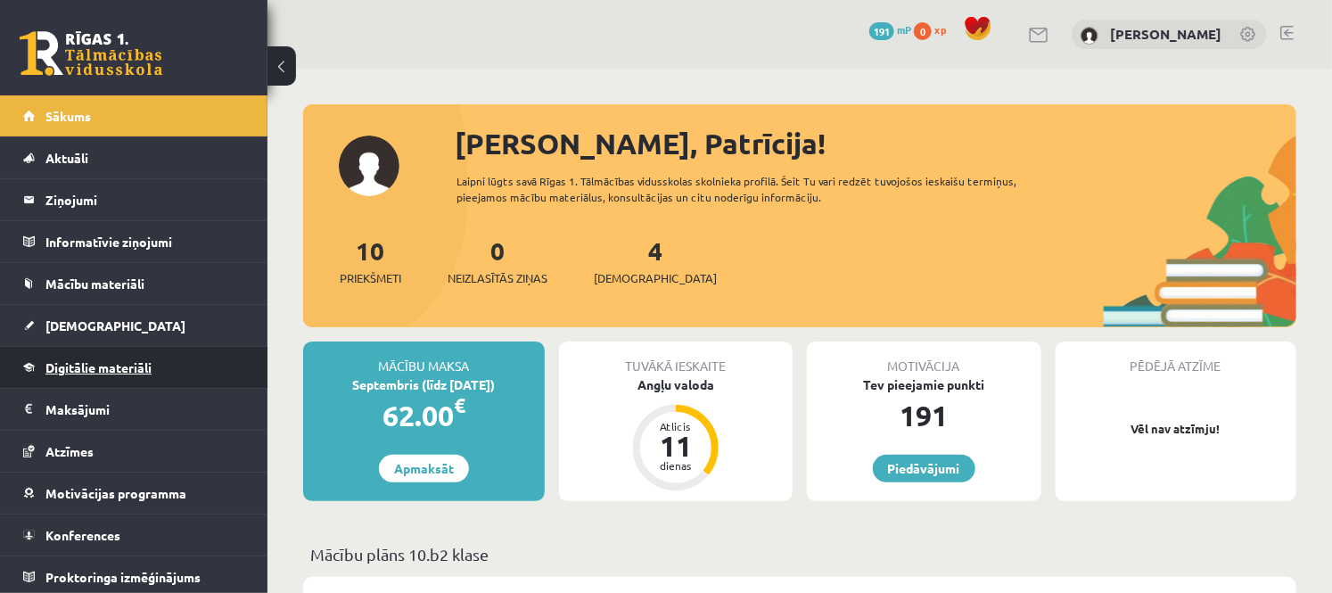
click at [161, 357] on link "Digitālie materiāli" at bounding box center [134, 367] width 222 height 41
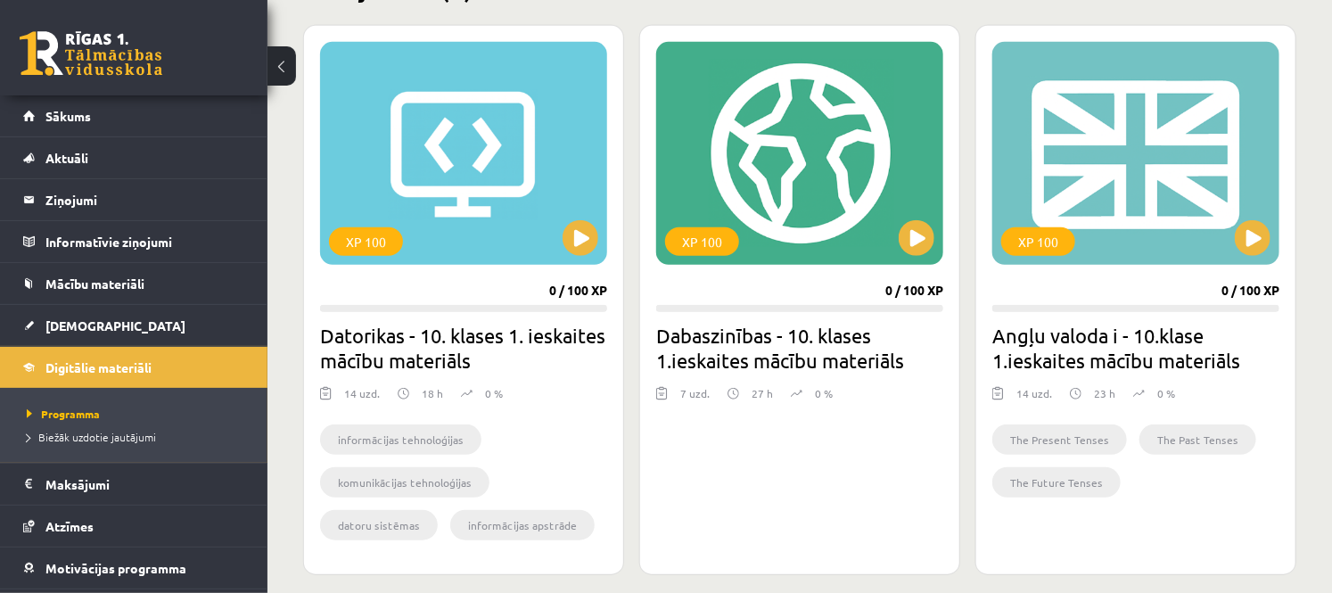
scroll to position [601, 0]
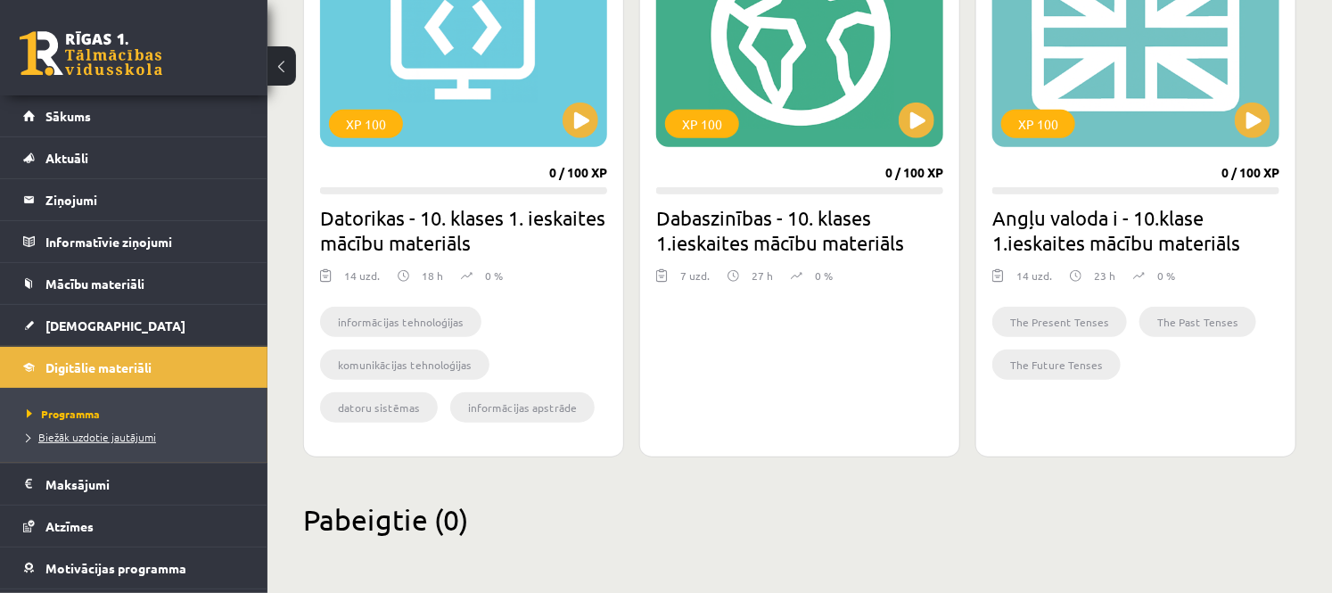
click at [172, 429] on link "Biežāk uzdotie jautājumi" at bounding box center [138, 437] width 223 height 16
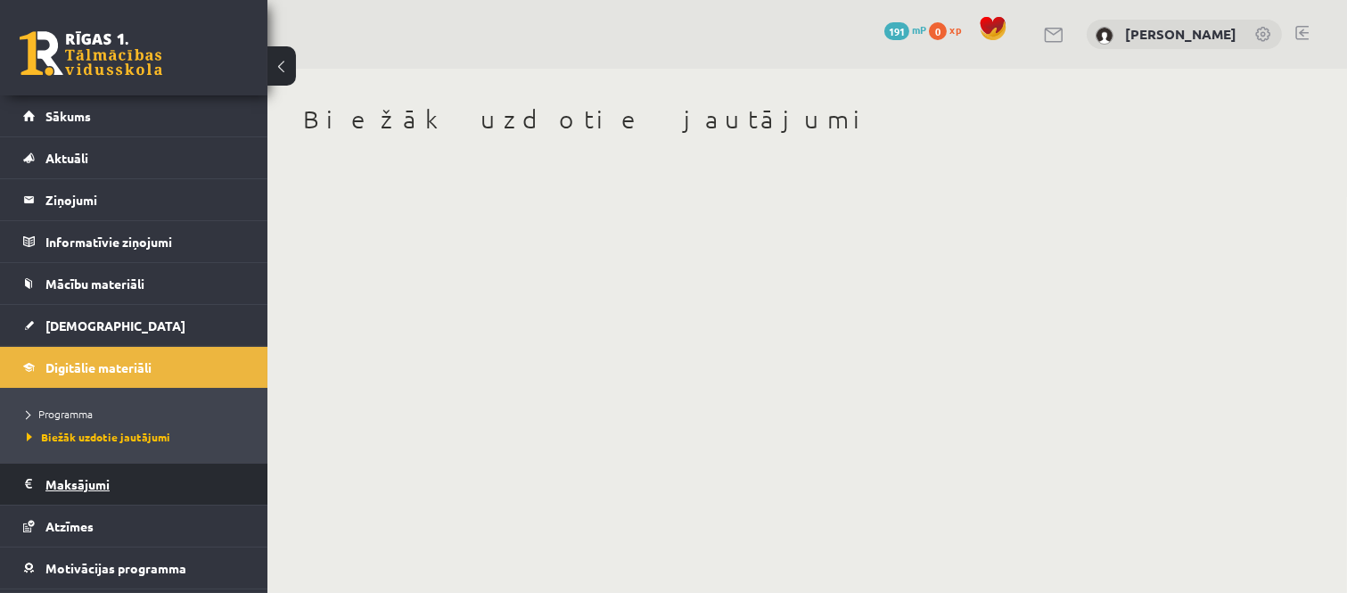
click at [74, 474] on legend "Maksājumi 0" at bounding box center [145, 484] width 200 height 41
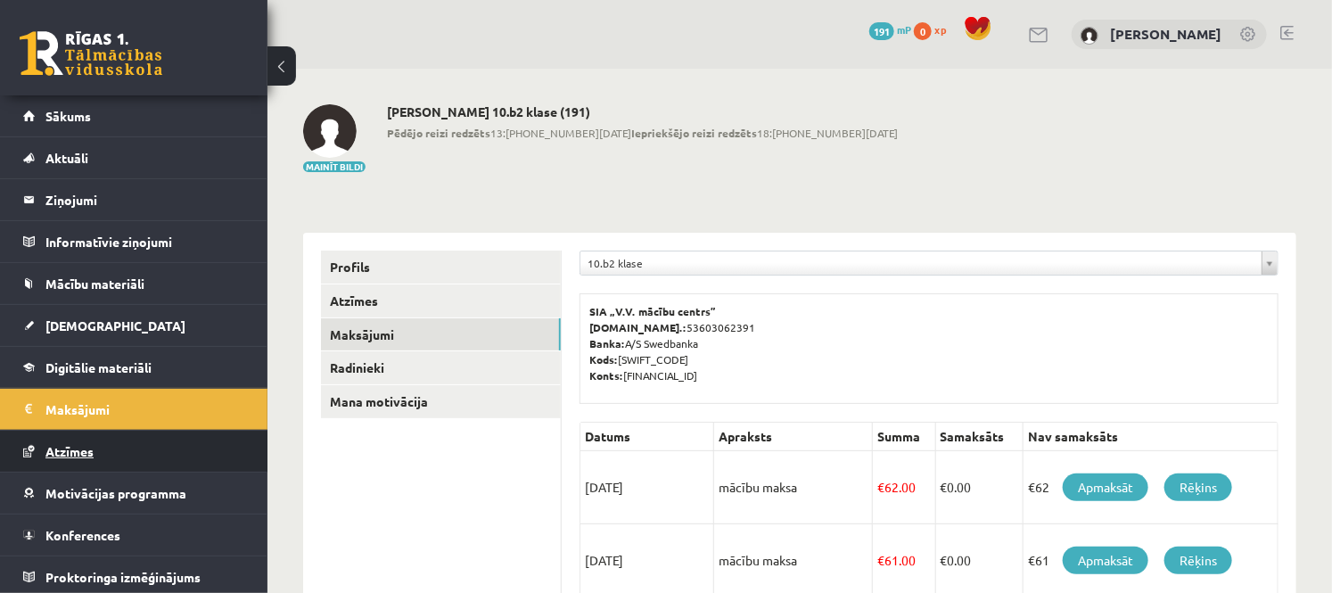
click at [104, 443] on link "Atzīmes" at bounding box center [134, 451] width 222 height 41
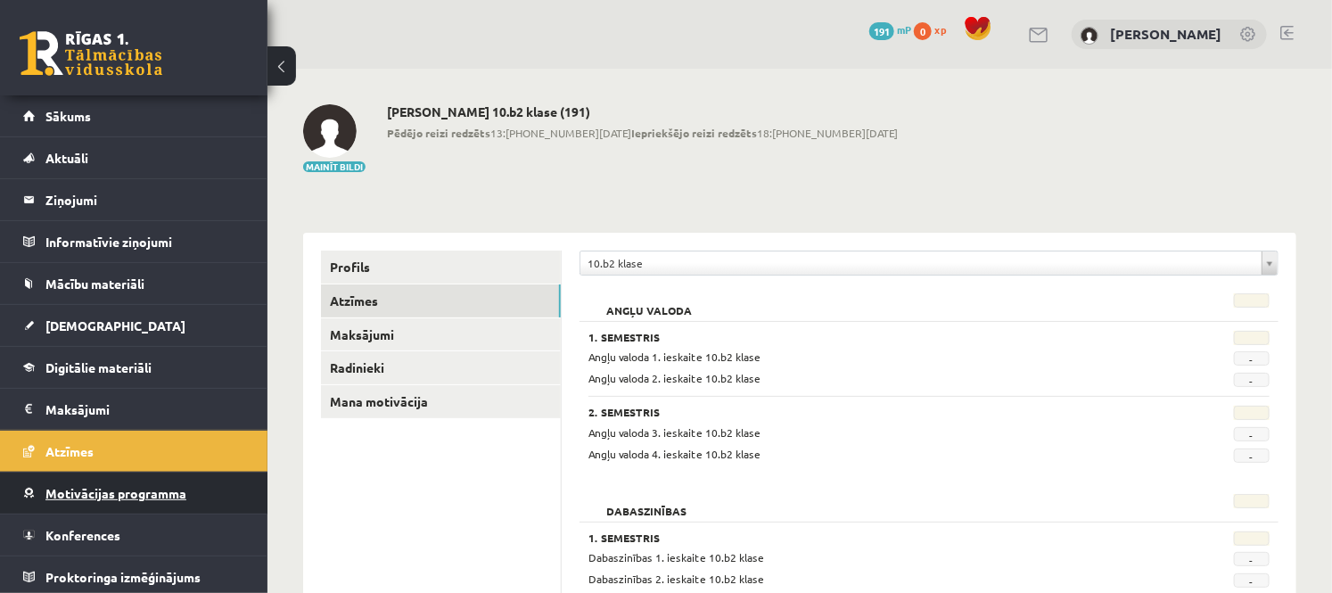
click at [173, 491] on span "Motivācijas programma" at bounding box center [115, 493] width 141 height 16
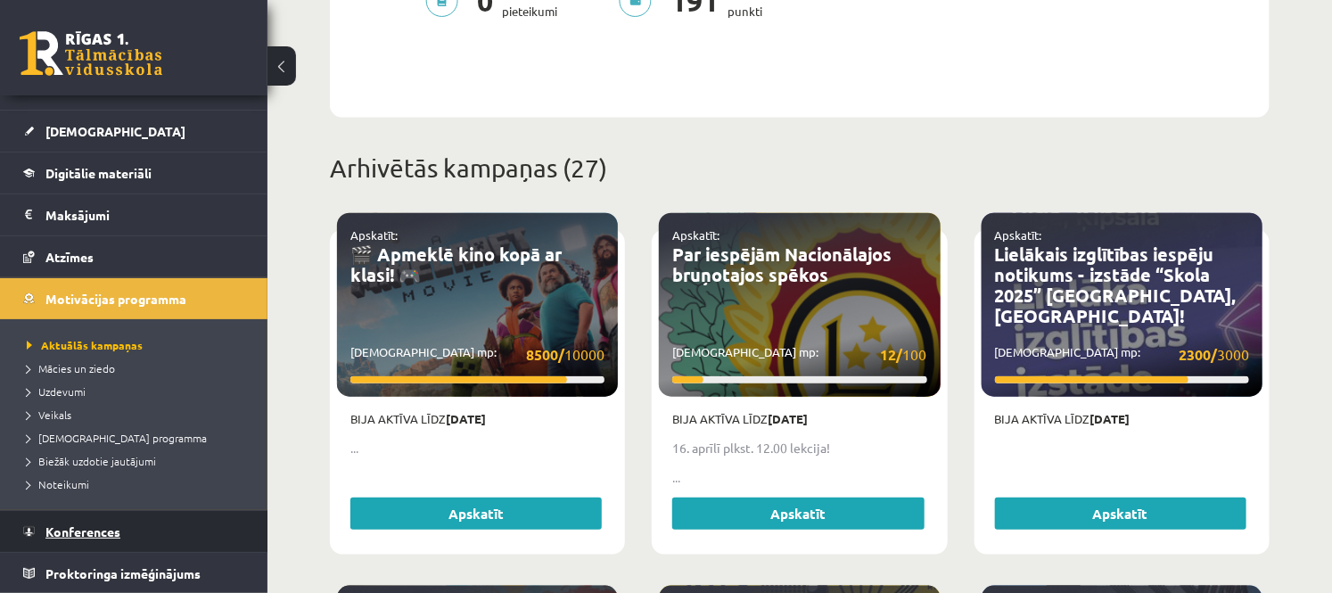
scroll to position [594, 0]
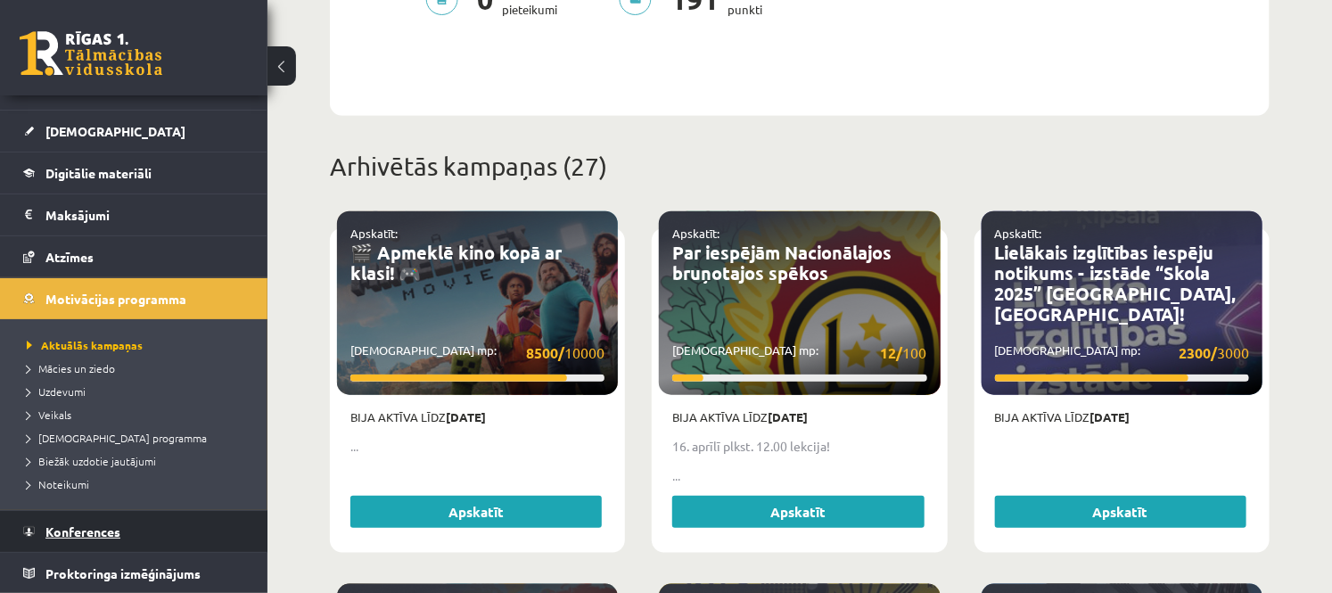
click at [164, 540] on link "Konferences" at bounding box center [134, 531] width 222 height 41
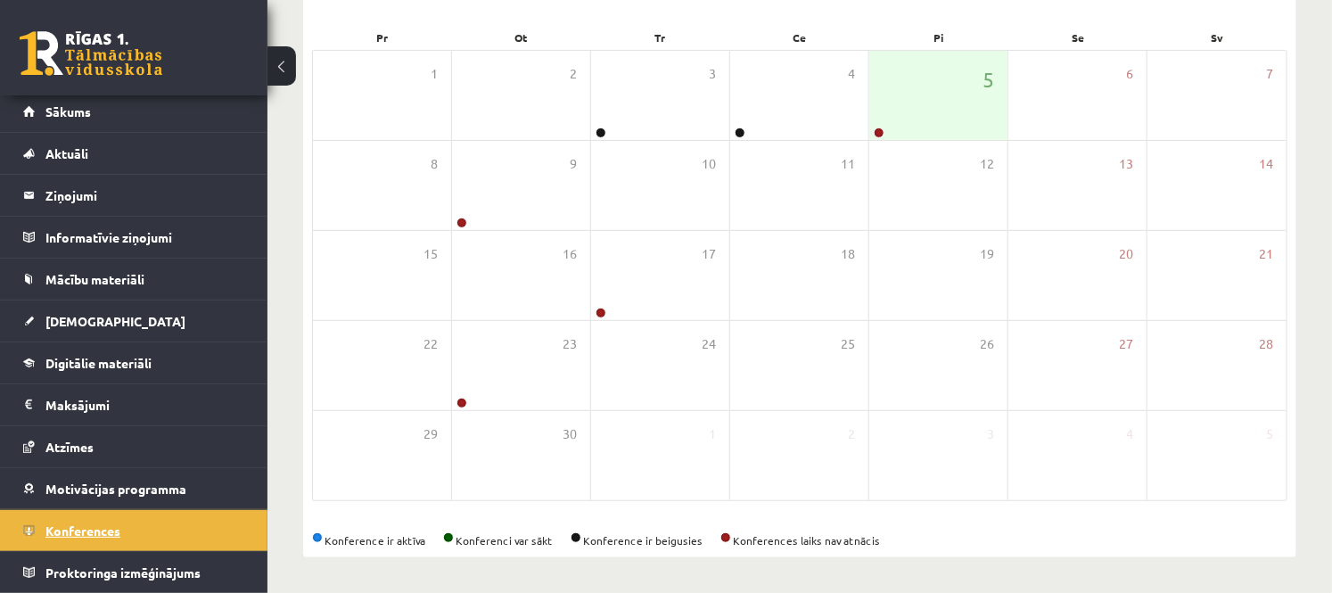
scroll to position [259, 0]
click at [877, 137] on div at bounding box center [877, 133] width 17 height 12
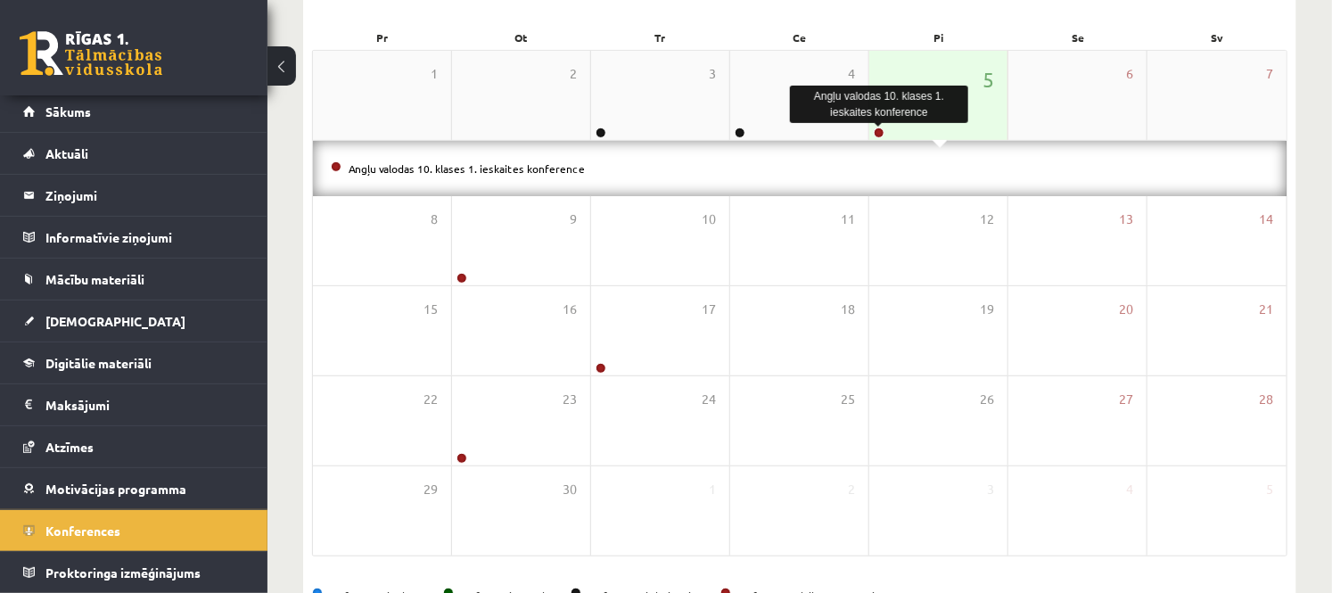
click at [879, 134] on link at bounding box center [879, 132] width 11 height 11
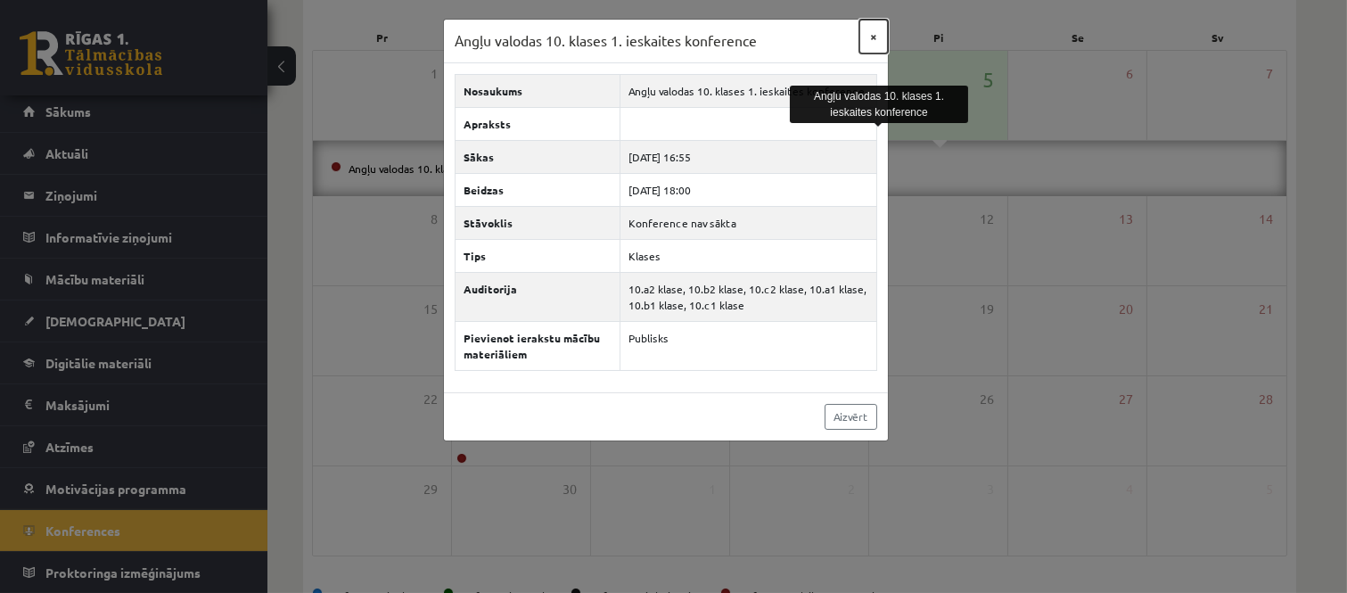
click at [875, 36] on button "×" at bounding box center [873, 37] width 29 height 34
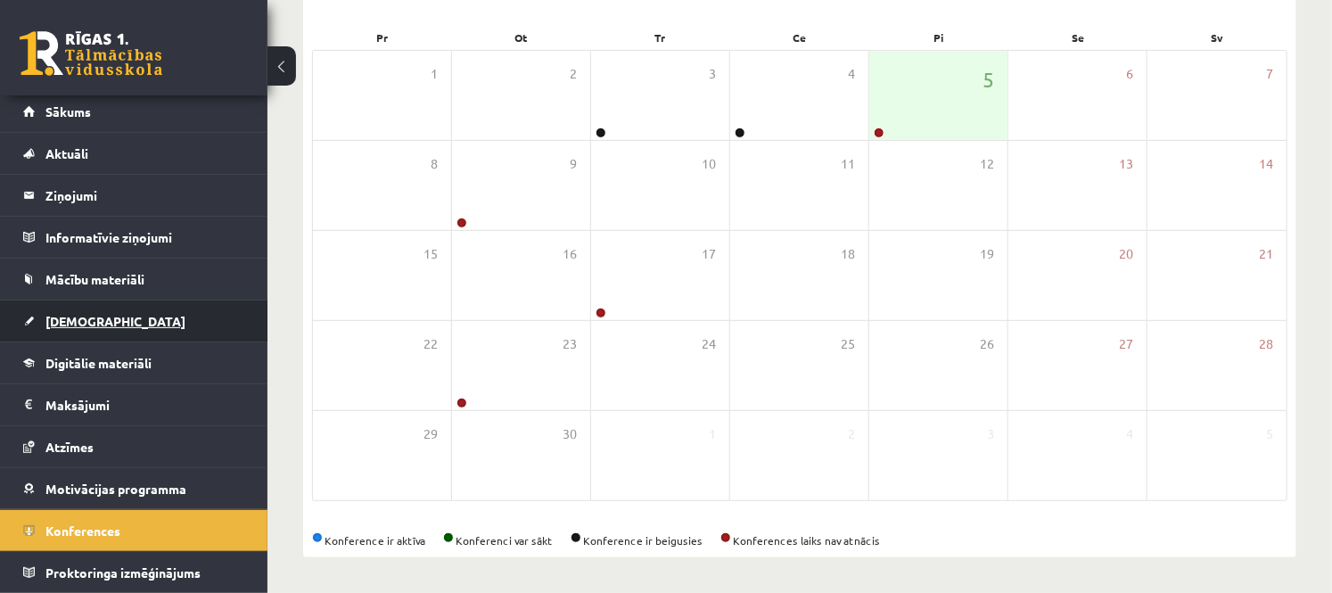
click at [154, 326] on link "[DEMOGRAPHIC_DATA]" at bounding box center [134, 320] width 222 height 41
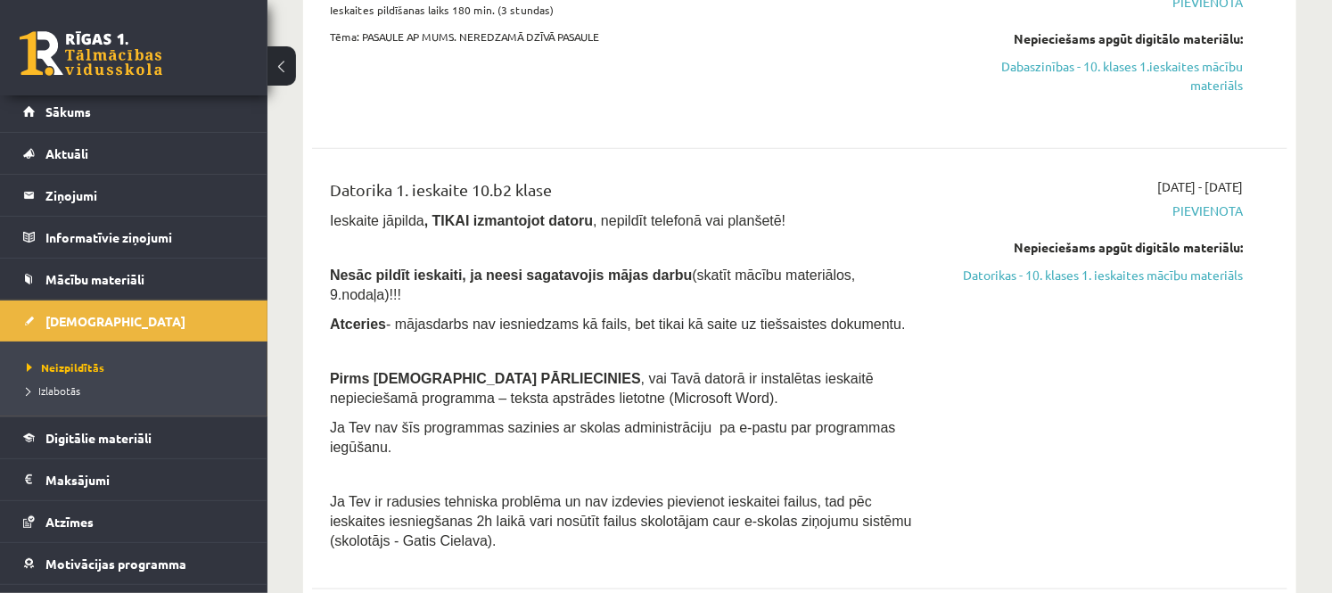
scroll to position [753, 0]
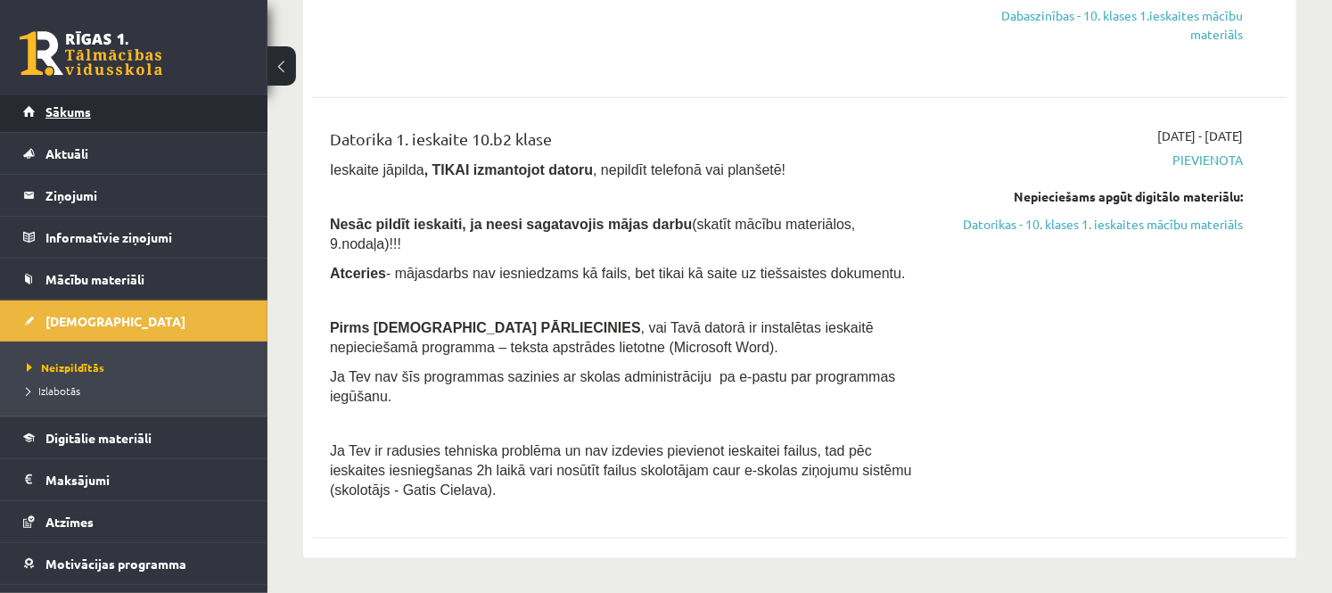
click at [163, 120] on link "Sākums" at bounding box center [134, 111] width 222 height 41
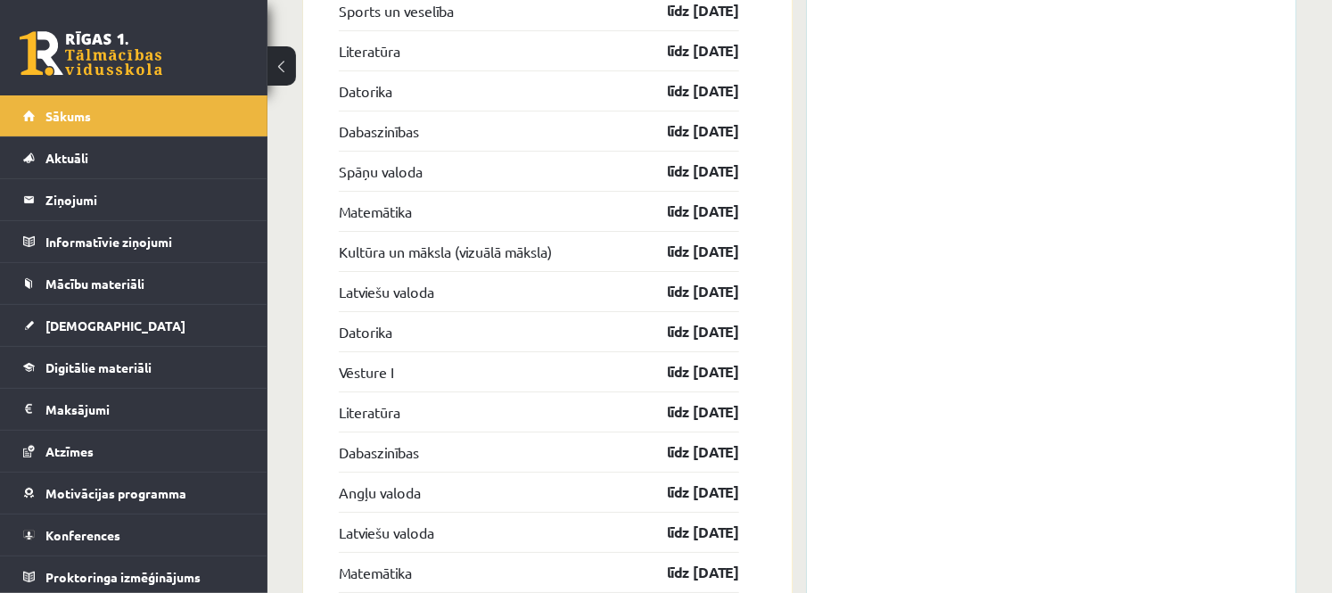
scroll to position [2701, 0]
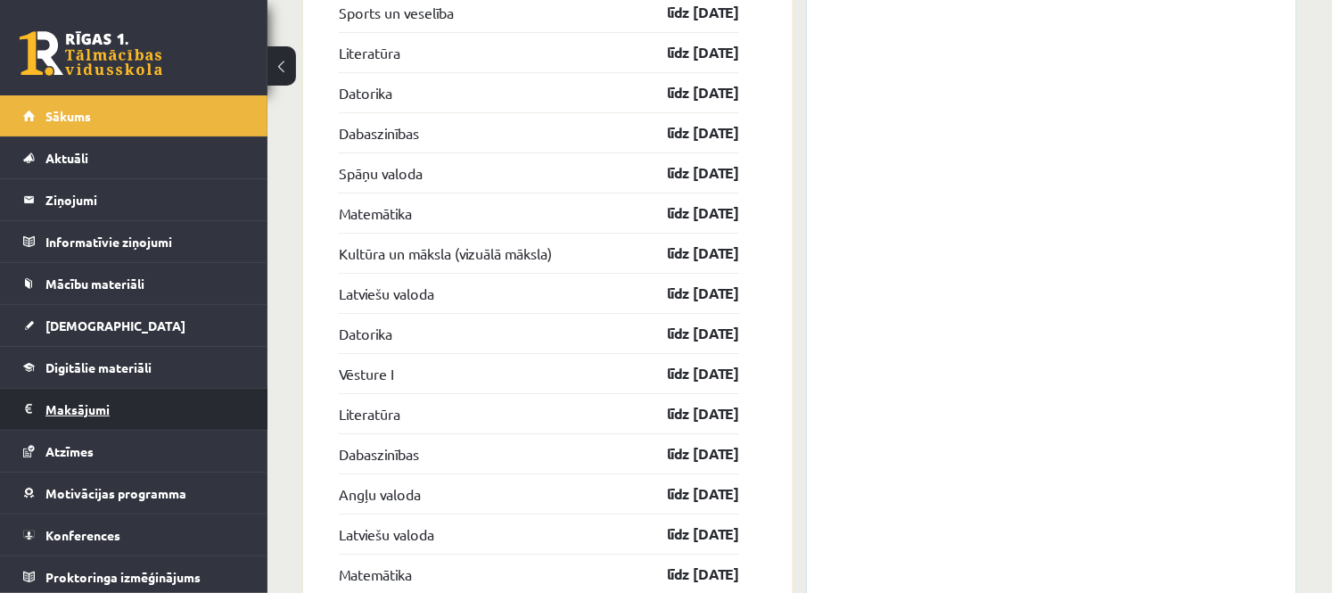
click at [119, 410] on legend "Maksājumi 0" at bounding box center [145, 409] width 200 height 41
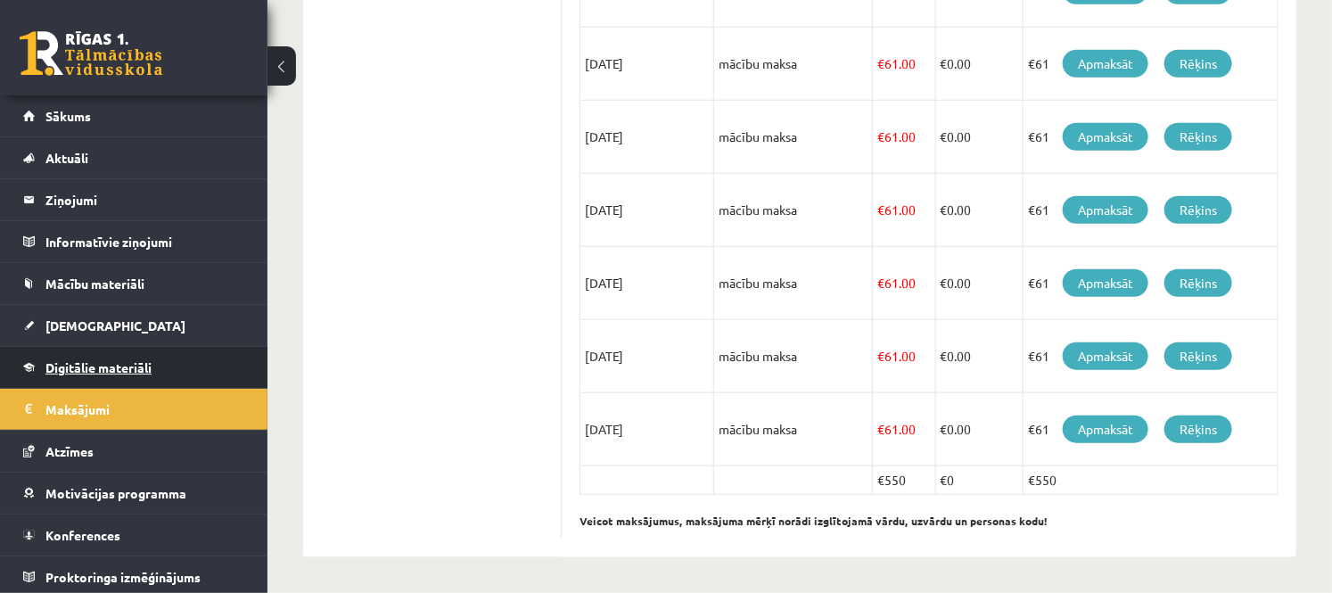
click at [123, 349] on link "Digitālie materiāli" at bounding box center [134, 367] width 222 height 41
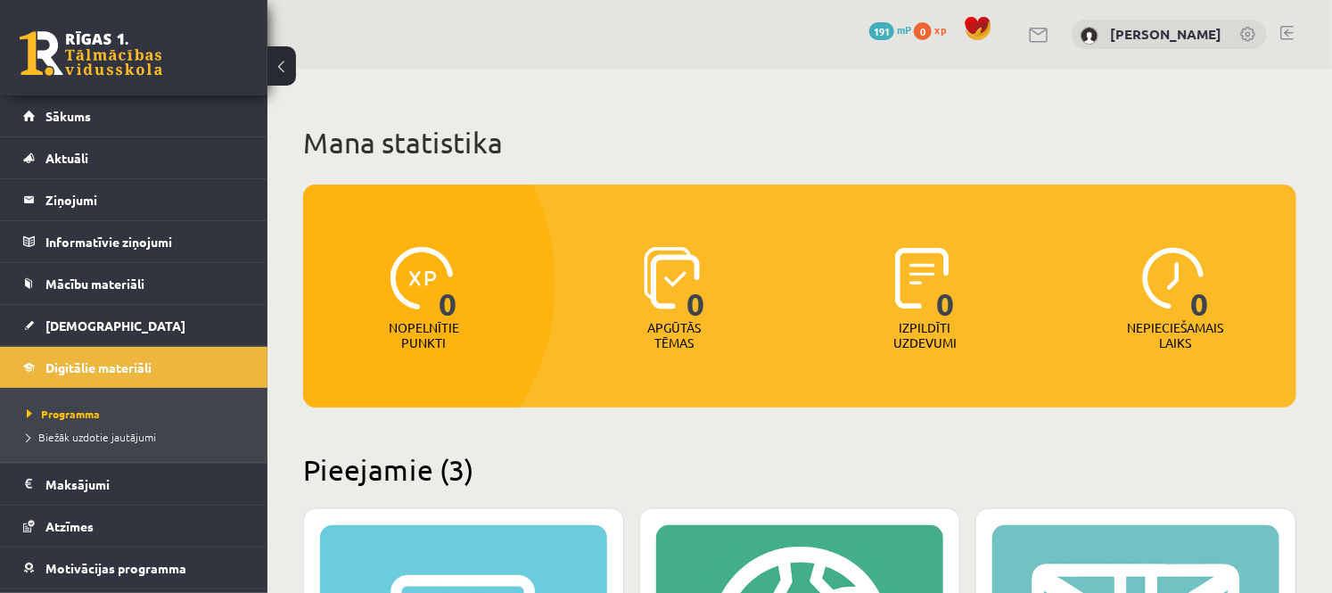
click at [1097, 34] on img at bounding box center [1089, 36] width 18 height 18
click at [1151, 38] on link "[PERSON_NAME]" at bounding box center [1165, 34] width 111 height 18
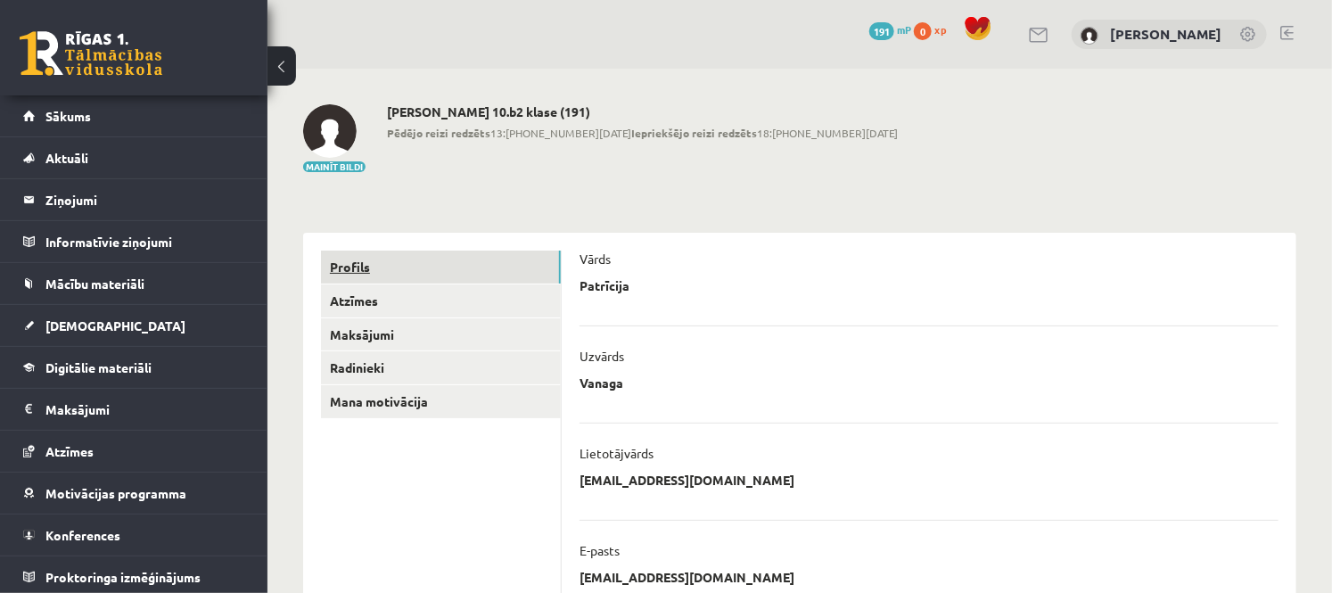
click at [372, 267] on link "Profils" at bounding box center [441, 267] width 240 height 33
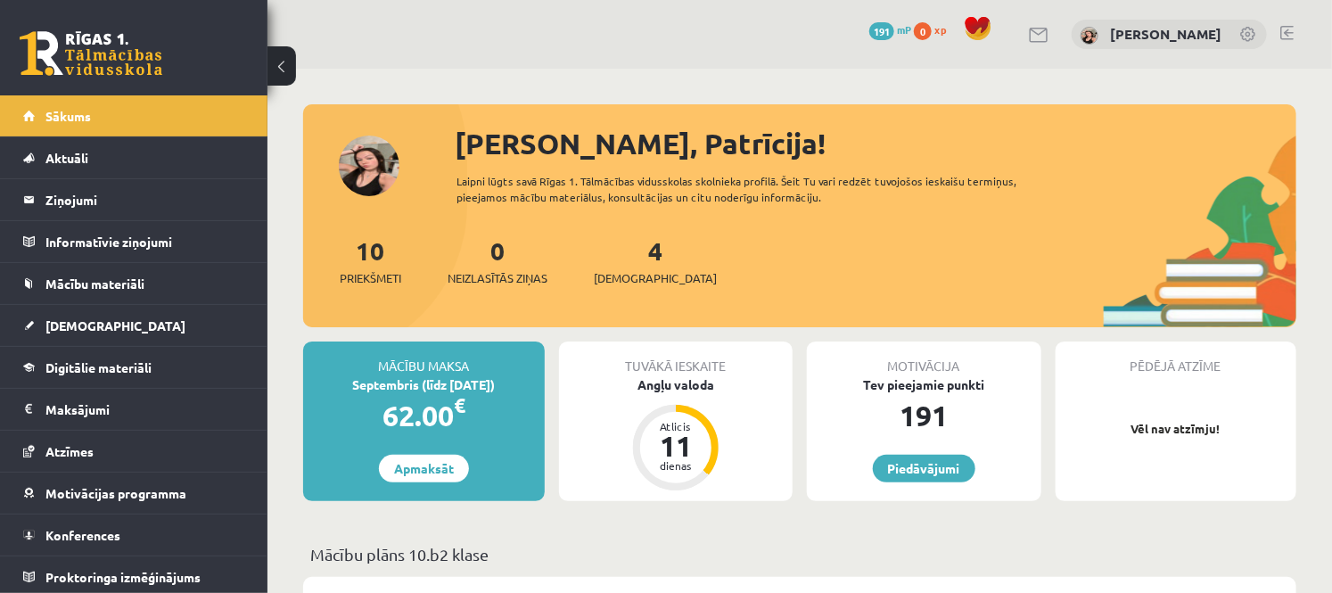
click at [376, 188] on div "[PERSON_NAME], Patrīcija! Laipni lūgts savā Rīgas 1. Tālmācības vidusskolas sko…" at bounding box center [799, 224] width 993 height 205
click at [370, 162] on div "Sveika, Patrīcija! Laipni lūgts savā Rīgas 1. Tālmācības vidusskolas skolnieka …" at bounding box center [799, 224] width 993 height 205
click at [372, 156] on div "Sveika, Patrīcija! Laipni lūgts savā Rīgas 1. Tālmācības vidusskolas skolnieka …" at bounding box center [799, 224] width 993 height 205
click at [1127, 33] on link "[PERSON_NAME]" at bounding box center [1165, 34] width 111 height 18
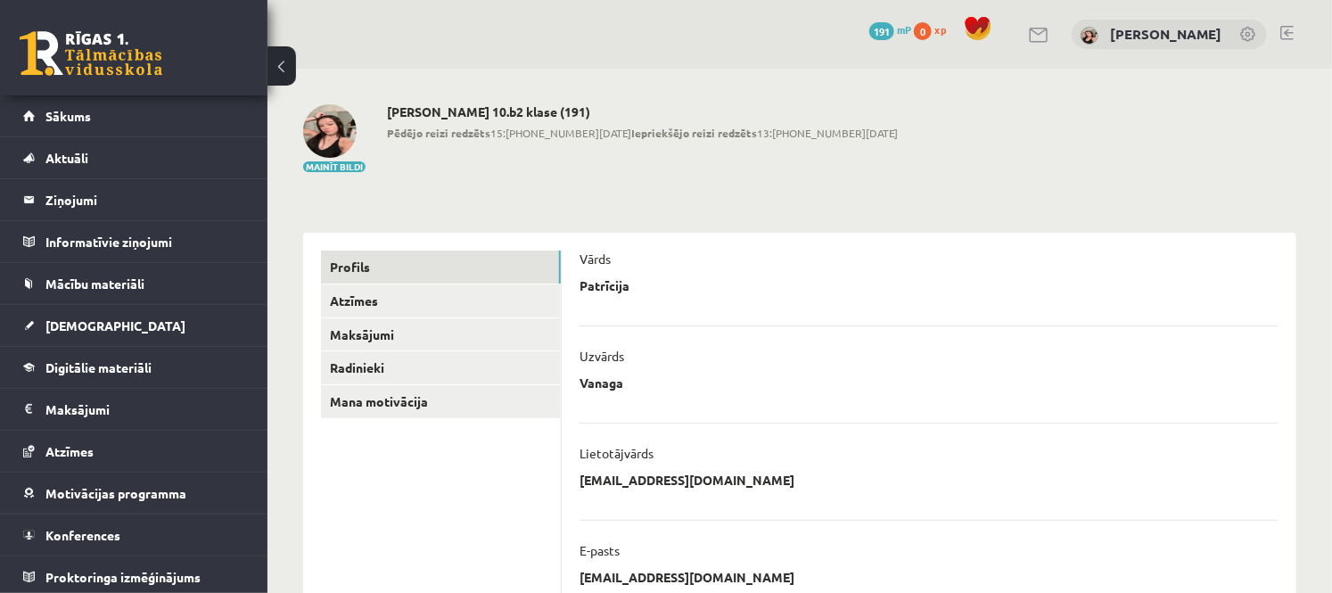
click at [319, 138] on img at bounding box center [329, 130] width 53 height 53
click at [172, 129] on link "Sākums" at bounding box center [134, 115] width 222 height 41
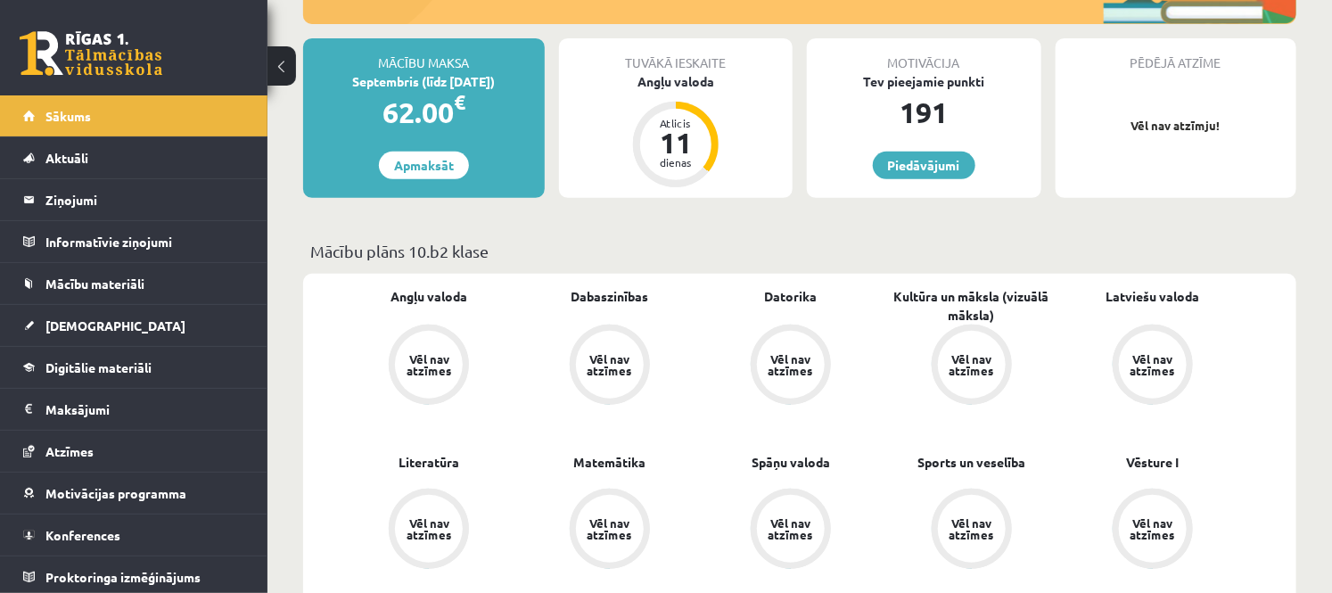
scroll to position [495, 0]
